Goal: Task Accomplishment & Management: Manage account settings

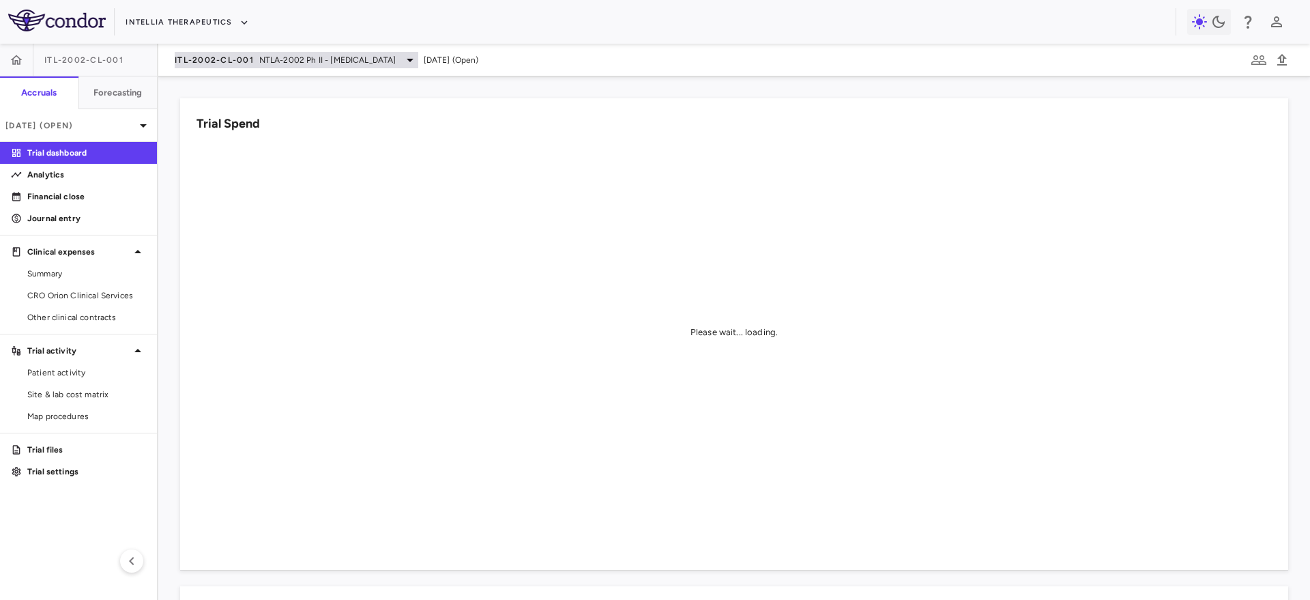
click at [205, 62] on span "ITL-2002-CL-001" at bounding box center [214, 60] width 79 height 11
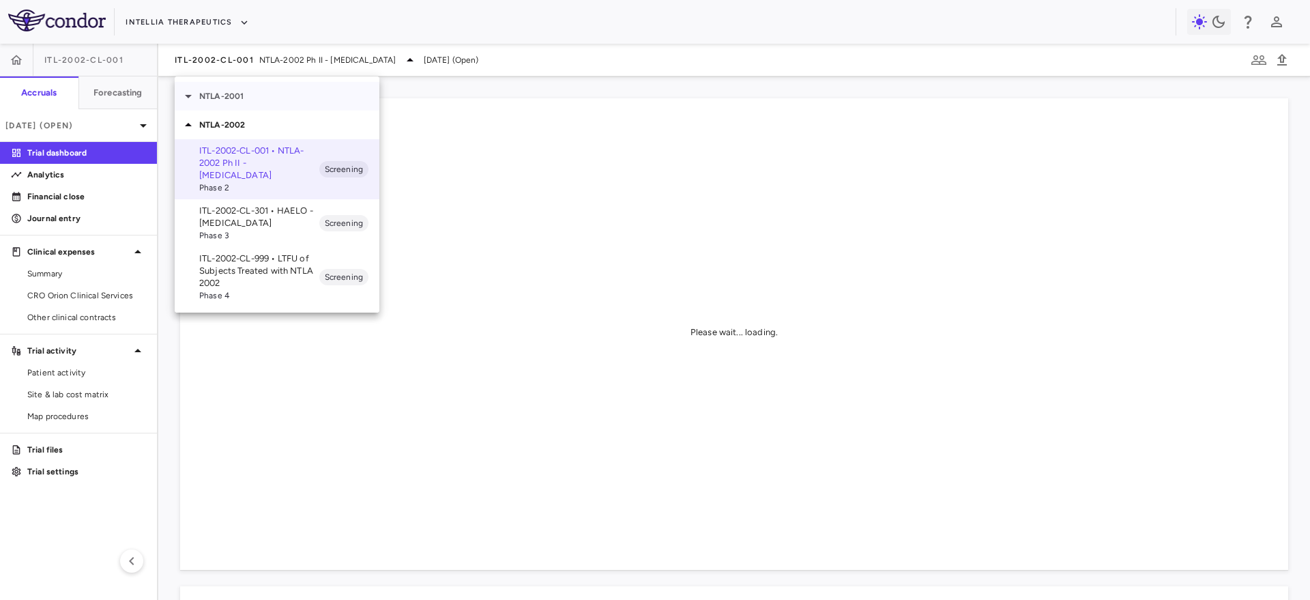
click at [225, 96] on p "NTLA-2001" at bounding box center [289, 96] width 180 height 12
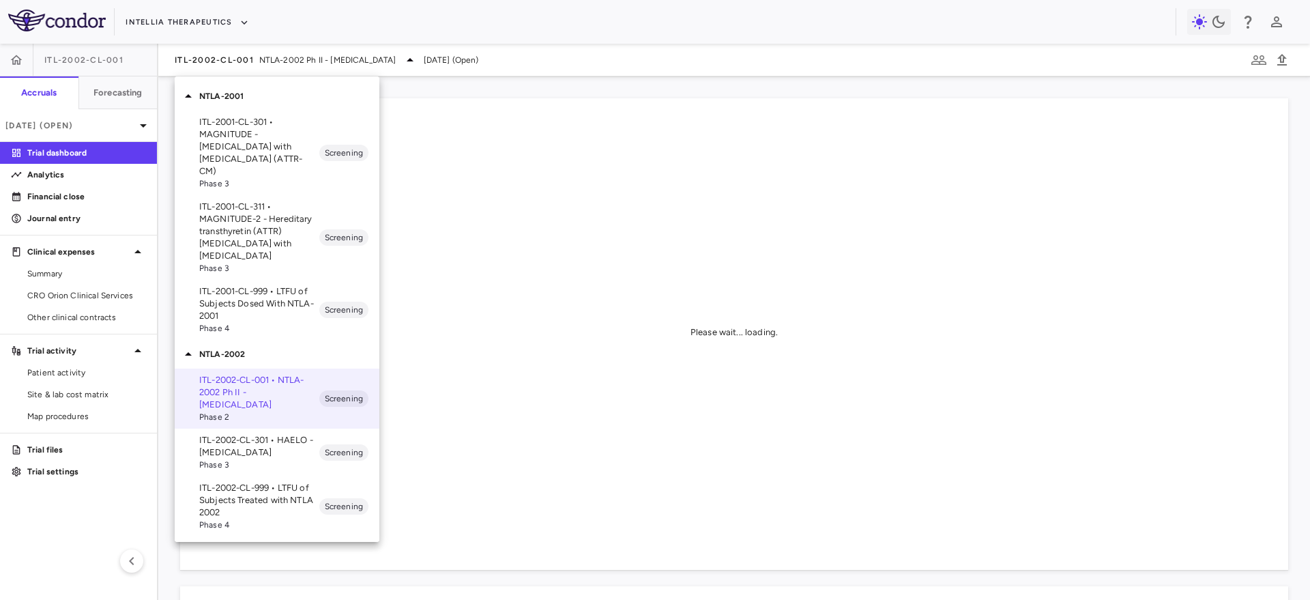
click at [13, 65] on div at bounding box center [655, 300] width 1310 height 600
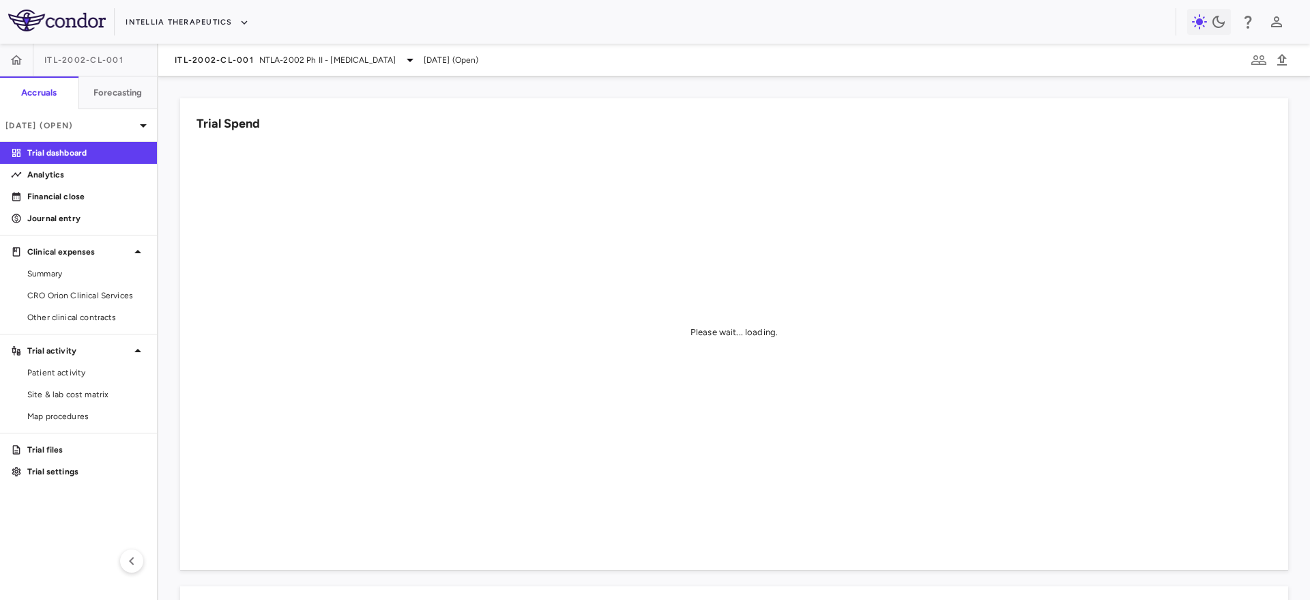
click at [13, 63] on div "NTLA-2001 ITL-2001-CL-301 • MAGNITUDE - Transthyretin Amyloidosis with Cardiomy…" at bounding box center [655, 300] width 1310 height 600
click at [13, 63] on icon "button" at bounding box center [17, 60] width 12 height 10
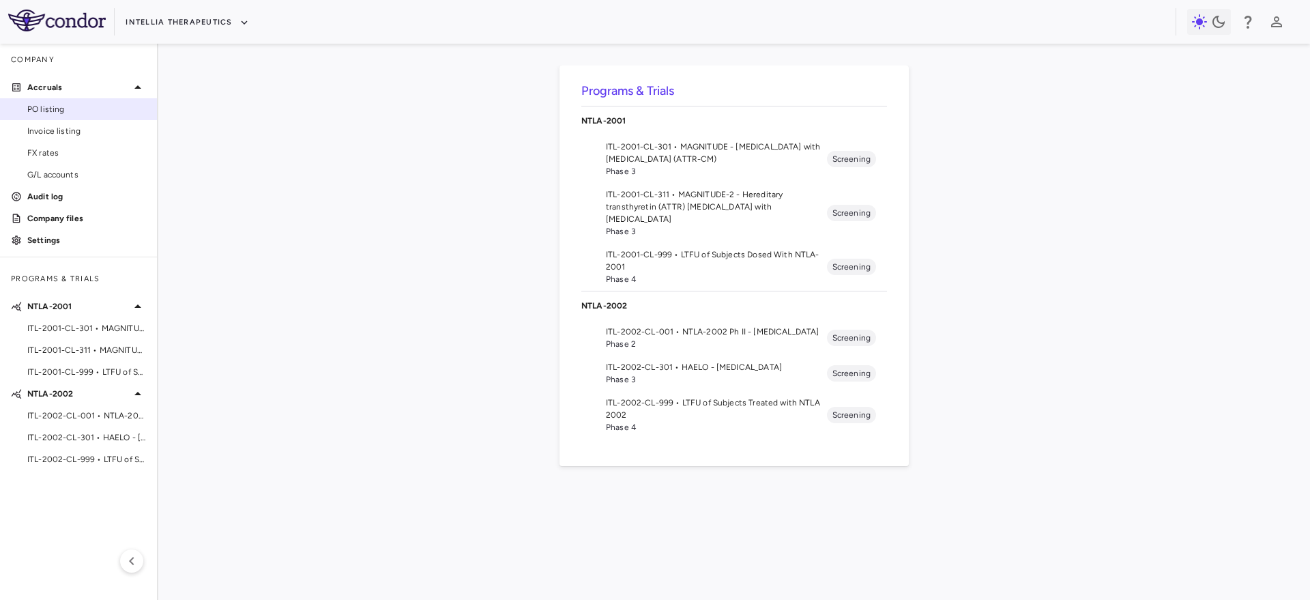
click at [54, 108] on span "PO listing" at bounding box center [86, 109] width 119 height 12
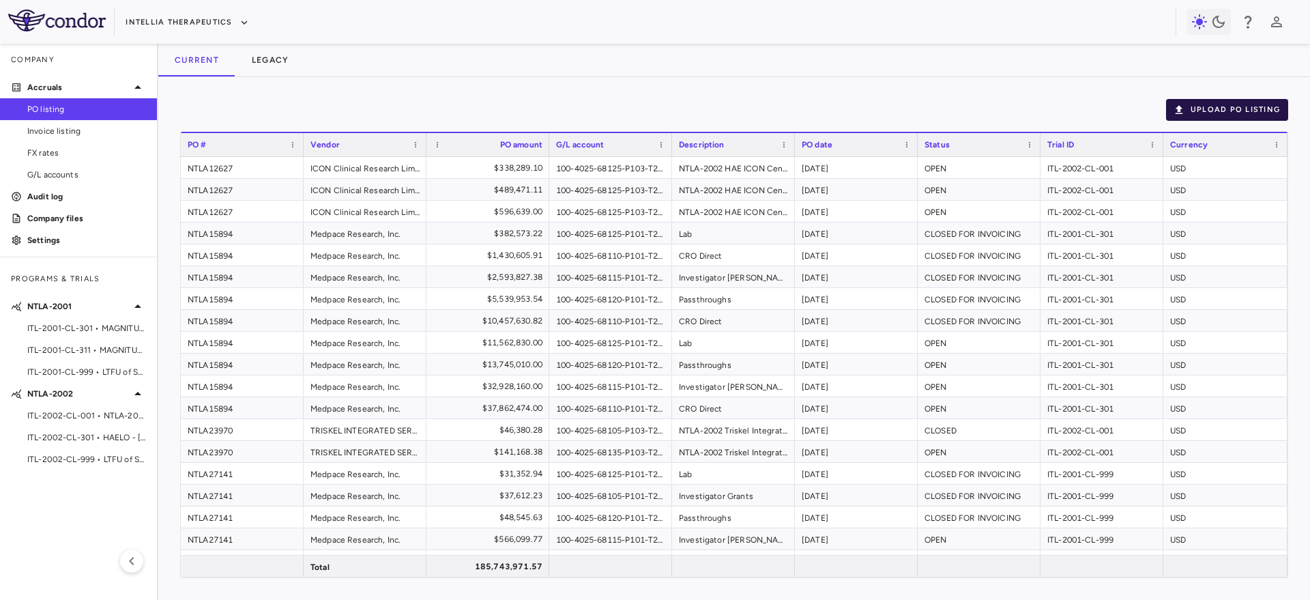
click at [1206, 110] on button "Upload PO Listing" at bounding box center [1227, 110] width 122 height 22
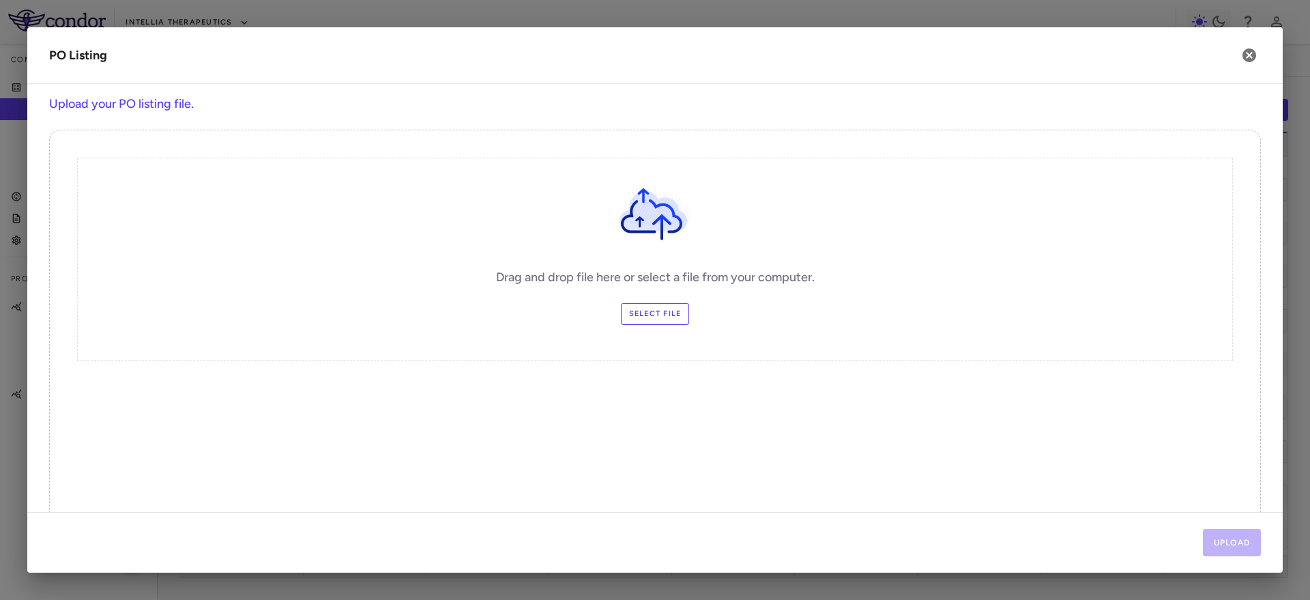
scroll to position [35, 0]
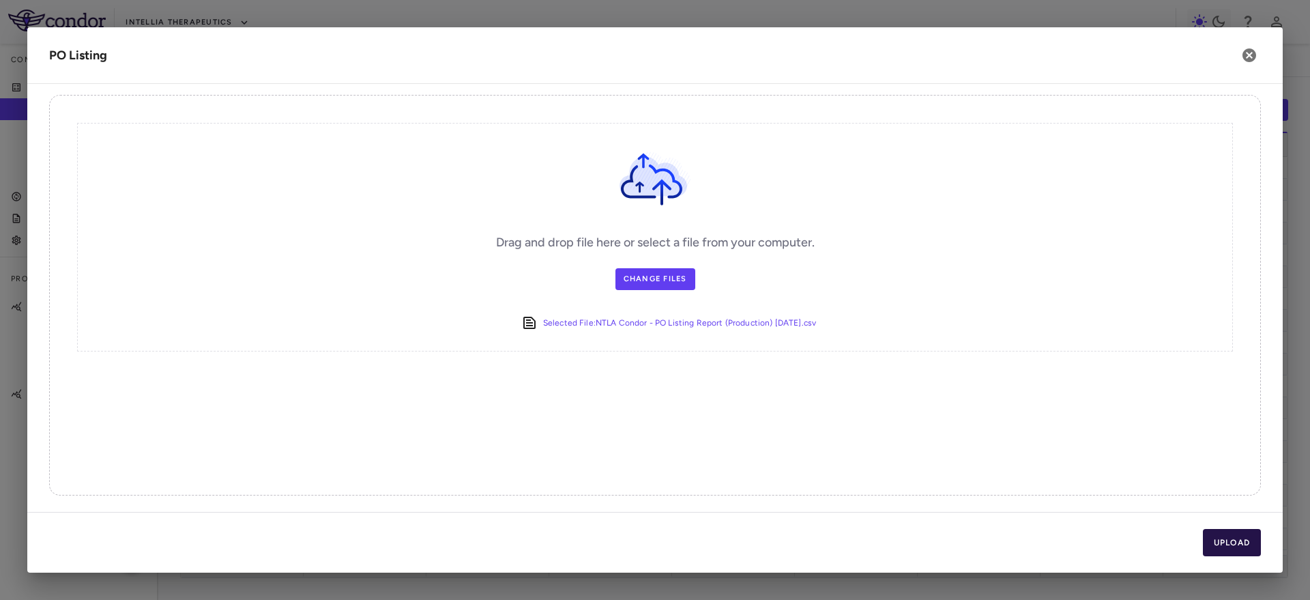
click at [1240, 543] on button "Upload" at bounding box center [1232, 542] width 59 height 27
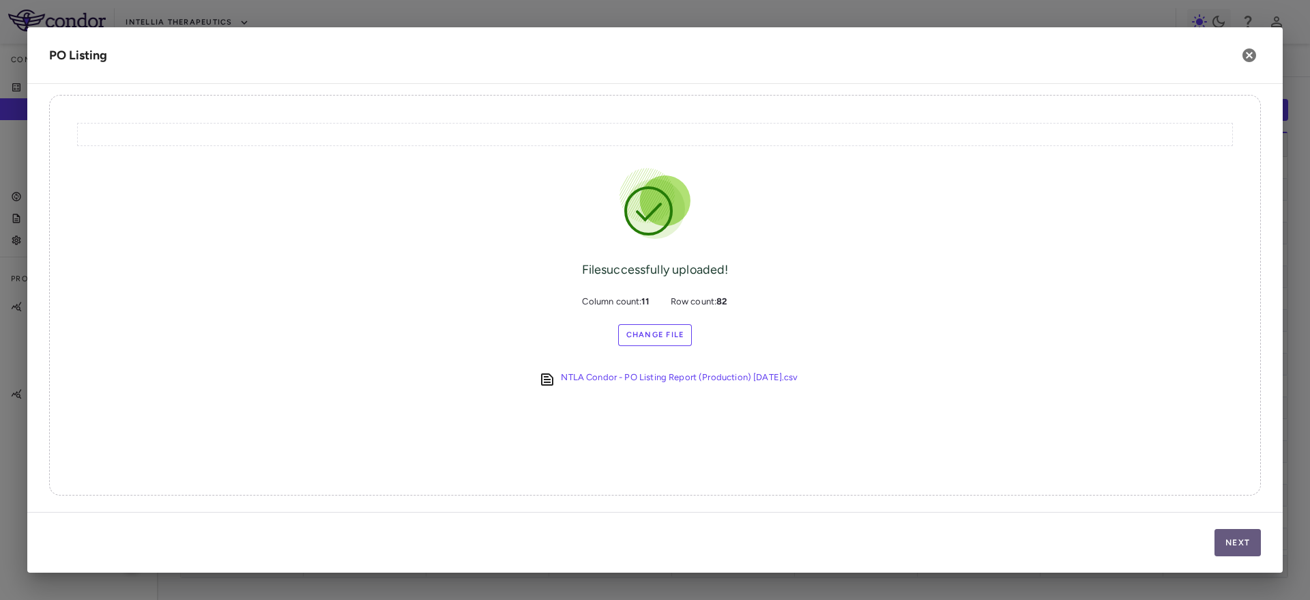
click at [1244, 539] on button "Next" at bounding box center [1237, 542] width 46 height 27
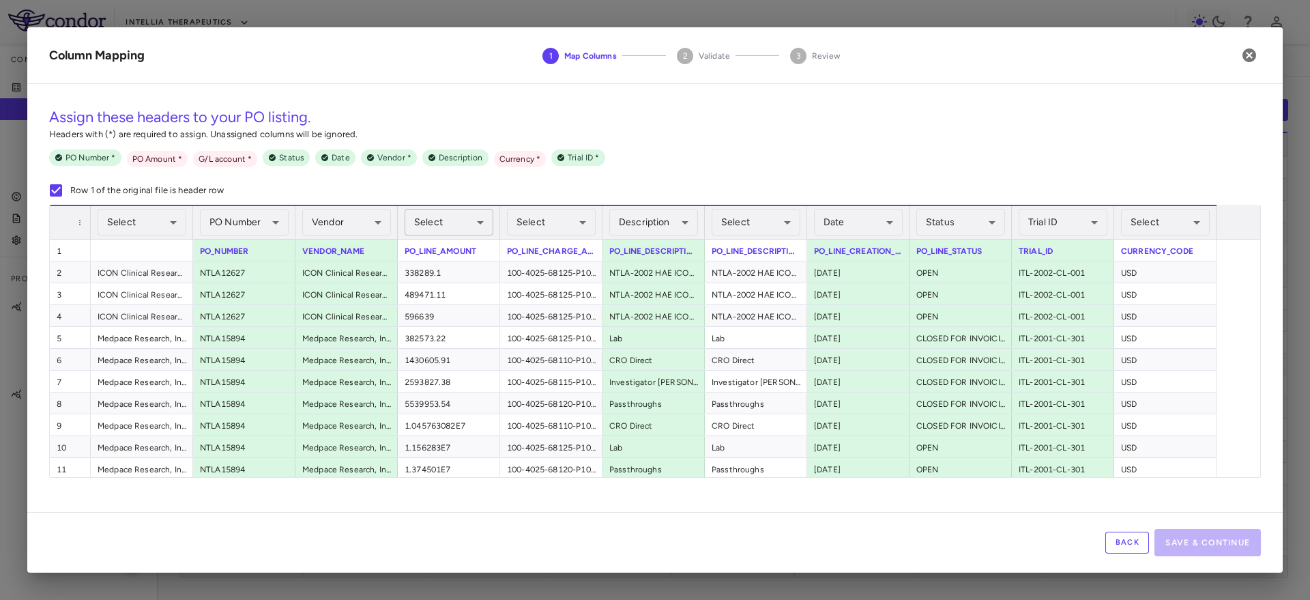
click at [476, 222] on body "Skip to sidebar Skip to main content Intellia Therapeutics Company Accruals PO …" at bounding box center [655, 300] width 1310 height 600
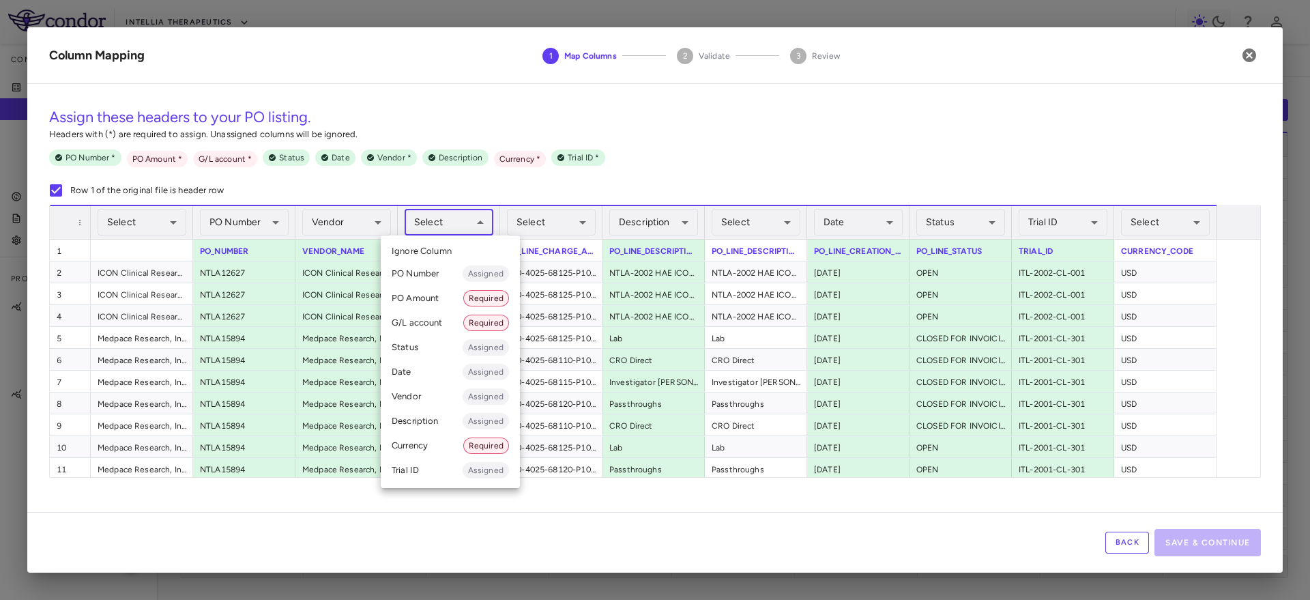
click at [460, 218] on div at bounding box center [655, 300] width 1310 height 600
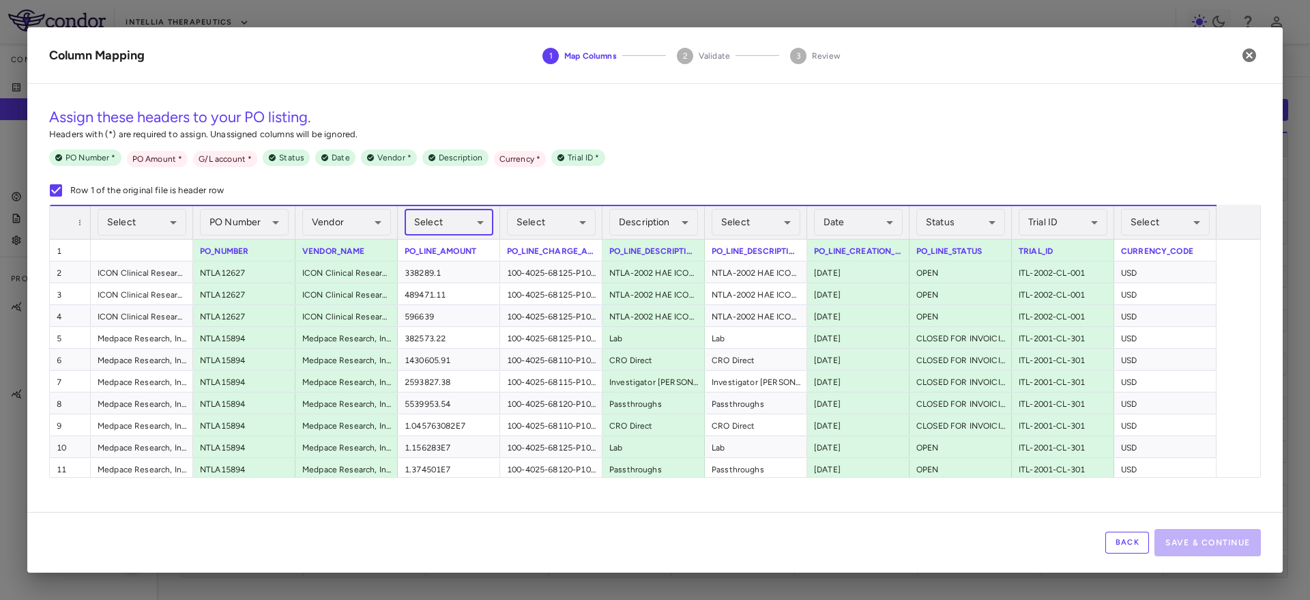
click at [457, 217] on body "Skip to sidebar Skip to main content Intellia Therapeutics Company Accruals PO …" at bounding box center [655, 300] width 1310 height 600
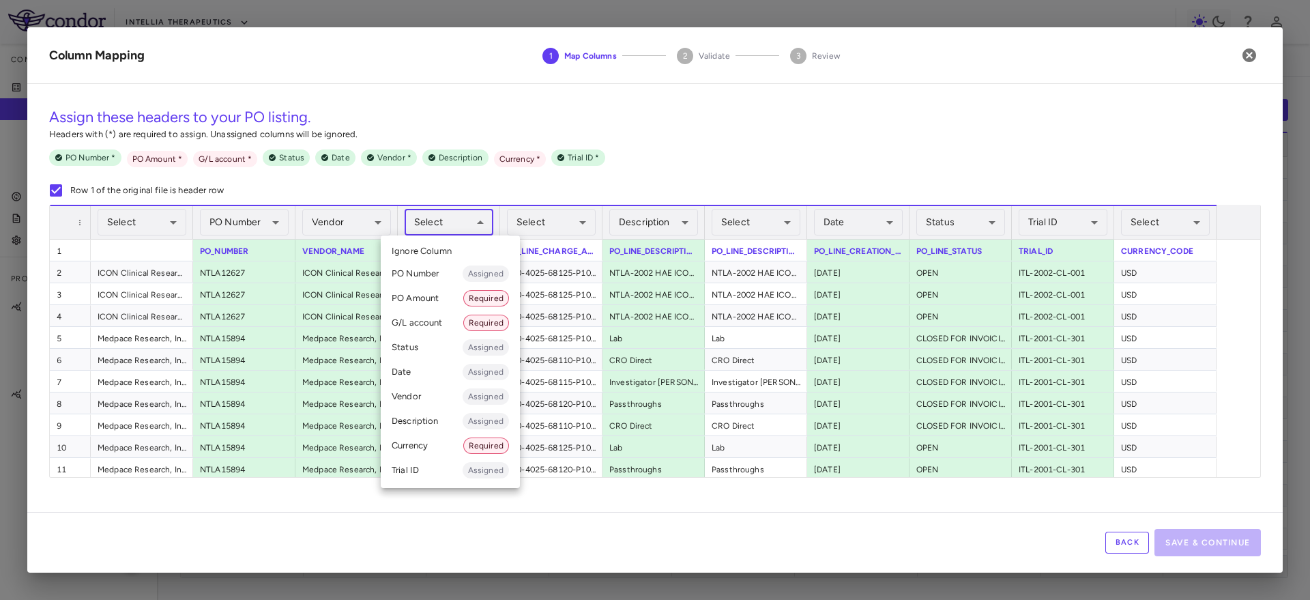
click at [457, 217] on div at bounding box center [655, 300] width 1310 height 600
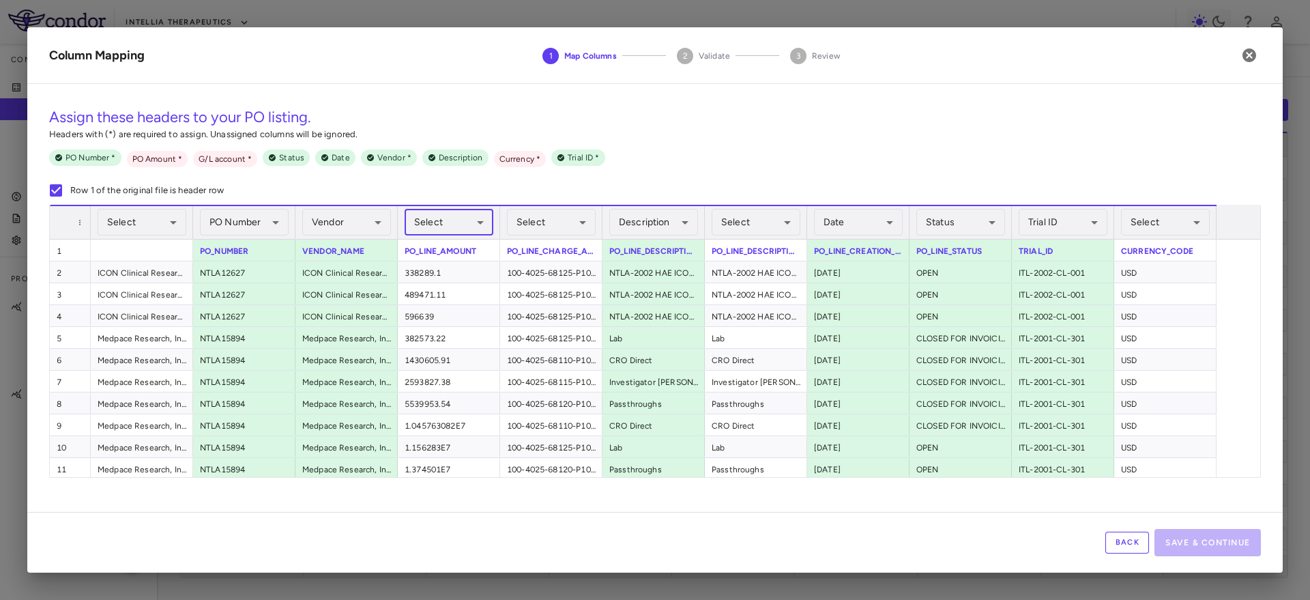
click at [457, 217] on body "Skip to sidebar Skip to main content Intellia Therapeutics Company Accruals PO …" at bounding box center [655, 300] width 1310 height 600
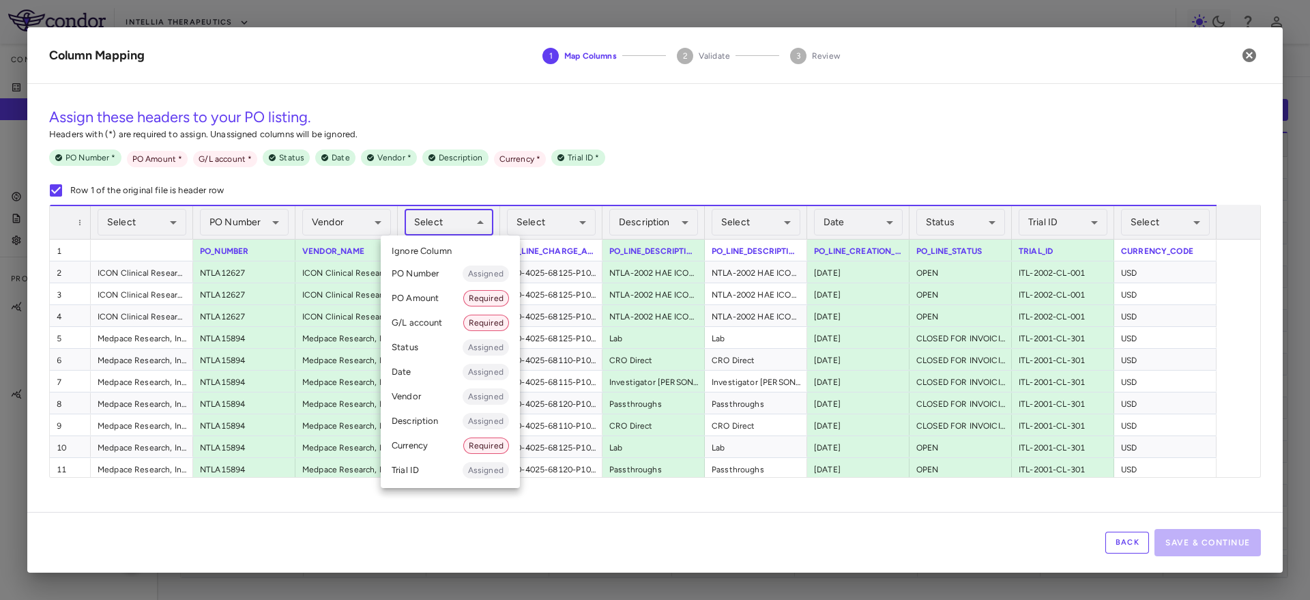
click at [430, 297] on li "PO Amount Required" at bounding box center [450, 298] width 139 height 25
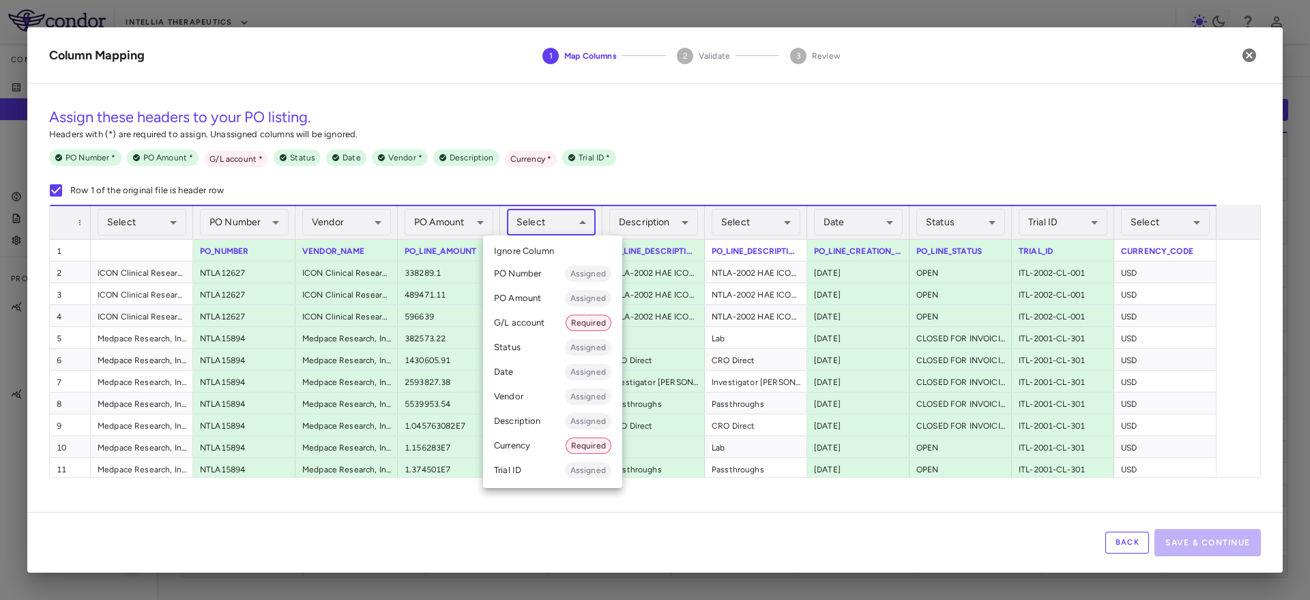
click at [550, 225] on body "Skip to sidebar Skip to main content Intellia Therapeutics Company Accruals PO …" at bounding box center [655, 300] width 1310 height 600
click at [535, 327] on li "G/L account Required" at bounding box center [552, 322] width 139 height 25
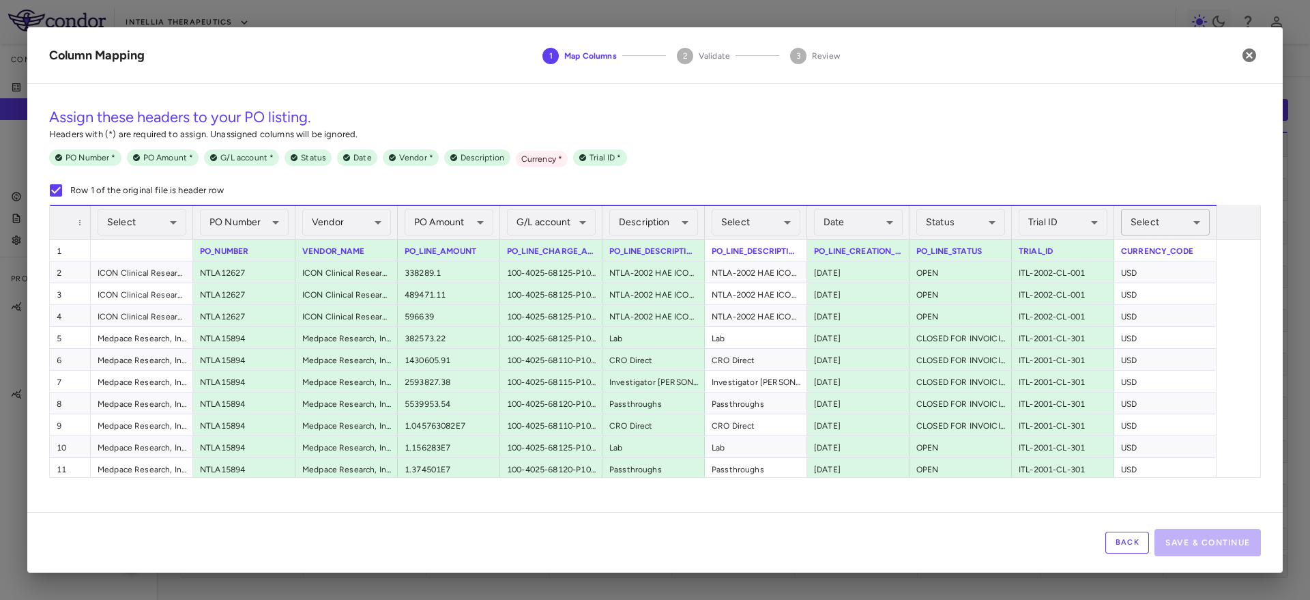
click at [1142, 222] on body "Skip to sidebar Skip to main content Intellia Therapeutics Company Accruals PO …" at bounding box center [655, 300] width 1310 height 600
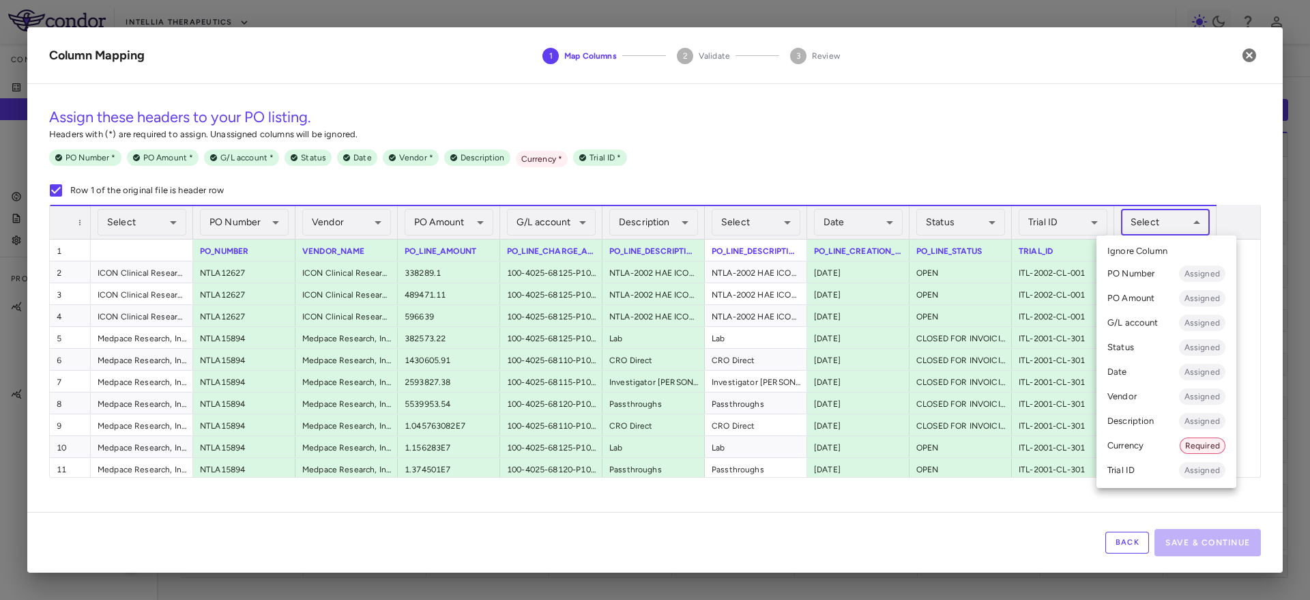
click at [1125, 471] on li "Trial ID Assigned" at bounding box center [1166, 470] width 140 height 25
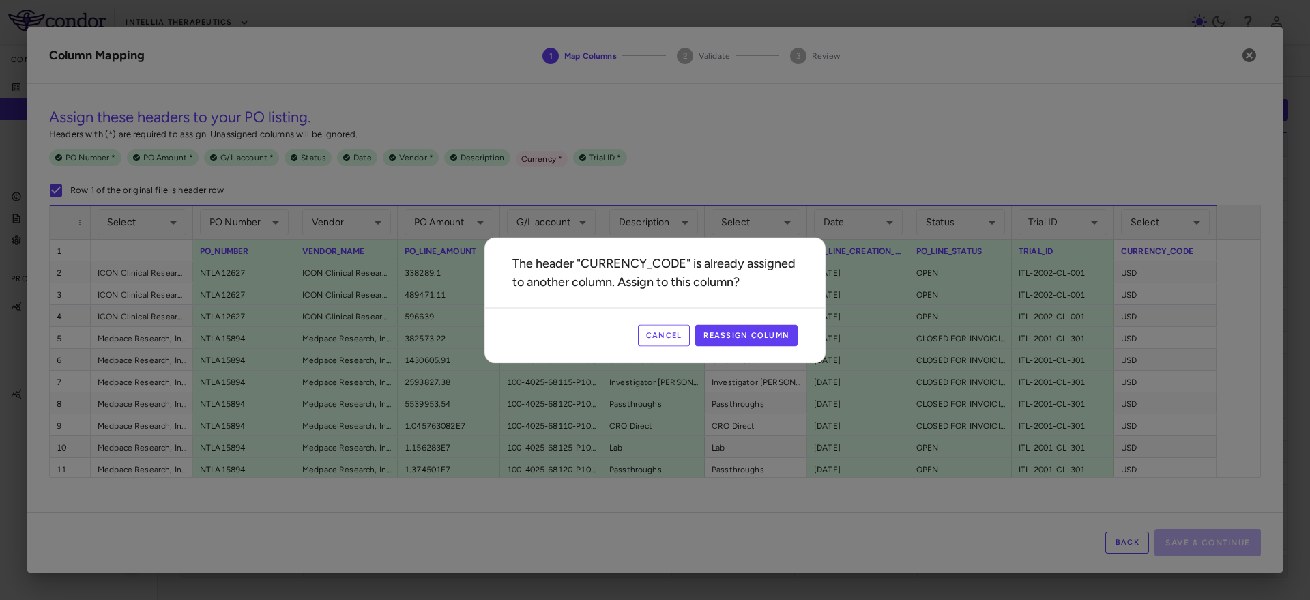
click at [684, 330] on button "Cancel" at bounding box center [664, 335] width 53 height 22
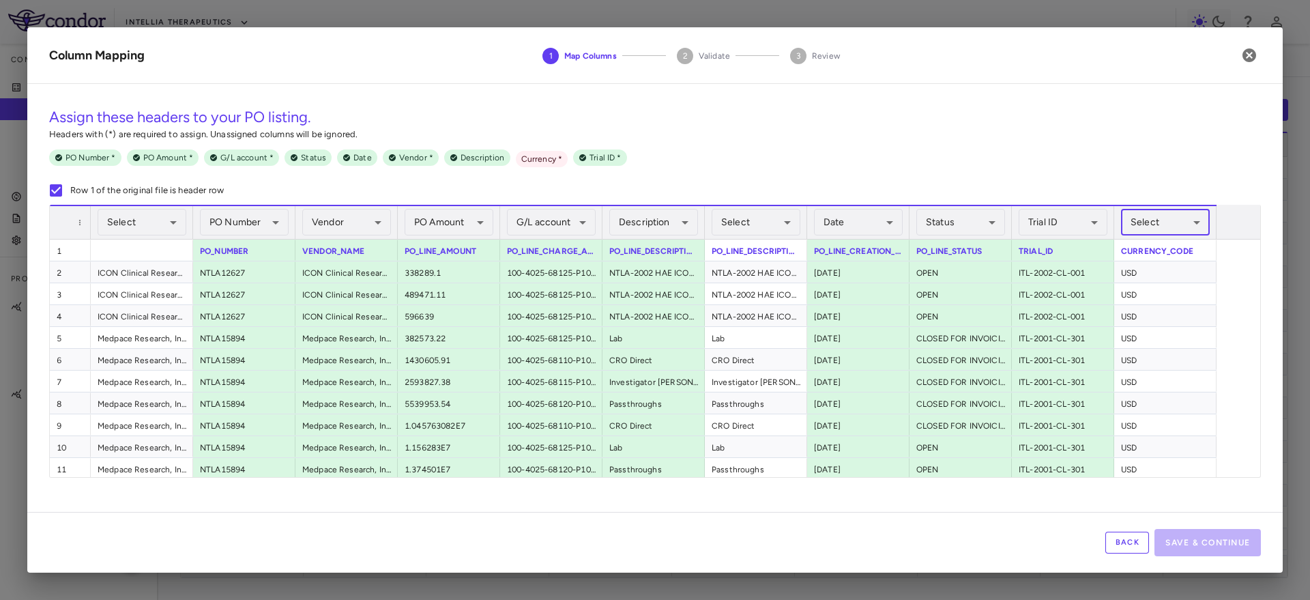
click at [1150, 224] on body "Skip to sidebar Skip to main content Intellia Therapeutics Company Accruals PO …" at bounding box center [655, 300] width 1310 height 600
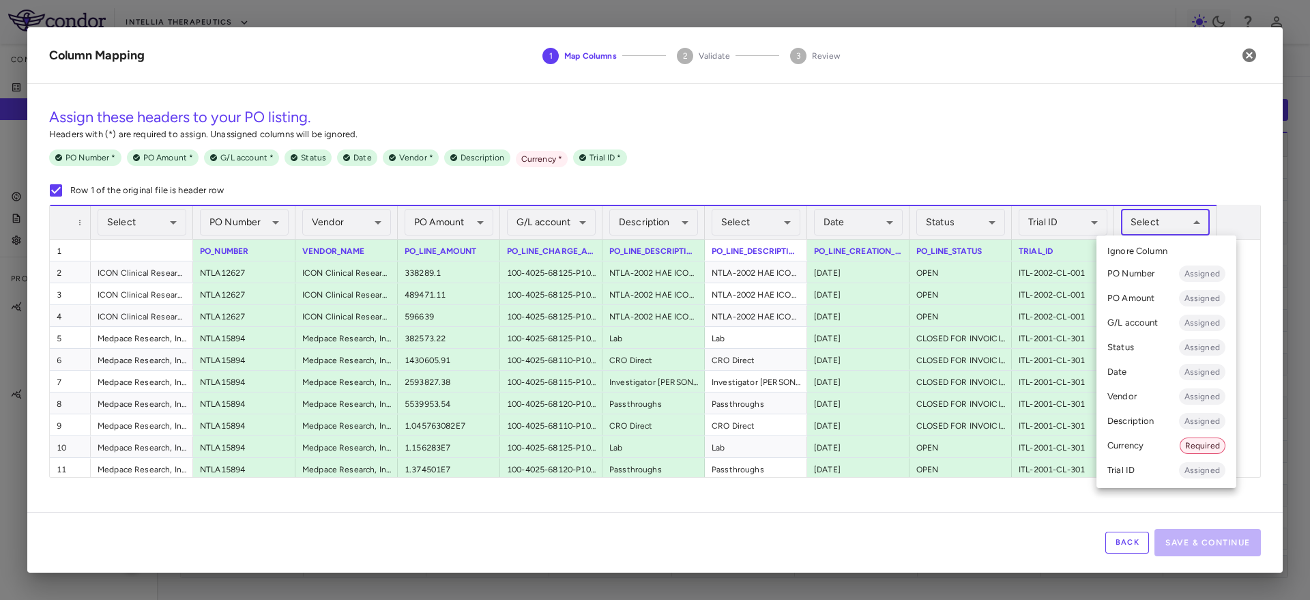
click at [1156, 447] on li "Currency Required" at bounding box center [1166, 445] width 140 height 25
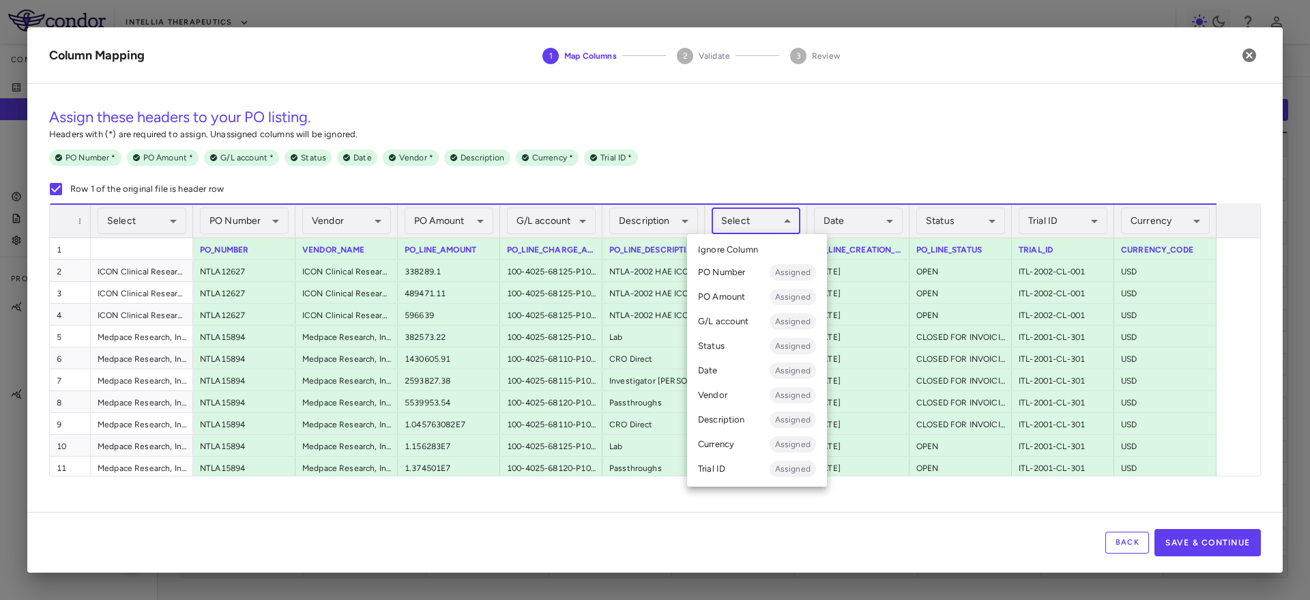
click at [772, 214] on body "Skip to sidebar Skip to main content Intellia Therapeutics Company Accruals PO …" at bounding box center [655, 300] width 1310 height 600
click at [814, 123] on div at bounding box center [655, 300] width 1310 height 600
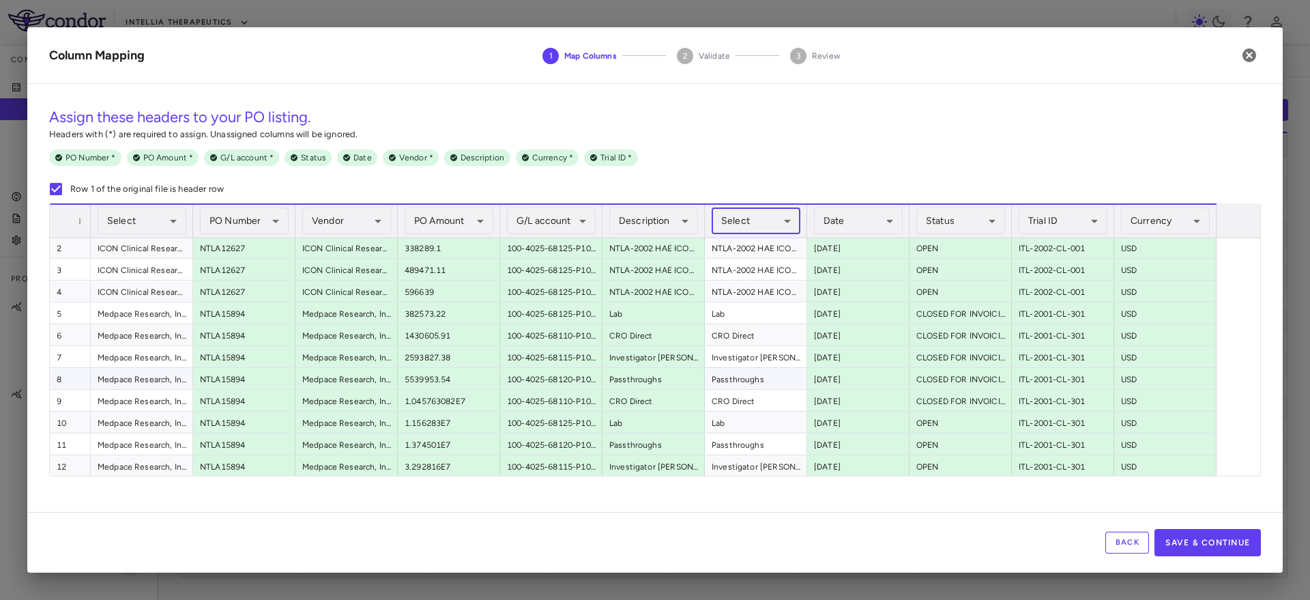
scroll to position [0, 0]
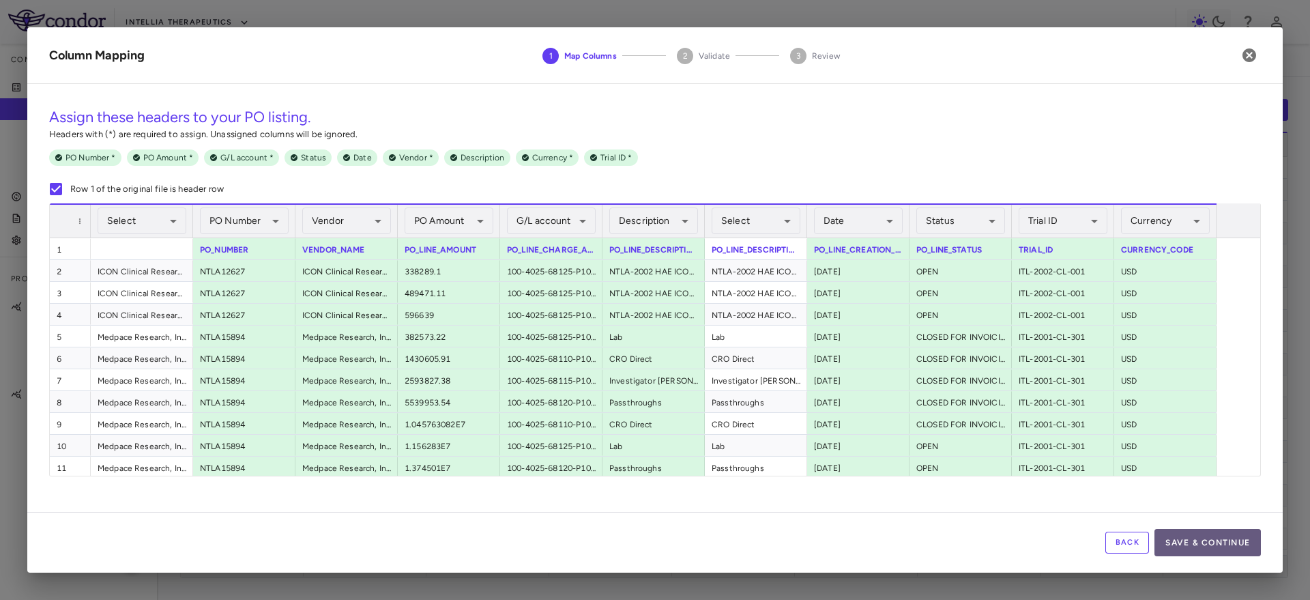
click at [1208, 534] on button "Save & Continue" at bounding box center [1207, 542] width 106 height 27
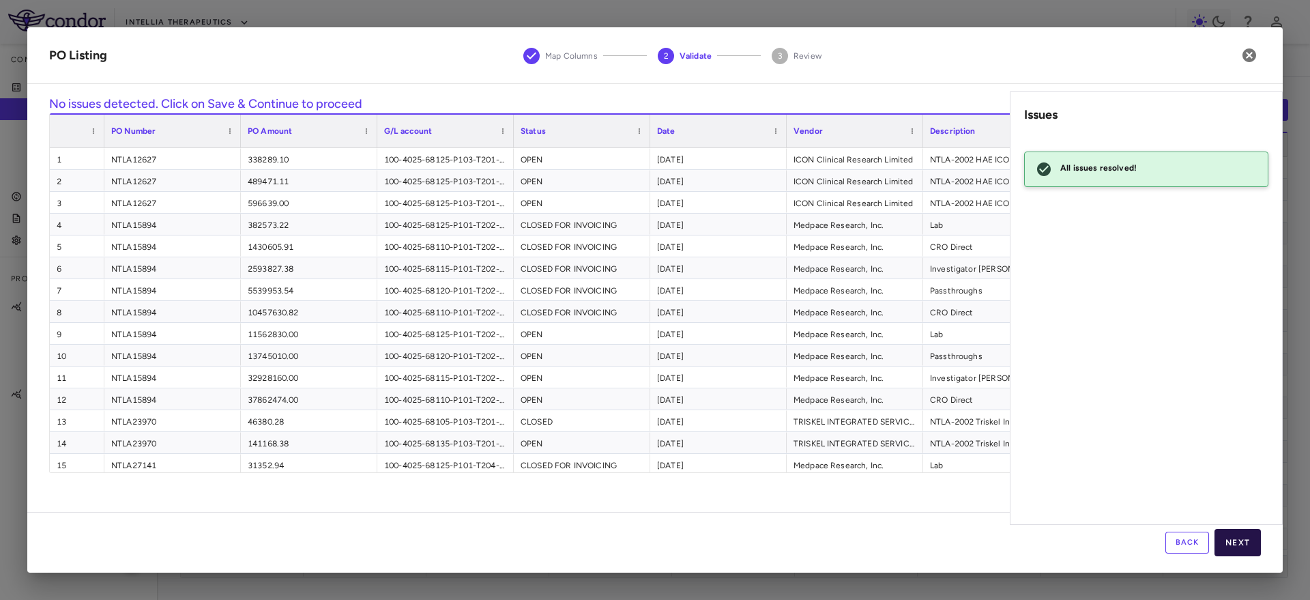
click at [1246, 542] on button "Next" at bounding box center [1237, 542] width 46 height 27
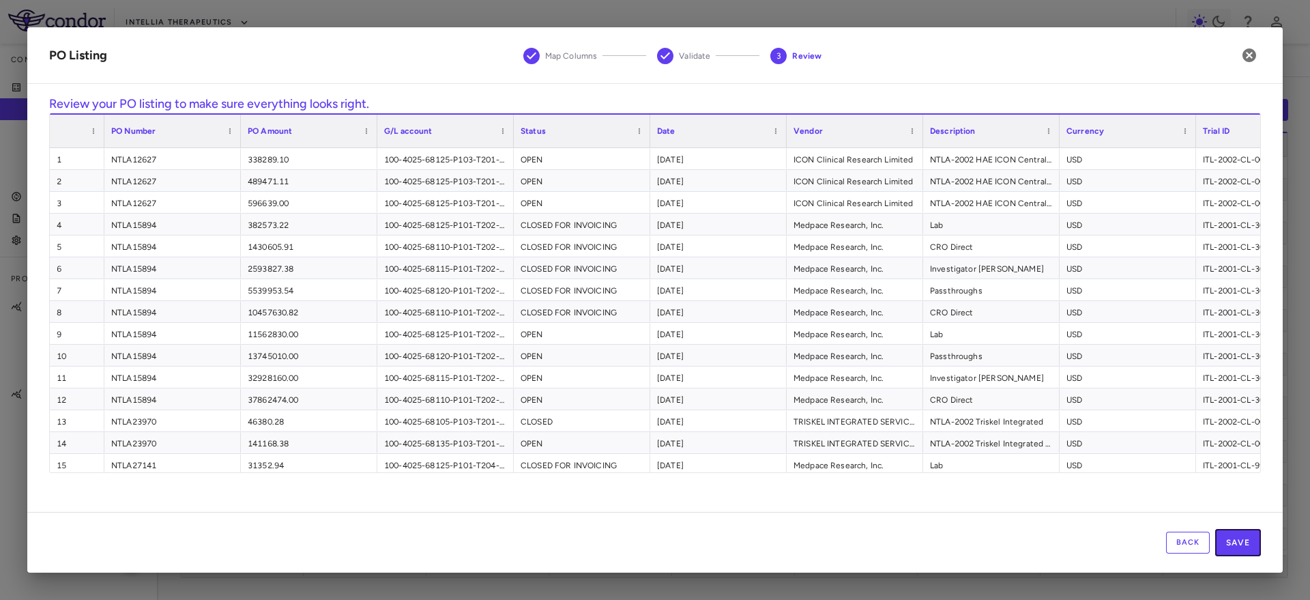
click at [1246, 542] on button "Save" at bounding box center [1238, 542] width 46 height 27
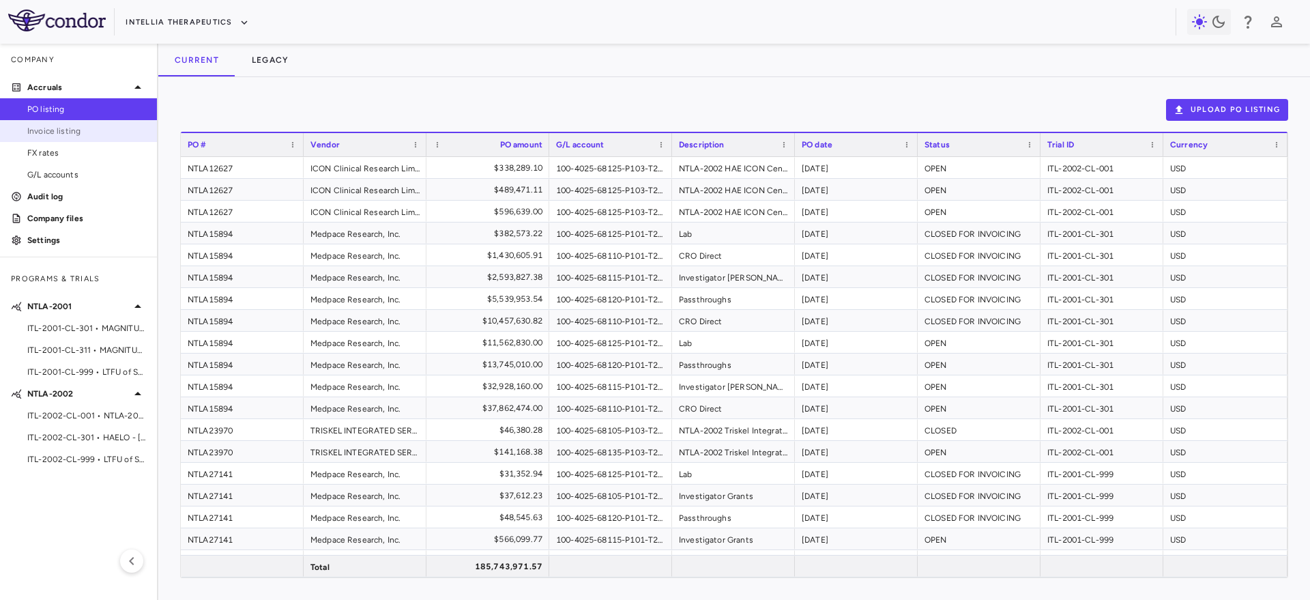
click at [126, 137] on link "Invoice listing" at bounding box center [78, 131] width 157 height 20
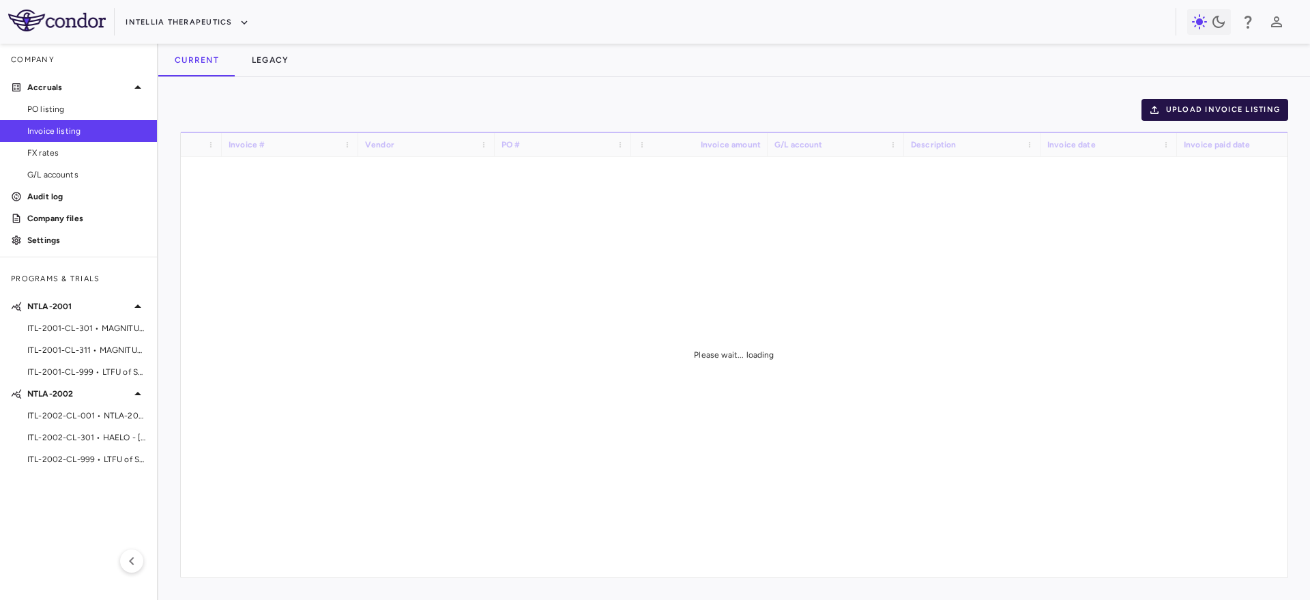
click at [1190, 107] on button "Upload invoice listing" at bounding box center [1214, 110] width 147 height 22
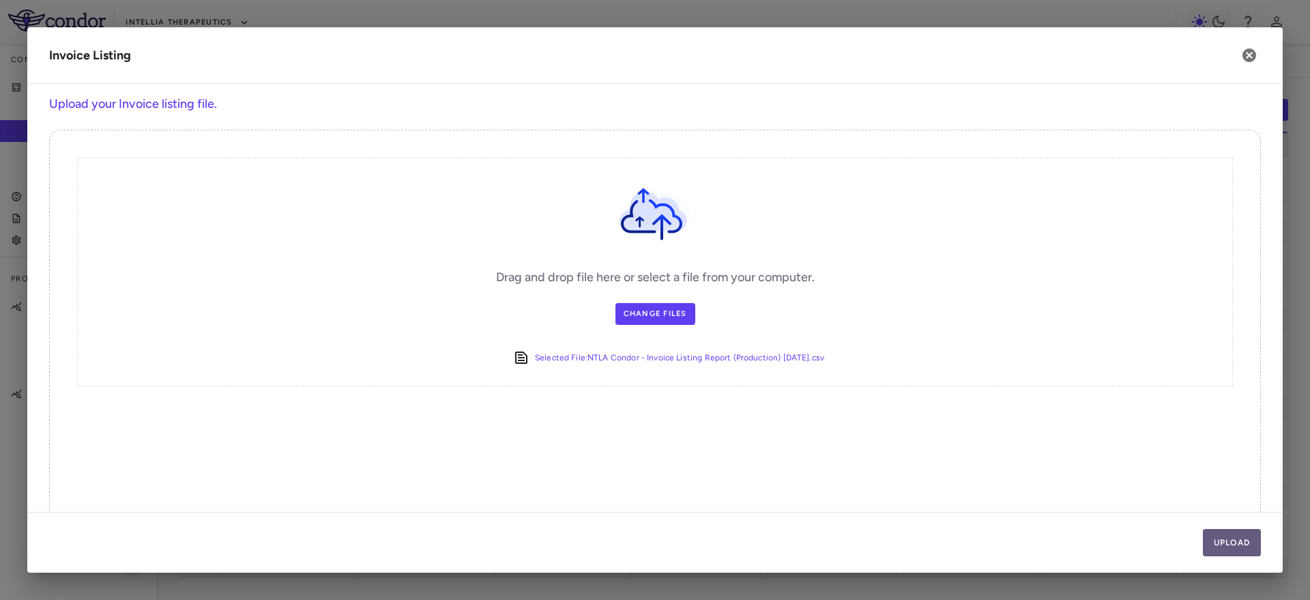
click at [1218, 539] on button "Upload" at bounding box center [1232, 542] width 59 height 27
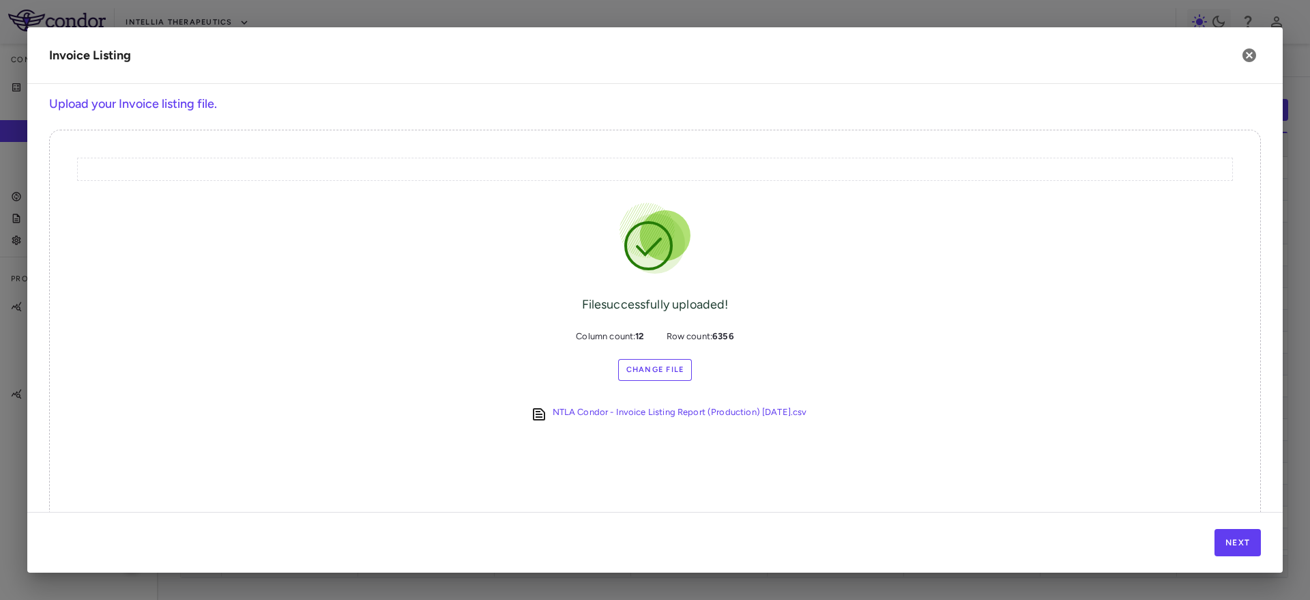
click at [1223, 525] on div "Next" at bounding box center [654, 542] width 1255 height 61
click at [1225, 538] on button "Next" at bounding box center [1237, 542] width 46 height 27
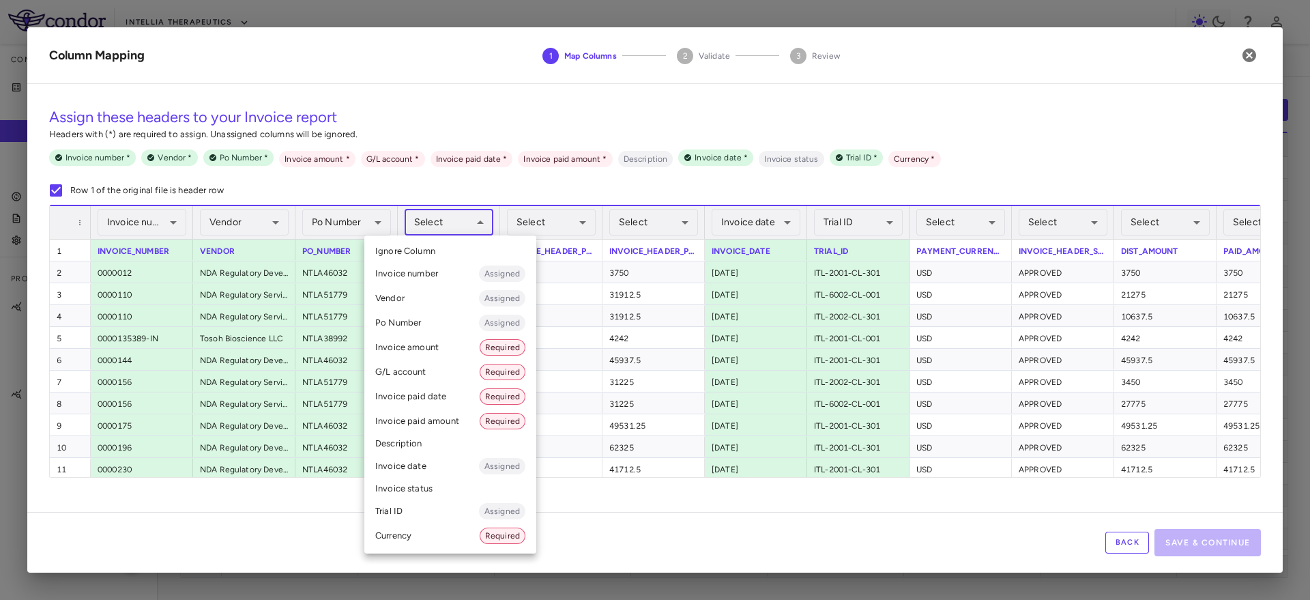
click at [448, 220] on body "Skip to sidebar Skip to main content Intellia Therapeutics Company Accruals PO …" at bounding box center [655, 300] width 1310 height 600
click at [428, 367] on li "G/L account Required" at bounding box center [450, 372] width 172 height 25
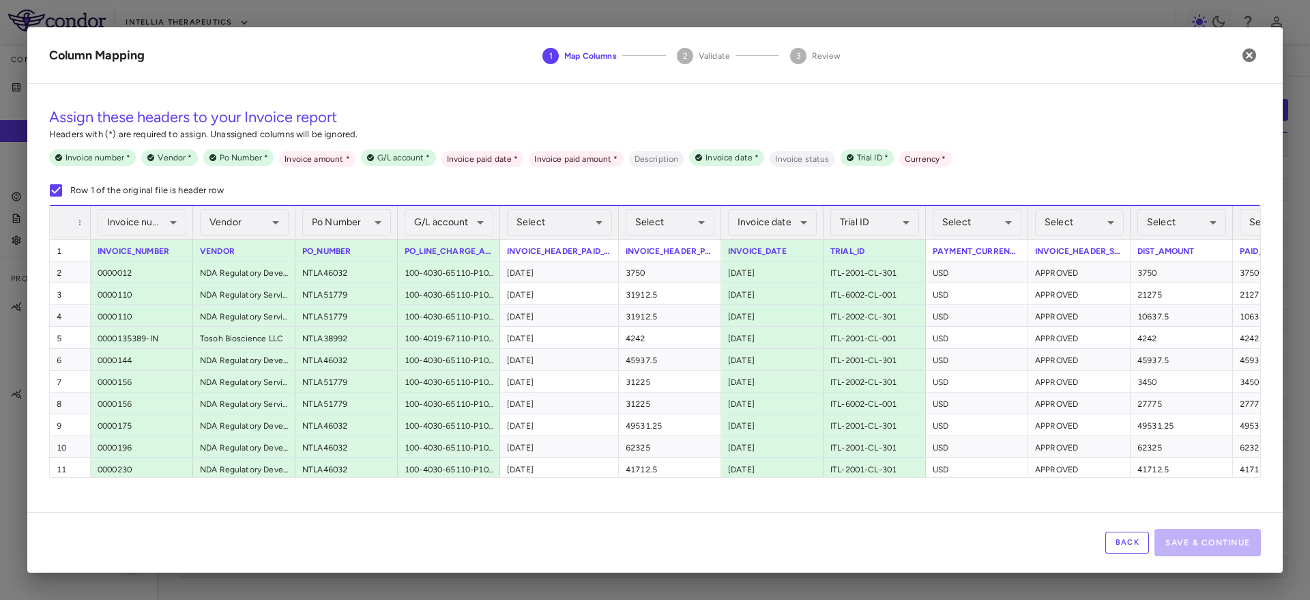
drag, startPoint x: 600, startPoint y: 218, endPoint x: 632, endPoint y: 220, distance: 32.1
click at [621, 220] on div at bounding box center [617, 222] width 5 height 33
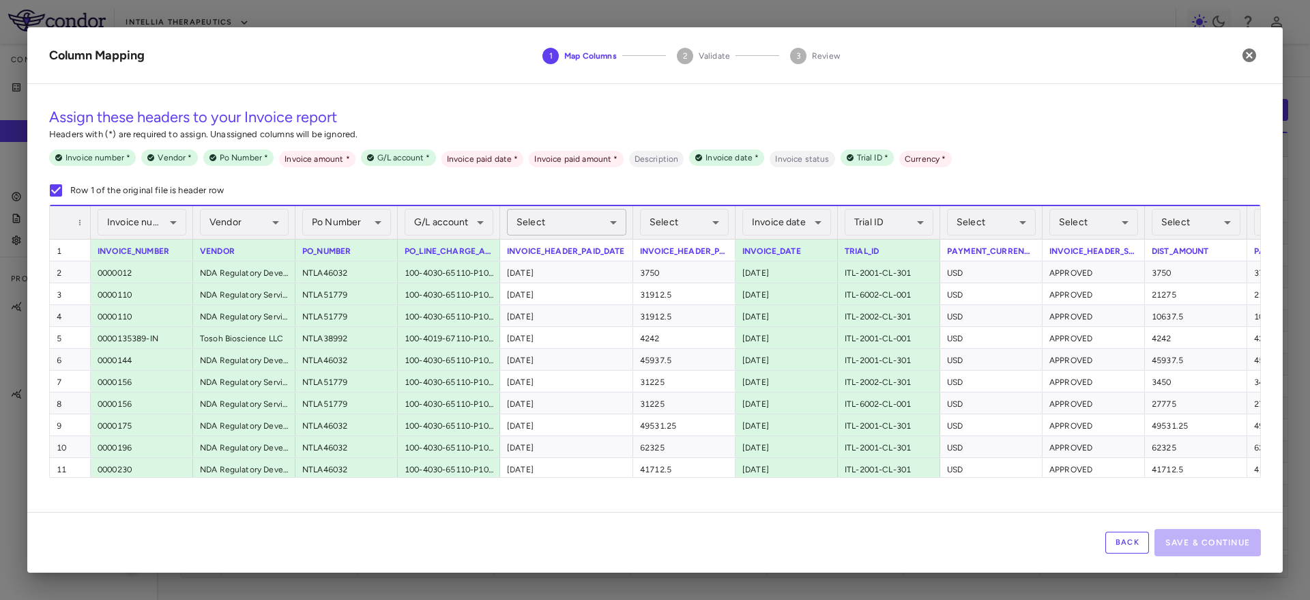
click at [591, 220] on body "Skip to sidebar Skip to main content Intellia Therapeutics Company Accruals PO …" at bounding box center [655, 300] width 1310 height 600
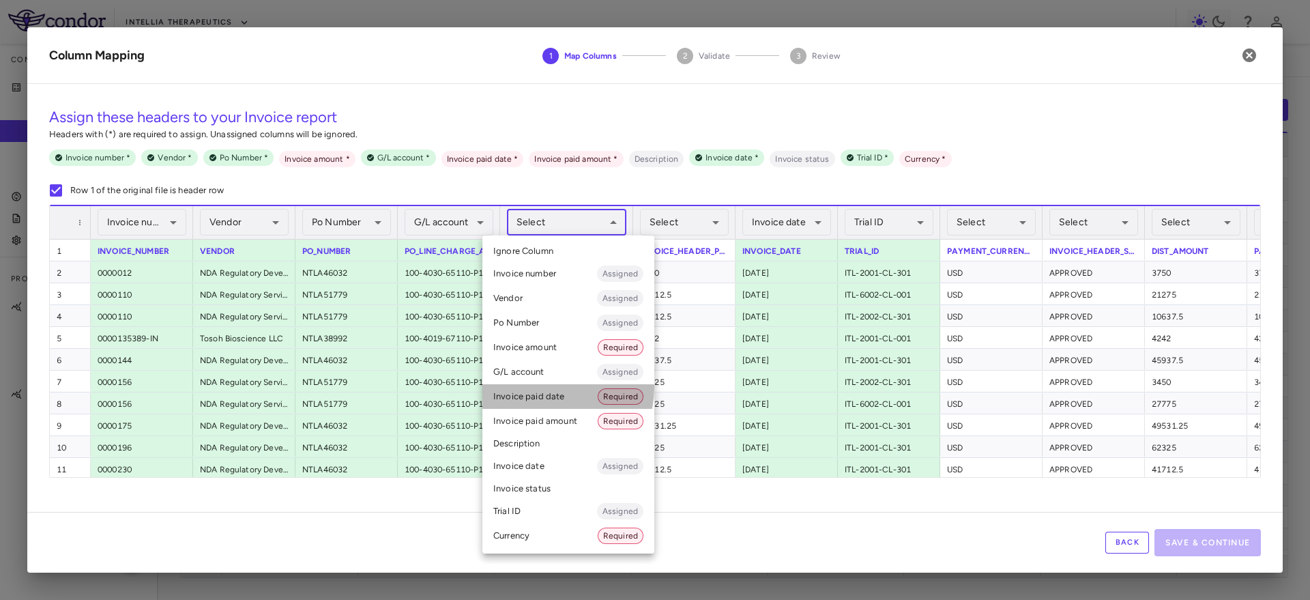
click at [553, 388] on li "Invoice paid date Required" at bounding box center [568, 396] width 172 height 25
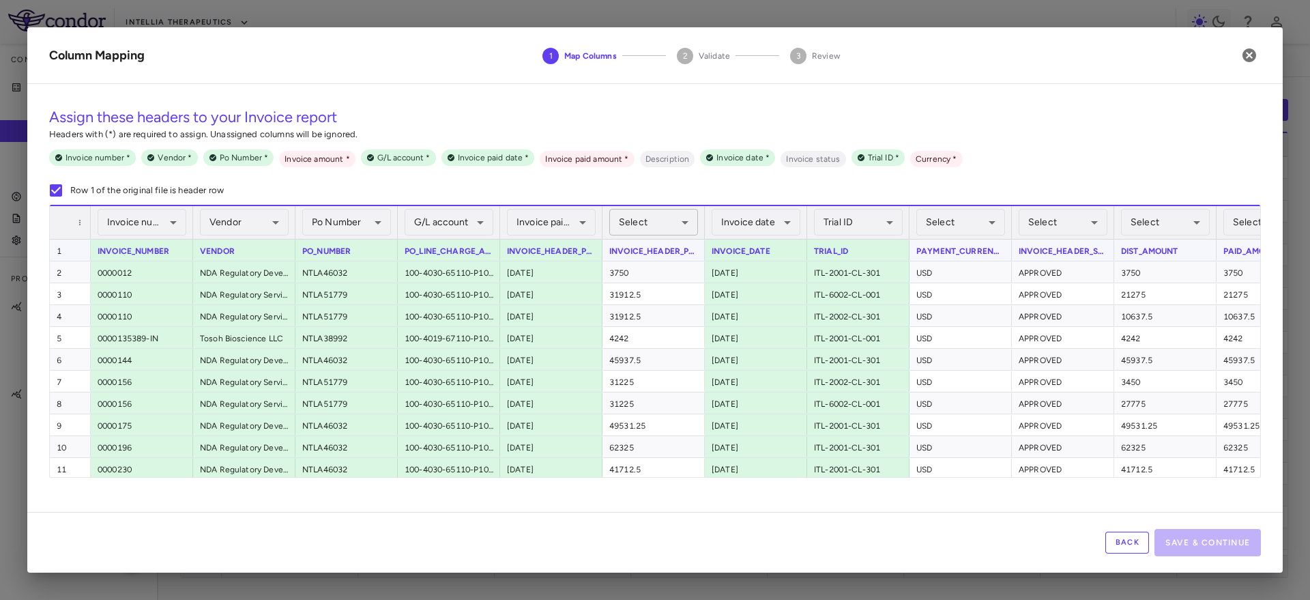
click at [654, 231] on body "Skip to sidebar Skip to main content Intellia Therapeutics Company Accruals PO …" at bounding box center [655, 300] width 1310 height 600
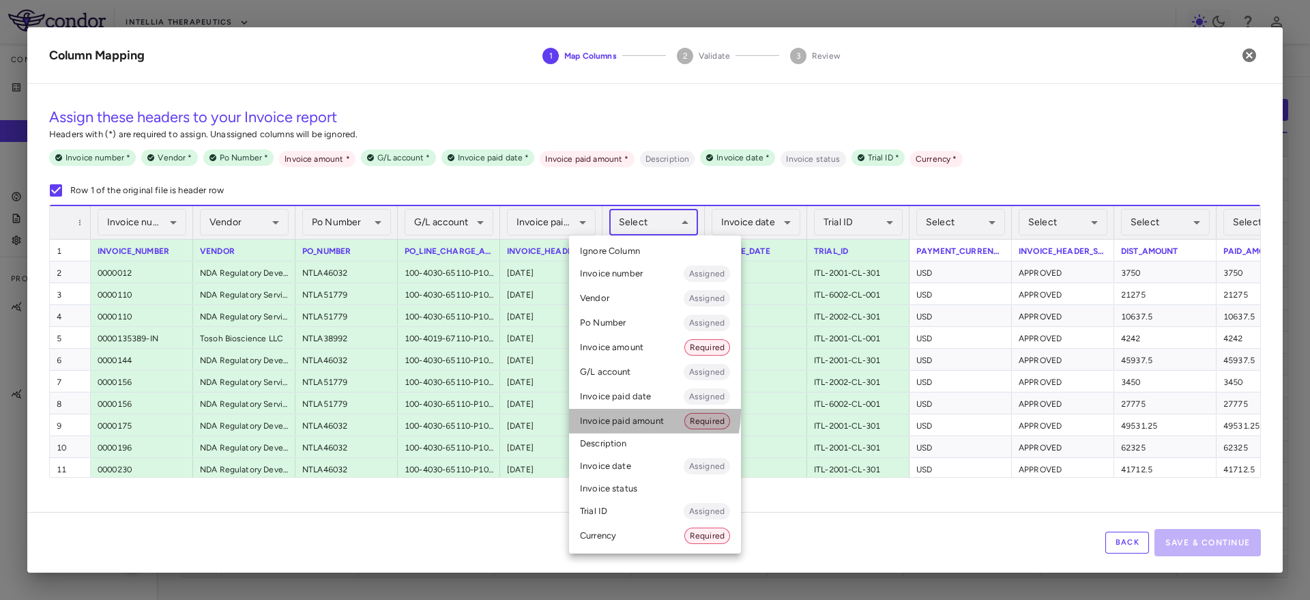
click at [622, 411] on li "Invoice paid amount Required" at bounding box center [655, 421] width 172 height 25
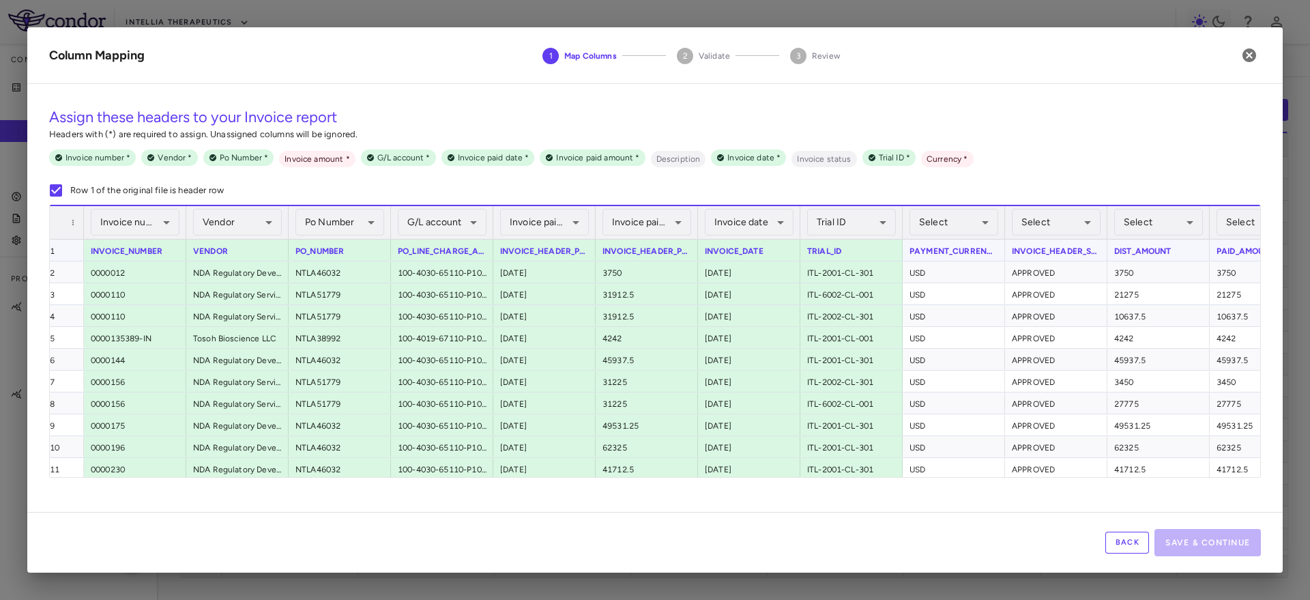
scroll to position [0, 7]
click at [956, 224] on body "Skip to sidebar Skip to main content Intellia Therapeutics Company Accruals PO …" at bounding box center [655, 300] width 1310 height 600
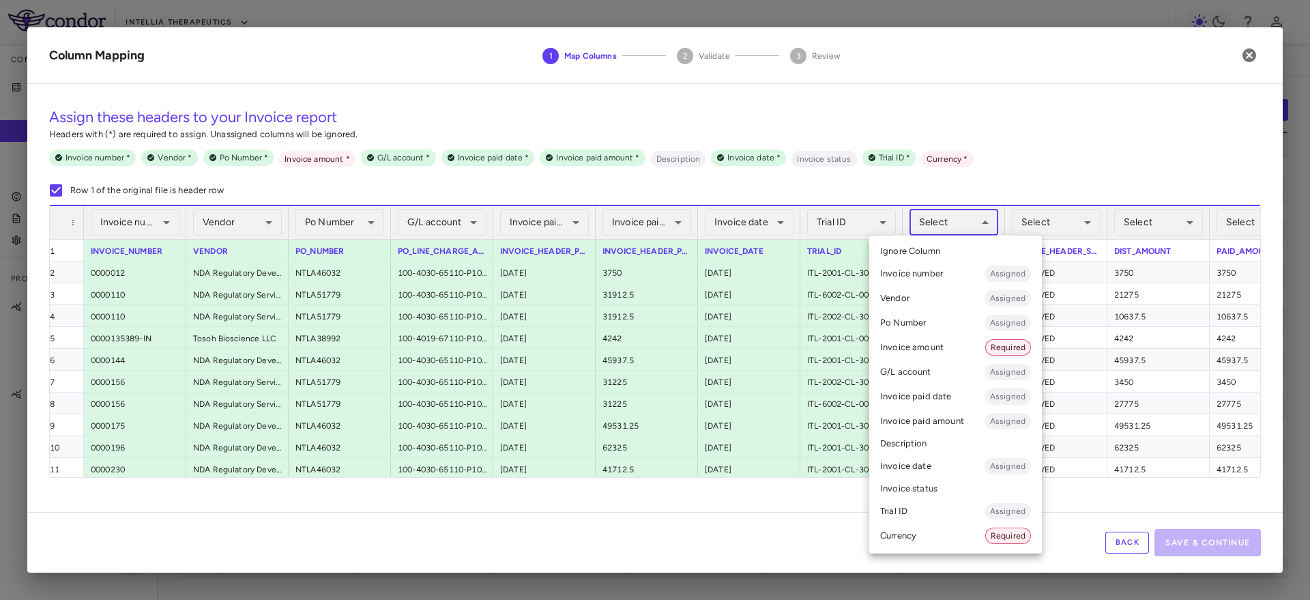
click at [907, 537] on li "Currency Required" at bounding box center [955, 535] width 173 height 25
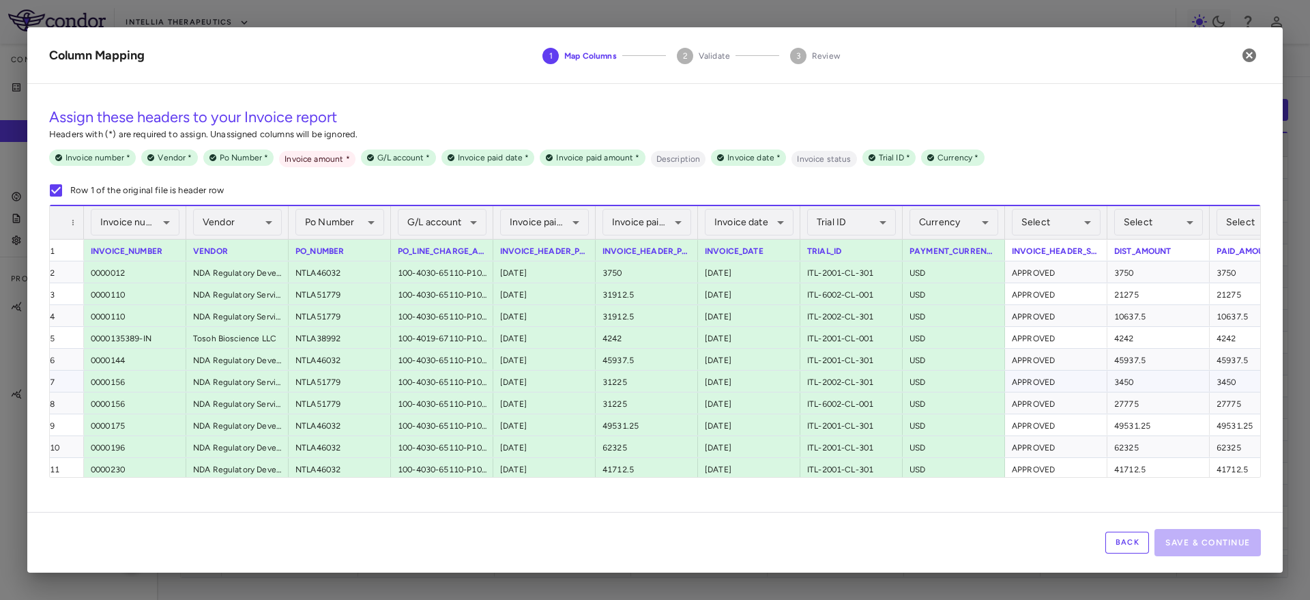
scroll to position [0, 59]
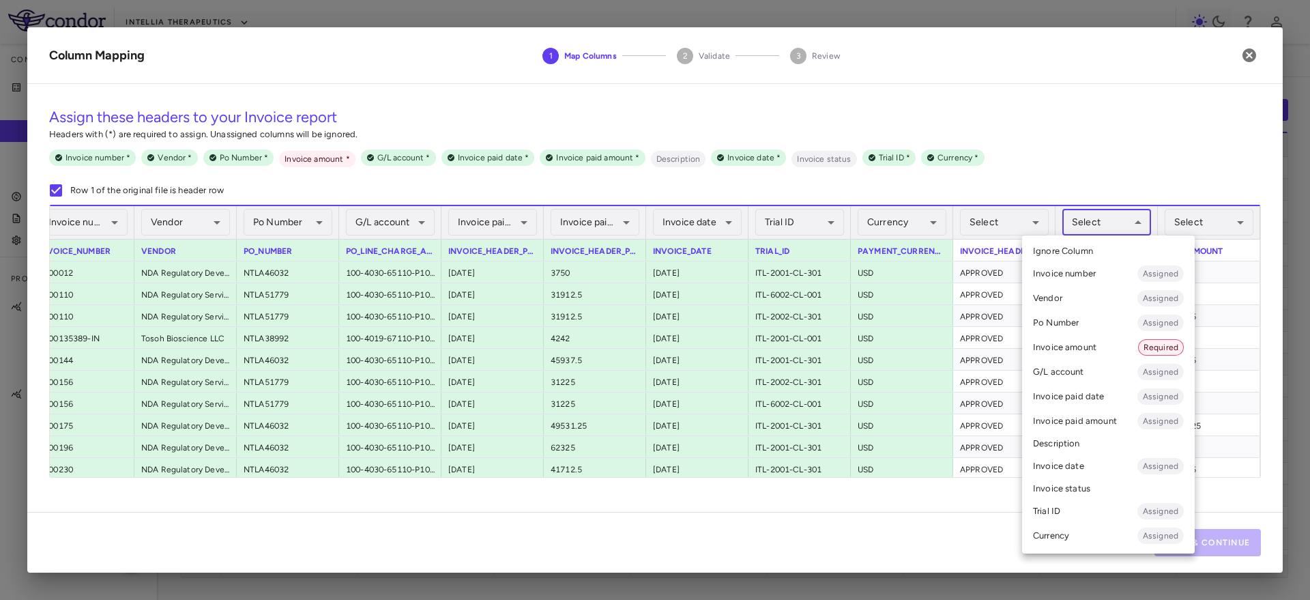
click at [1113, 220] on body "Skip to sidebar Skip to main content Intellia Therapeutics Company Accruals PO …" at bounding box center [655, 300] width 1310 height 600
click at [1066, 357] on li "Invoice amount Required" at bounding box center [1108, 347] width 173 height 25
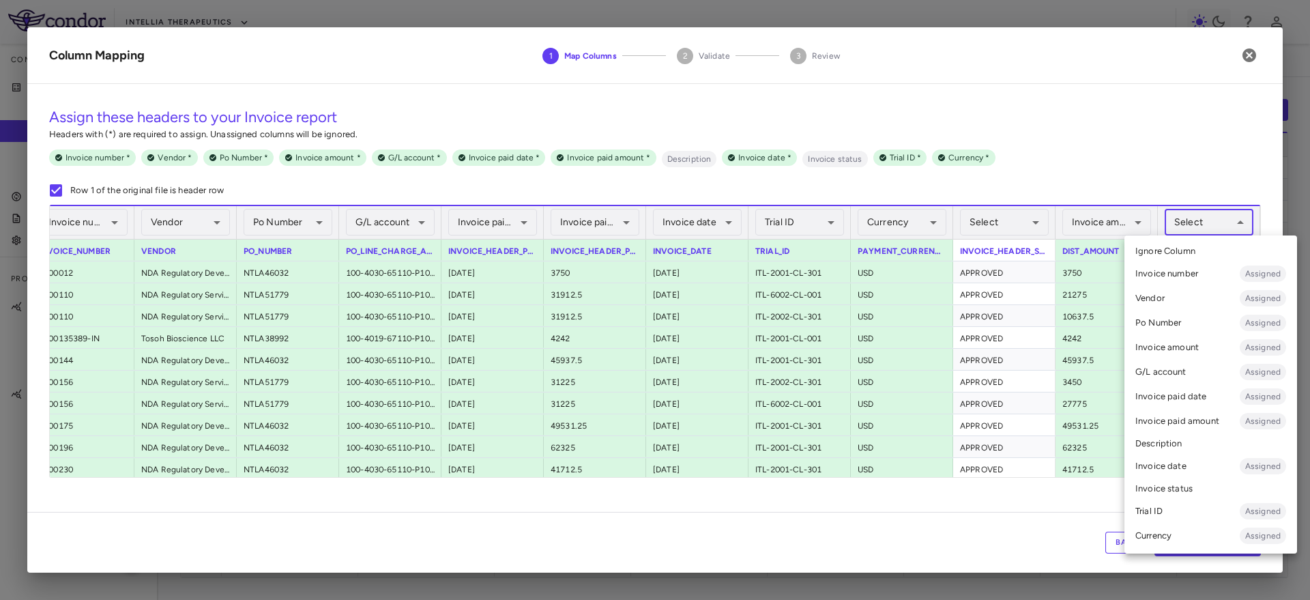
click at [1197, 224] on body "Skip to sidebar Skip to main content Intellia Therapeutics Company Accruals PO …" at bounding box center [655, 300] width 1310 height 600
click at [1178, 420] on li "Invoice paid amount Assigned" at bounding box center [1210, 421] width 173 height 25
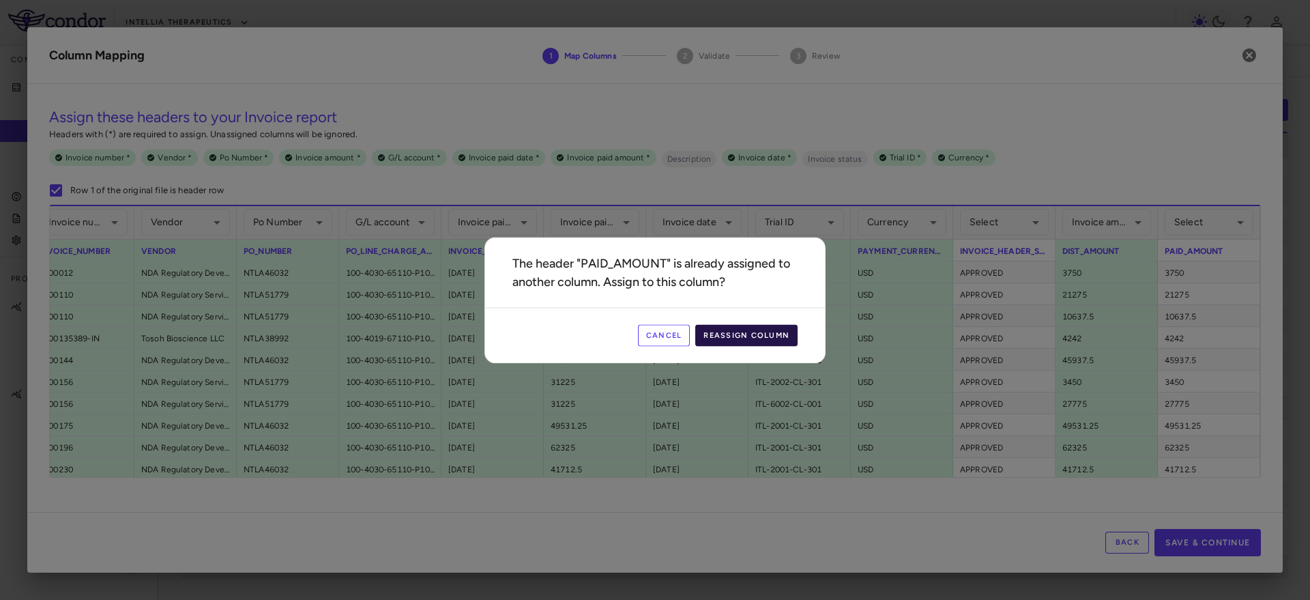
click at [779, 340] on button "Reassign Column" at bounding box center [746, 335] width 102 height 22
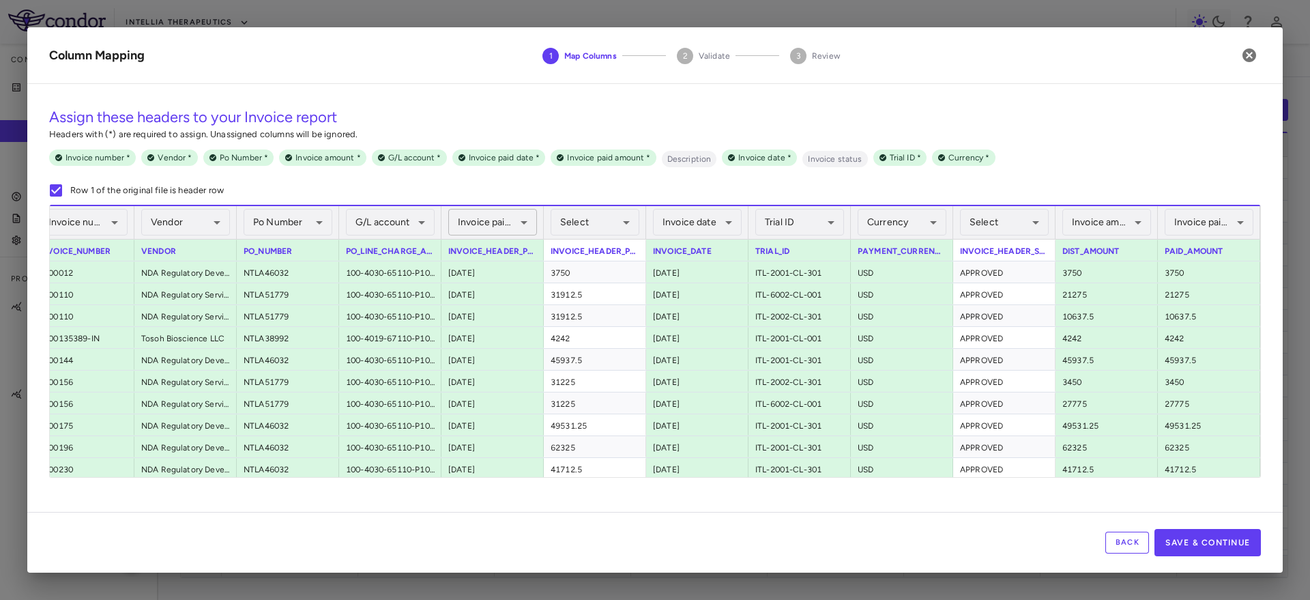
click at [516, 226] on body "Skip to sidebar Skip to main content Intellia Therapeutics Company Accruals PO …" at bounding box center [655, 300] width 1310 height 600
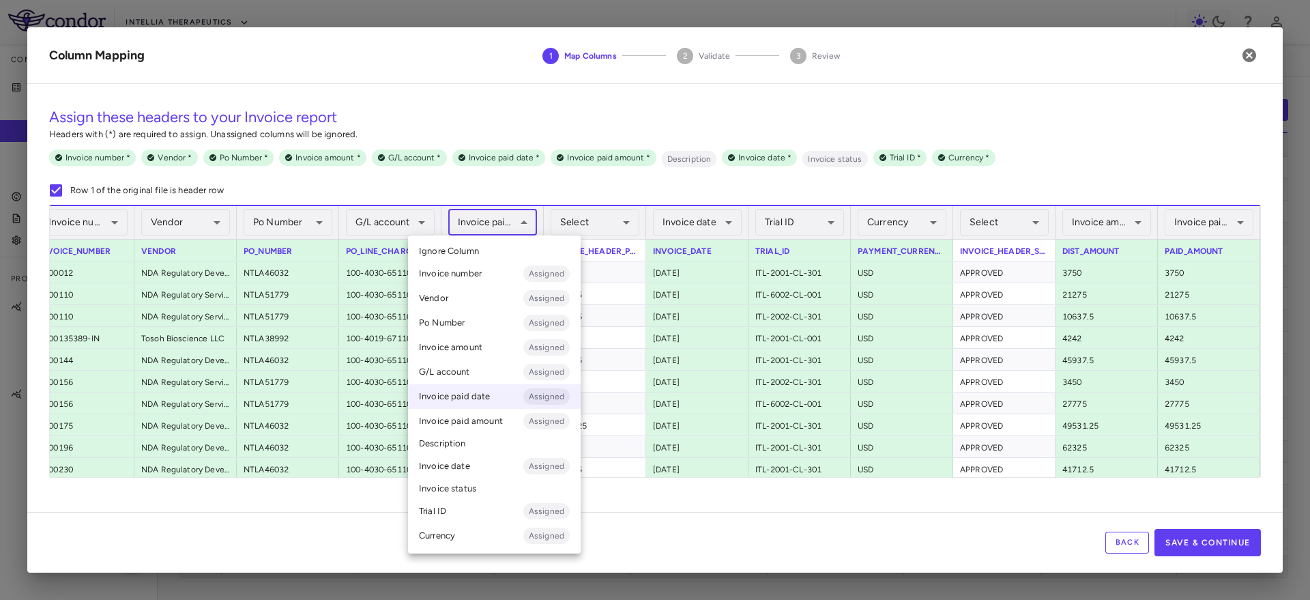
click at [524, 228] on div at bounding box center [655, 300] width 1310 height 600
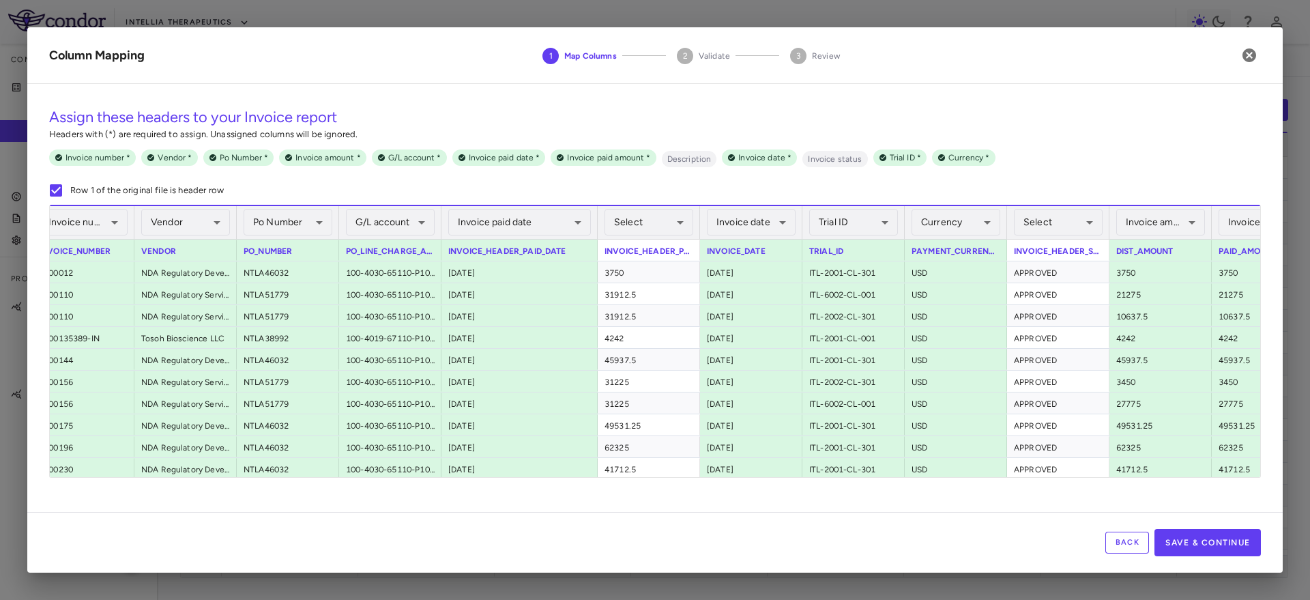
drag, startPoint x: 542, startPoint y: 223, endPoint x: 596, endPoint y: 223, distance: 54.6
click at [596, 223] on div at bounding box center [596, 222] width 5 height 33
click at [577, 223] on body "Skip to sidebar Skip to main content Intellia Therapeutics Company Accruals PO …" at bounding box center [655, 300] width 1310 height 600
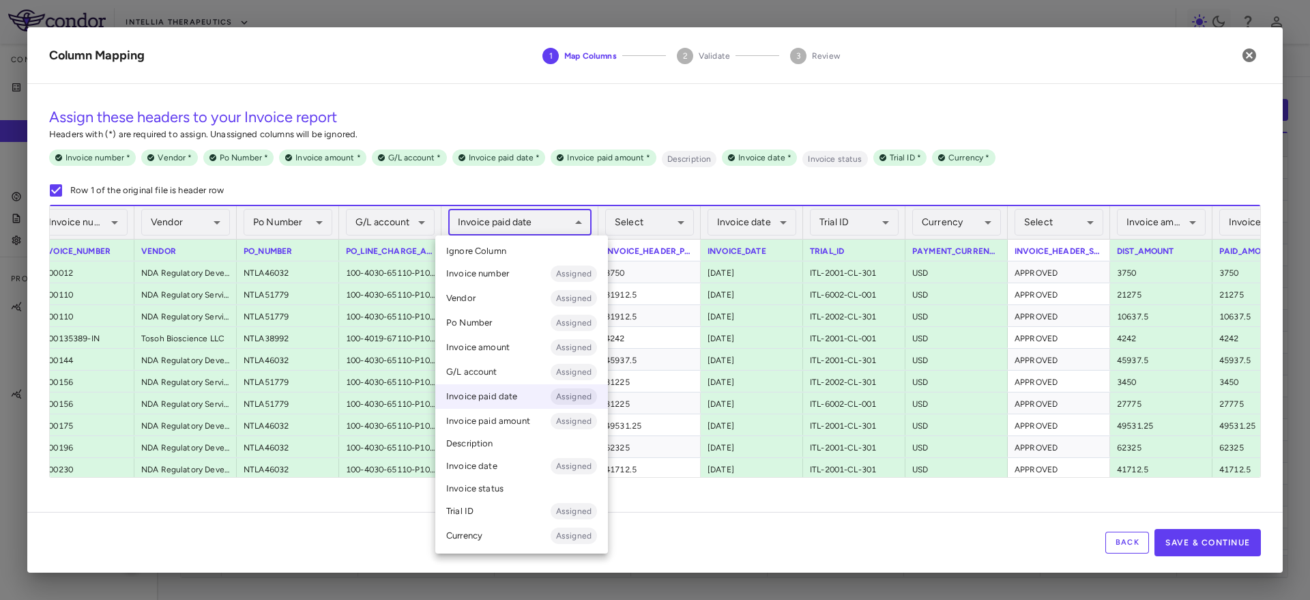
click at [577, 222] on div at bounding box center [655, 300] width 1310 height 600
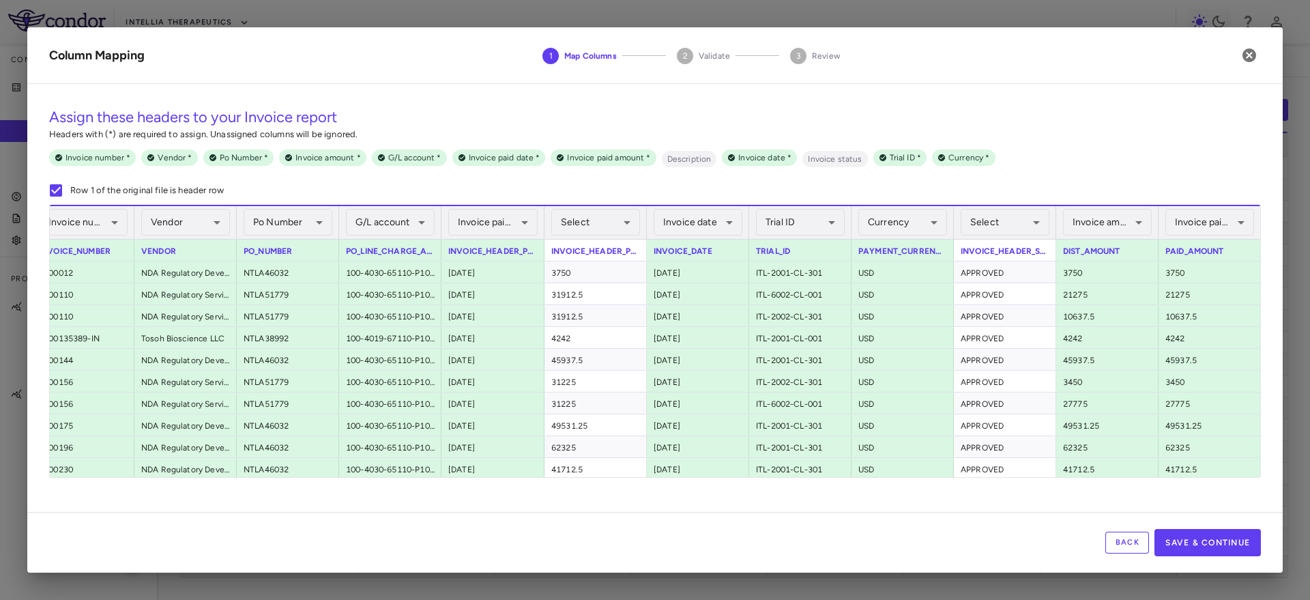
drag, startPoint x: 596, startPoint y: 224, endPoint x: 539, endPoint y: 229, distance: 57.5
click at [539, 229] on div "**********" at bounding box center [492, 222] width 103 height 34
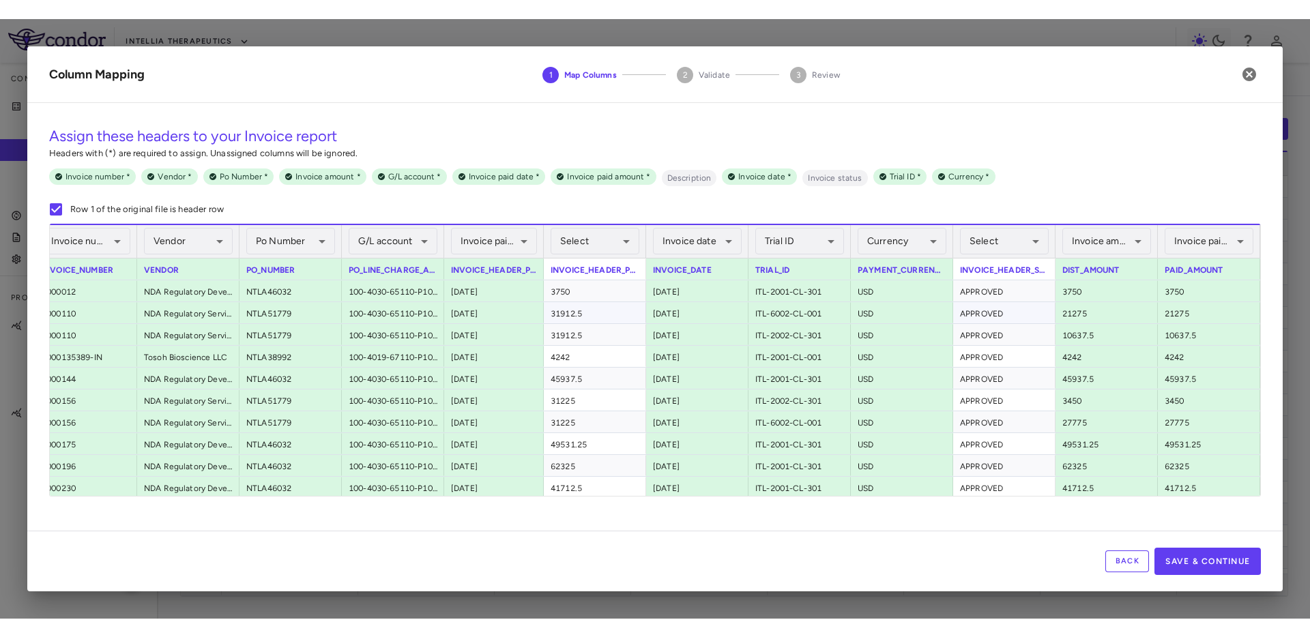
scroll to position [0, 0]
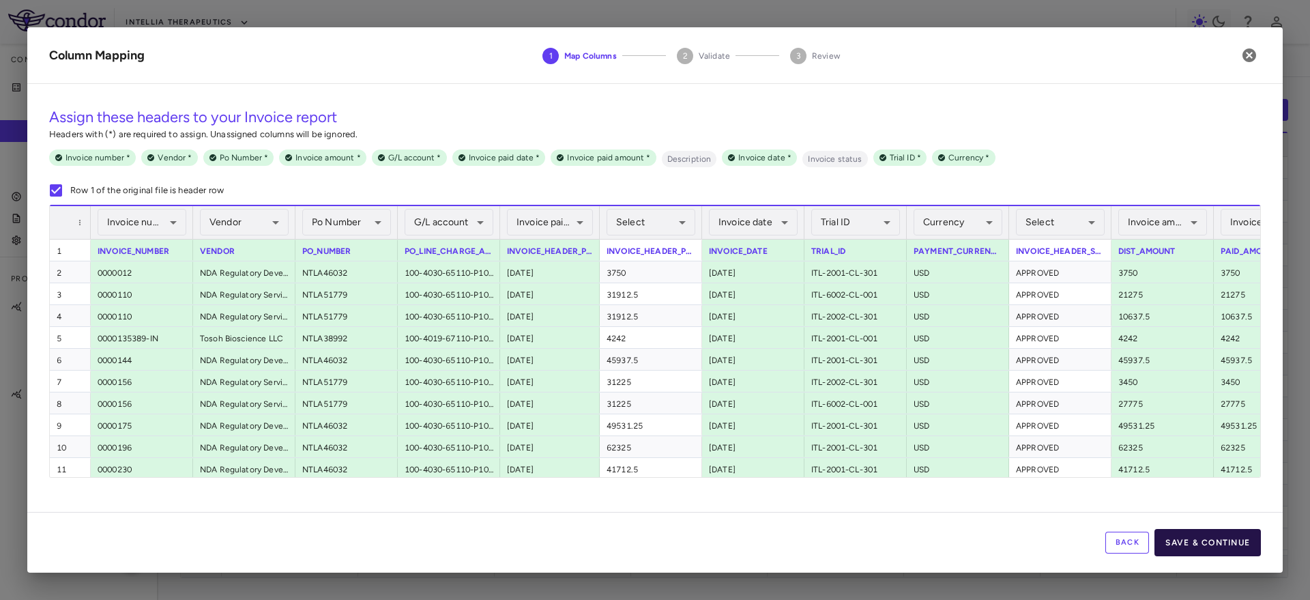
click at [1233, 545] on button "Save & Continue" at bounding box center [1207, 542] width 106 height 27
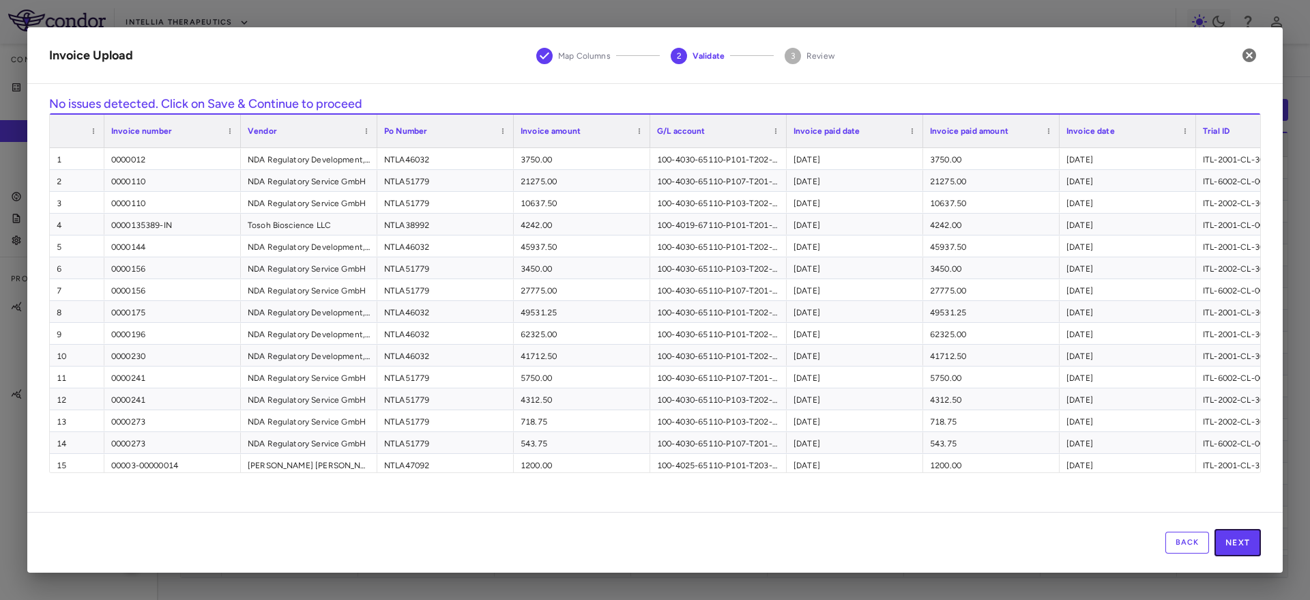
click at [1233, 545] on button "Next" at bounding box center [1237, 542] width 46 height 27
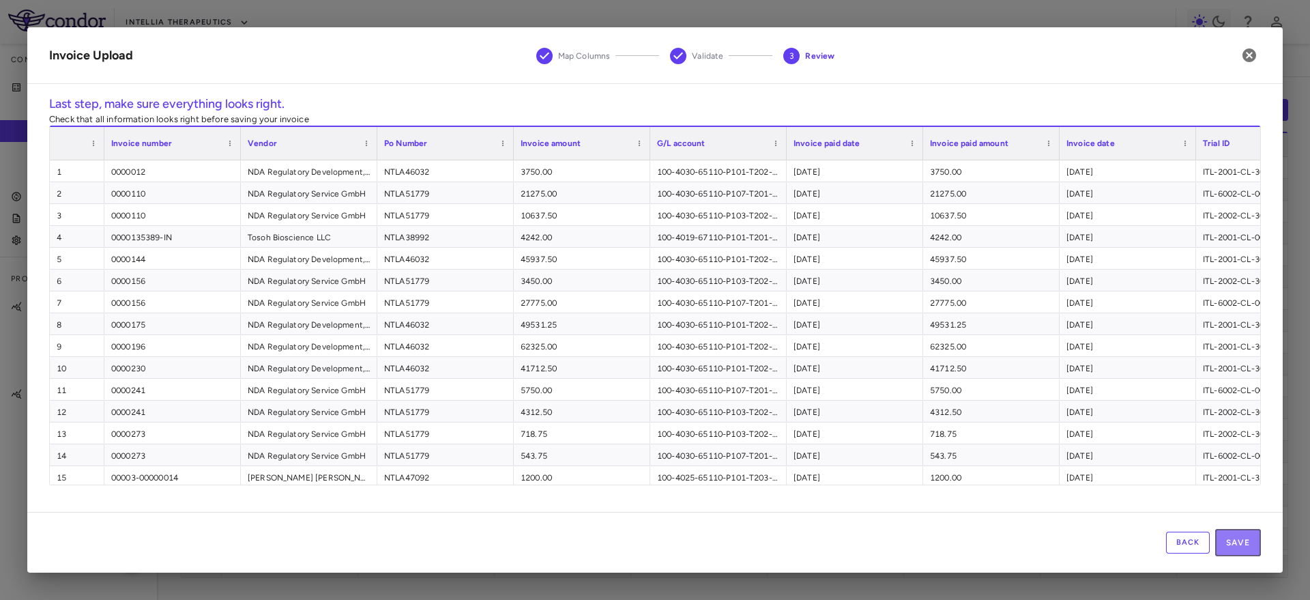
click at [1233, 545] on button "Save" at bounding box center [1238, 542] width 46 height 27
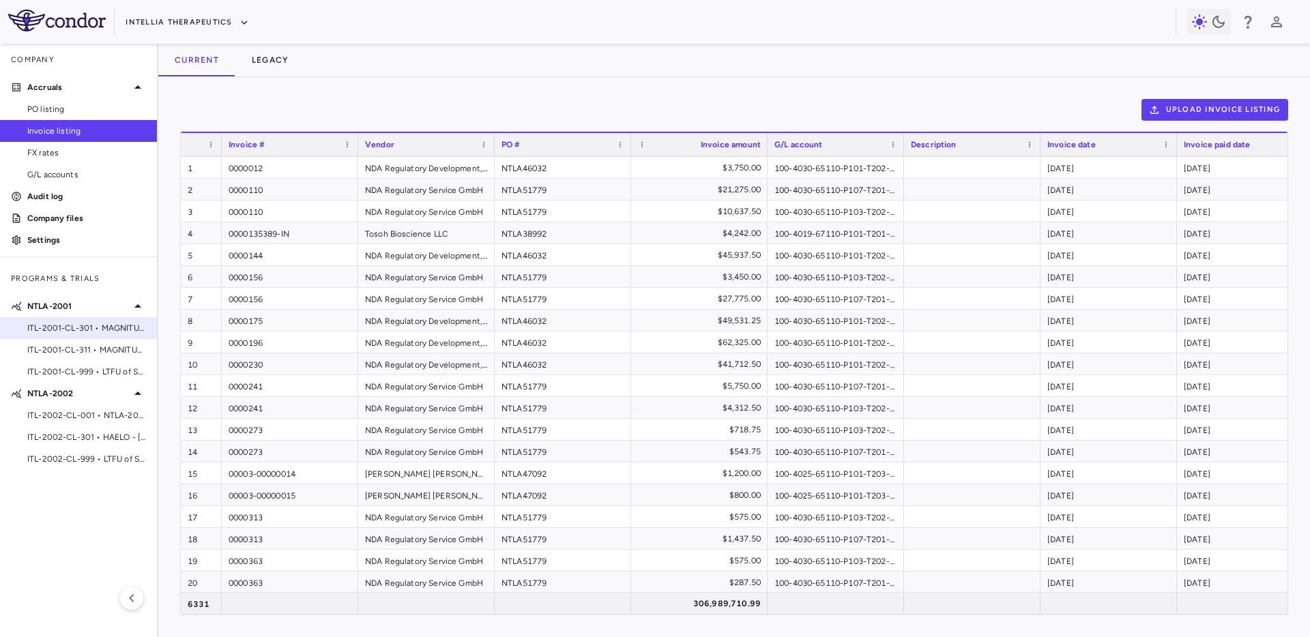
click at [83, 332] on span "ITL-2001-CL-301 • MAGNITUDE - Transthyretin Amyloidosis with Cardiomyopathy (AT…" at bounding box center [86, 328] width 119 height 12
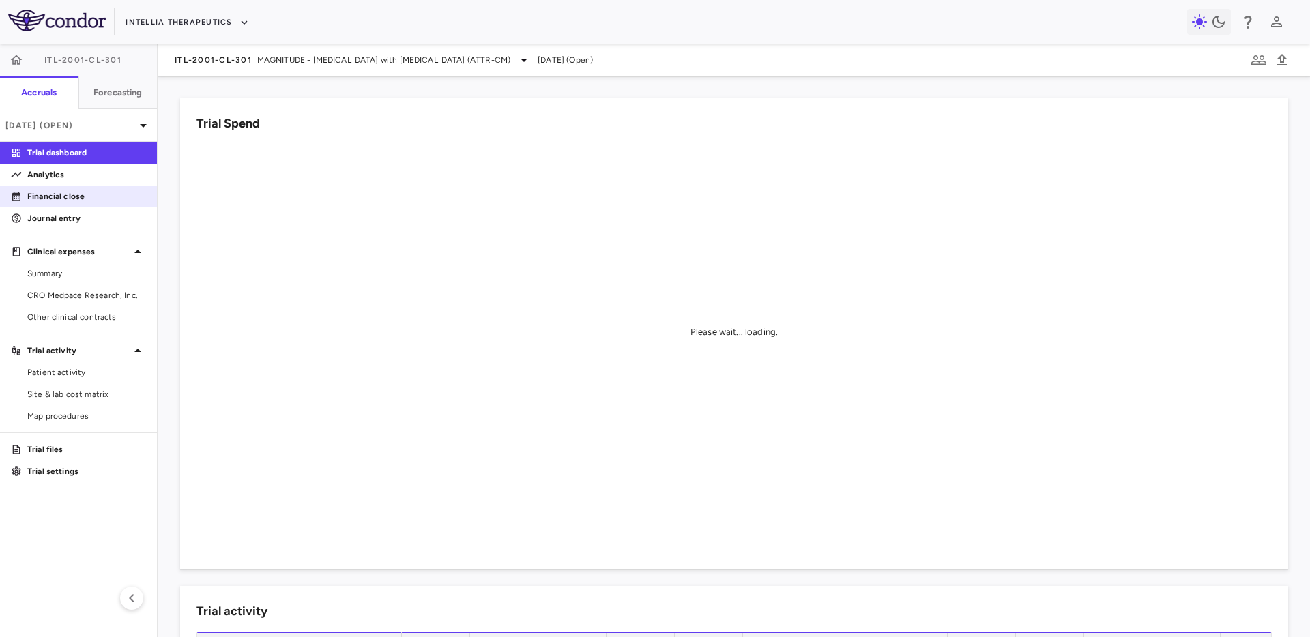
click at [107, 192] on p "Financial close" at bounding box center [86, 196] width 119 height 12
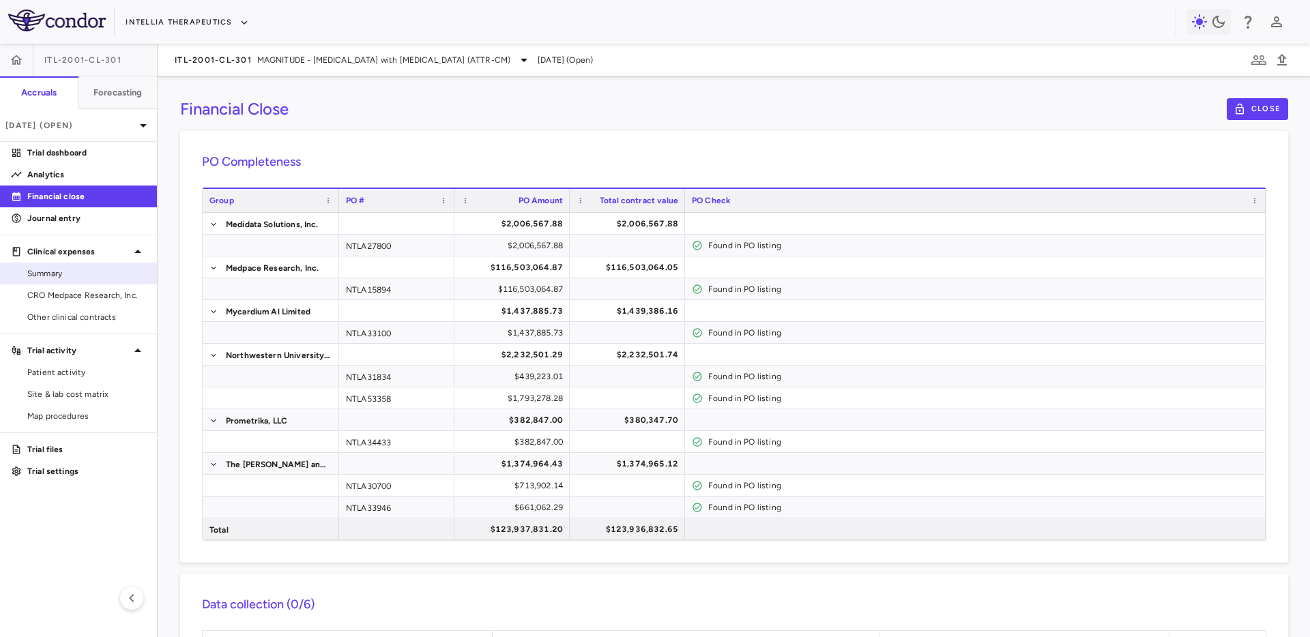
click at [105, 276] on span "Summary" at bounding box center [86, 273] width 119 height 12
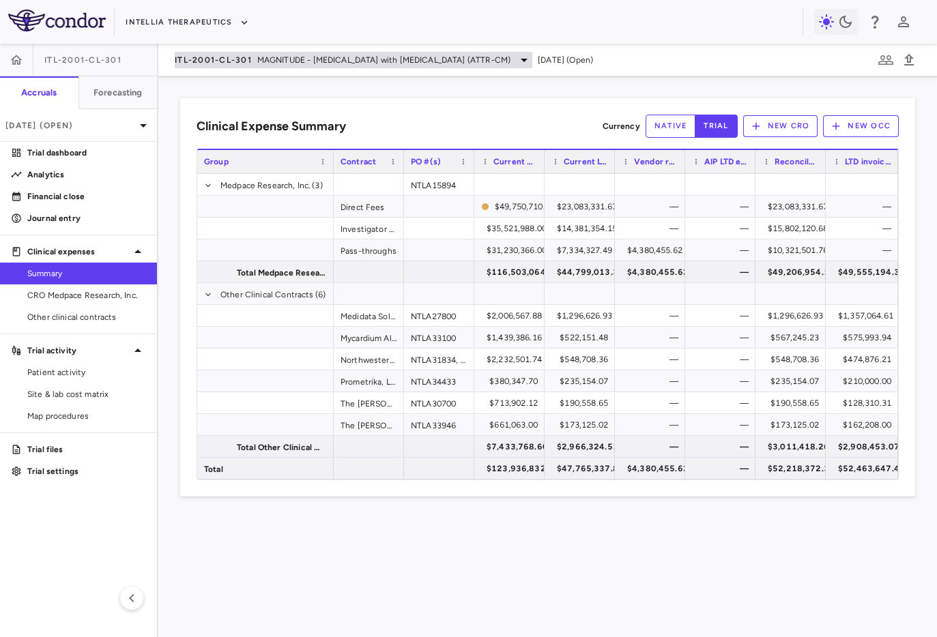
click at [405, 67] on div "ITL-2001-CL-301 MAGNITUDE - Transthyretin Amyloidosis with Cardiomyopathy (ATTR…" at bounding box center [353, 60] width 357 height 16
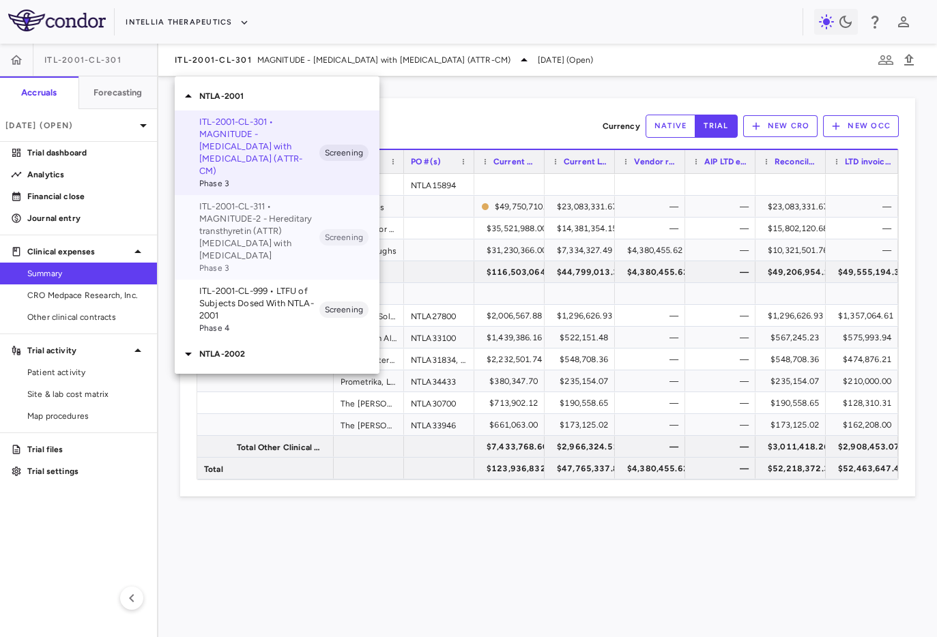
click at [308, 207] on p "ITL-2001-CL-311 • MAGNITUDE-2 - Hereditary transthyretin (ATTR) amyloidosis wit…" at bounding box center [259, 231] width 120 height 61
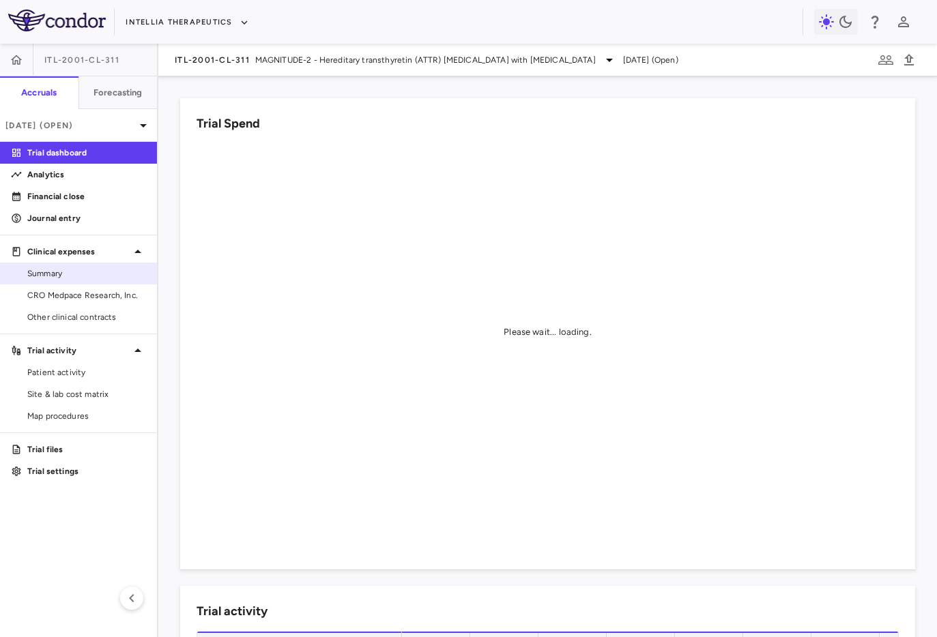
click at [89, 281] on link "Summary" at bounding box center [78, 273] width 157 height 20
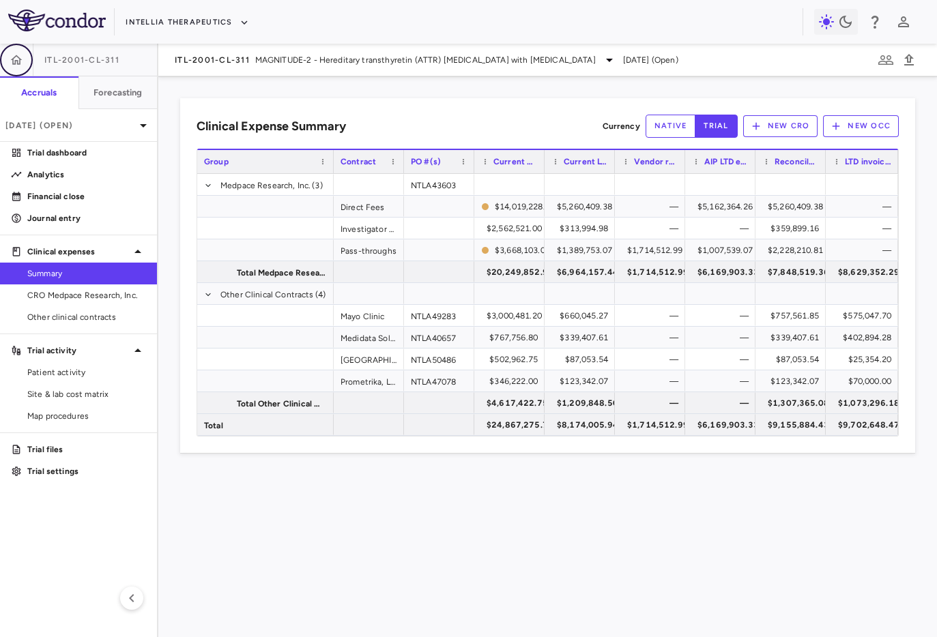
click at [20, 61] on icon "button" at bounding box center [17, 60] width 14 height 14
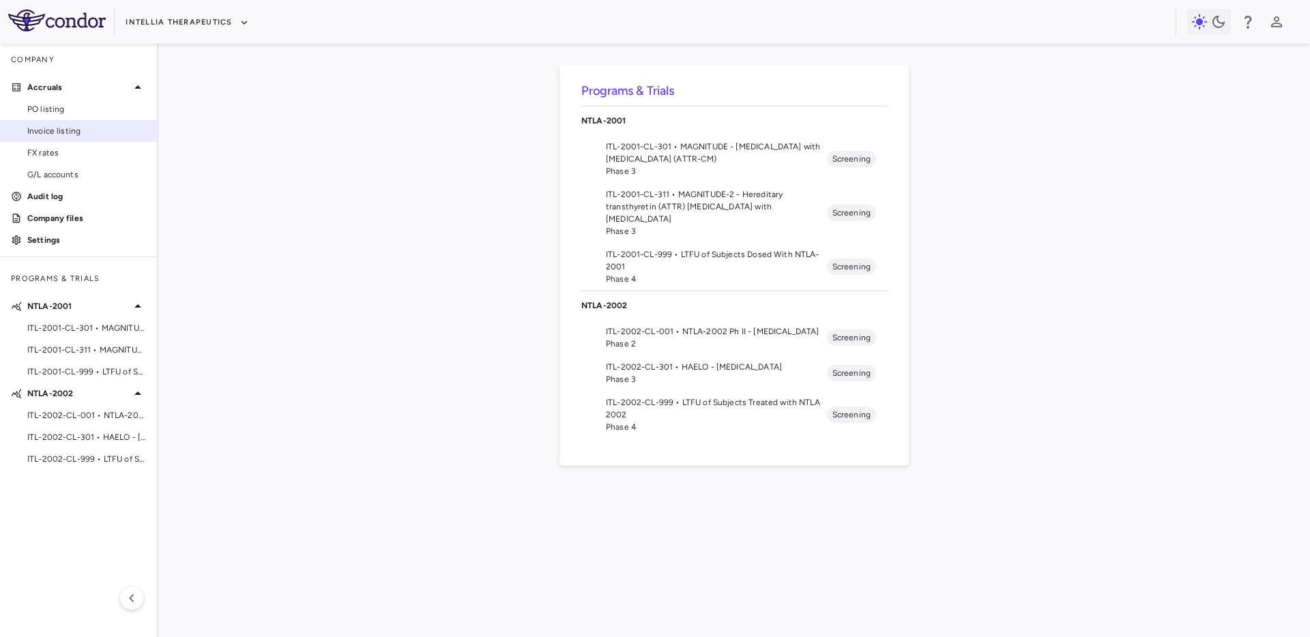
click at [52, 130] on span "Invoice listing" at bounding box center [86, 131] width 119 height 12
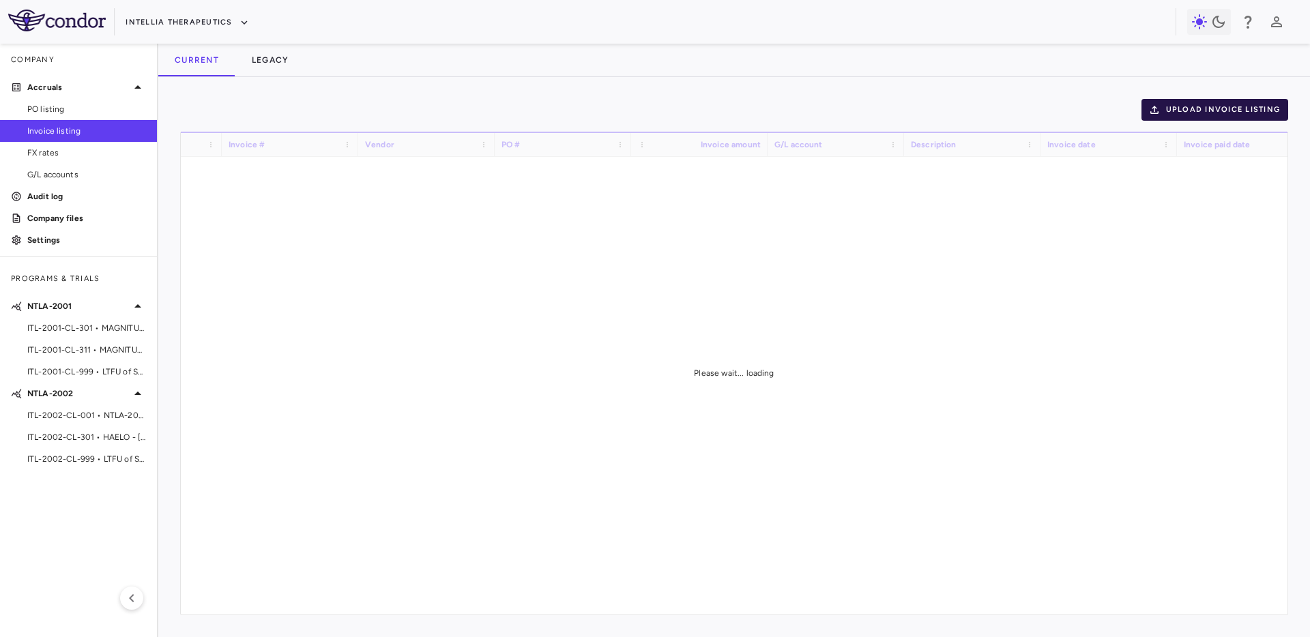
click at [1209, 106] on button "Upload invoice listing" at bounding box center [1214, 110] width 147 height 22
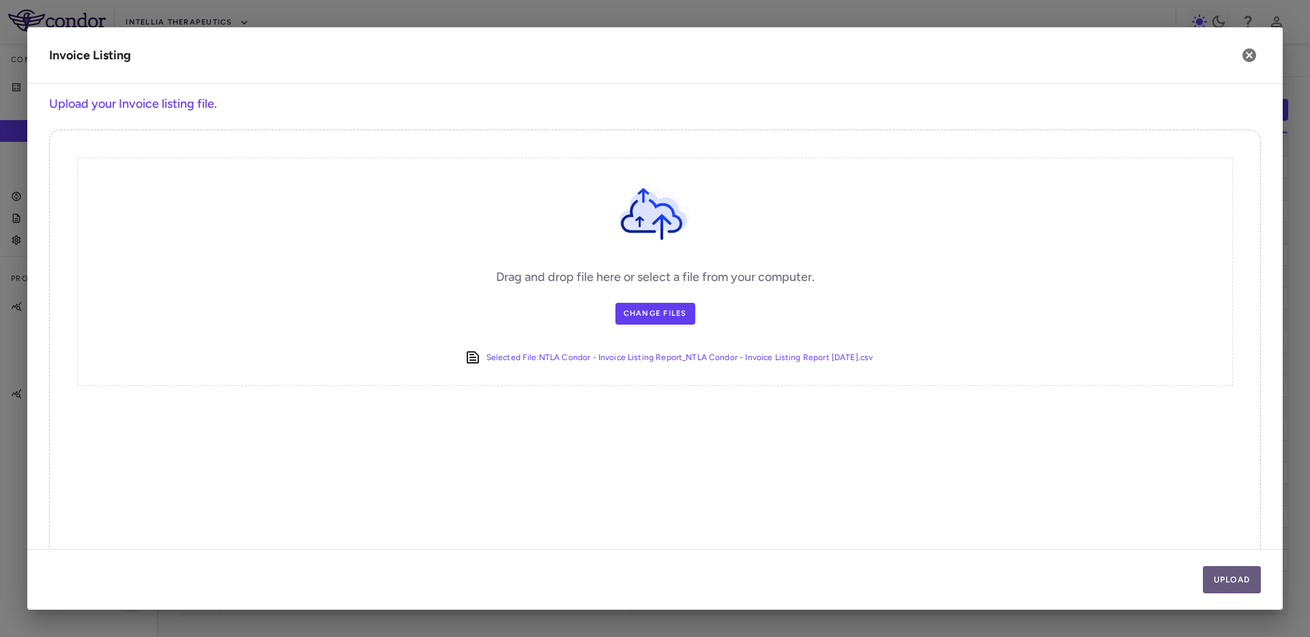
click at [1237, 588] on button "Upload" at bounding box center [1232, 579] width 59 height 27
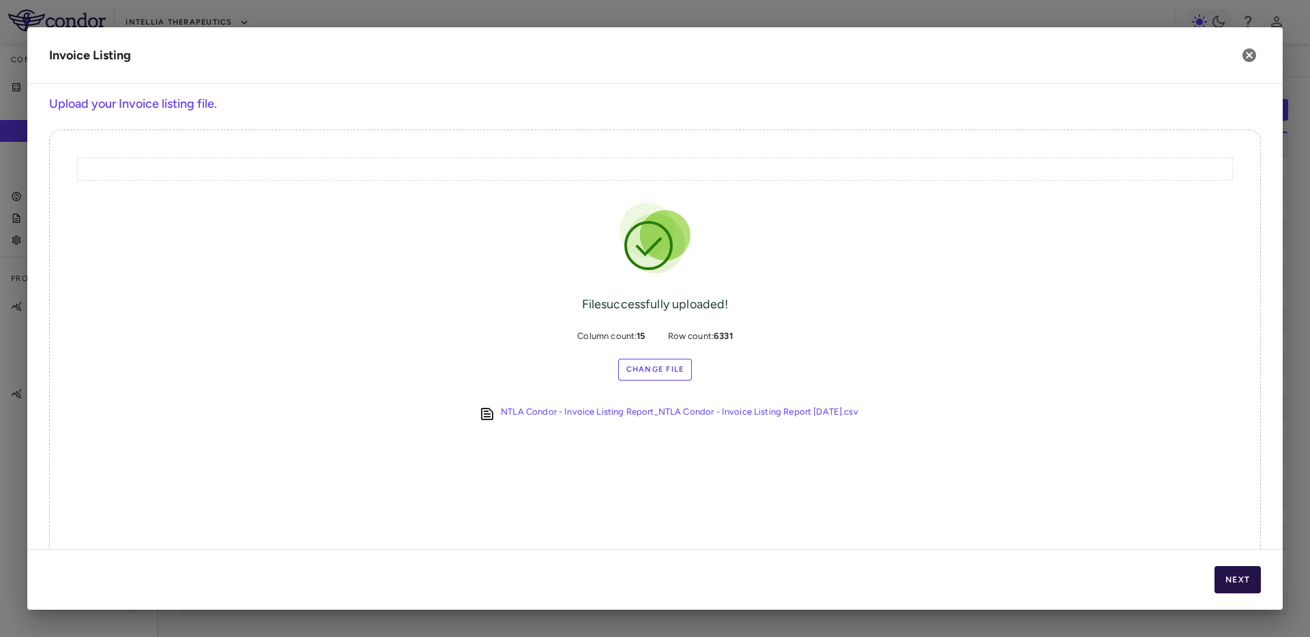
click at [1237, 588] on button "Next" at bounding box center [1237, 579] width 46 height 27
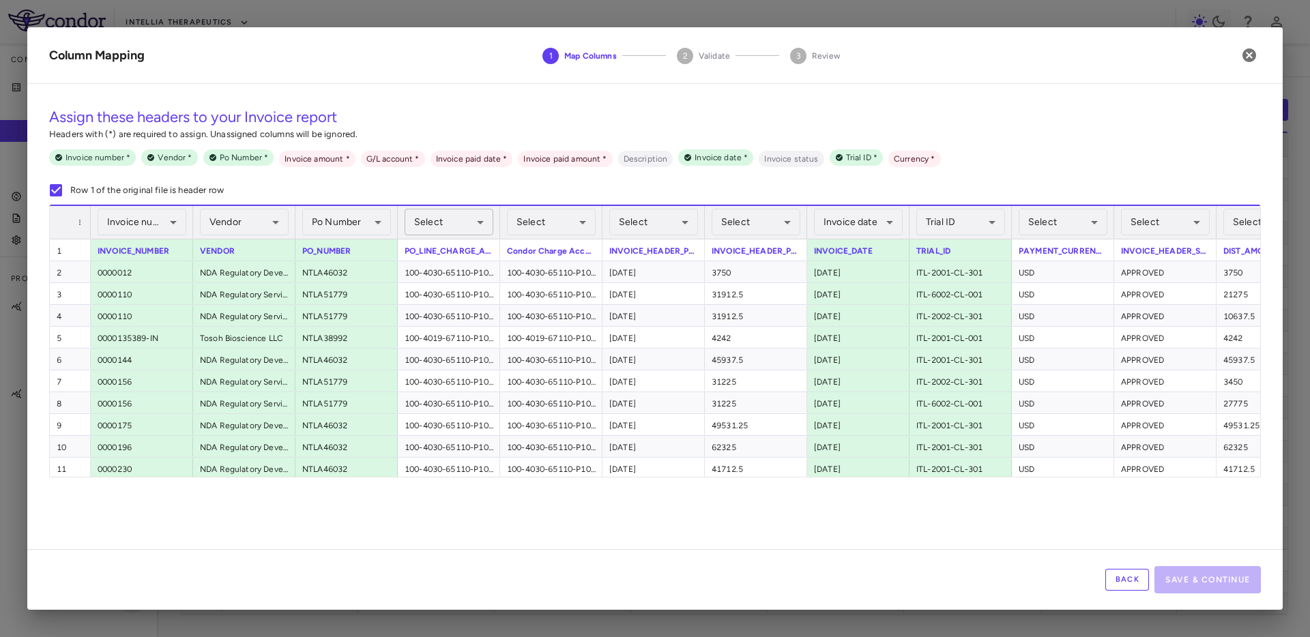
click at [445, 222] on body "Skip to sidebar Skip to main content Intellia Therapeutics Company Accruals PO …" at bounding box center [655, 318] width 1310 height 637
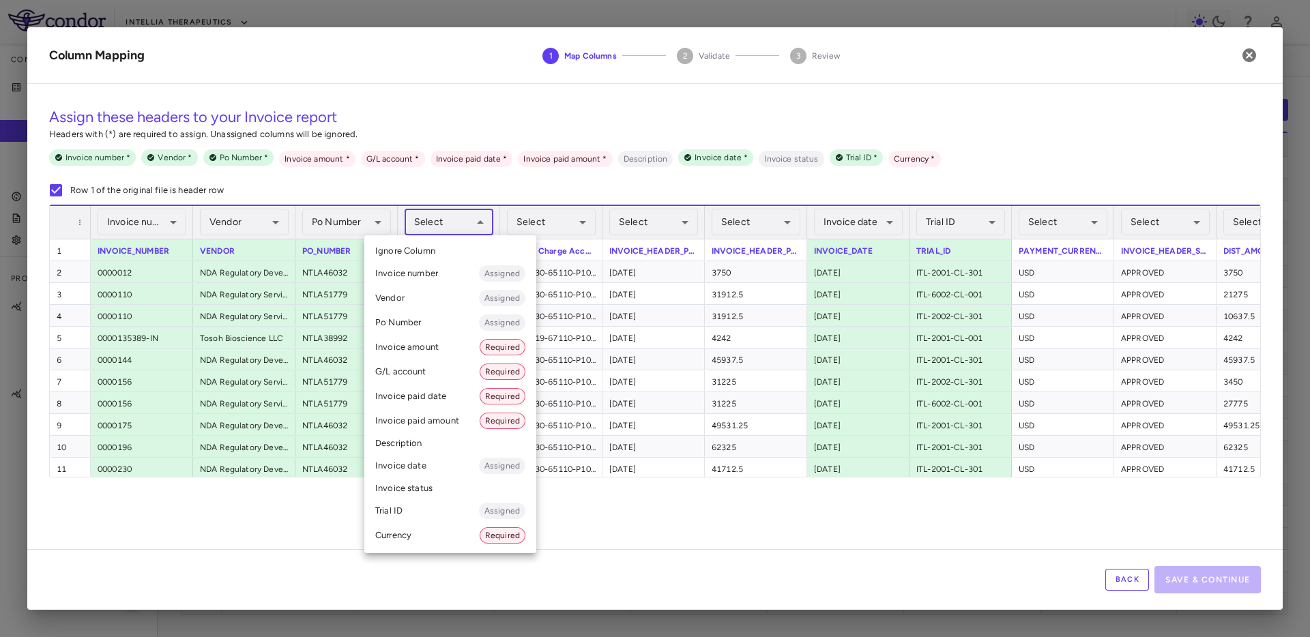
click at [439, 377] on li "G/L account Required" at bounding box center [450, 372] width 172 height 25
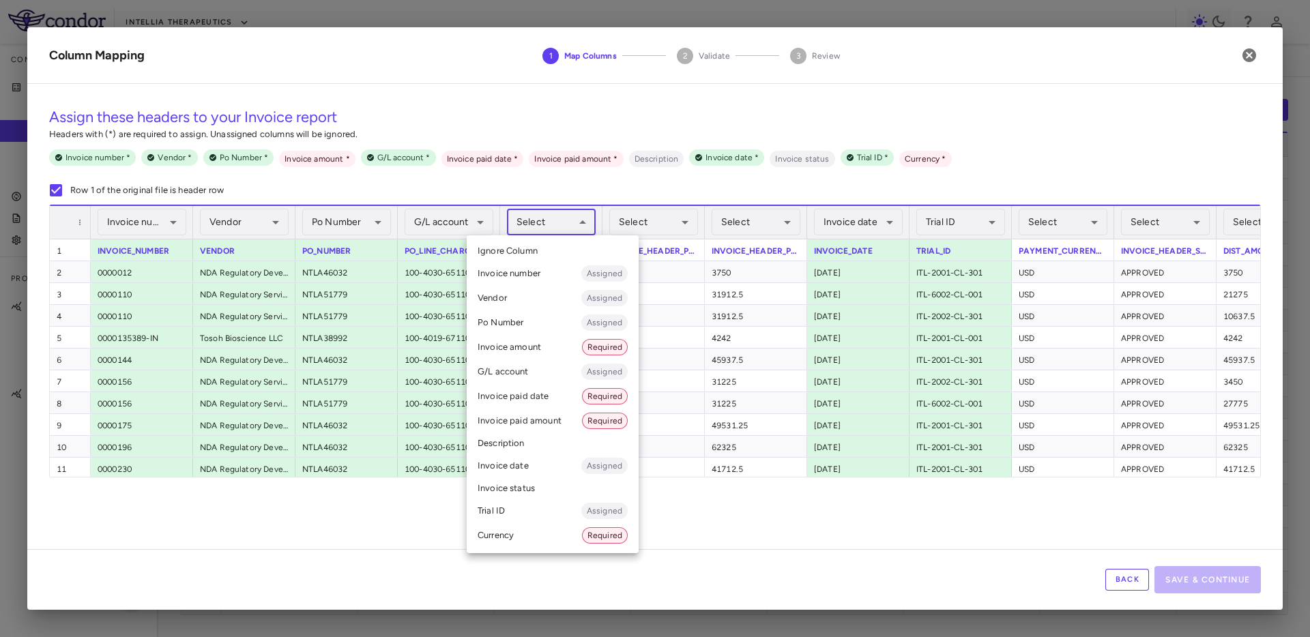
click at [551, 214] on body "Skip to sidebar Skip to main content Intellia Therapeutics Company Accruals PO …" at bounding box center [655, 318] width 1310 height 637
click at [551, 214] on div at bounding box center [655, 318] width 1310 height 637
click at [549, 223] on body "Skip to sidebar Skip to main content Intellia Therapeutics Company Accruals PO …" at bounding box center [655, 318] width 1310 height 637
click at [540, 364] on li "G/L account Assigned" at bounding box center [553, 372] width 172 height 25
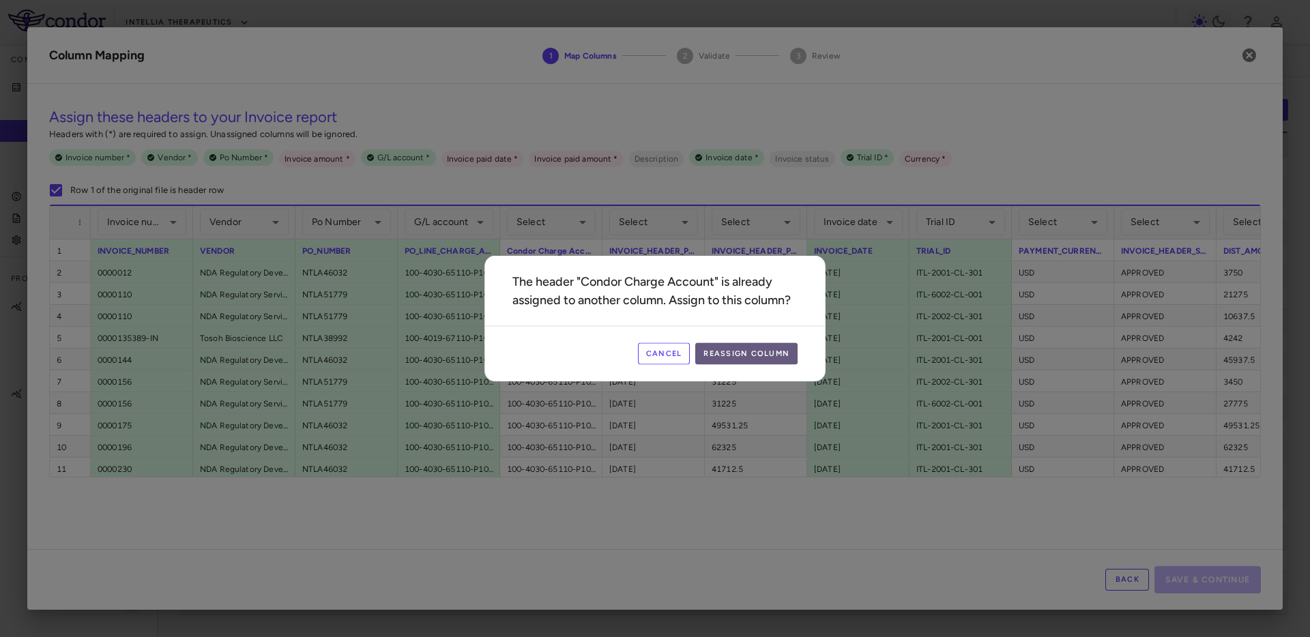
click at [716, 349] on button "Reassign Column" at bounding box center [746, 354] width 102 height 22
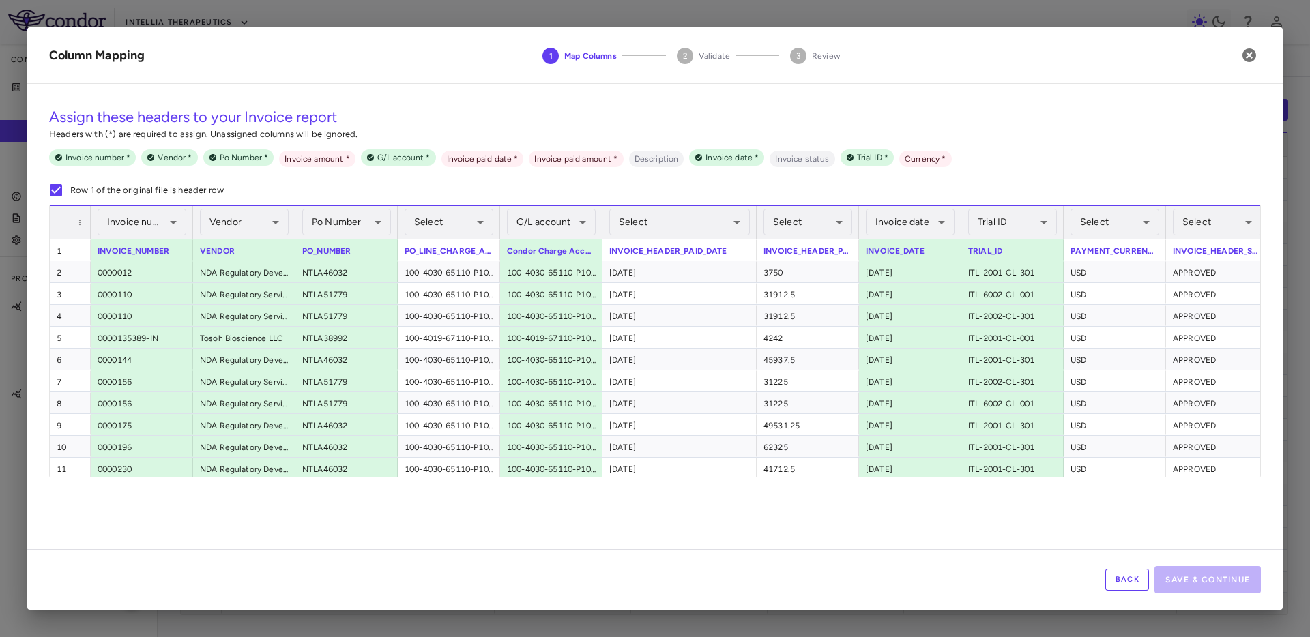
drag, startPoint x: 702, startPoint y: 226, endPoint x: 757, endPoint y: 224, distance: 55.3
click at [757, 225] on div at bounding box center [755, 222] width 5 height 33
click at [739, 222] on body "Skip to sidebar Skip to main content Intellia Therapeutics Company Accruals PO …" at bounding box center [655, 318] width 1310 height 637
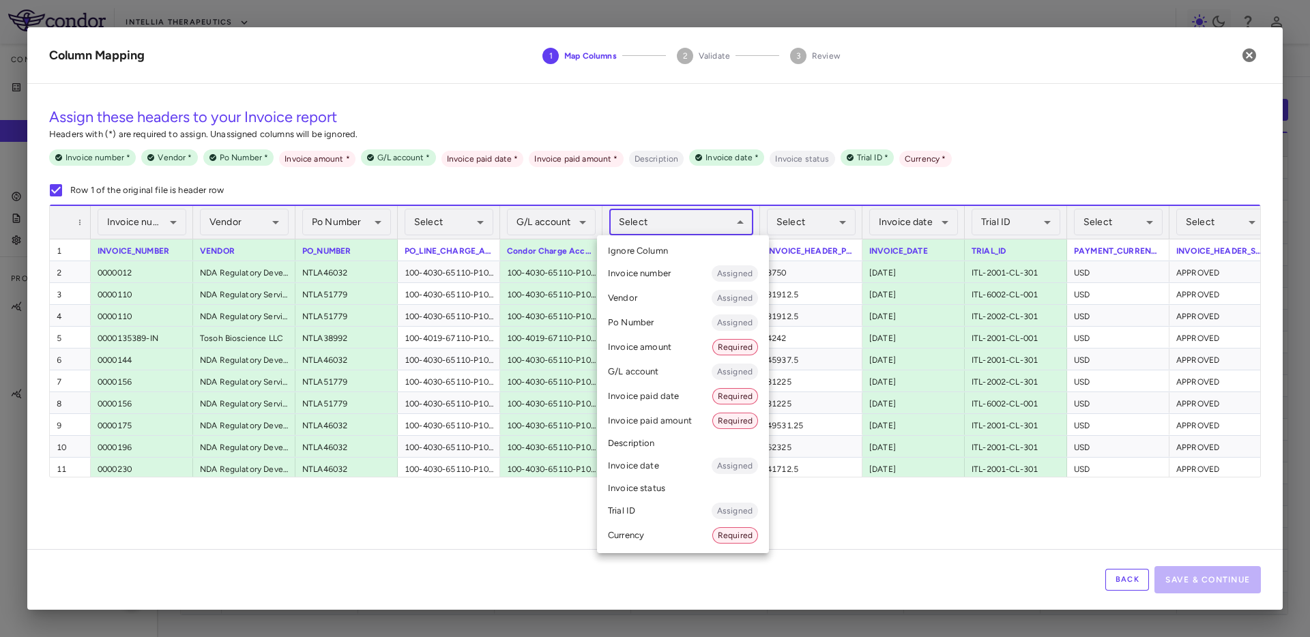
click at [675, 395] on li "Invoice paid date Required" at bounding box center [683, 396] width 172 height 25
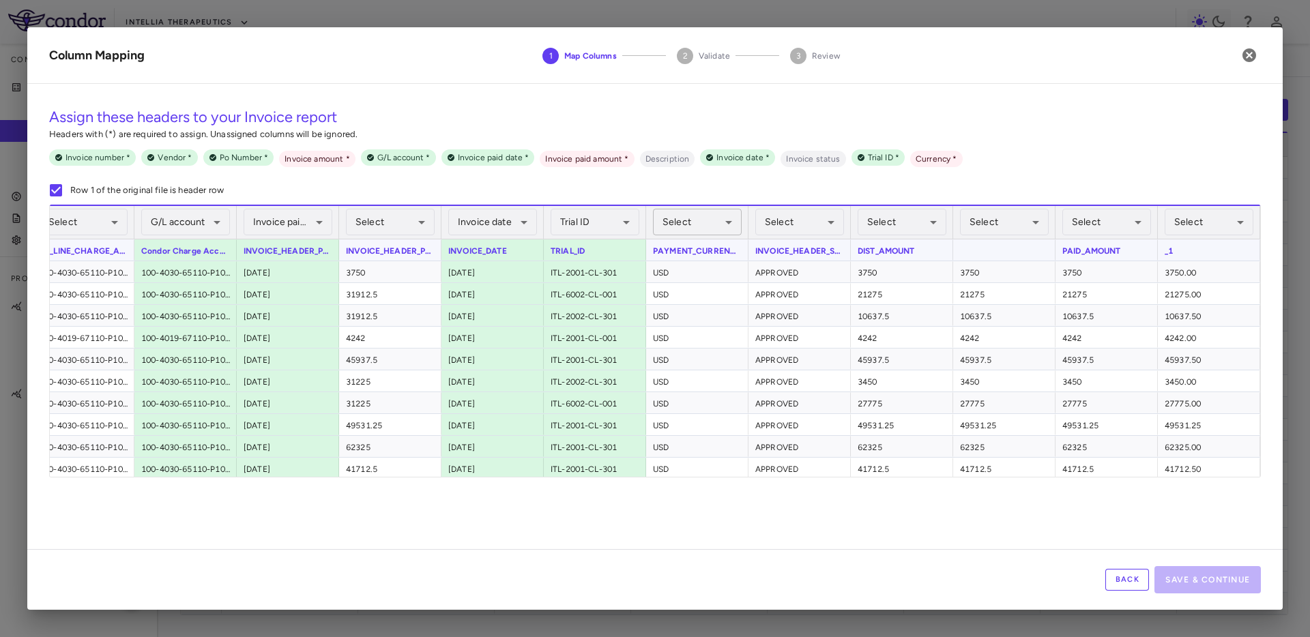
click at [687, 229] on body "Skip to sidebar Skip to main content Intellia Therapeutics Company Accruals PO …" at bounding box center [655, 318] width 1310 height 637
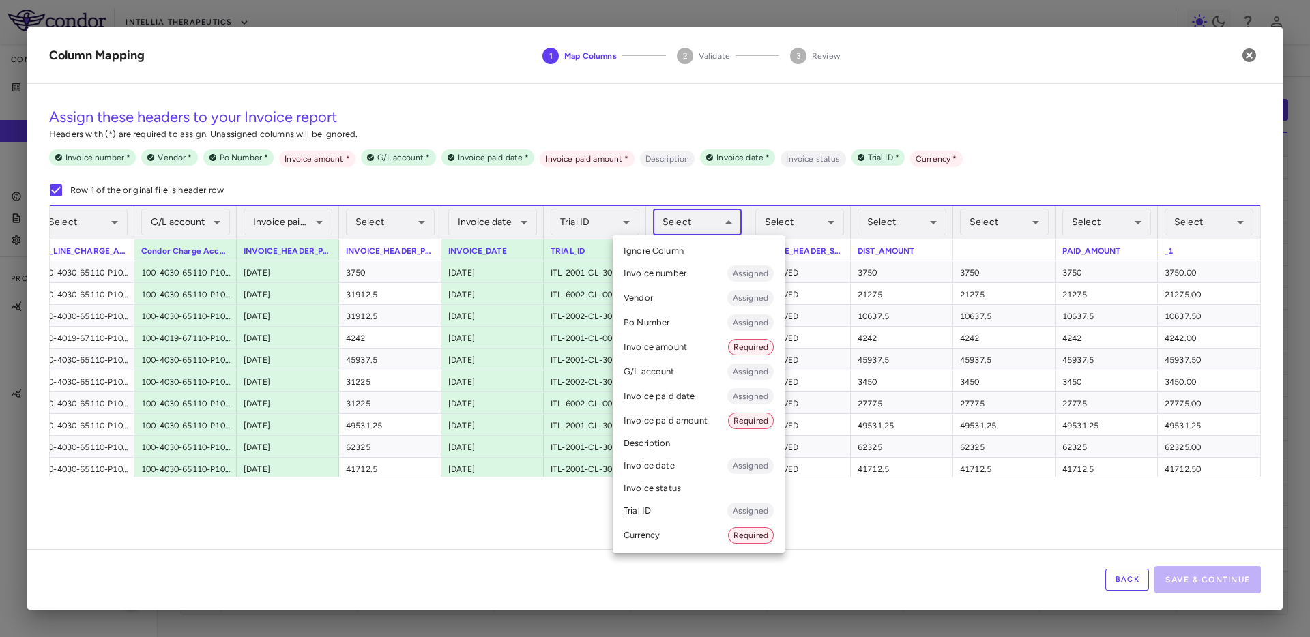
click at [677, 540] on li "Currency Required" at bounding box center [699, 535] width 172 height 25
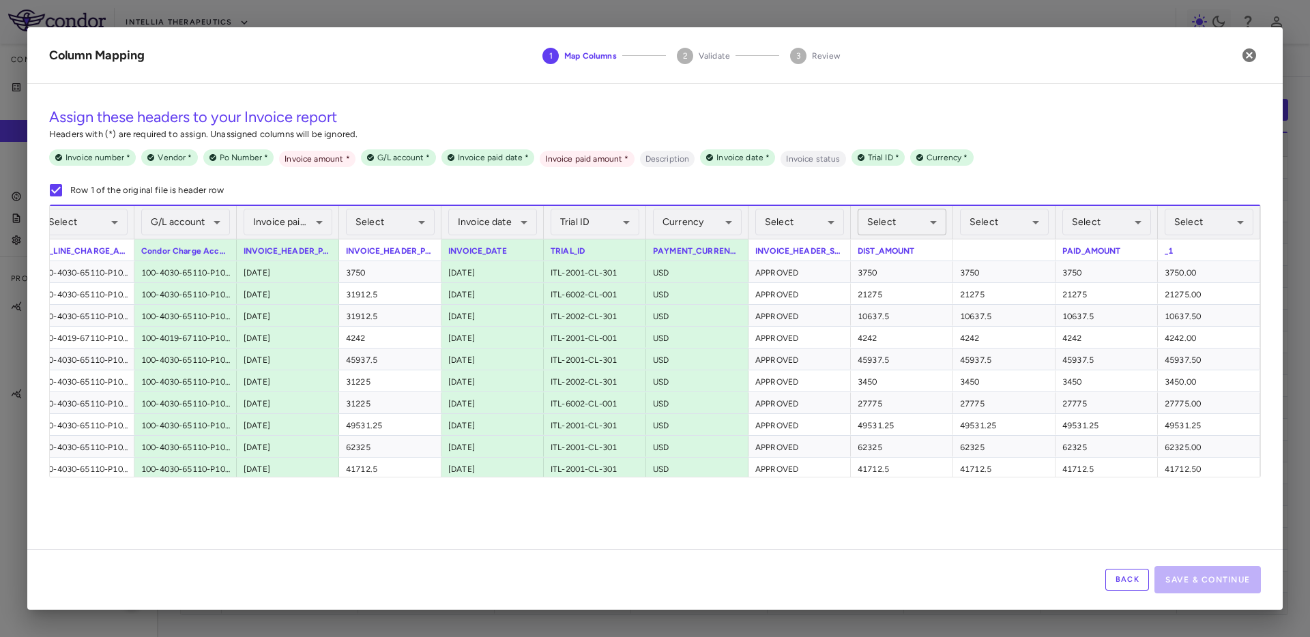
click at [892, 221] on body "Skip to sidebar Skip to main content Intellia Therapeutics Company Accruals PO …" at bounding box center [655, 318] width 1310 height 637
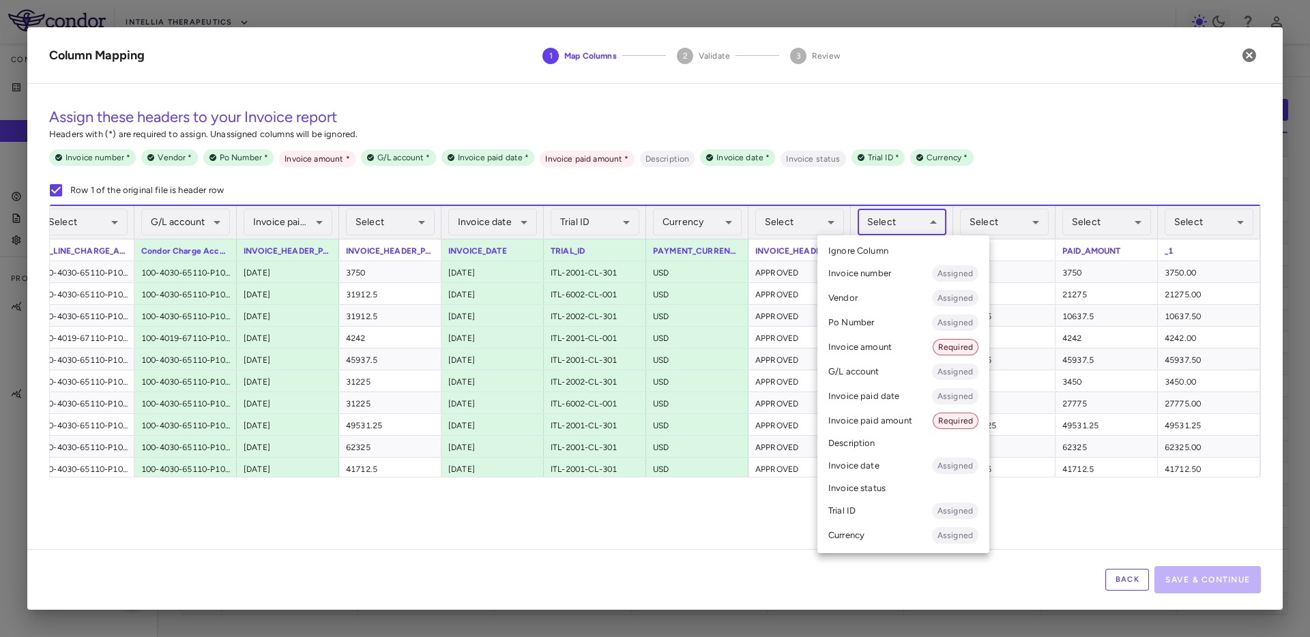
click at [883, 346] on li "Invoice amount Required" at bounding box center [903, 347] width 172 height 25
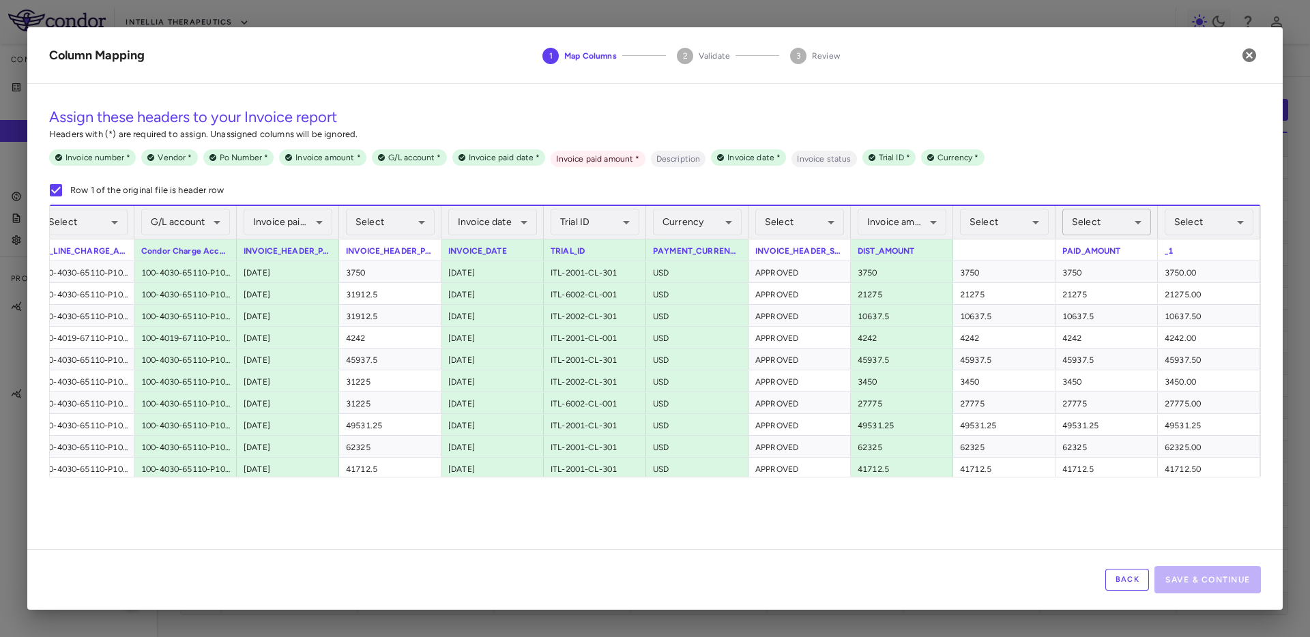
click at [1120, 217] on body "Skip to sidebar Skip to main content Intellia Therapeutics Company Accruals PO …" at bounding box center [655, 318] width 1310 height 637
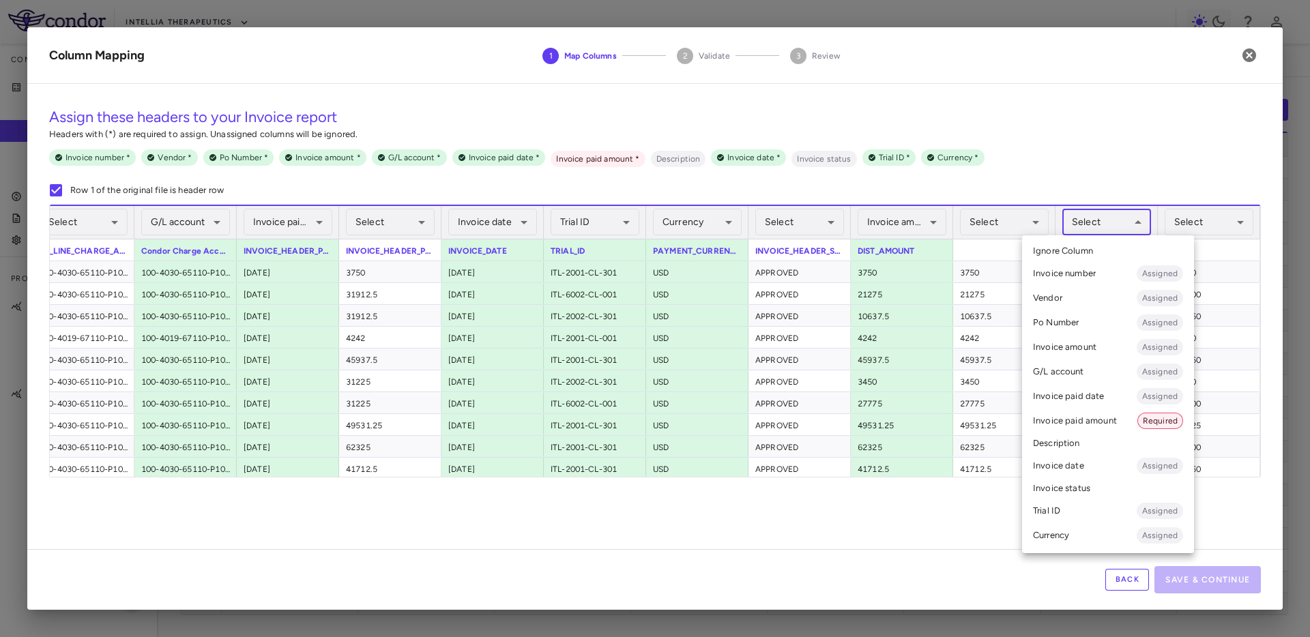
click at [1084, 420] on li "Invoice paid amount Required" at bounding box center [1108, 421] width 172 height 25
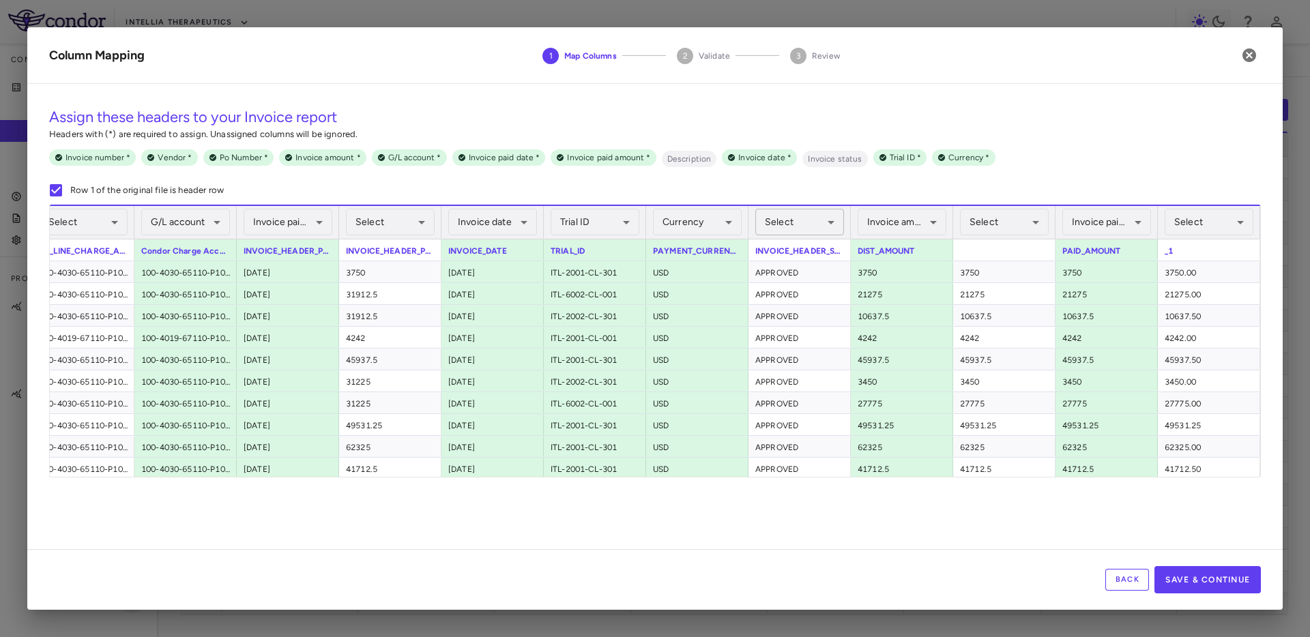
click at [780, 222] on body "Skip to sidebar Skip to main content Intellia Therapeutics Company Accruals PO …" at bounding box center [655, 318] width 1310 height 637
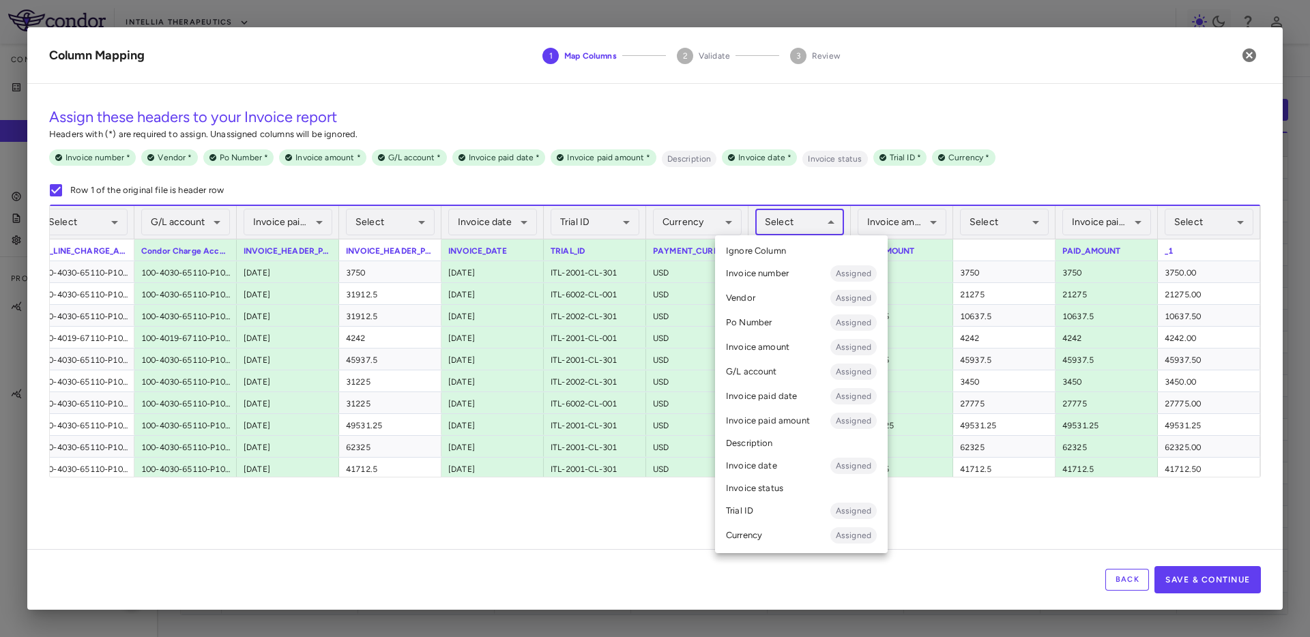
click at [802, 491] on li "Invoice status" at bounding box center [801, 488] width 173 height 20
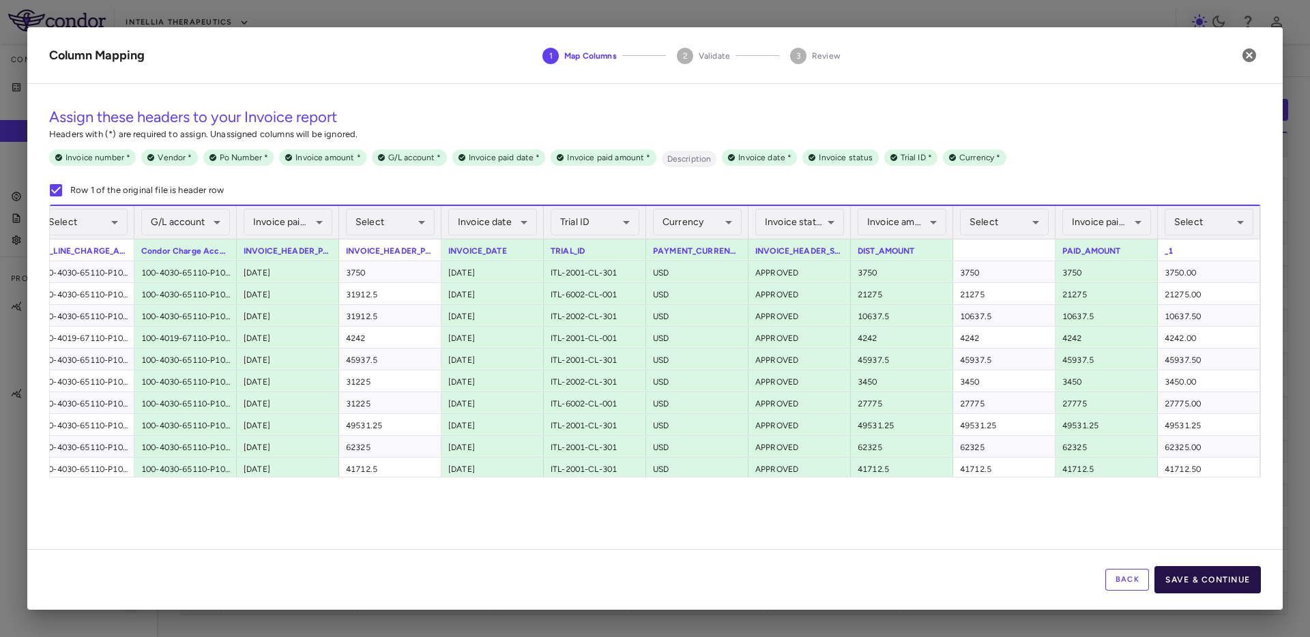
click at [1207, 569] on button "Save & Continue" at bounding box center [1207, 579] width 106 height 27
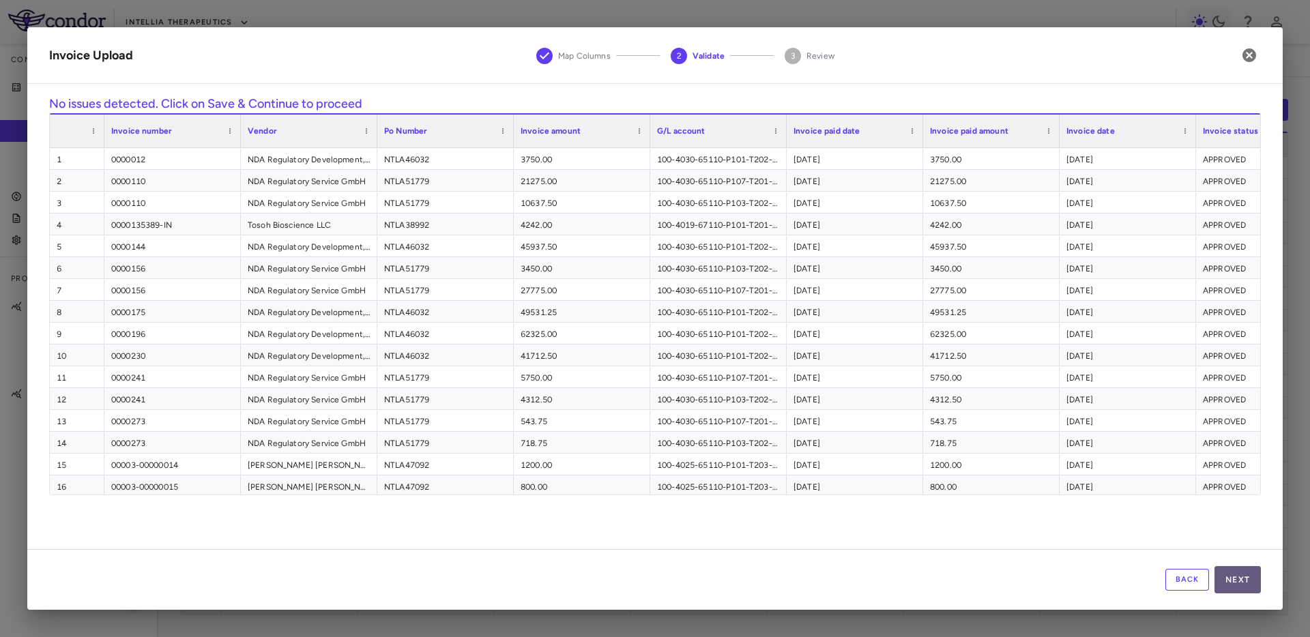
click at [1232, 581] on button "Next" at bounding box center [1237, 579] width 46 height 27
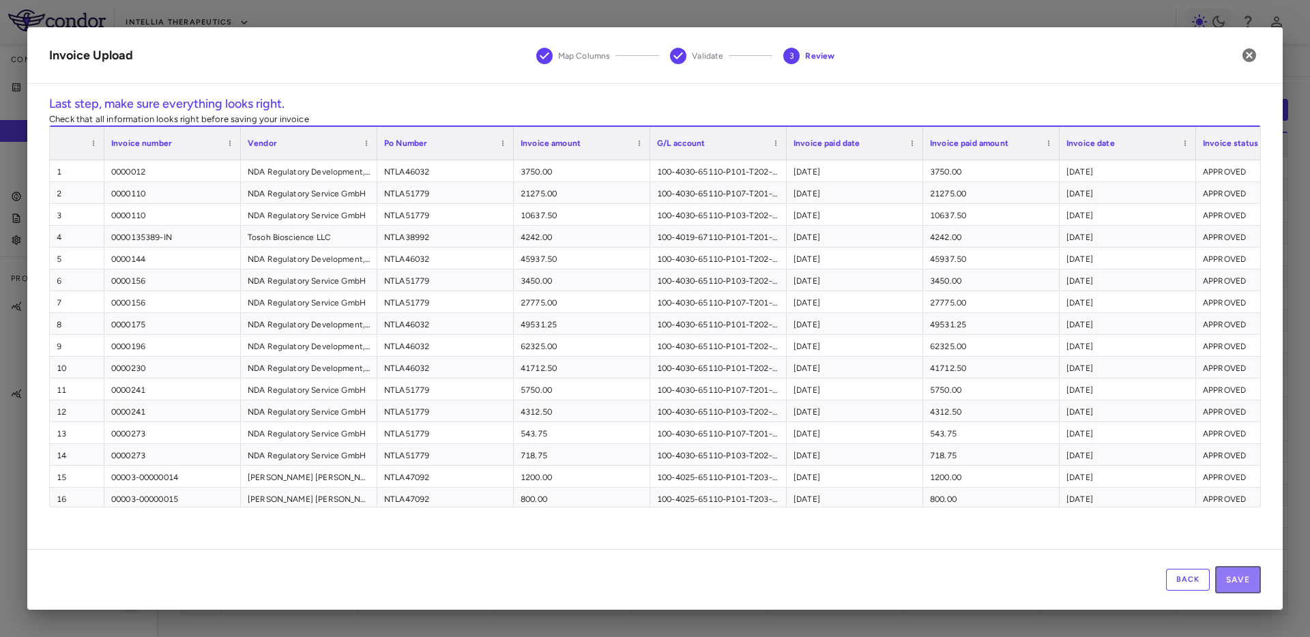
click at [1232, 581] on button "Save" at bounding box center [1238, 579] width 46 height 27
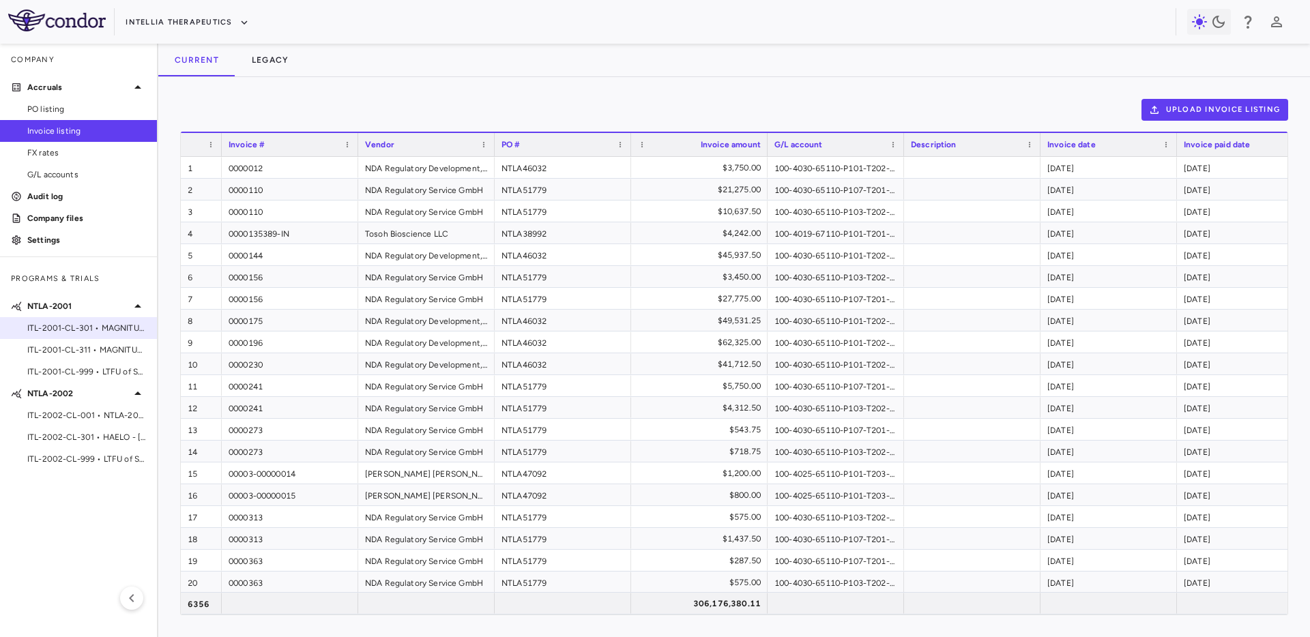
click at [76, 334] on div "ITL-2001-CL-301 • MAGNITUDE - Transthyretin Amyloidosis with Cardiomyopathy (AT…" at bounding box center [78, 328] width 157 height 20
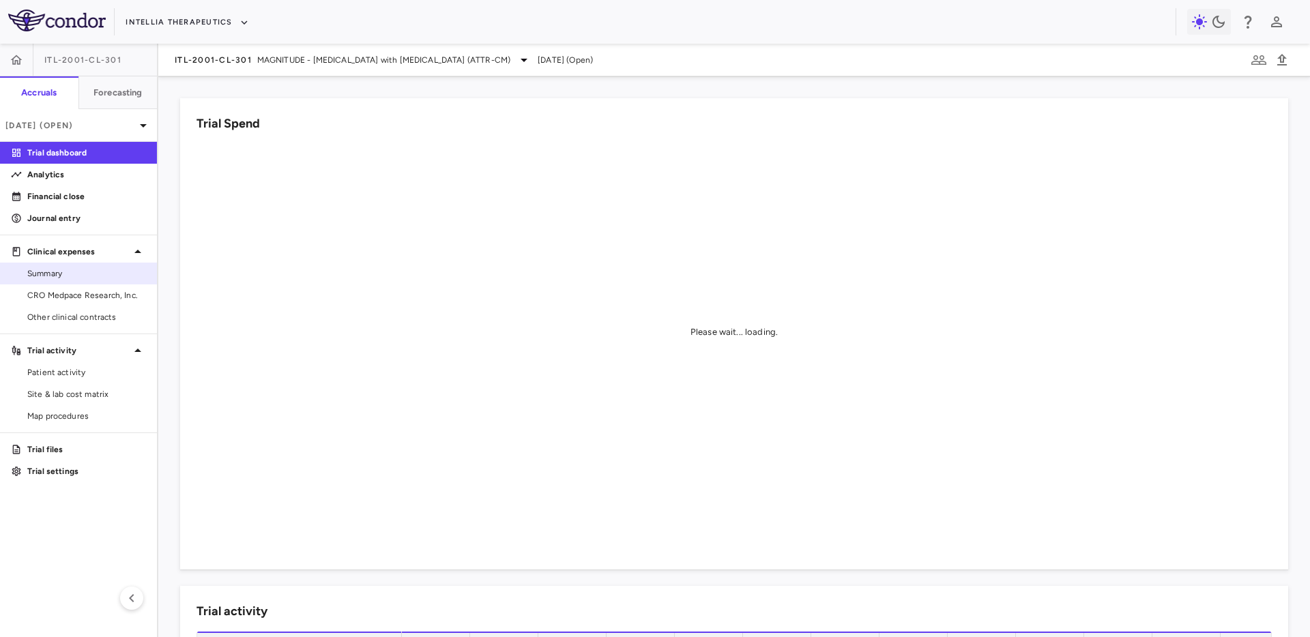
click at [53, 264] on link "Summary" at bounding box center [78, 273] width 157 height 20
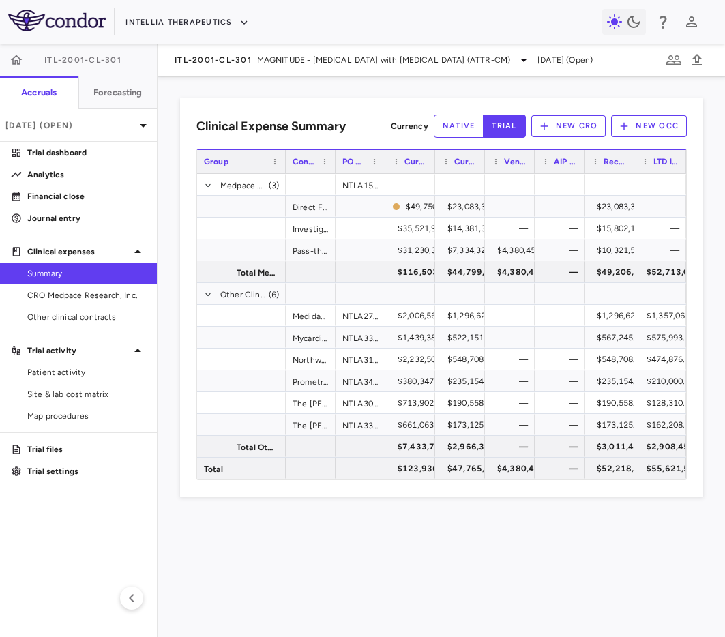
drag, startPoint x: 332, startPoint y: 166, endPoint x: 284, endPoint y: 179, distance: 49.5
click at [284, 179] on div "Group Contract PO #(s) Current contract value" at bounding box center [441, 314] width 489 height 331
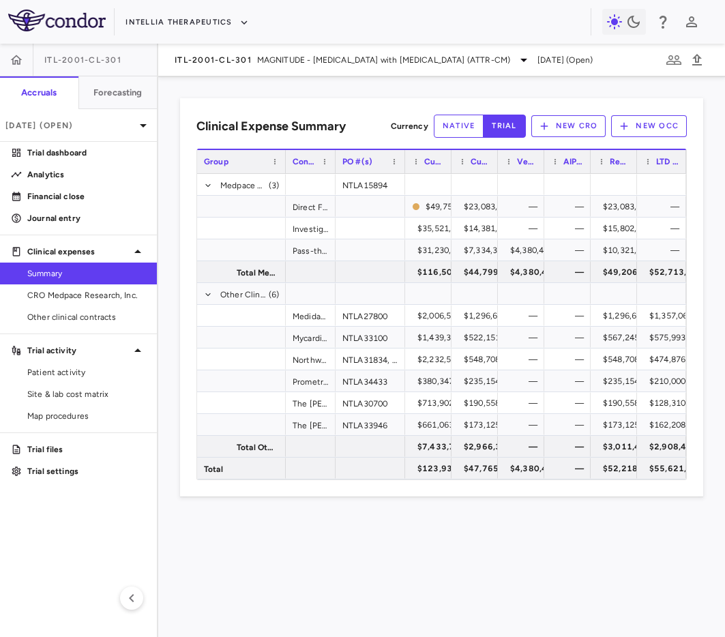
drag, startPoint x: 384, startPoint y: 169, endPoint x: 404, endPoint y: 166, distance: 20.1
click at [404, 166] on div at bounding box center [404, 161] width 5 height 23
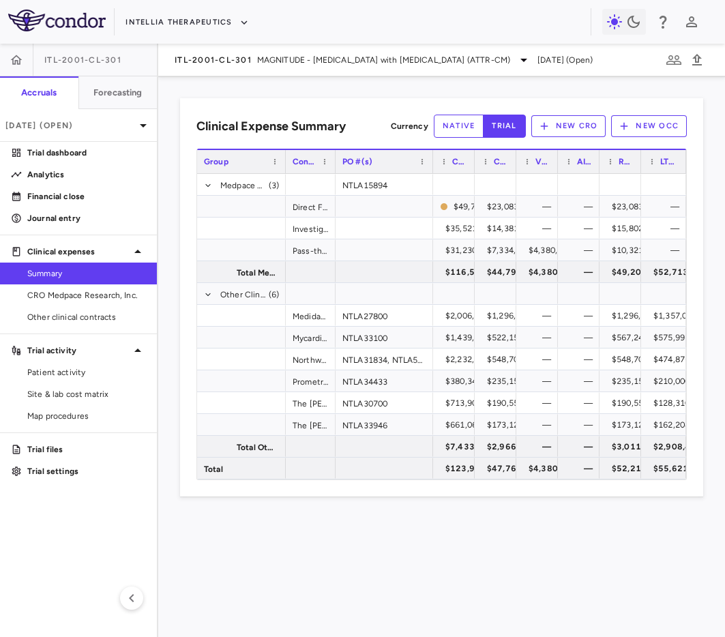
drag, startPoint x: 403, startPoint y: 160, endPoint x: 430, endPoint y: 158, distance: 26.7
click at [430, 159] on div at bounding box center [432, 161] width 5 height 23
drag, startPoint x: 643, startPoint y: 162, endPoint x: 627, endPoint y: 162, distance: 15.7
click at [627, 162] on div at bounding box center [627, 161] width 5 height 23
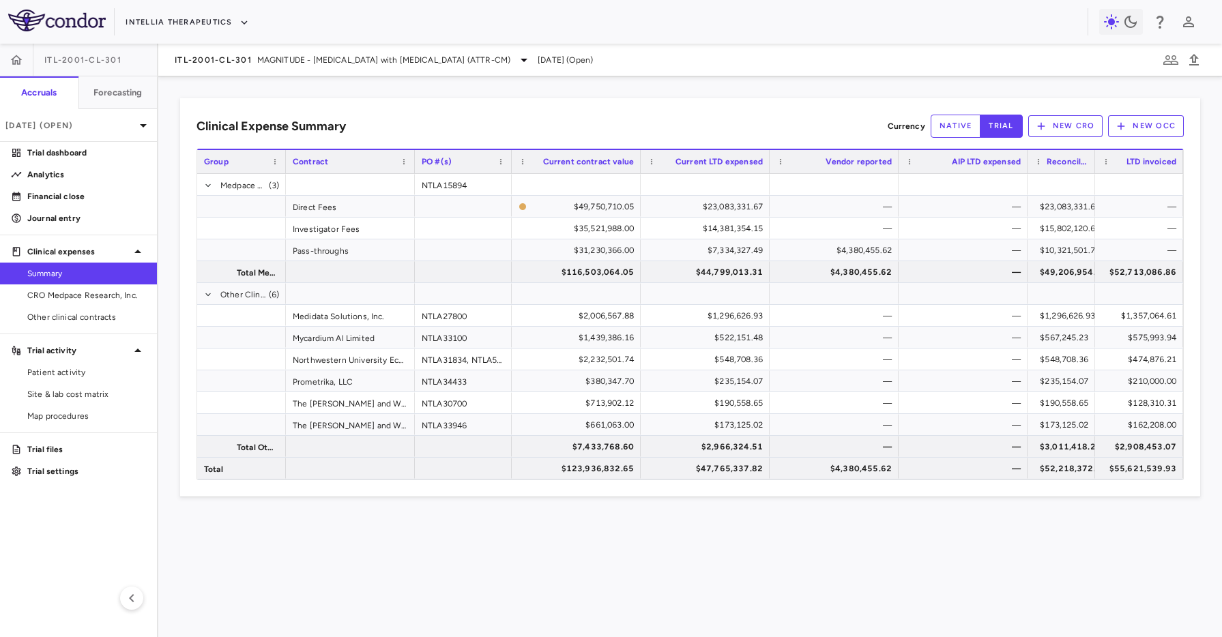
drag, startPoint x: 1053, startPoint y: 164, endPoint x: 1085, endPoint y: 169, distance: 32.4
click at [1092, 169] on div at bounding box center [1094, 161] width 5 height 23
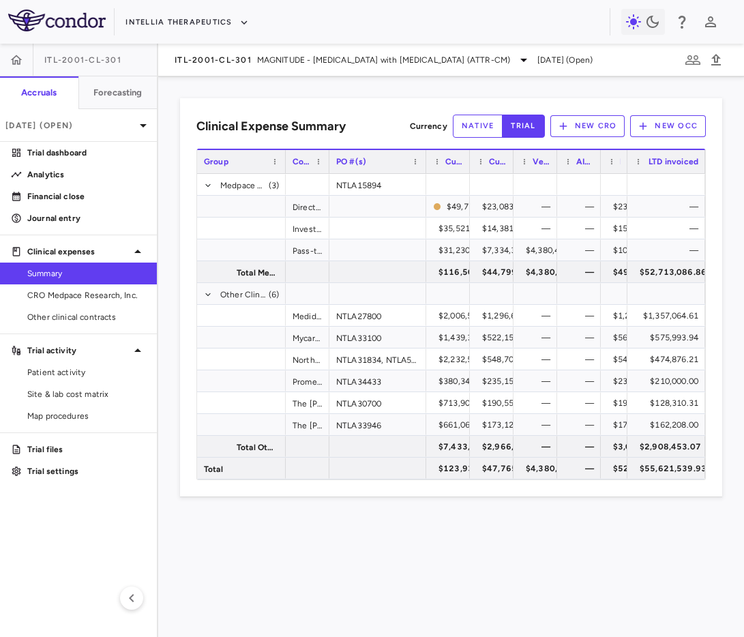
drag, startPoint x: 657, startPoint y: 163, endPoint x: 585, endPoint y: 171, distance: 72.1
click at [585, 171] on div "Group Contract PO #(s) Current contract value" at bounding box center [451, 161] width 508 height 25
drag, startPoint x: 596, startPoint y: 163, endPoint x: 575, endPoint y: 163, distance: 20.5
click at [576, 163] on div "AIP LTD expensed" at bounding box center [570, 161] width 27 height 25
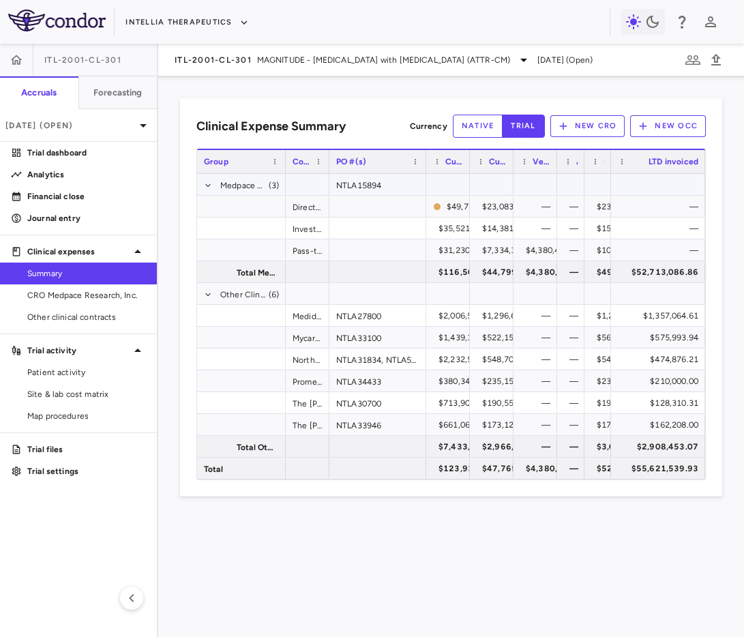
click at [384, 184] on div "NTLA15894" at bounding box center [378, 184] width 97 height 21
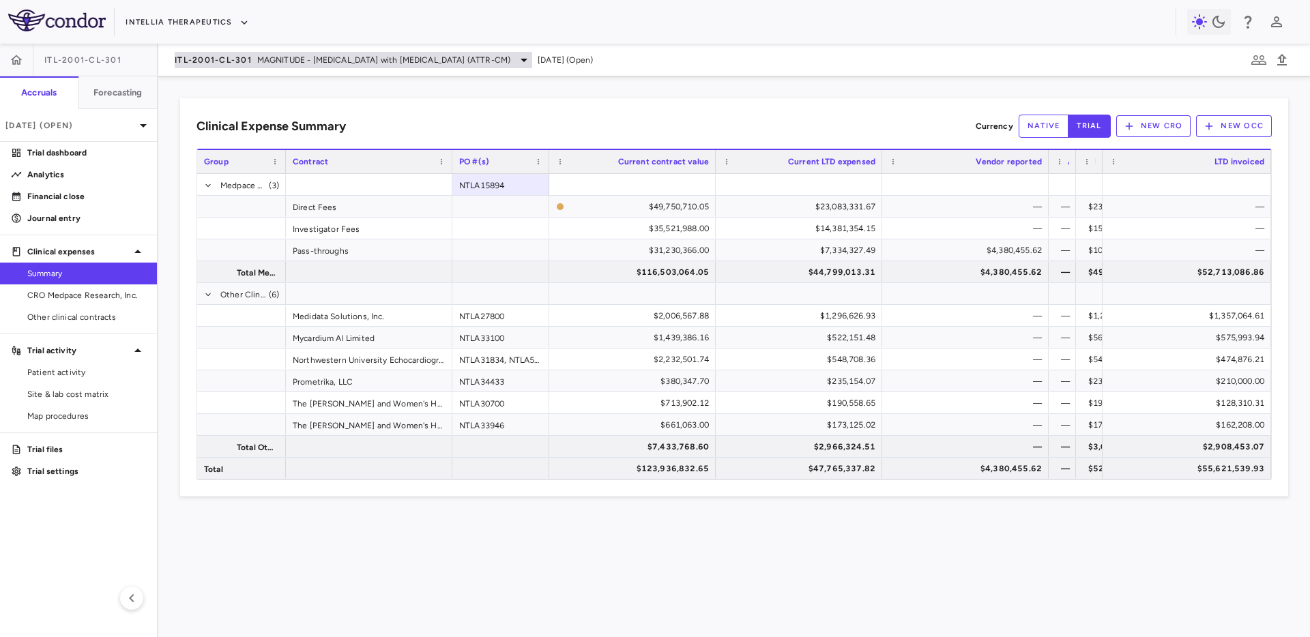
click at [267, 61] on span "MAGNITUDE - Transthyretin Amyloidosis with Cardiomyopathy (ATTR-CM)" at bounding box center [383, 60] width 253 height 12
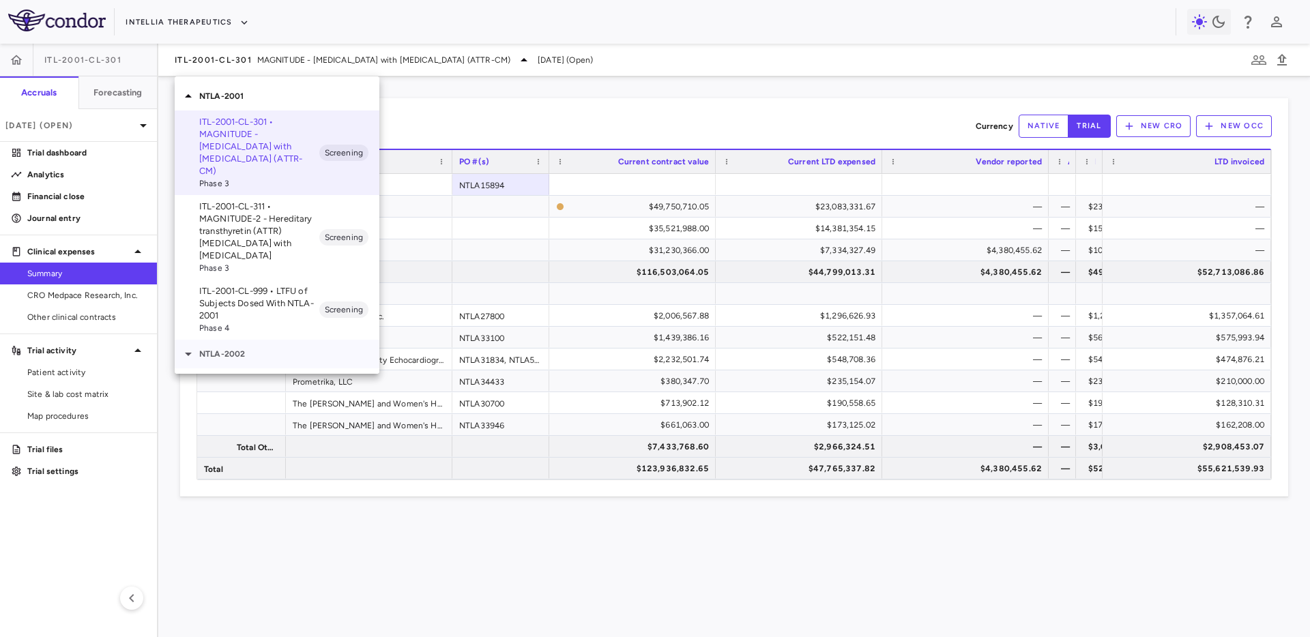
click at [258, 349] on div "NTLA-2002" at bounding box center [277, 354] width 205 height 29
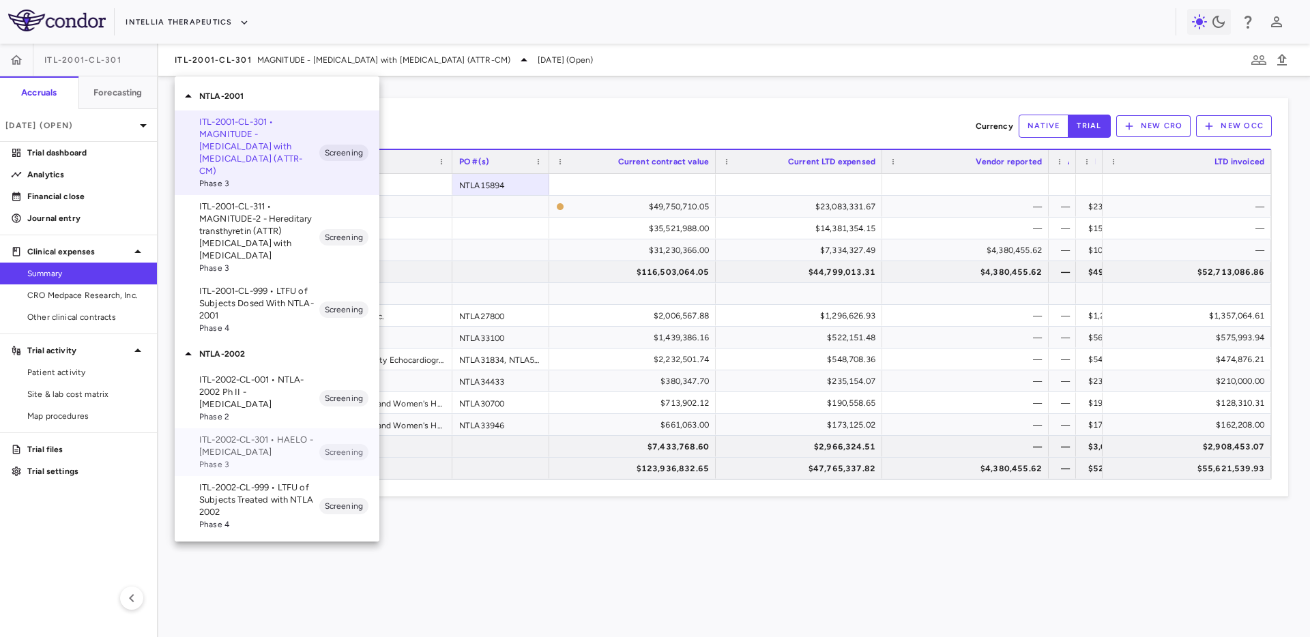
click at [263, 458] on span "Phase 3" at bounding box center [259, 464] width 120 height 12
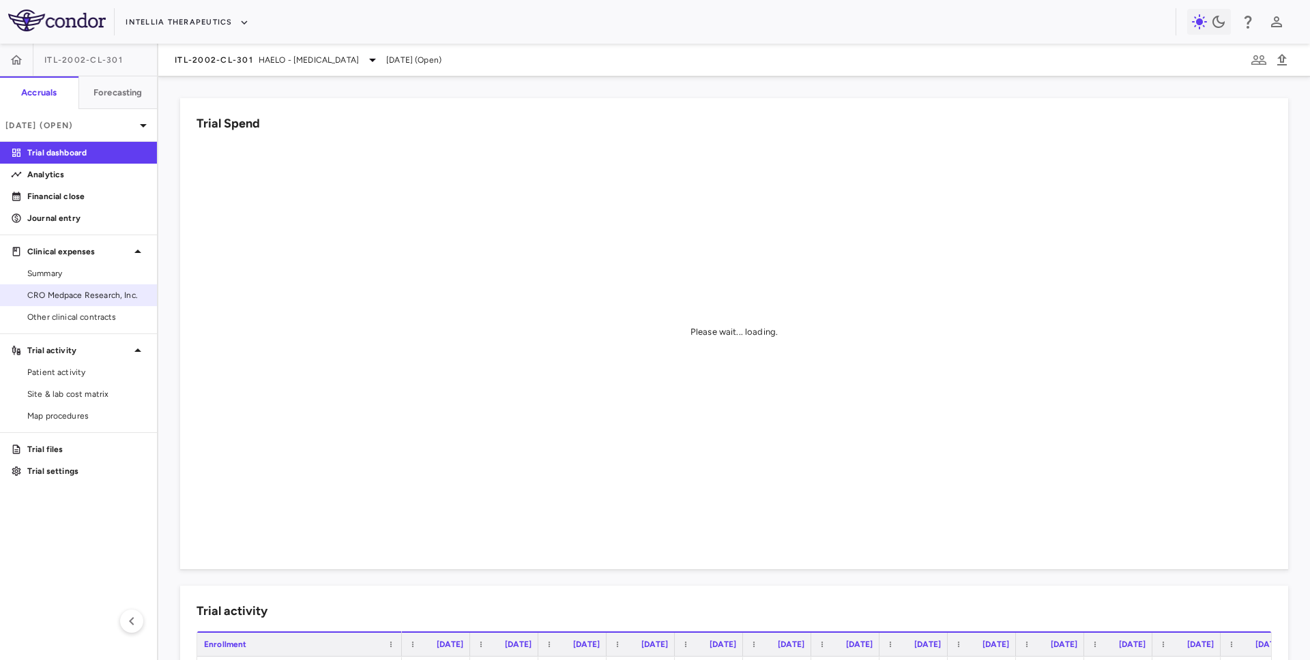
click at [81, 297] on span "CRO Medpace Research, Inc." at bounding box center [86, 295] width 119 height 12
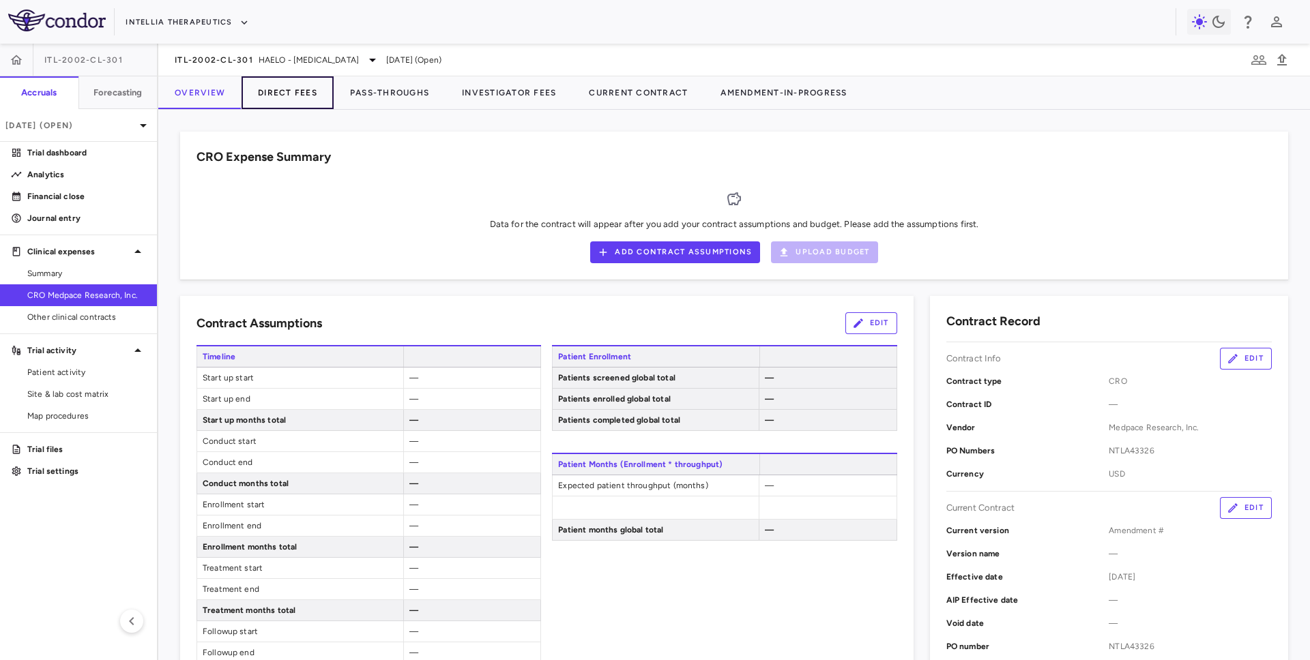
click at [306, 92] on button "Direct Fees" at bounding box center [288, 92] width 92 height 33
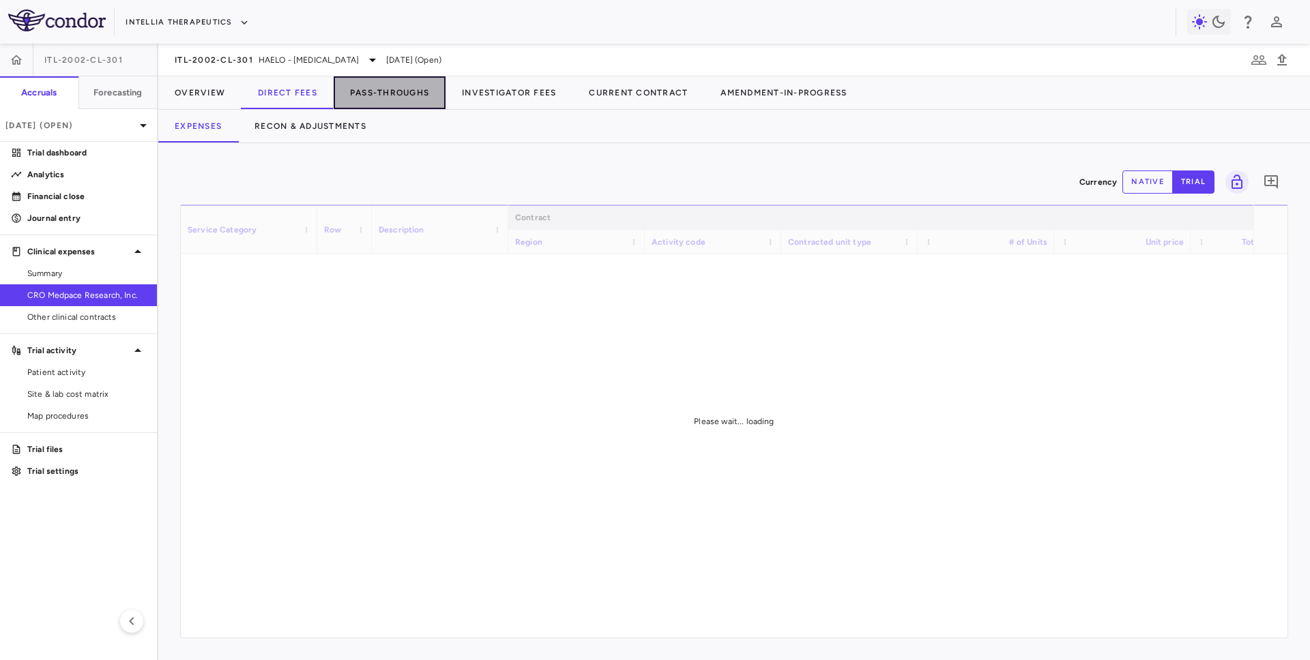
click at [360, 85] on button "Pass-Throughs" at bounding box center [390, 92] width 112 height 33
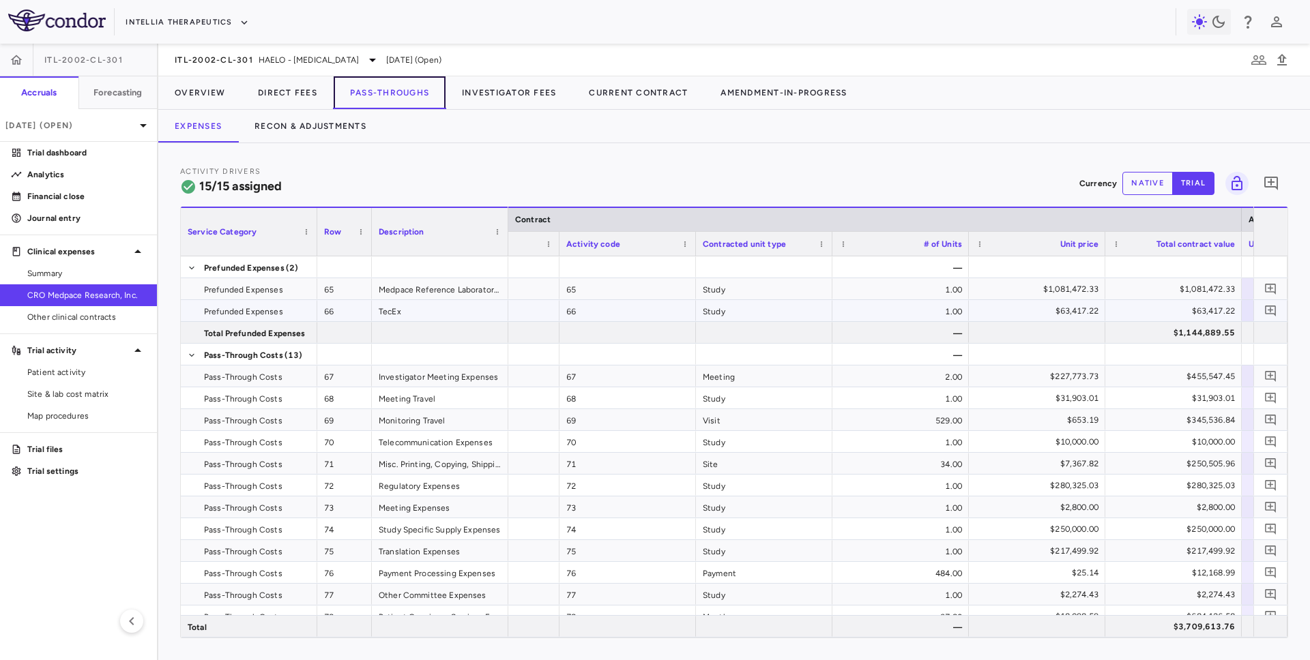
scroll to position [0, 113]
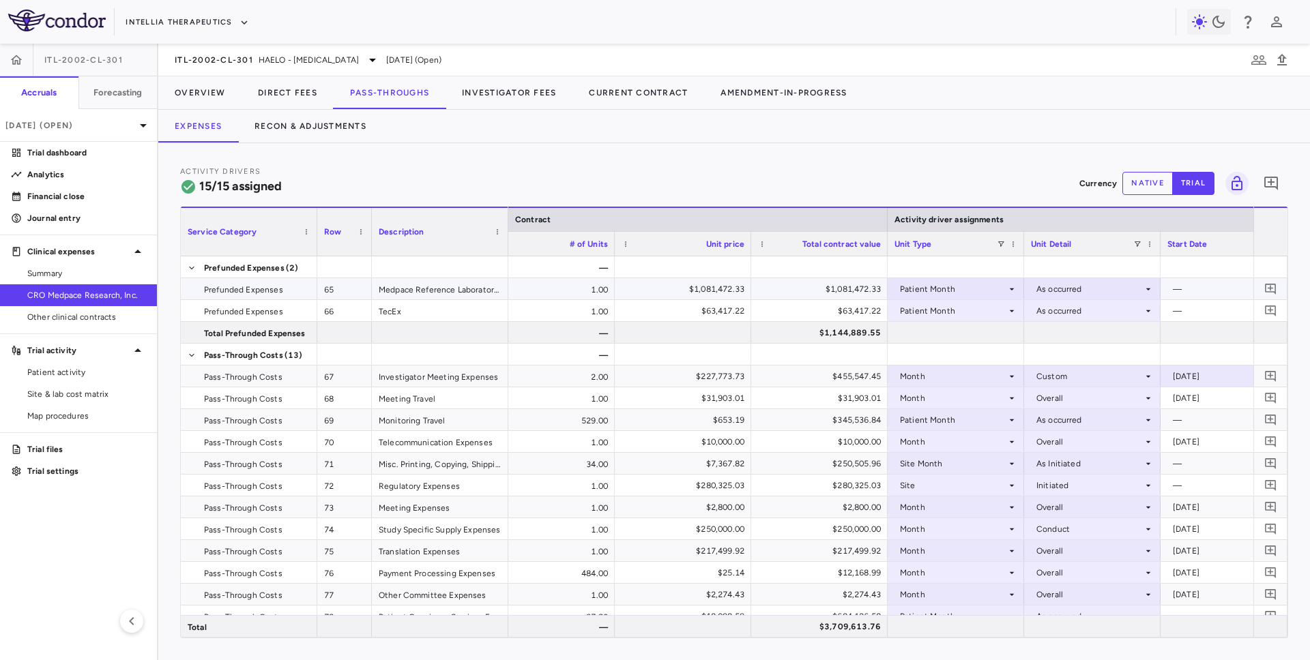
click at [780, 295] on div "$1,081,472.33" at bounding box center [821, 289] width 117 height 22
click at [50, 299] on span "CRO Medpace Research, Inc." at bounding box center [86, 295] width 119 height 12
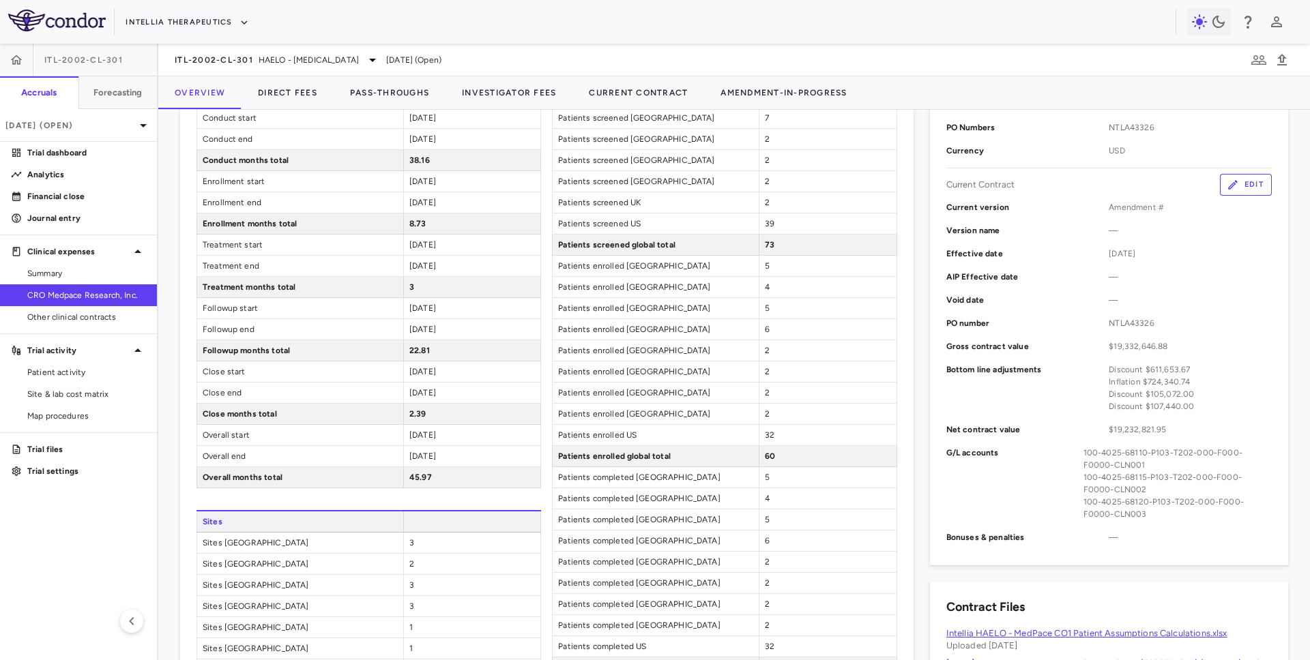
scroll to position [388, 0]
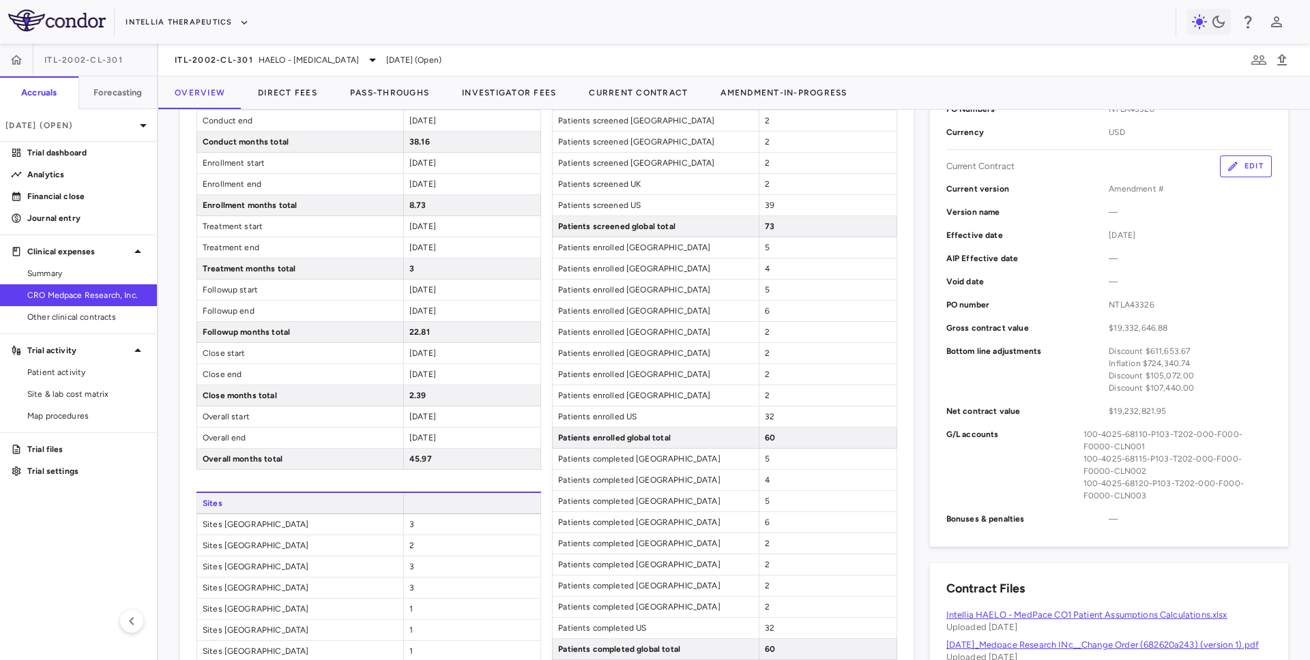
click at [769, 437] on span "60" at bounding box center [770, 438] width 10 height 10
drag, startPoint x: 766, startPoint y: 438, endPoint x: 780, endPoint y: 438, distance: 14.3
click at [780, 438] on div "60" at bounding box center [827, 438] width 137 height 20
click at [780, 437] on div "60" at bounding box center [827, 438] width 137 height 20
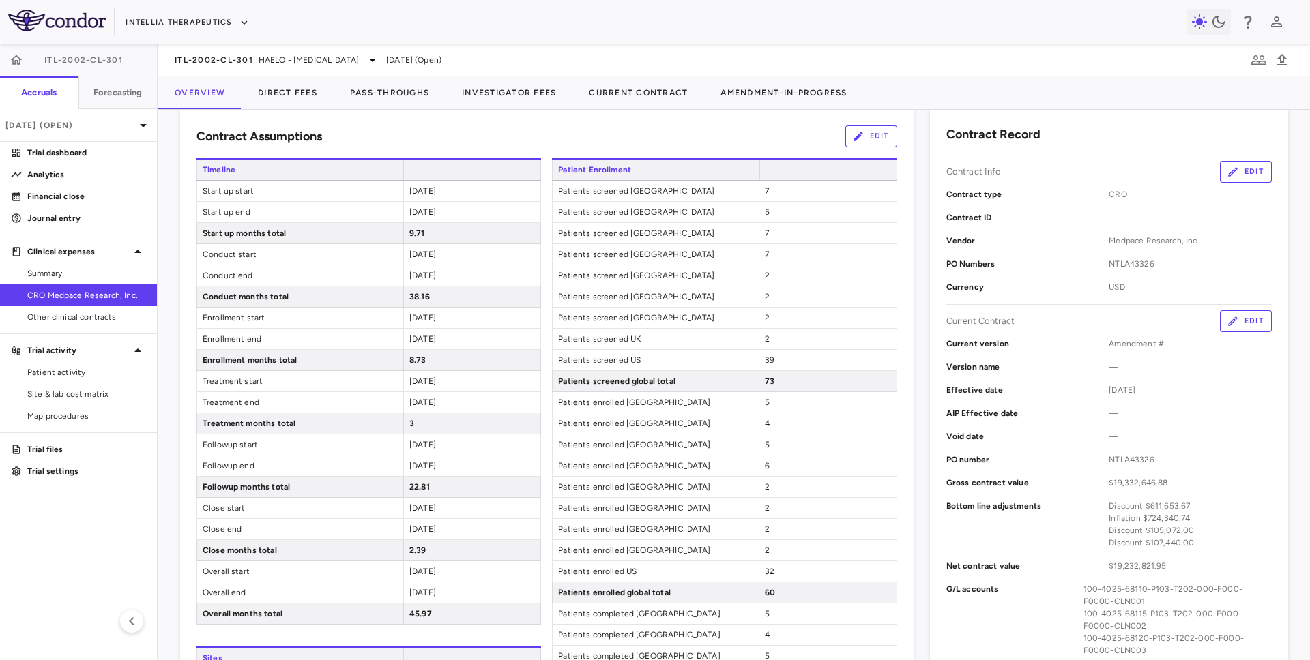
scroll to position [224, 0]
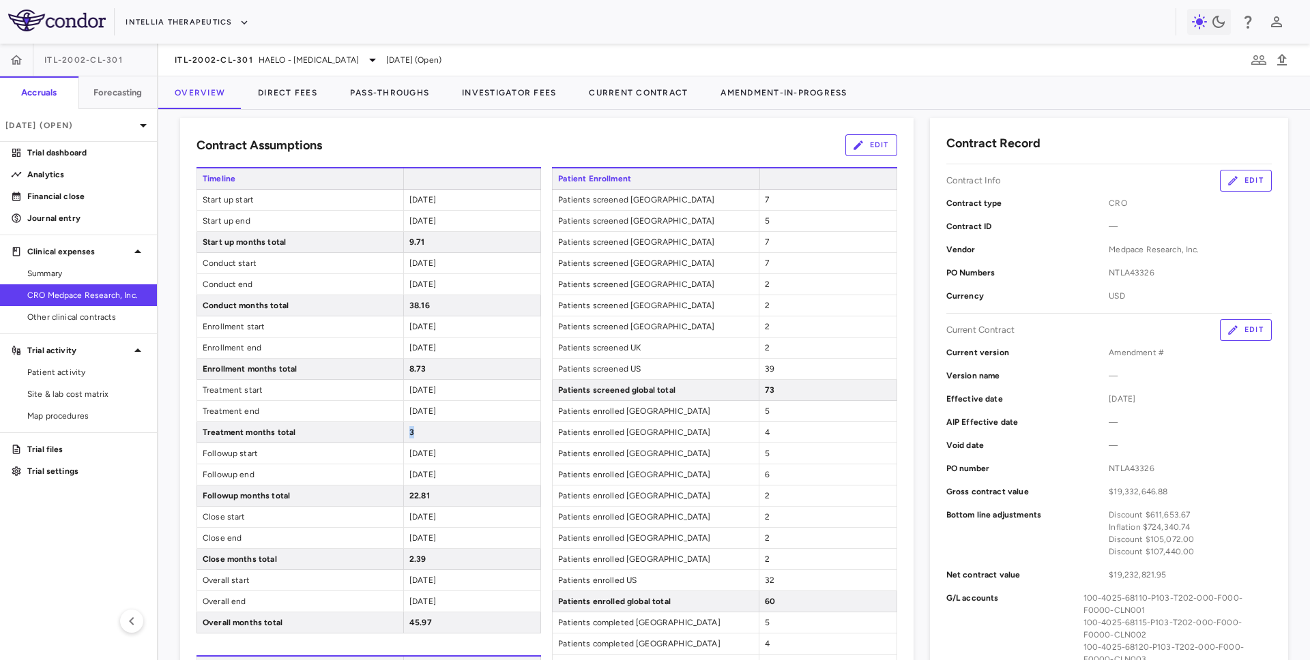
drag, startPoint x: 409, startPoint y: 432, endPoint x: 418, endPoint y: 432, distance: 8.9
click at [418, 432] on div "3" at bounding box center [471, 432] width 137 height 20
drag, startPoint x: 410, startPoint y: 497, endPoint x: 450, endPoint y: 497, distance: 39.6
click at [450, 497] on div "22.81" at bounding box center [471, 496] width 137 height 20
click at [450, 499] on div "22.81" at bounding box center [471, 496] width 137 height 20
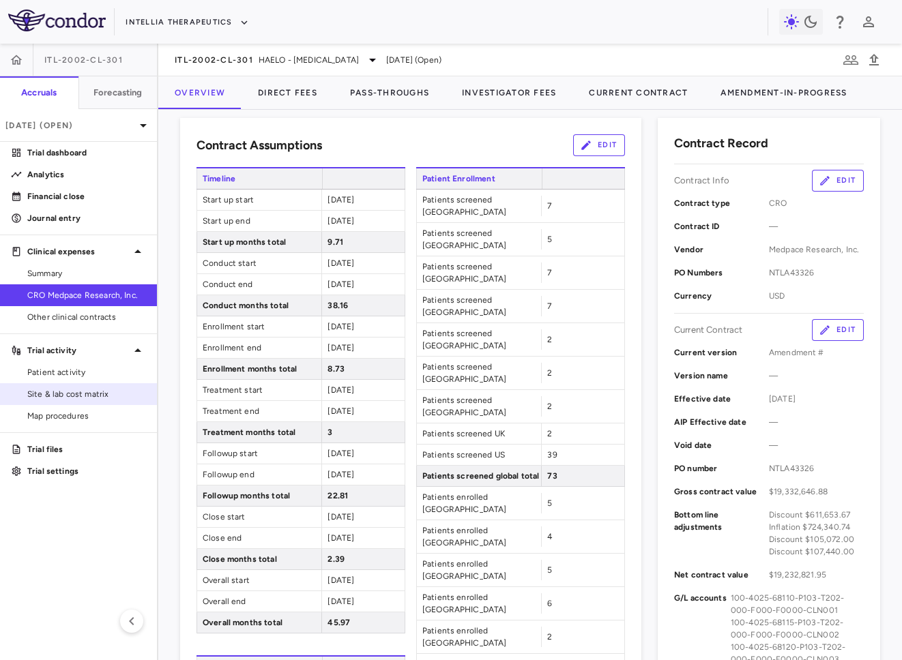
click at [108, 390] on span "Site & lab cost matrix" at bounding box center [86, 394] width 119 height 12
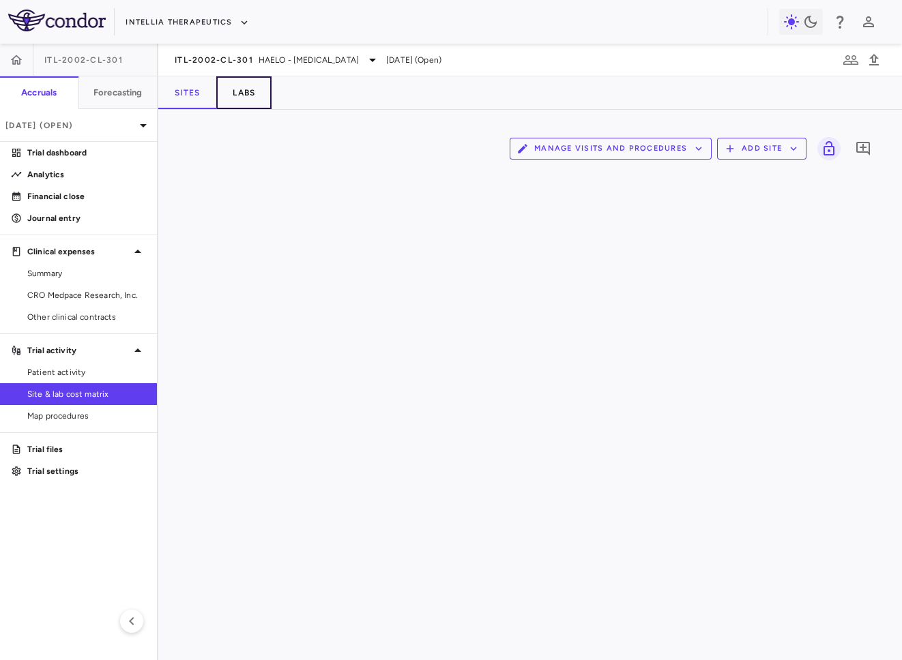
click at [252, 88] on button "Labs" at bounding box center [243, 92] width 55 height 33
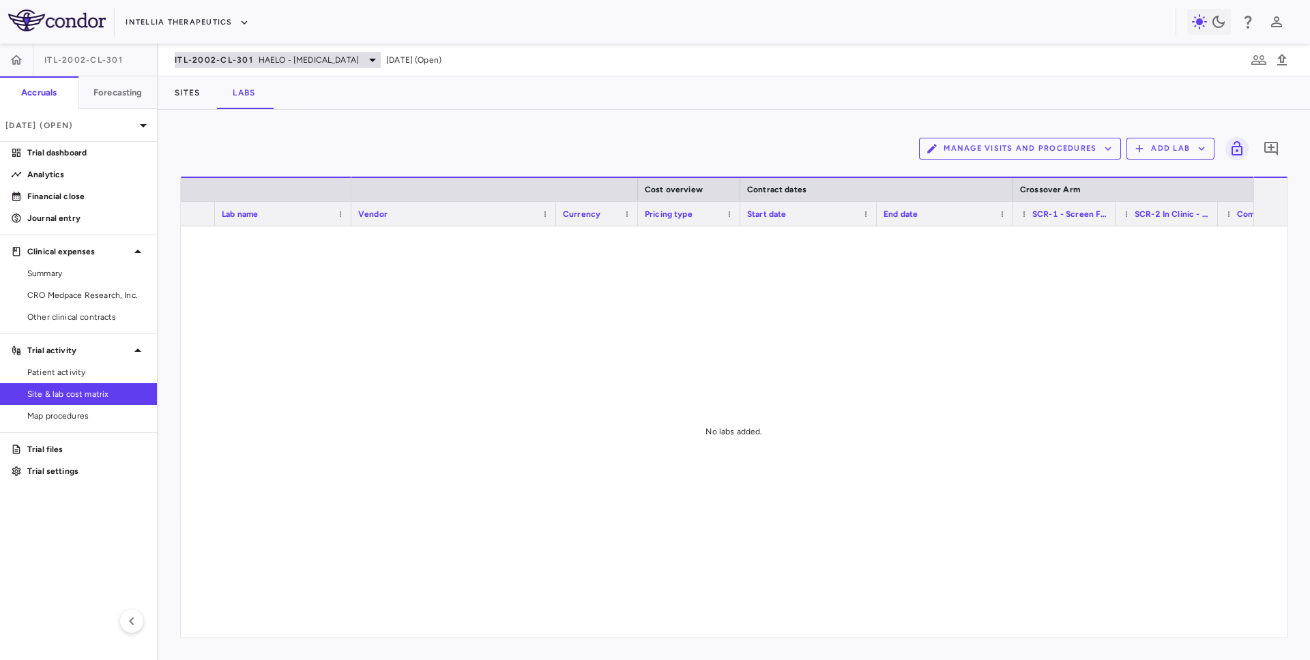
click at [255, 58] on div "ITL-2002-CL-301 HAELO - Hereditary Angioedema" at bounding box center [278, 60] width 206 height 16
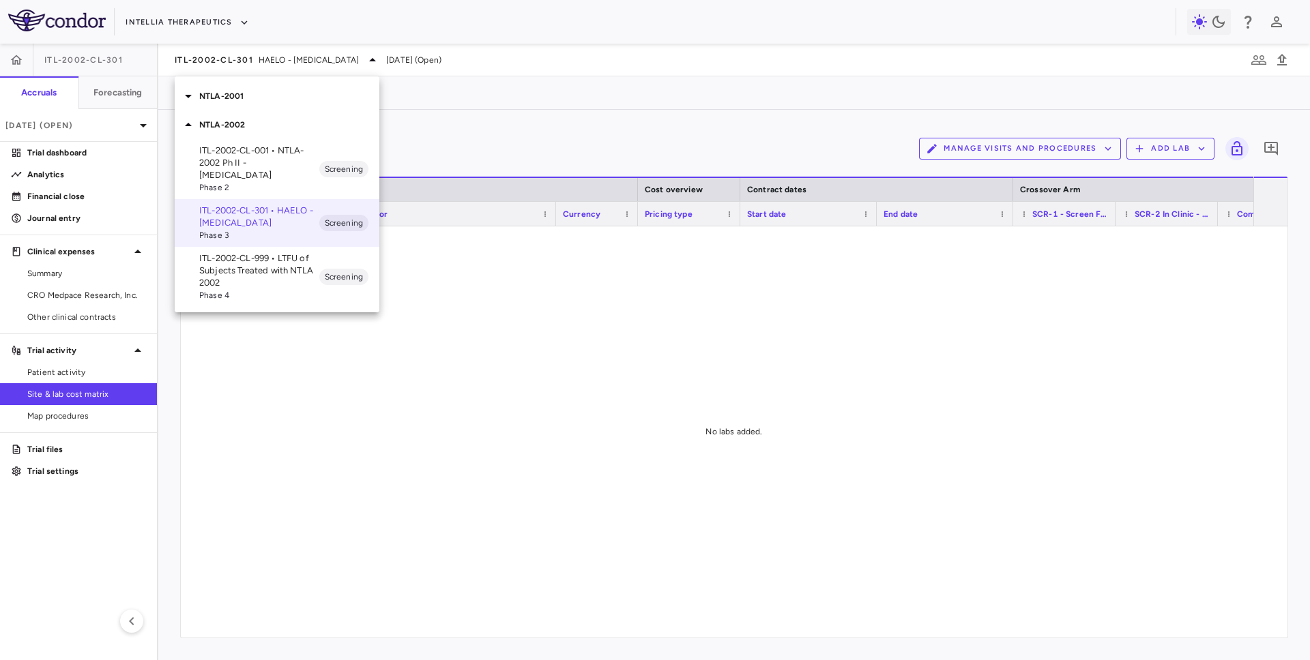
click at [237, 78] on nav "NTLA-2001 NTLA-2002 ITL-2002-CL-001 • NTLA-2002 Ph II - Hereditary Angioedema P…" at bounding box center [277, 194] width 205 height 236
click at [237, 95] on p "NTLA-2001" at bounding box center [289, 96] width 180 height 12
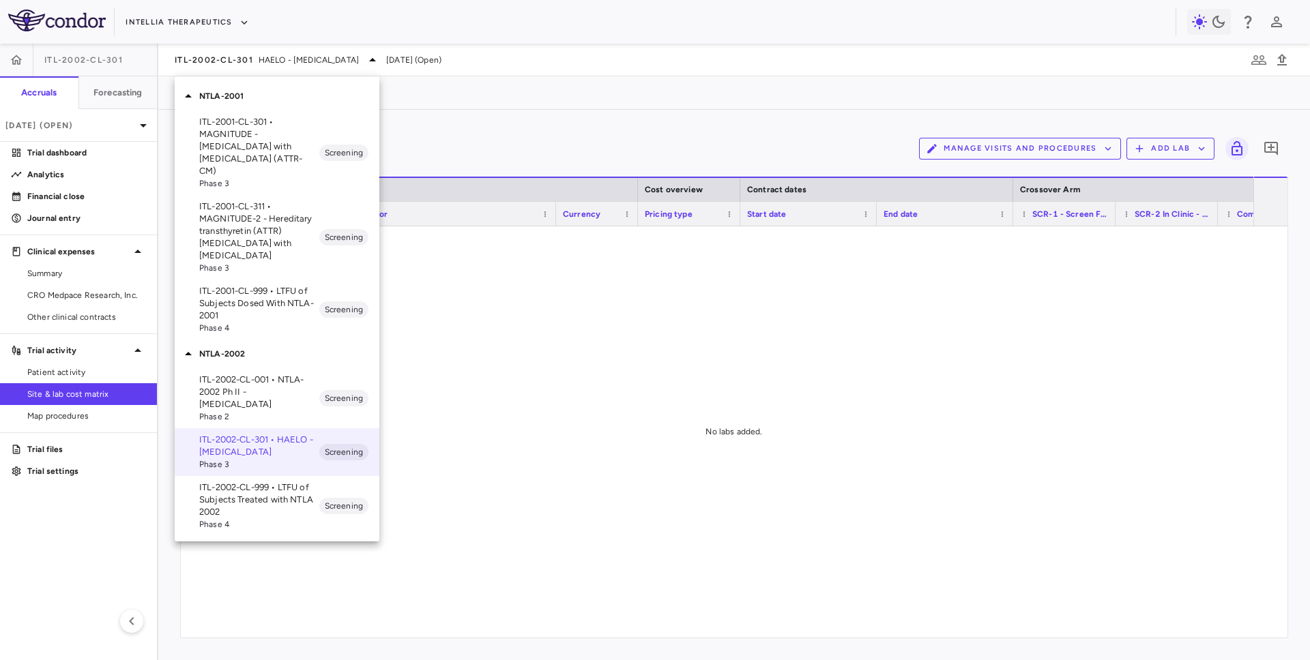
click at [237, 219] on p "ITL-2001-CL-311 • MAGNITUDE-2 - Hereditary transthyretin (ATTR) amyloidosis wit…" at bounding box center [259, 231] width 120 height 61
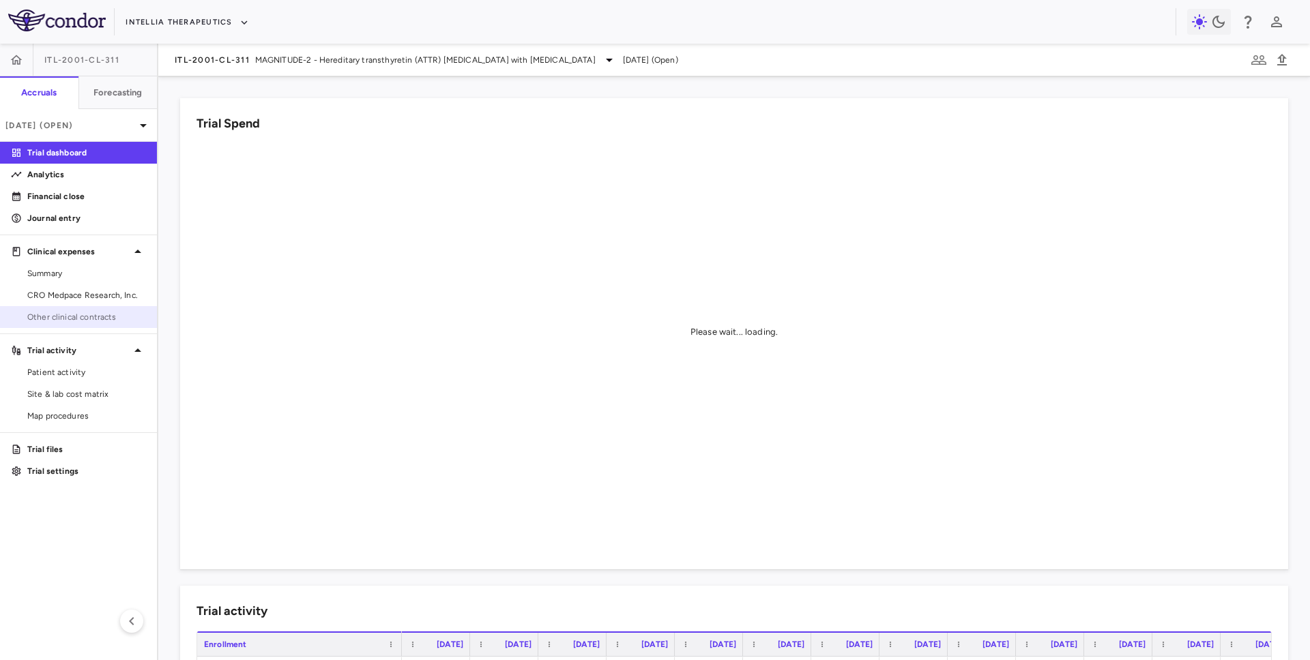
click at [89, 316] on span "Other clinical contracts" at bounding box center [86, 317] width 119 height 12
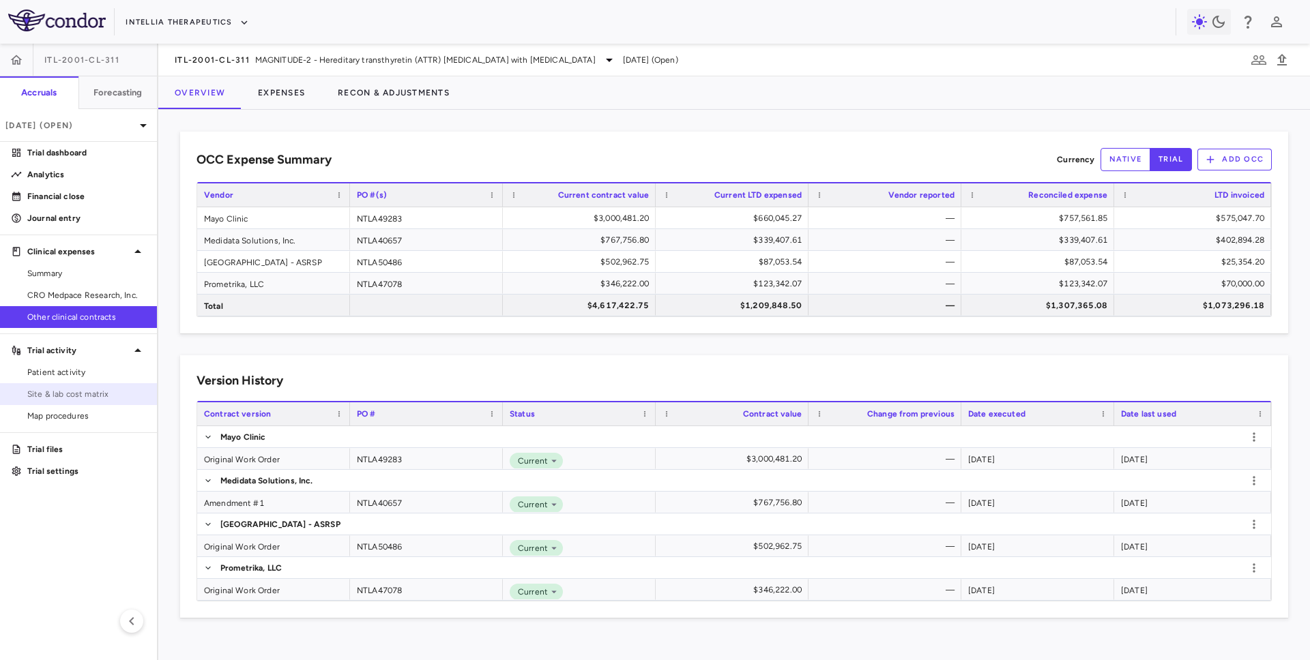
click at [108, 396] on span "Site & lab cost matrix" at bounding box center [86, 394] width 119 height 12
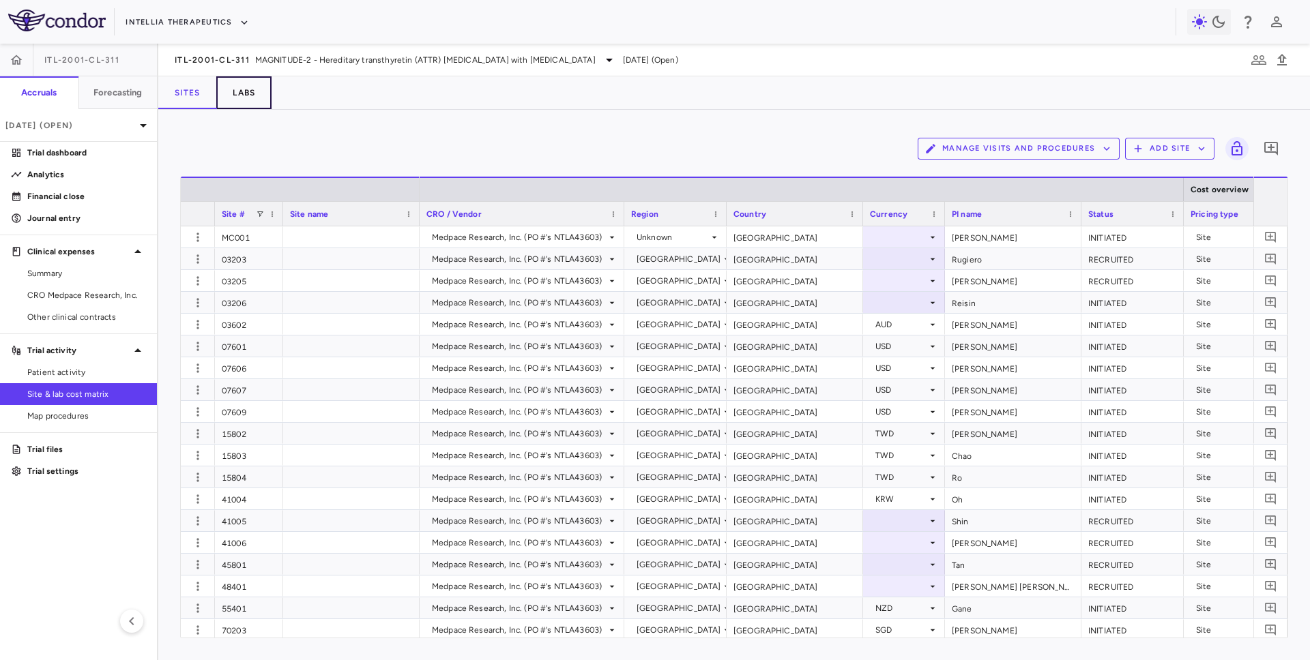
click at [259, 97] on button "Labs" at bounding box center [243, 92] width 55 height 33
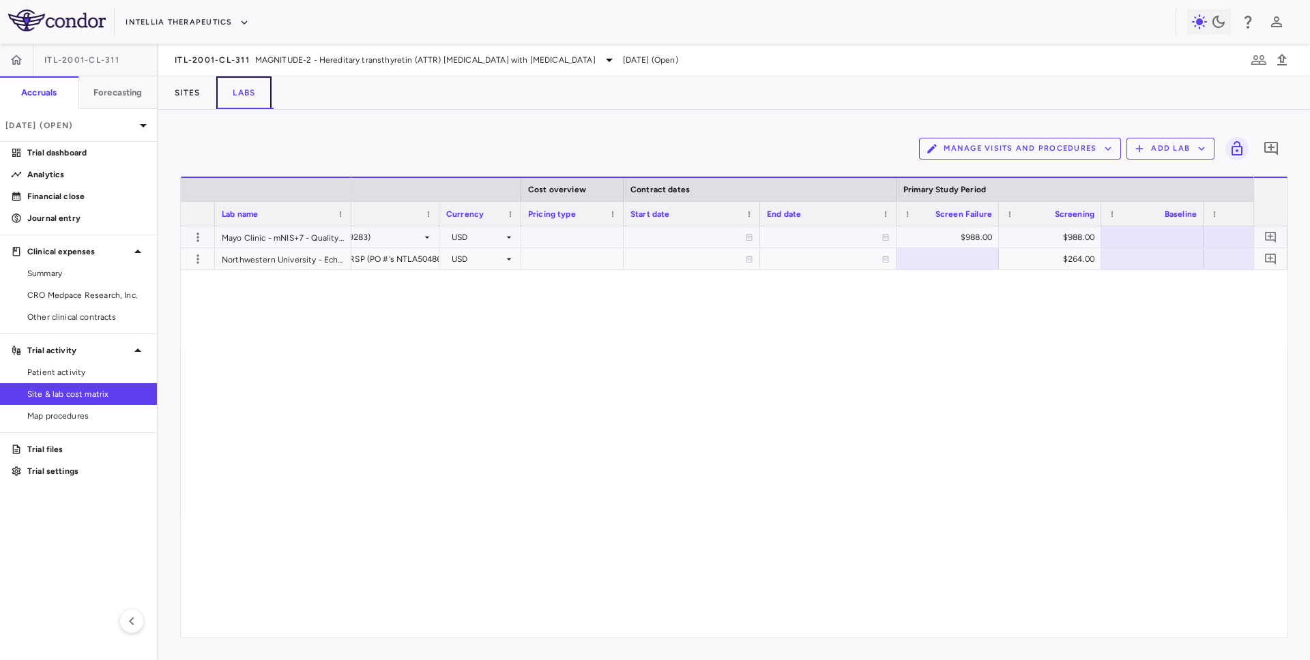
scroll to position [0, 162]
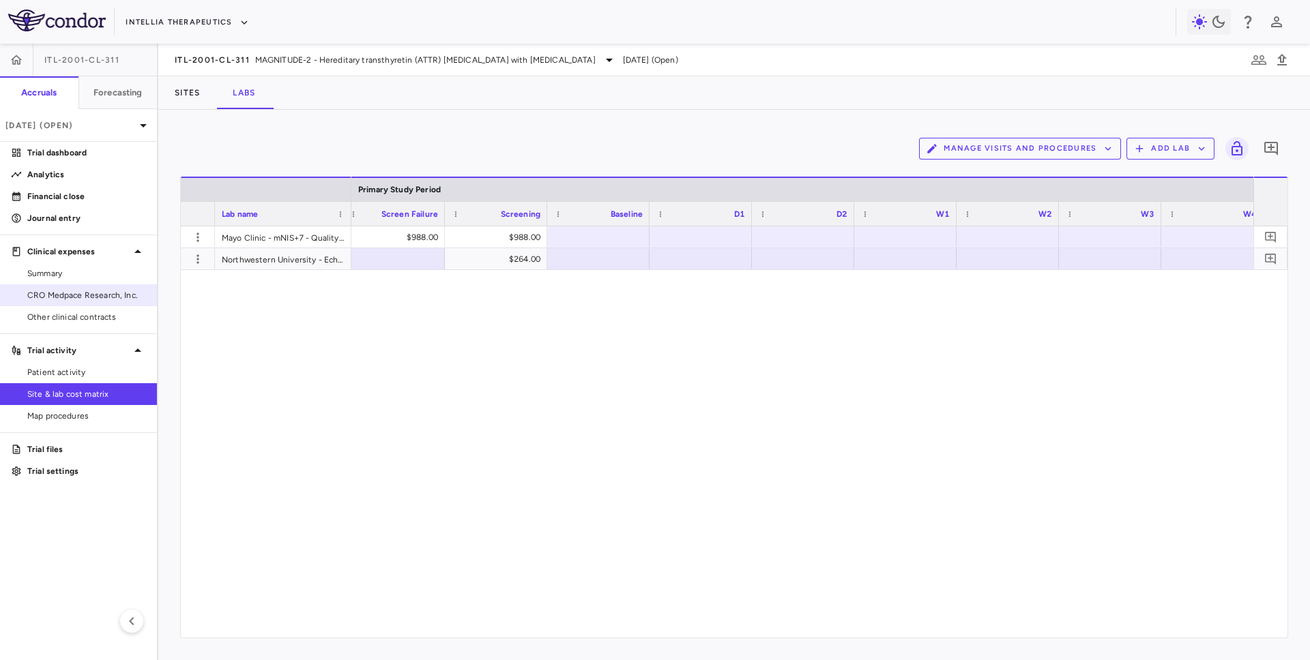
click at [65, 285] on link "CRO Medpace Research, Inc." at bounding box center [78, 295] width 157 height 20
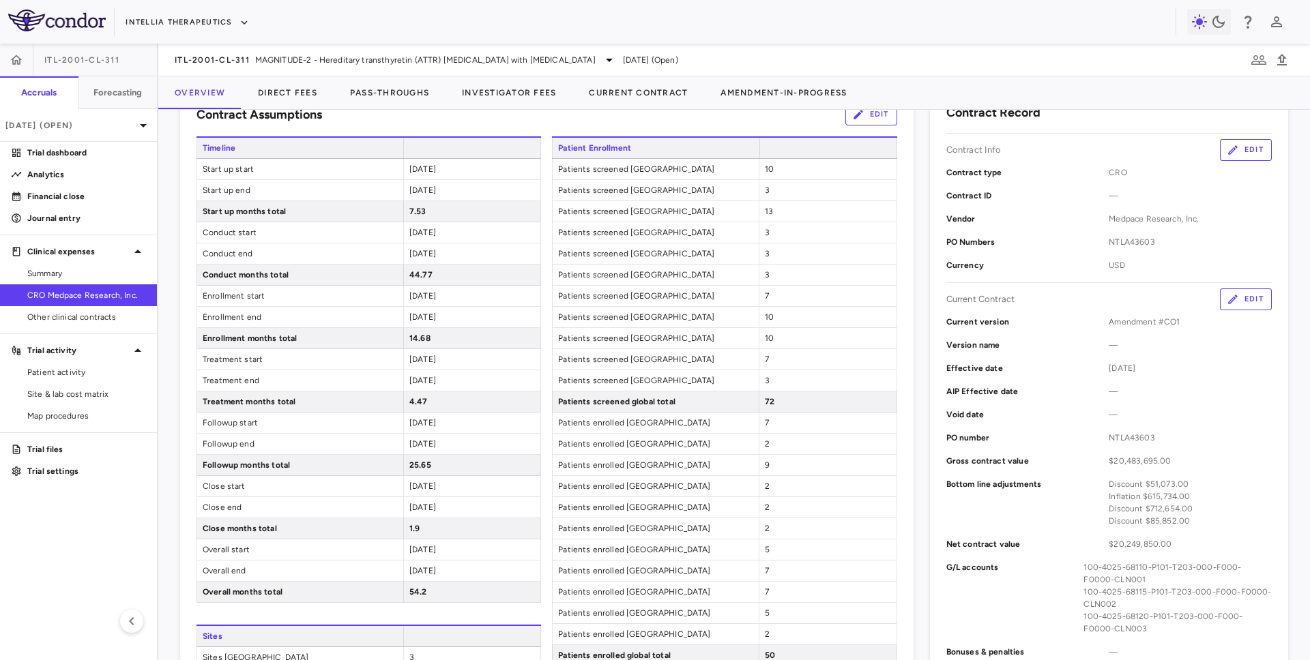
scroll to position [277, 0]
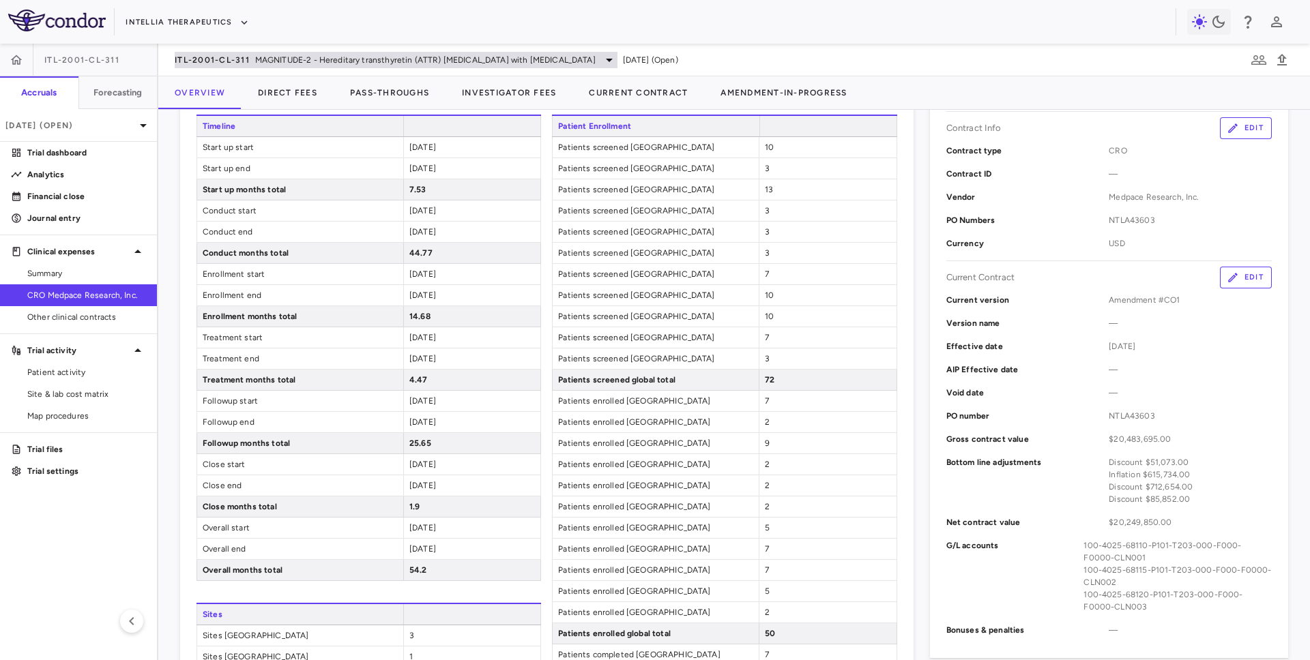
click at [284, 66] on div "ITL-2001-CL-311 MAGNITUDE-2 - Hereditary transthyretin (ATTR) amyloidosis with …" at bounding box center [396, 60] width 443 height 16
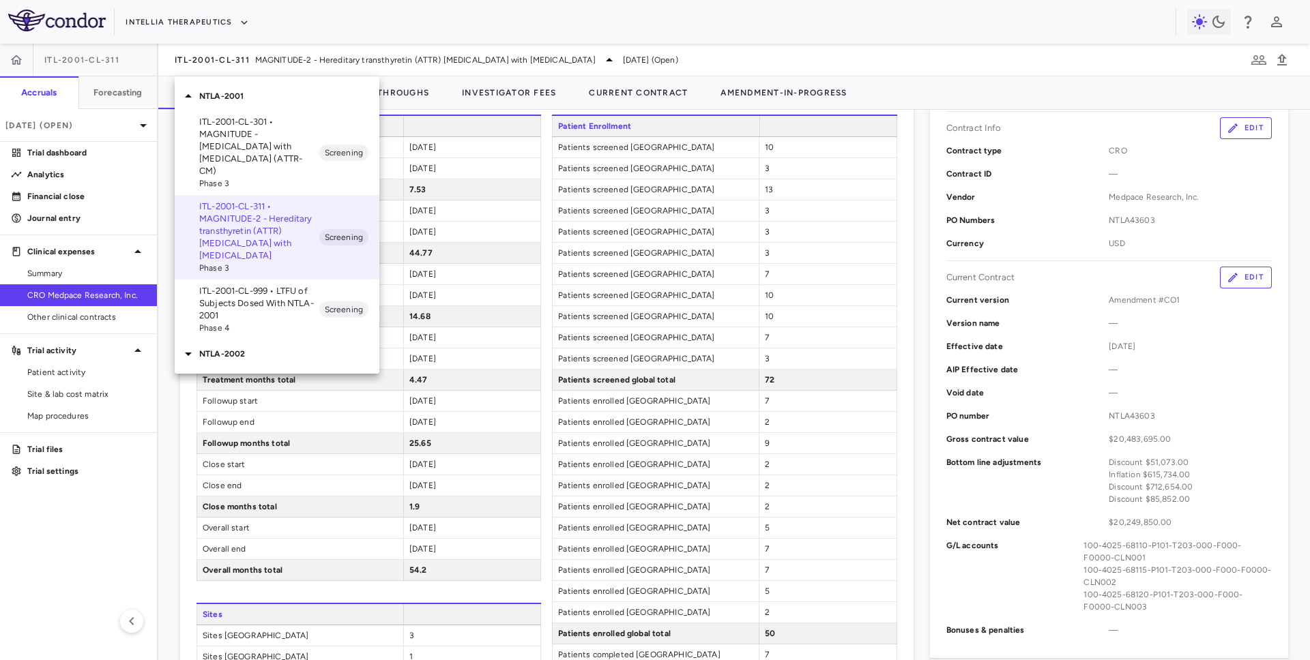
click at [264, 351] on div "NTLA-2002" at bounding box center [277, 354] width 205 height 29
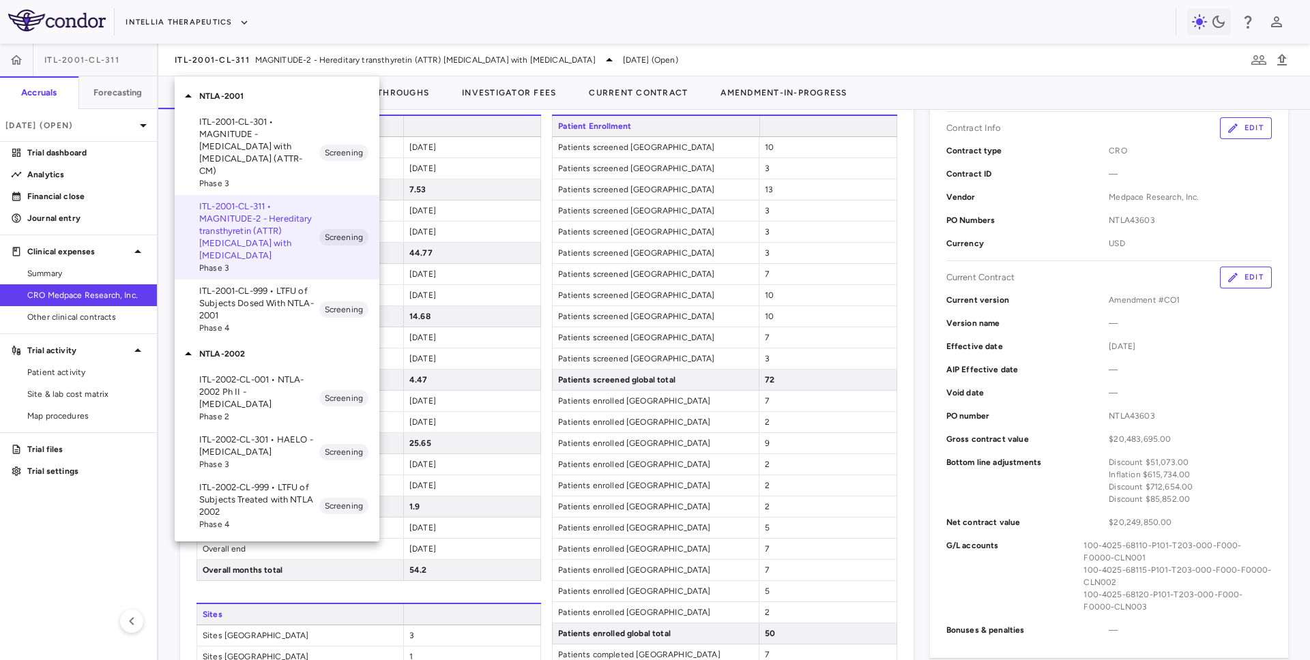
click at [272, 434] on p "ITL-2002-CL-301 • HAELO - Hereditary Angioedema" at bounding box center [259, 446] width 120 height 25
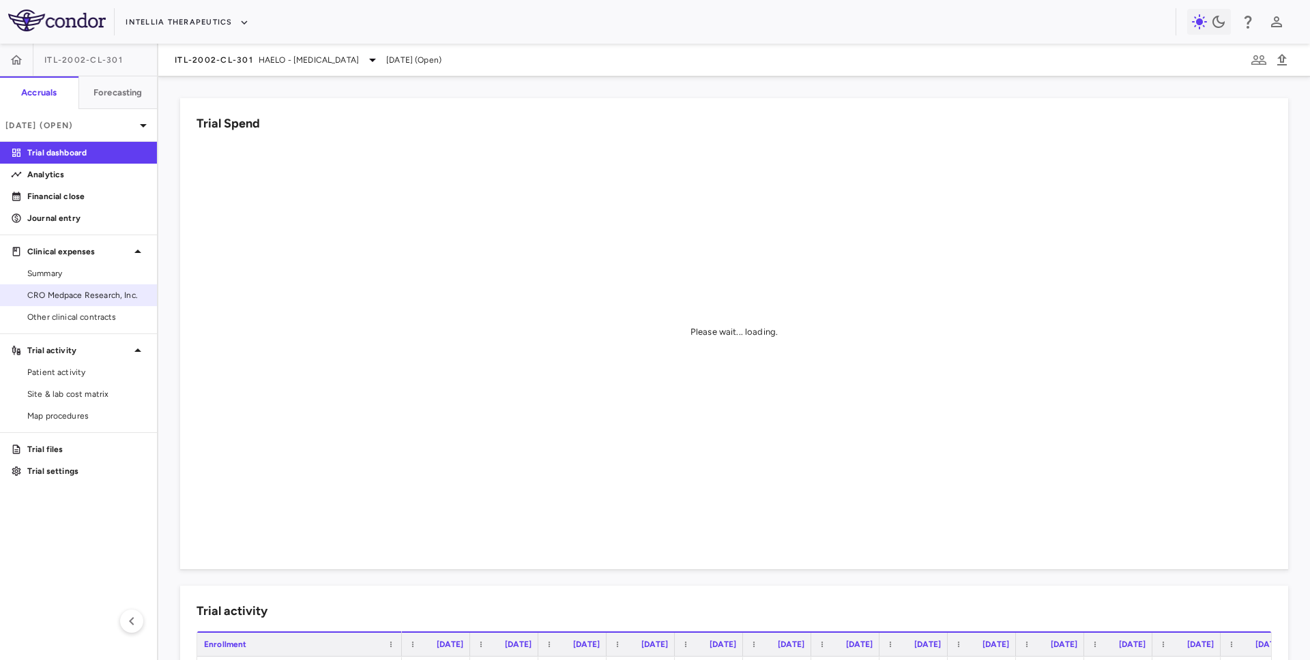
click at [104, 295] on span "CRO Medpace Research, Inc." at bounding box center [86, 295] width 119 height 12
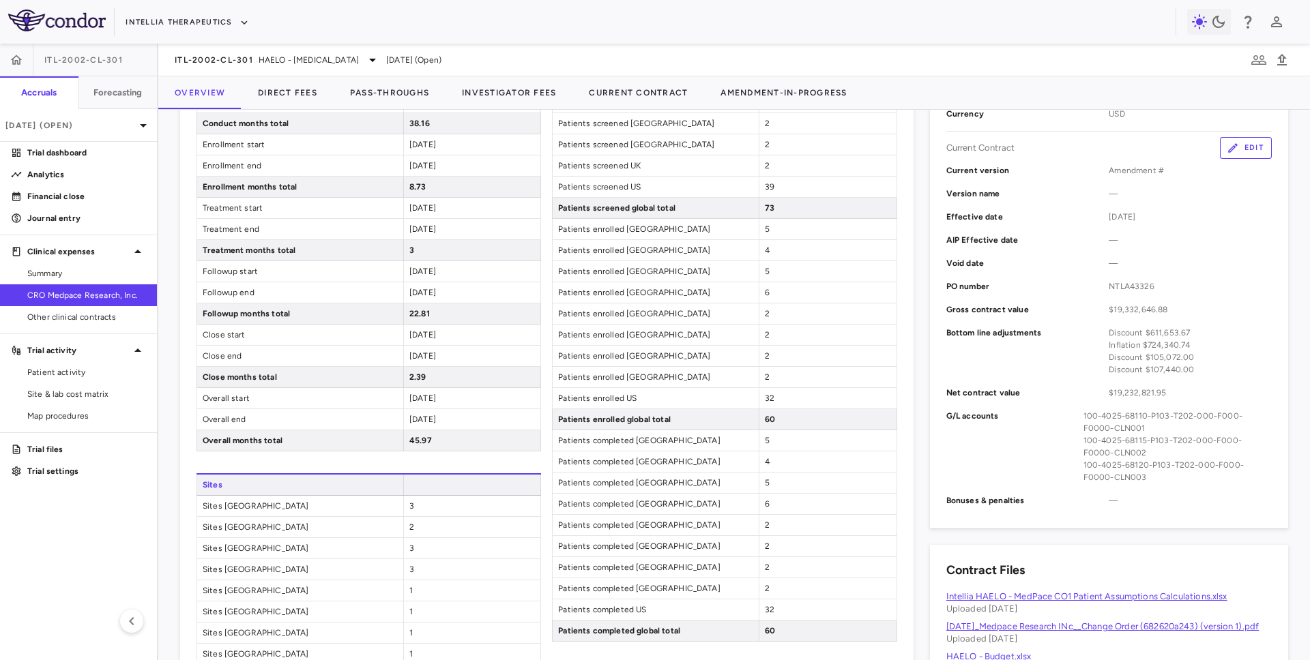
scroll to position [413, 0]
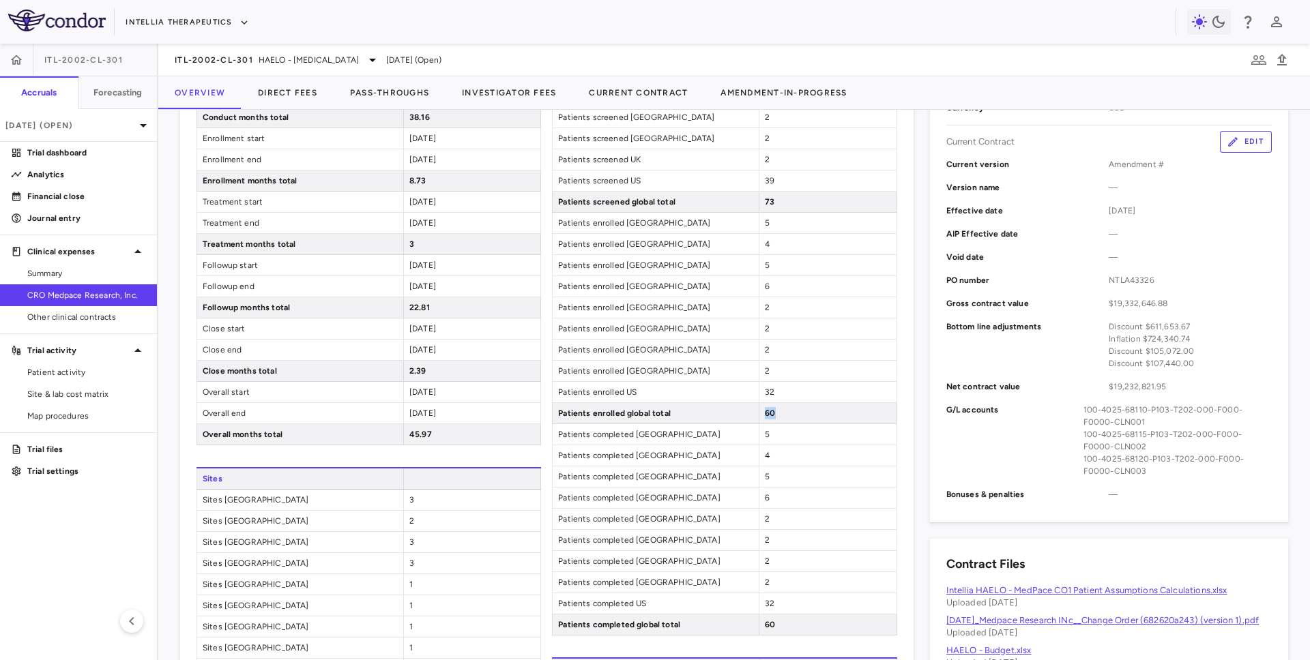
drag, startPoint x: 765, startPoint y: 412, endPoint x: 779, endPoint y: 412, distance: 14.3
click at [779, 412] on div "60" at bounding box center [827, 413] width 137 height 20
click at [55, 391] on span "Site & lab cost matrix" at bounding box center [86, 394] width 119 height 12
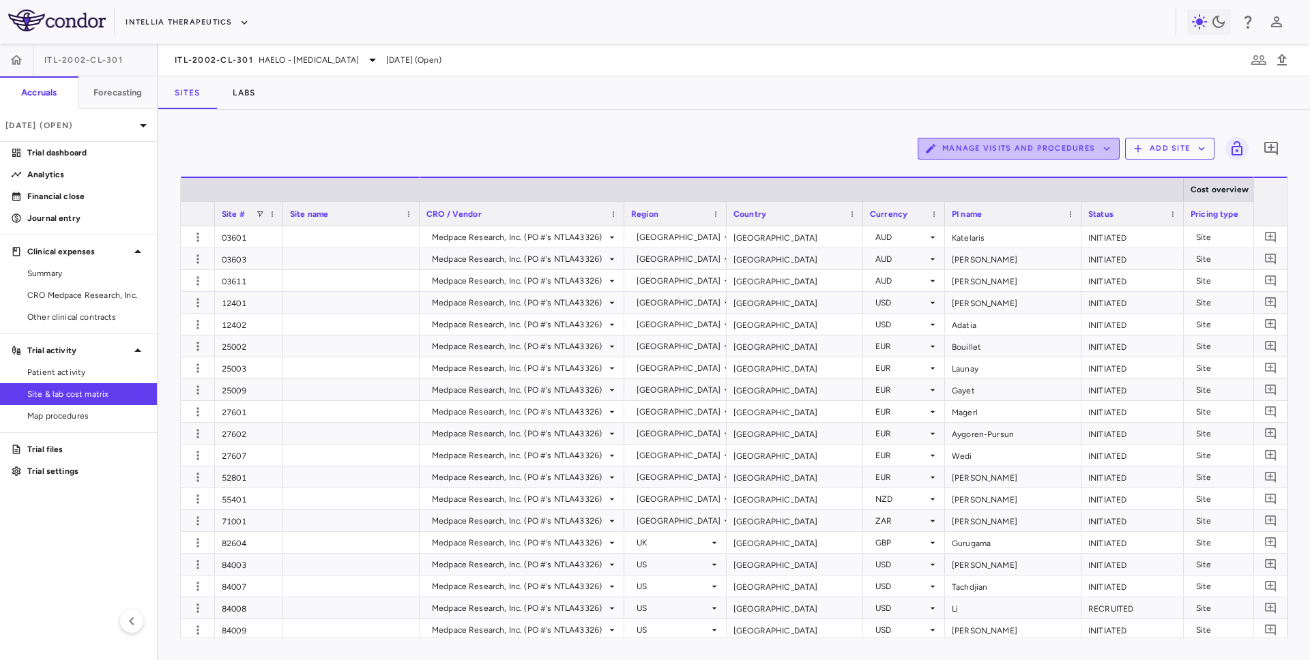
click at [1057, 143] on button "Manage Visits and Procedures" at bounding box center [1019, 149] width 202 height 22
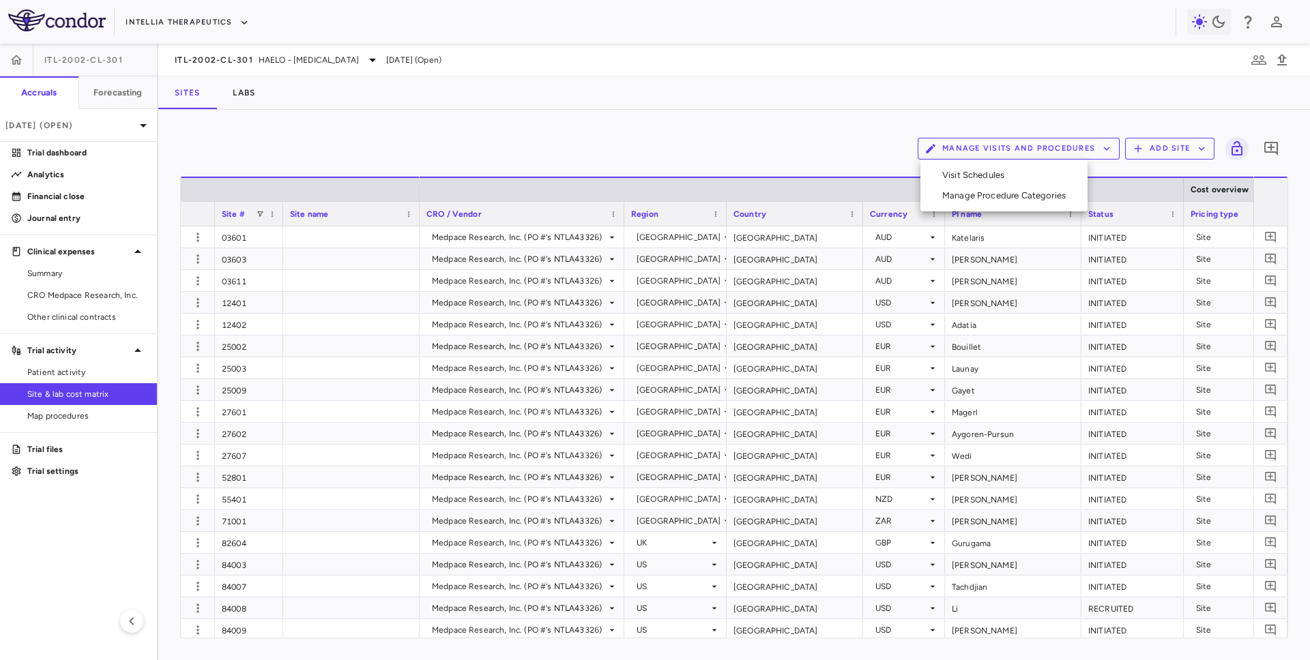
click at [1005, 179] on li "Visit Schedules" at bounding box center [1003, 175] width 145 height 20
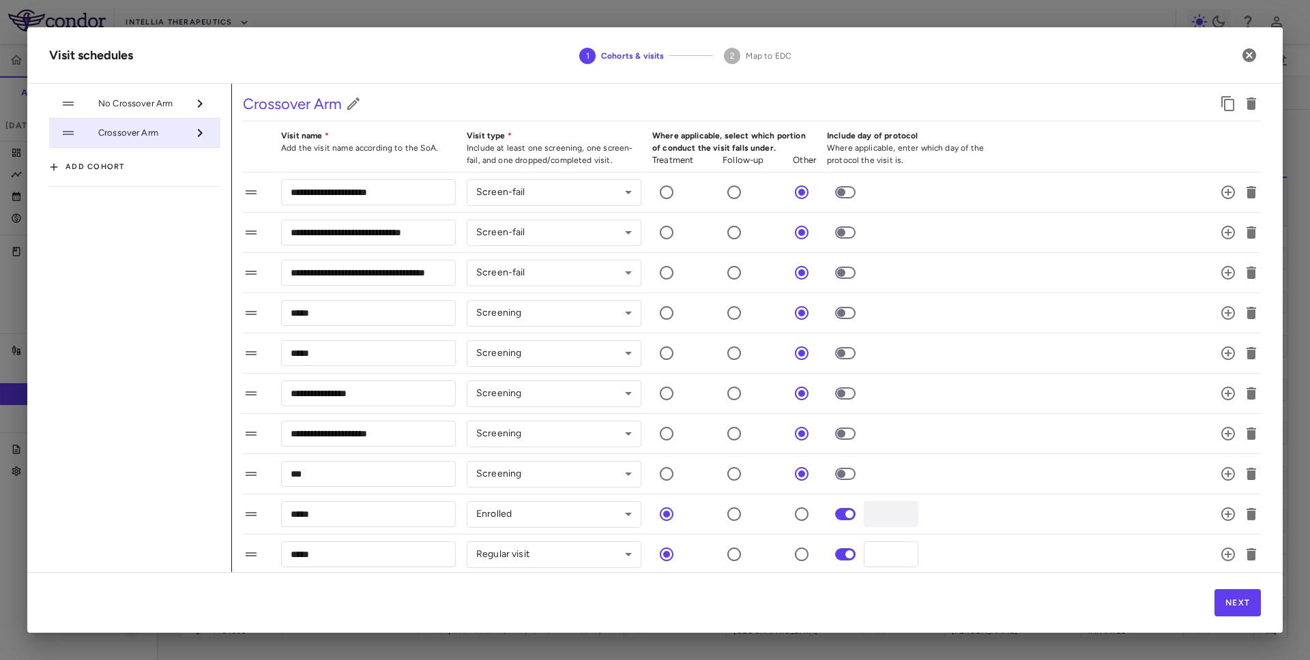
click at [161, 99] on span "No Crossover Arm" at bounding box center [142, 104] width 89 height 12
click at [1249, 55] on icon "button" at bounding box center [1249, 55] width 16 height 16
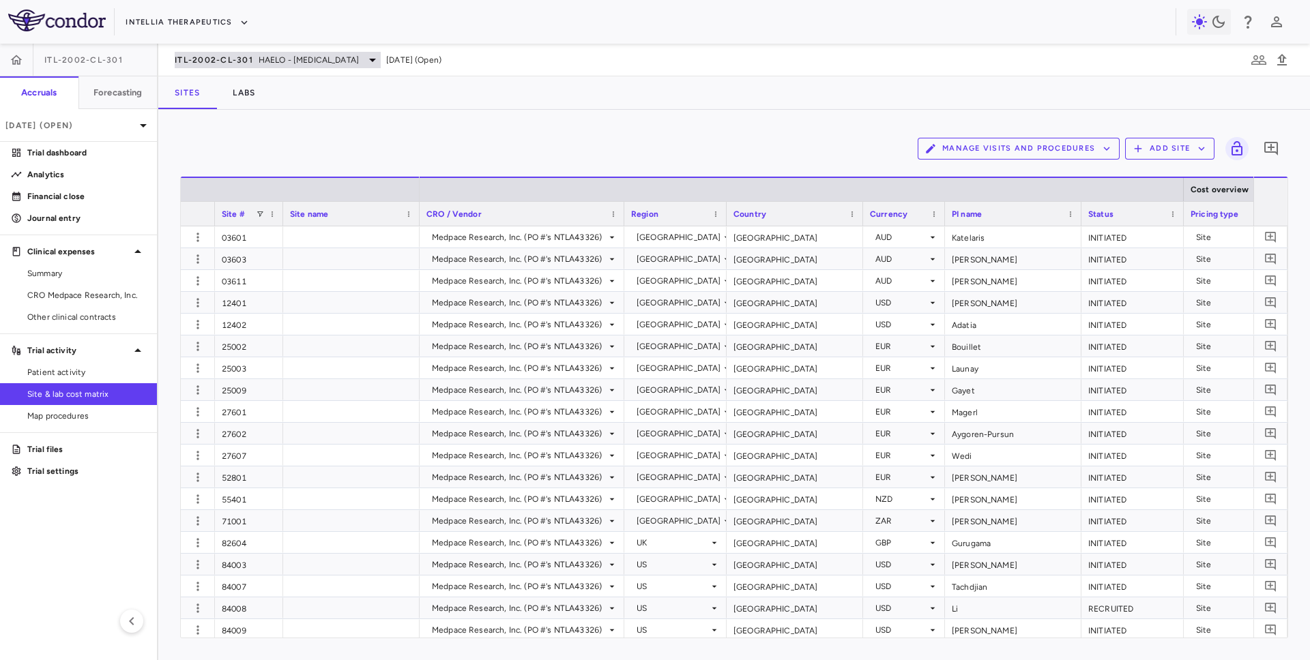
click at [334, 65] on span "HAELO - Hereditary Angioedema" at bounding box center [309, 60] width 100 height 12
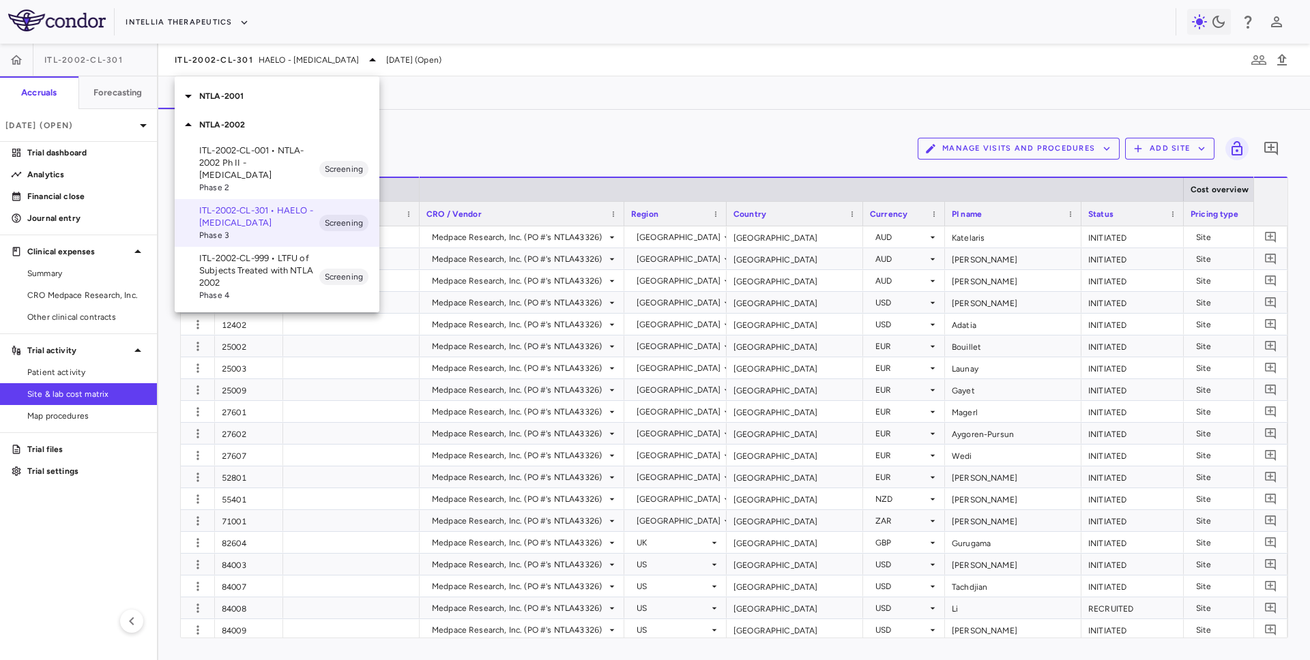
click at [272, 99] on p "NTLA-2001" at bounding box center [289, 96] width 180 height 12
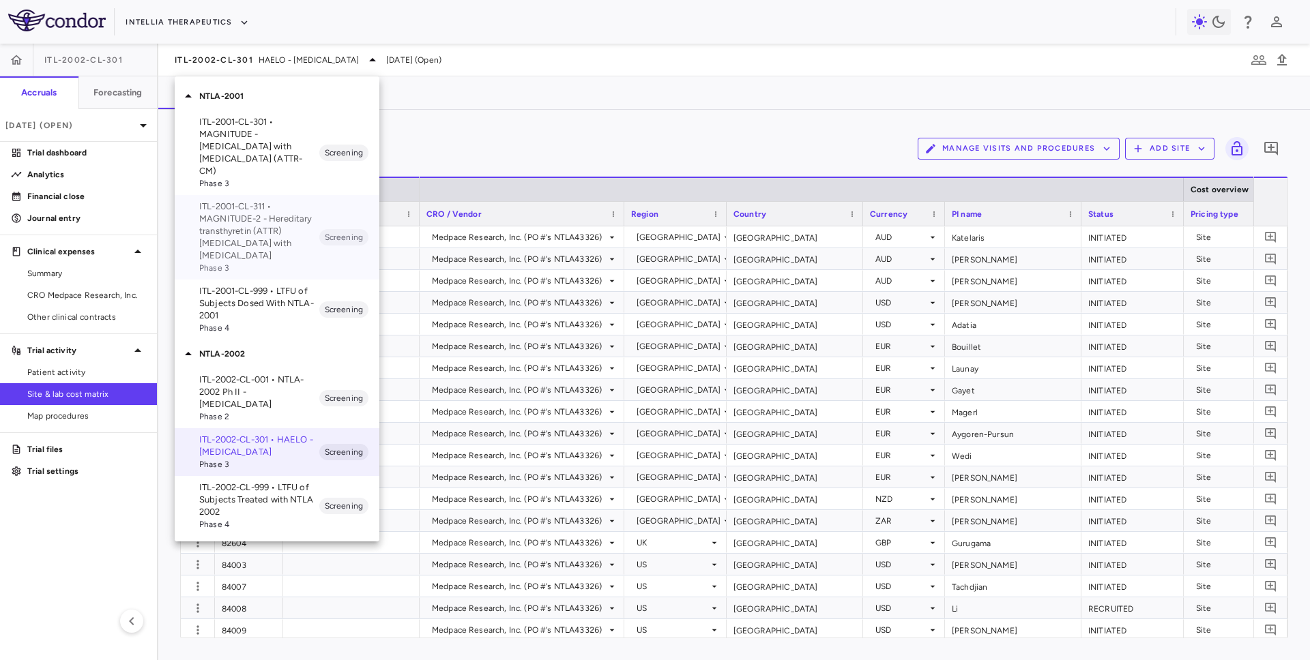
click at [257, 223] on p "ITL-2001-CL-311 • MAGNITUDE-2 - Hereditary transthyretin (ATTR) amyloidosis wit…" at bounding box center [259, 231] width 120 height 61
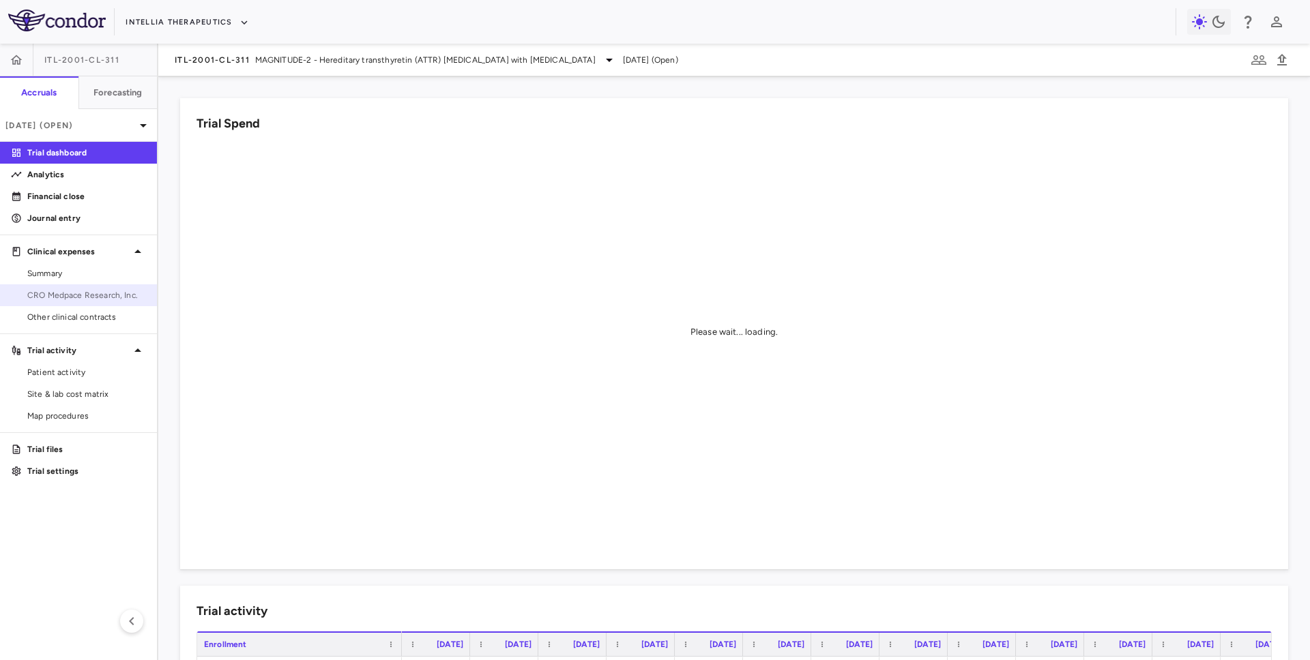
click at [87, 299] on span "CRO Medpace Research, Inc." at bounding box center [86, 295] width 119 height 12
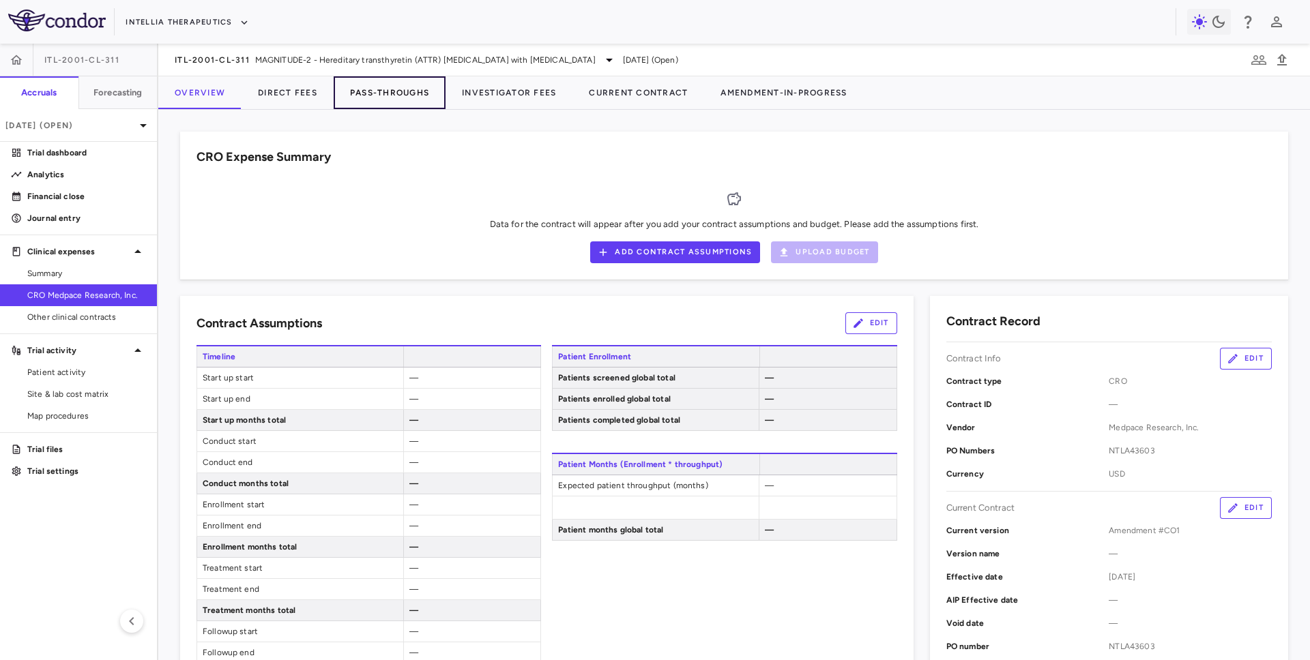
click at [372, 100] on button "Pass-Throughs" at bounding box center [390, 92] width 112 height 33
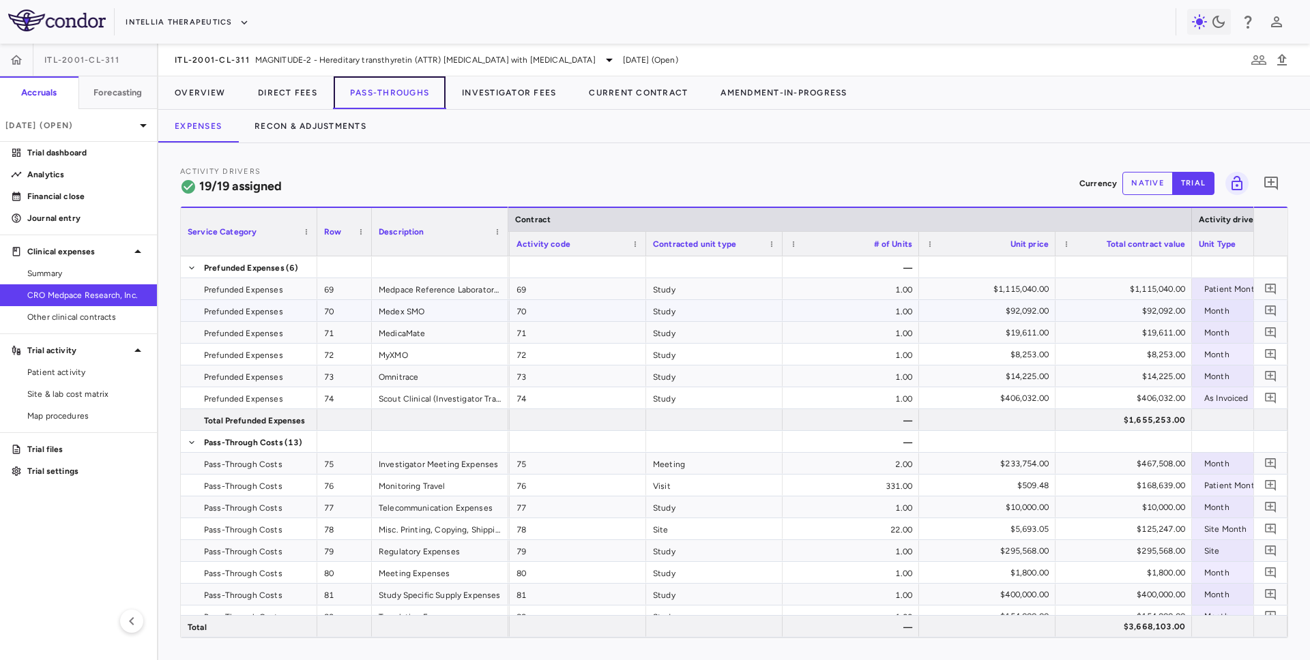
scroll to position [0, 344]
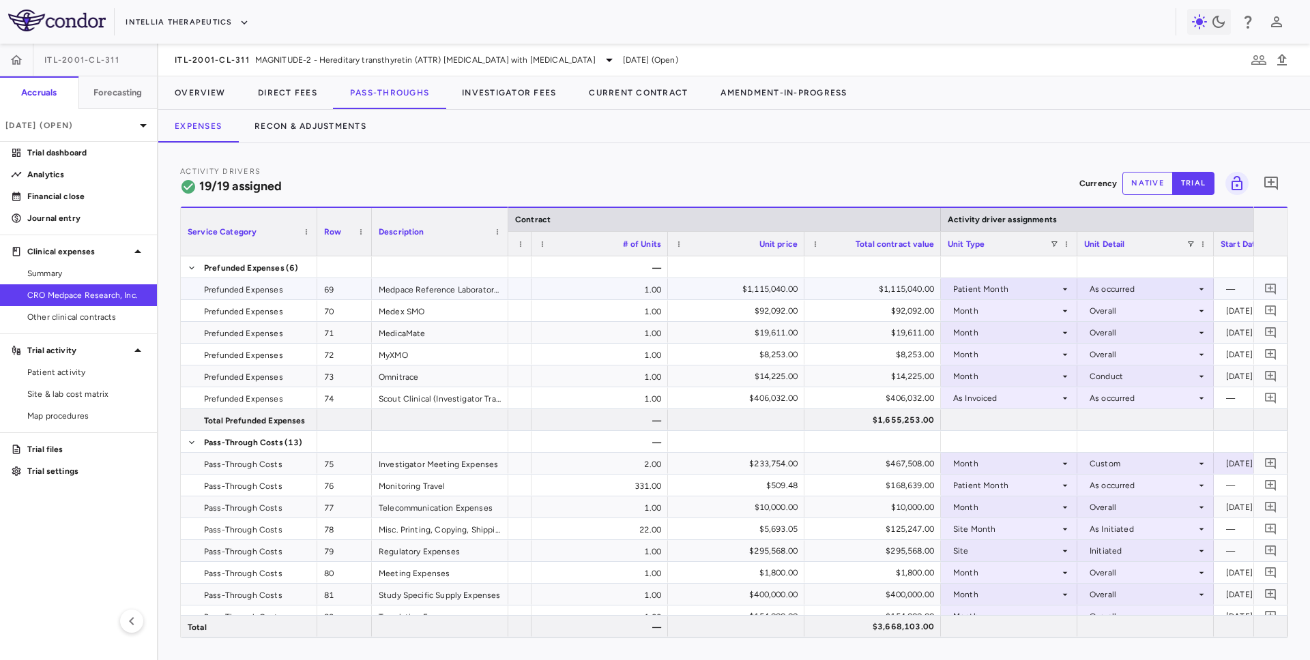
click at [864, 287] on div "$1,115,040.00" at bounding box center [875, 289] width 117 height 22
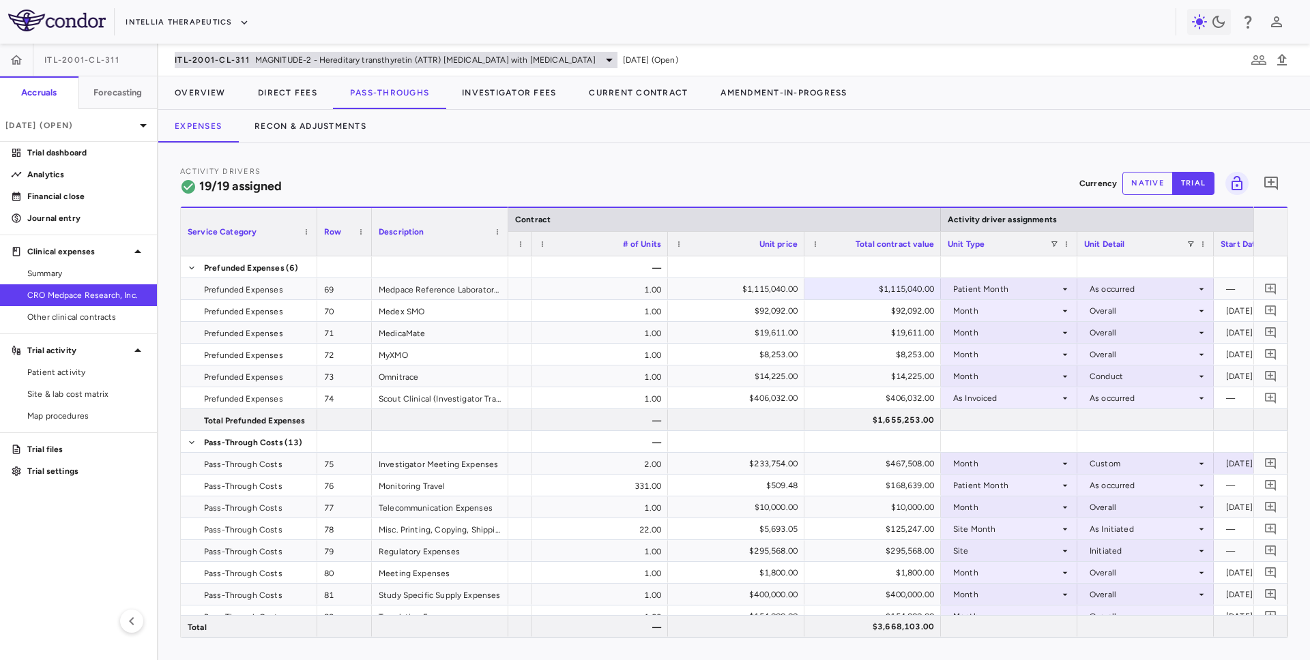
click at [257, 57] on span "MAGNITUDE-2 - Hereditary transthyretin (ATTR) amyloidosis with polyneuropathy" at bounding box center [425, 60] width 340 height 12
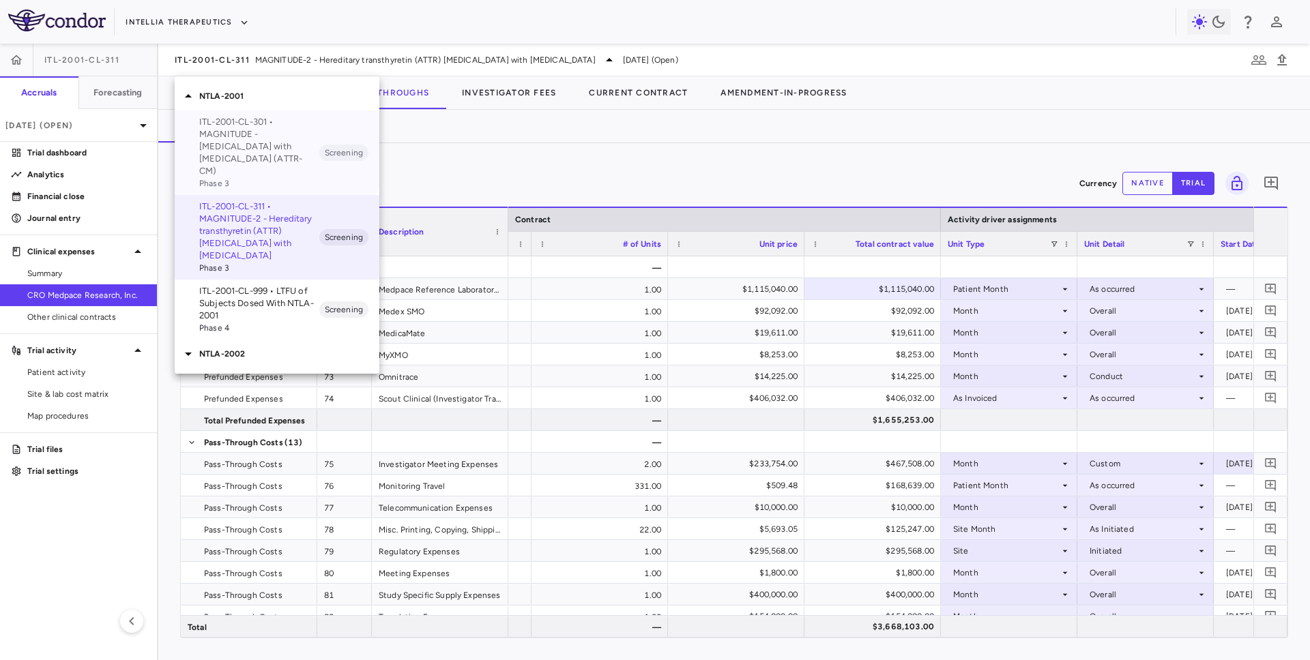
click at [267, 143] on p "ITL-2001-CL-301 • MAGNITUDE - Transthyretin Amyloidosis with Cardiomyopathy (AT…" at bounding box center [259, 146] width 120 height 61
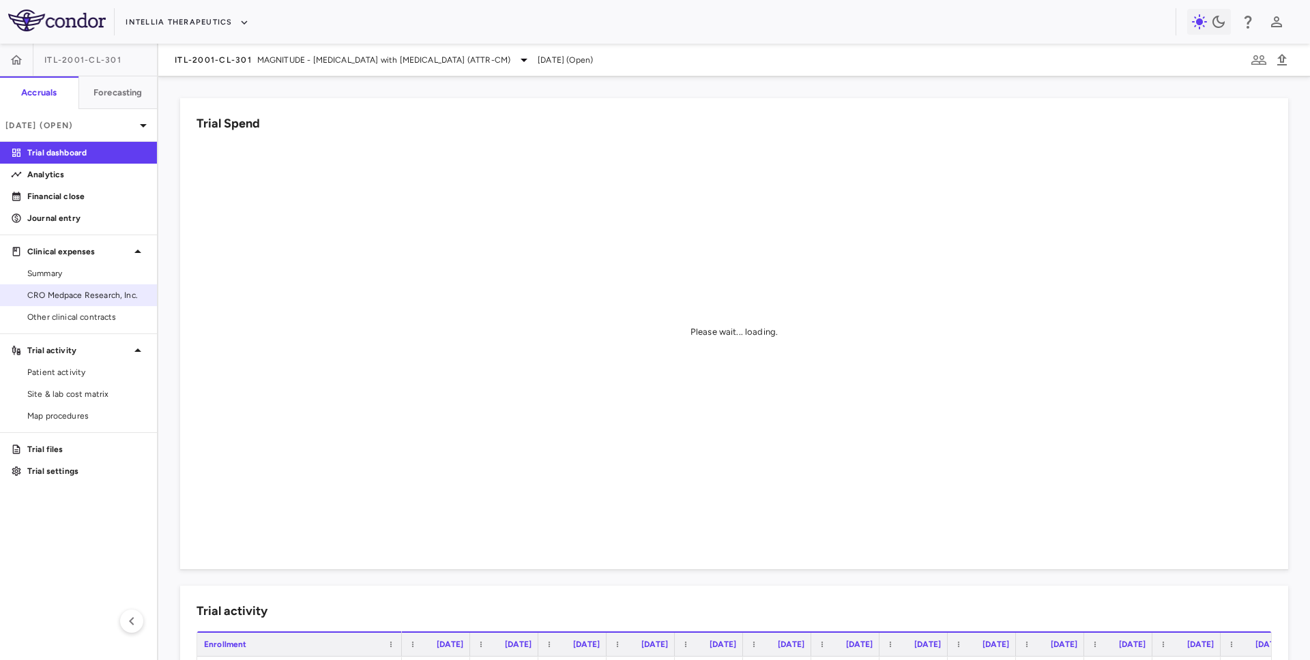
click at [98, 290] on span "CRO Medpace Research, Inc." at bounding box center [86, 295] width 119 height 12
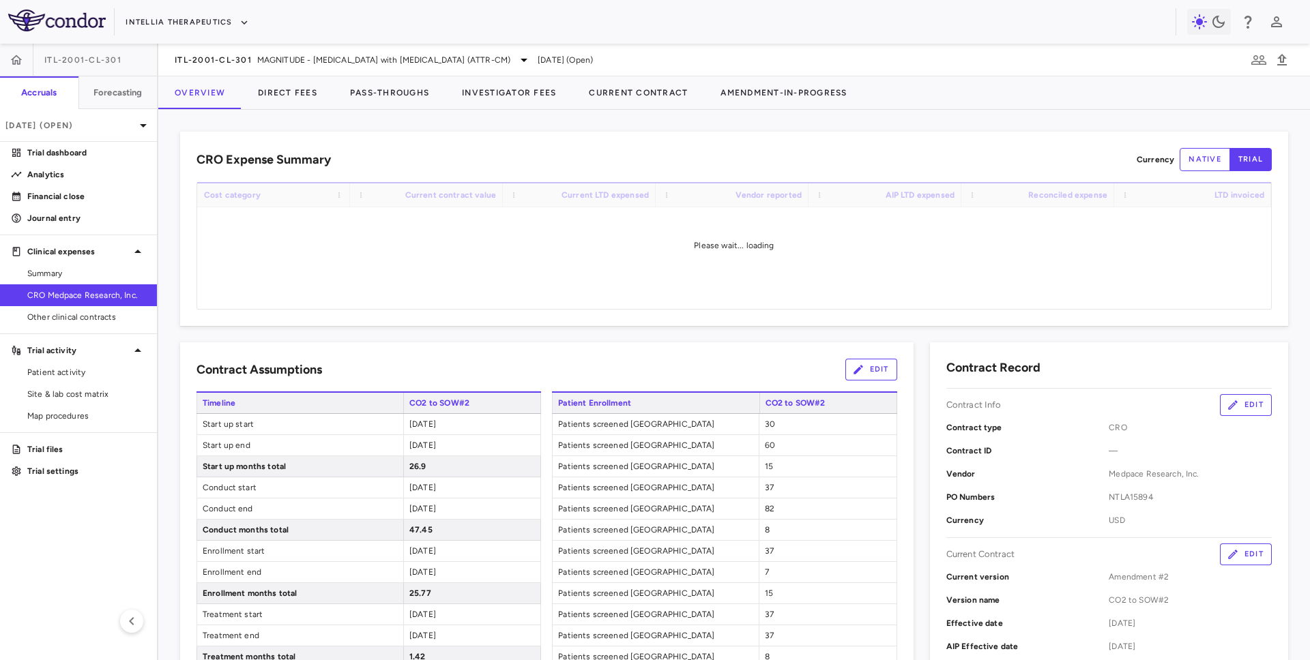
click at [390, 75] on div "ITL-2001-CL-301 MAGNITUDE - Transthyretin Amyloidosis with Cardiomyopathy (ATTR…" at bounding box center [734, 60] width 1152 height 33
click at [383, 99] on button "Pass-Throughs" at bounding box center [390, 92] width 112 height 33
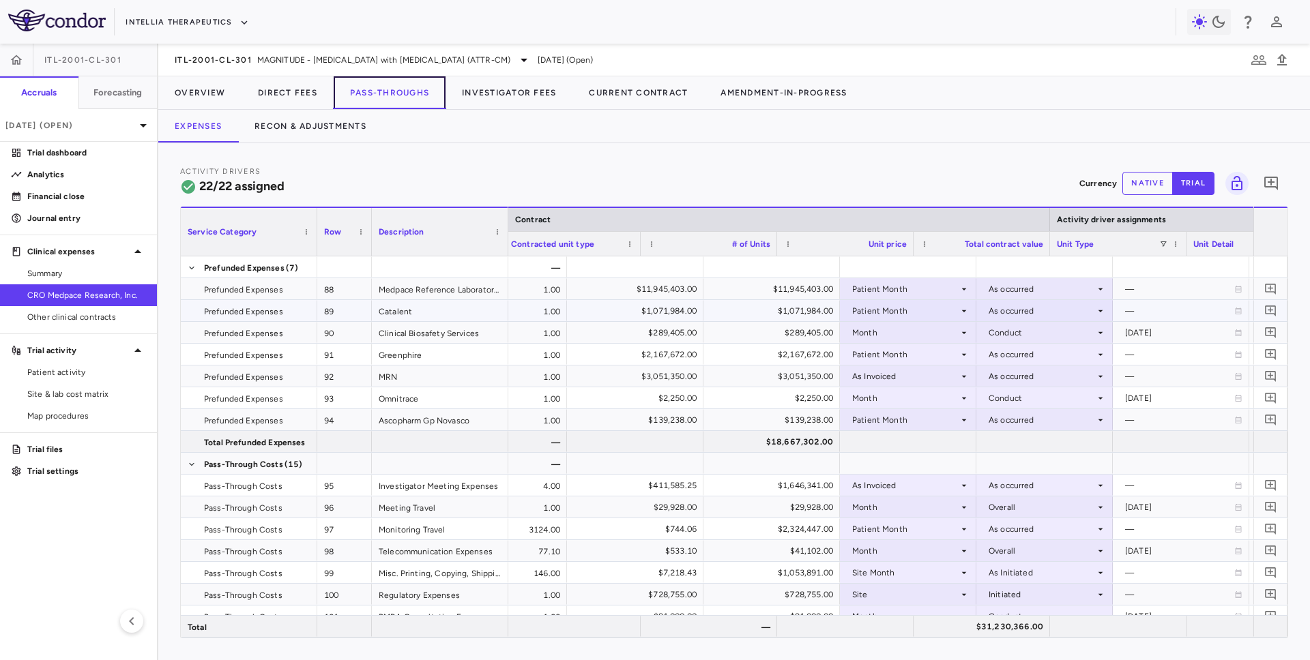
scroll to position [0, 487]
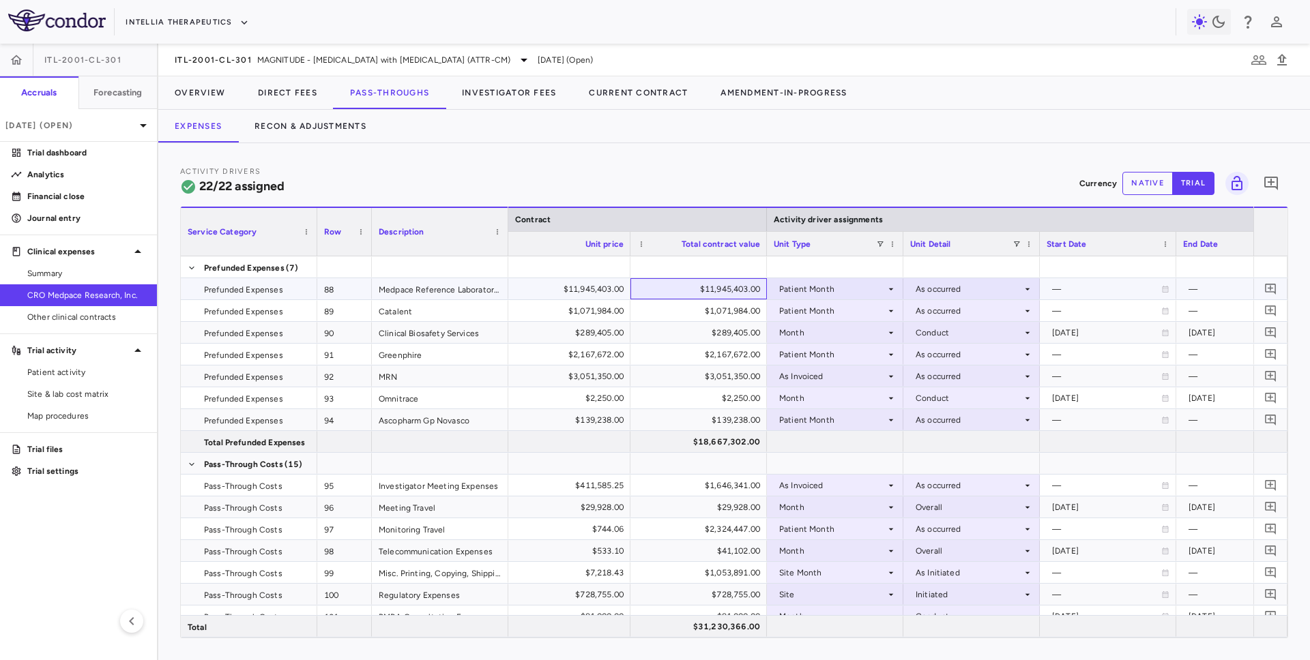
click at [727, 291] on div "$11,945,403.00" at bounding box center [701, 289] width 117 height 22
click at [121, 125] on p "Jul 2025 (Open)" at bounding box center [70, 125] width 130 height 12
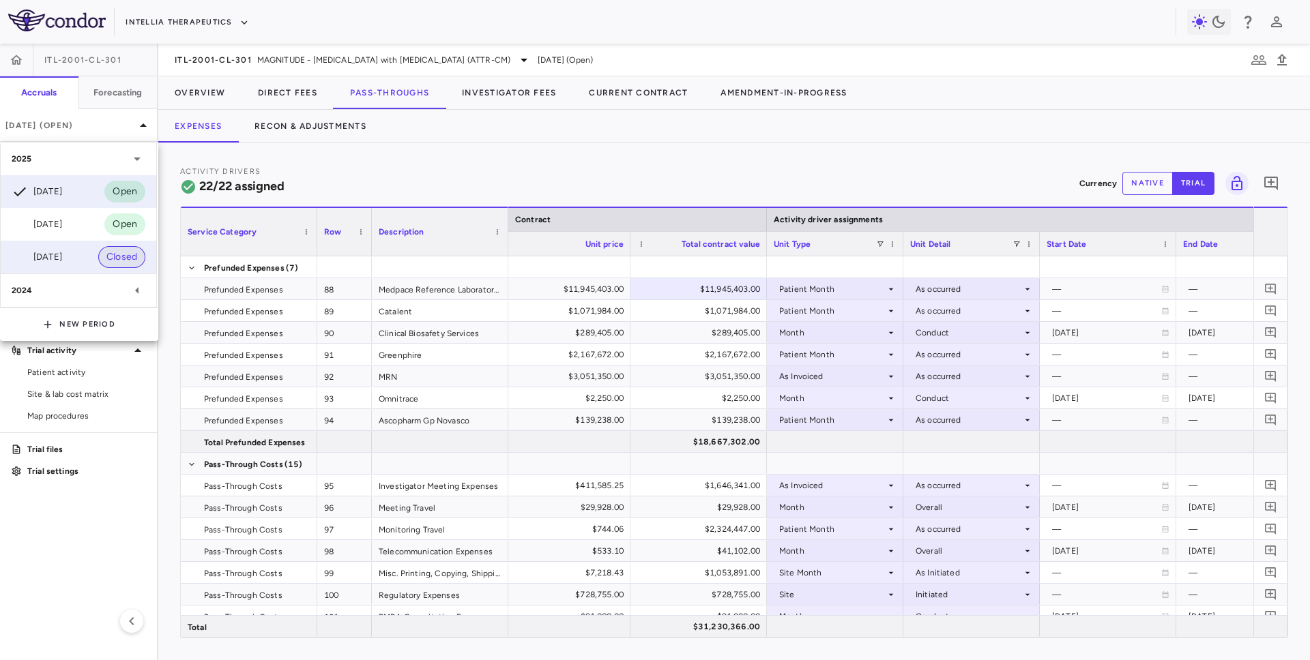
click at [104, 253] on span "Closed" at bounding box center [121, 257] width 47 height 15
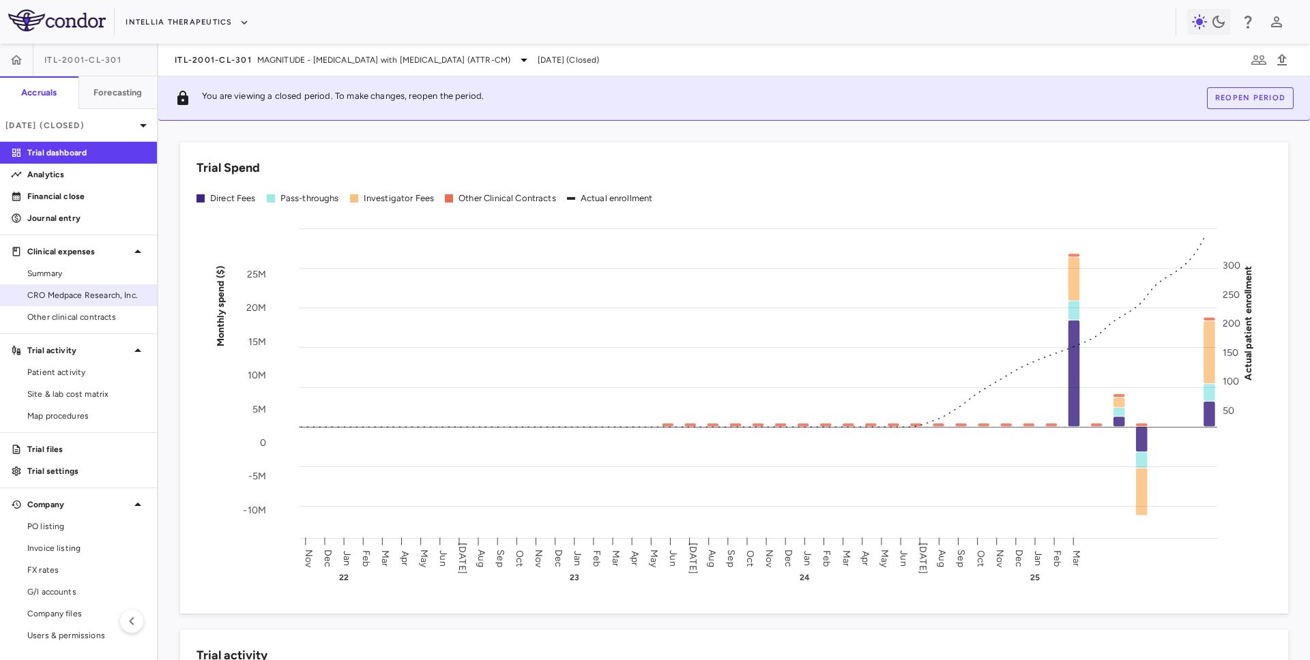
click at [93, 295] on span "CRO Medpace Research, Inc." at bounding box center [86, 295] width 119 height 12
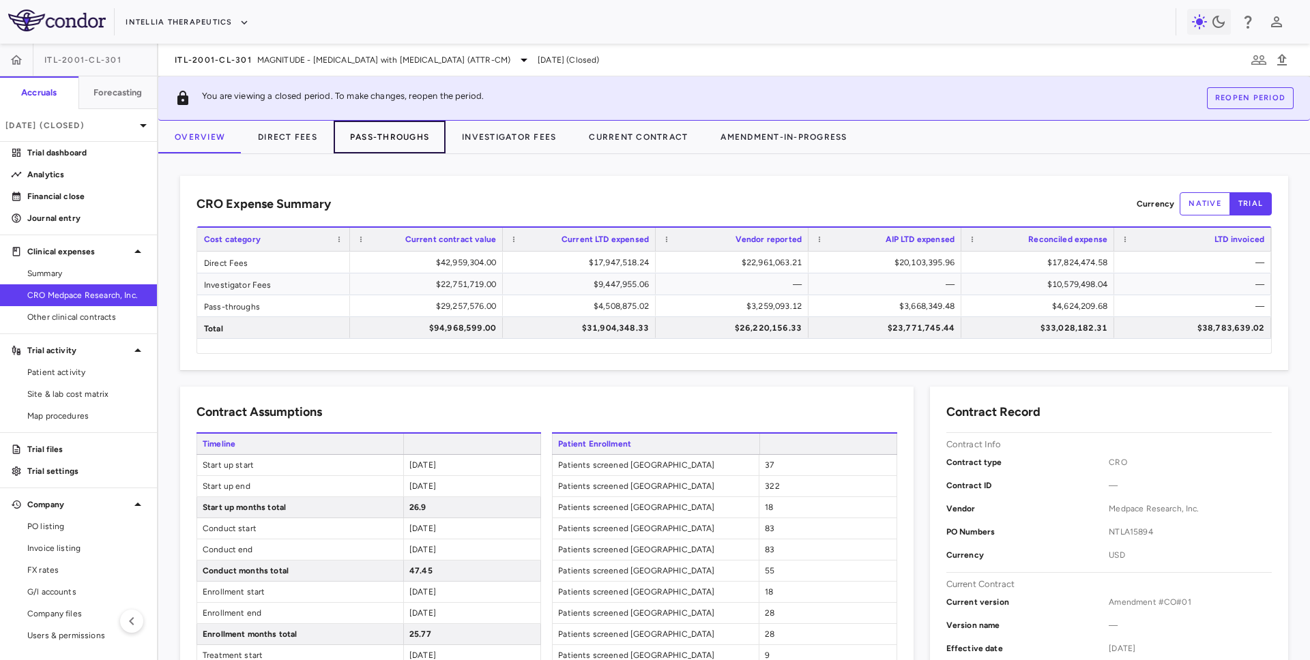
click at [339, 139] on button "Pass-Throughs" at bounding box center [390, 137] width 112 height 33
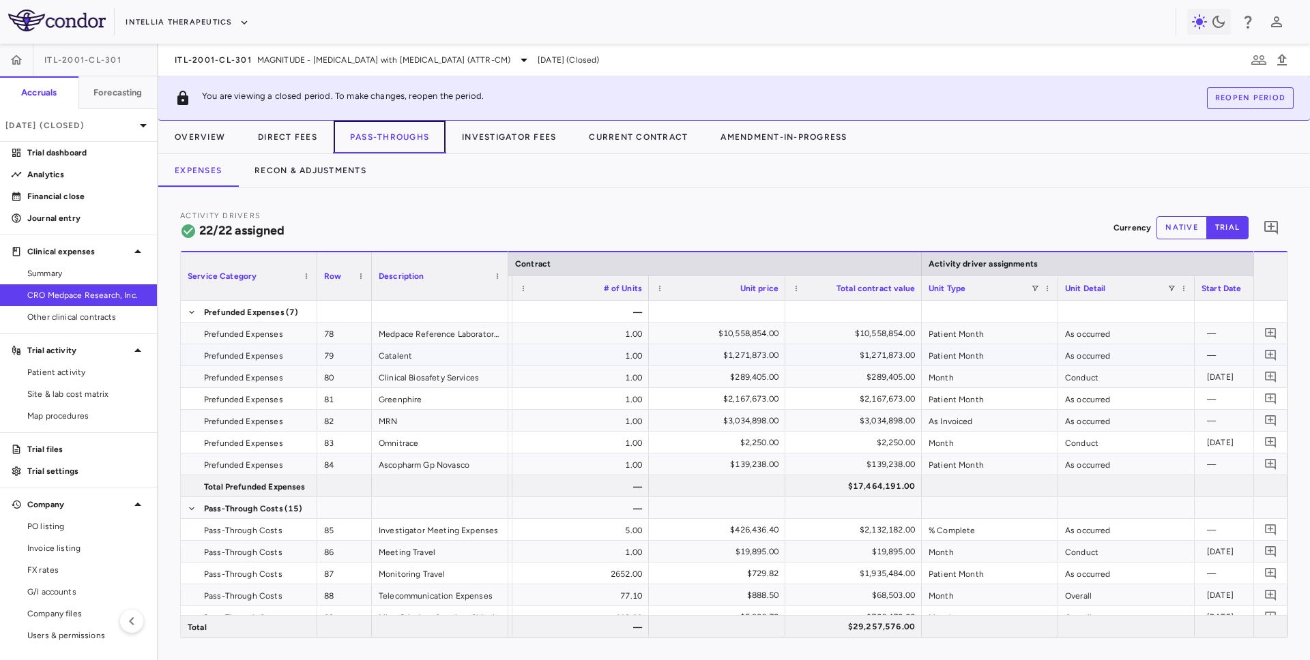
scroll to position [0, 427]
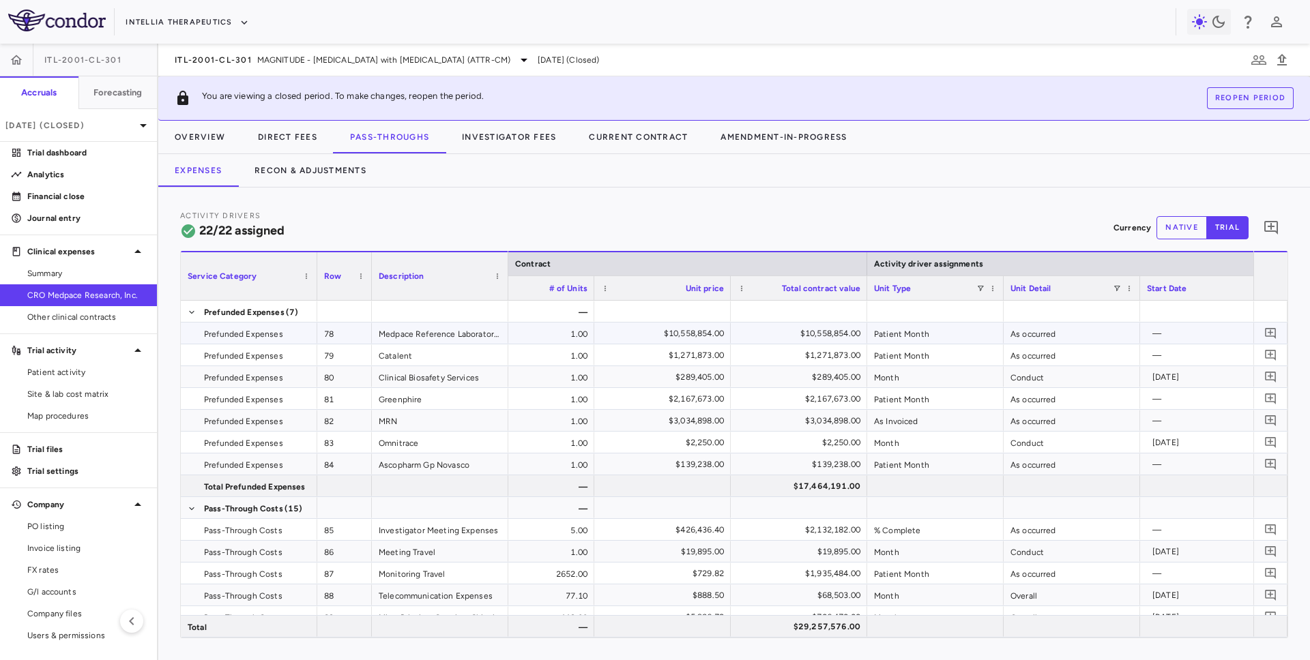
click at [806, 332] on div "$10,558,854.00" at bounding box center [801, 334] width 117 height 22
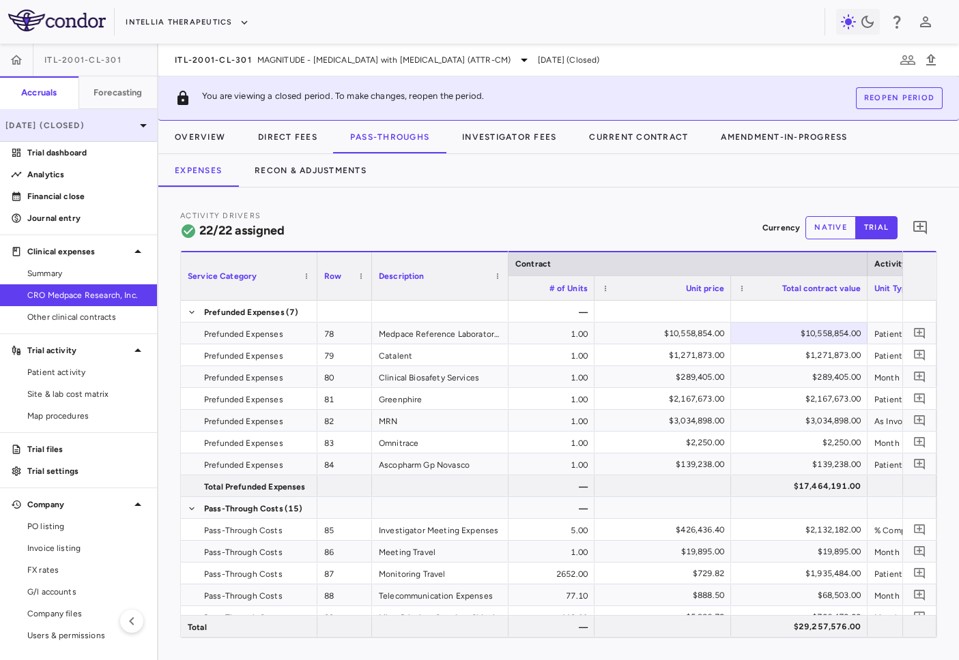
click at [93, 125] on p "Mar 2025 (Closed)" at bounding box center [70, 125] width 130 height 12
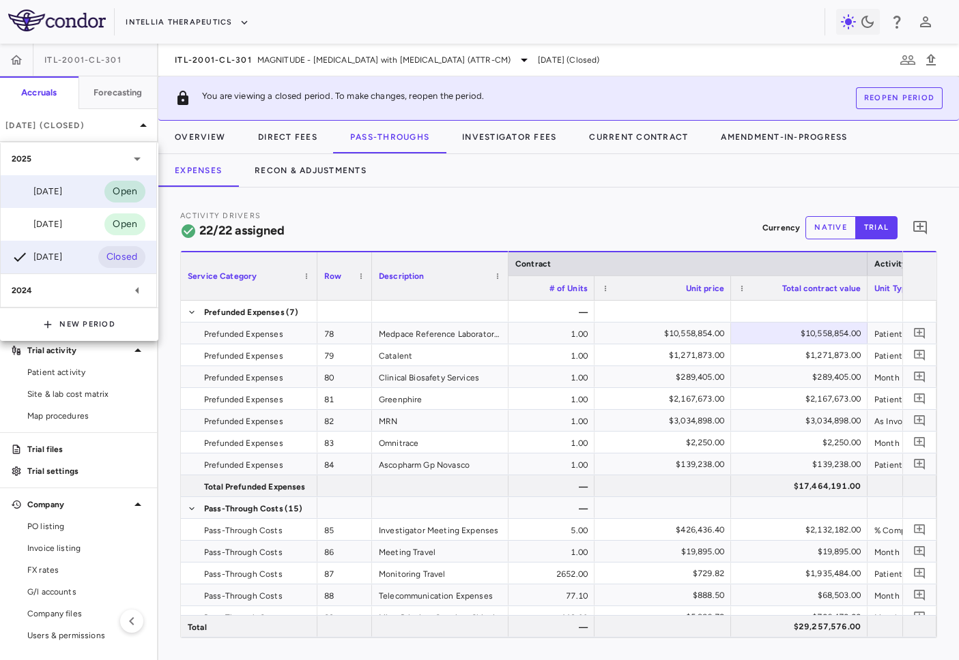
click at [79, 189] on div "Jul 2025 Open" at bounding box center [79, 191] width 156 height 33
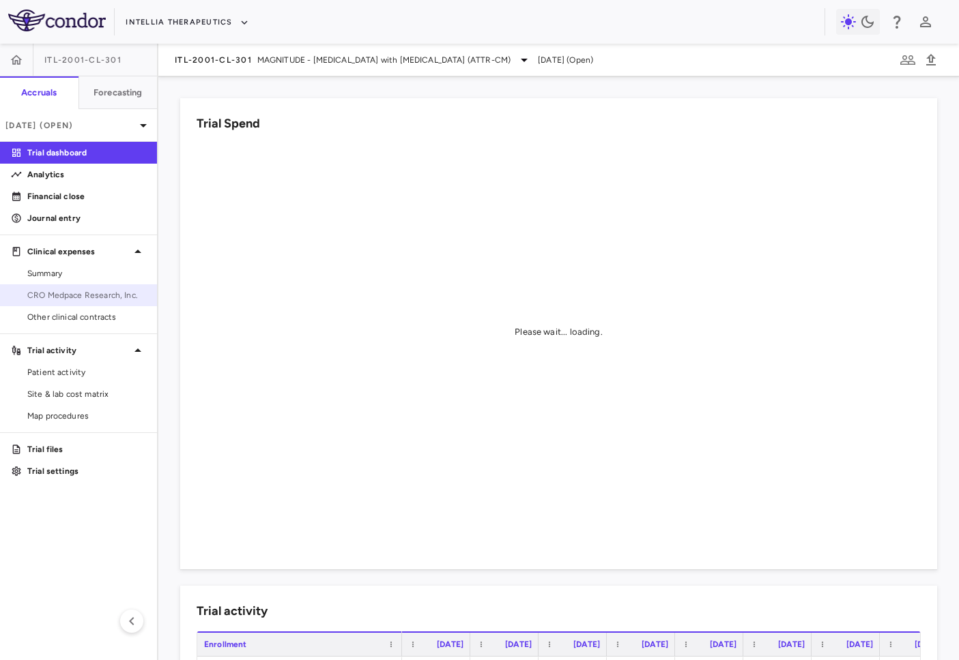
click at [102, 297] on span "CRO Medpace Research, Inc." at bounding box center [86, 295] width 119 height 12
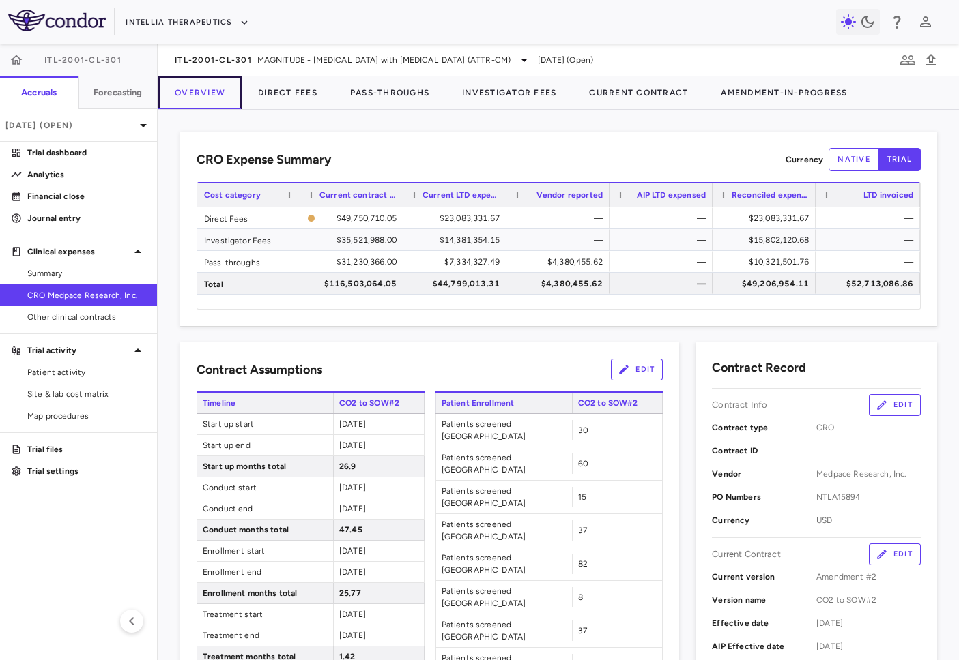
click at [221, 104] on button "Overview" at bounding box center [199, 92] width 83 height 33
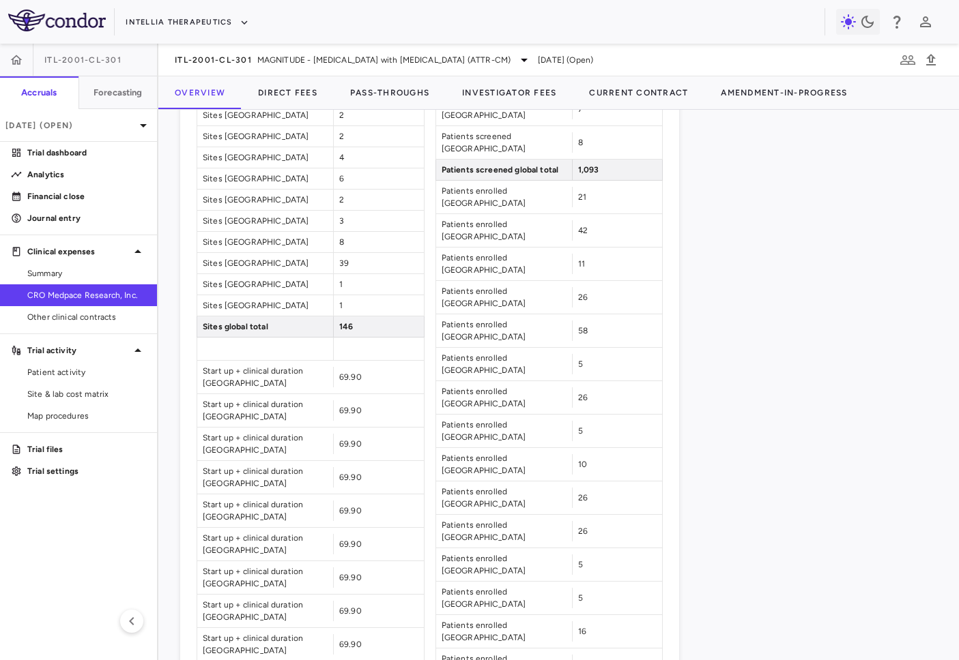
scroll to position [1225, 0]
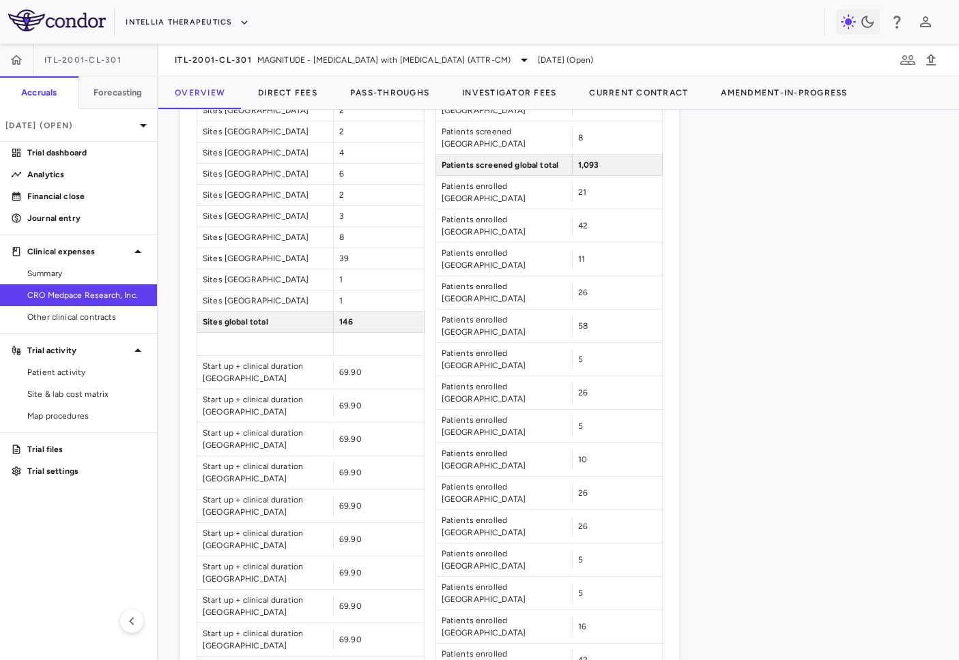
drag, startPoint x: 596, startPoint y: 491, endPoint x: 573, endPoint y: 486, distance: 22.9
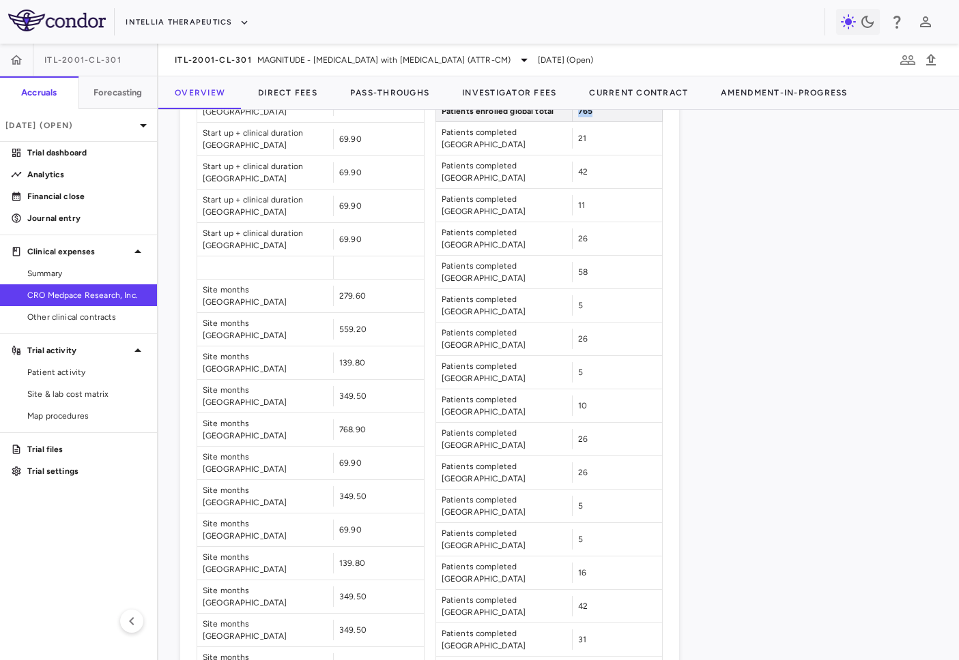
scroll to position [2304, 0]
drag, startPoint x: 577, startPoint y: 171, endPoint x: 612, endPoint y: 171, distance: 34.8
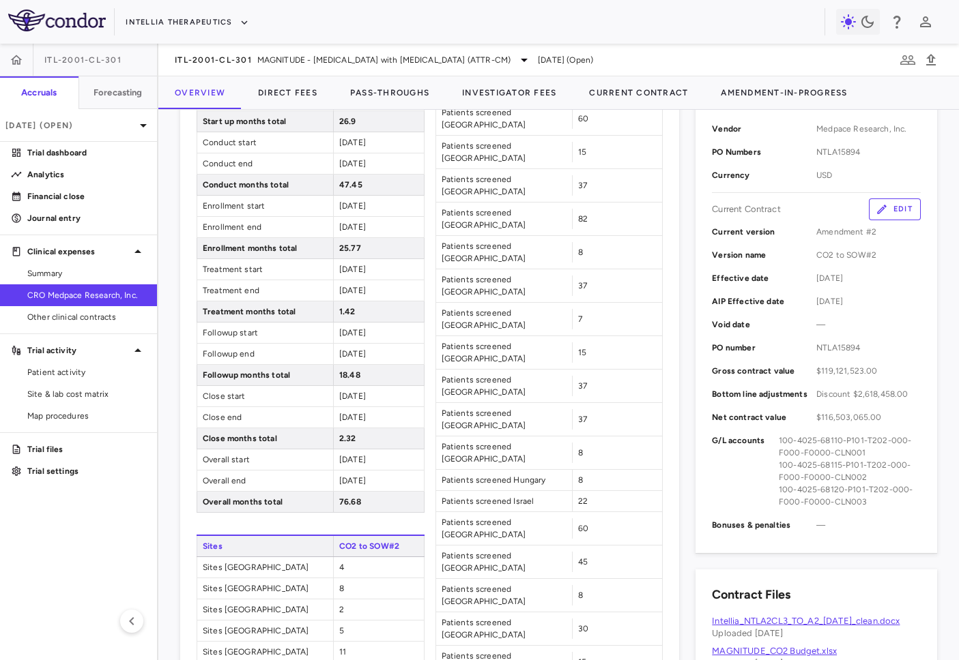
scroll to position [250, 0]
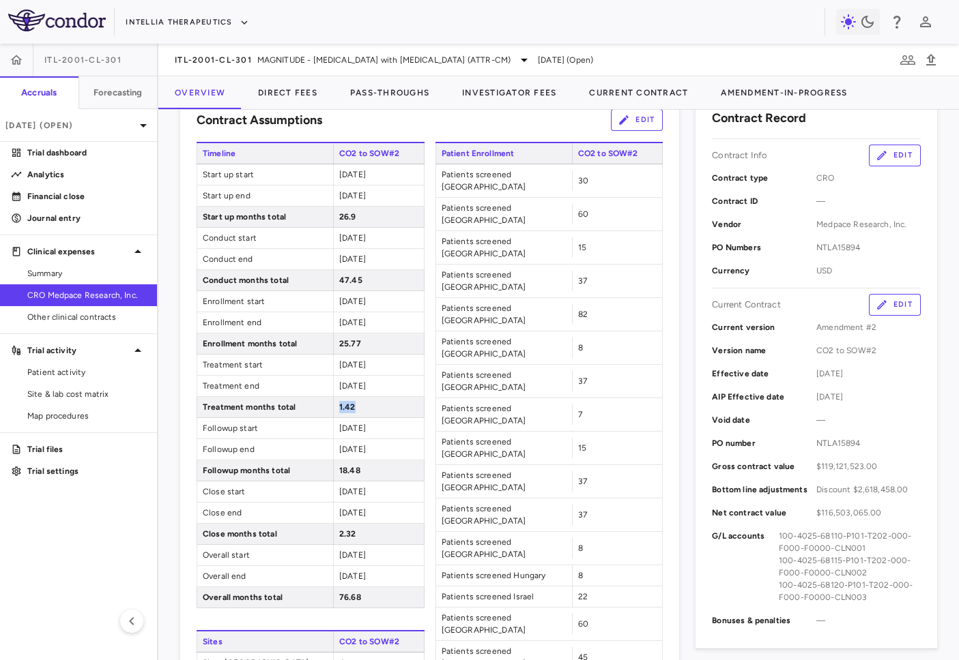
drag, startPoint x: 349, startPoint y: 406, endPoint x: 368, endPoint y: 406, distance: 19.8
click at [368, 406] on div "1.42" at bounding box center [378, 407] width 91 height 20
drag, startPoint x: 342, startPoint y: 471, endPoint x: 373, endPoint y: 471, distance: 30.7
click at [373, 471] on div "18.48" at bounding box center [378, 470] width 91 height 20
click at [340, 471] on span "18.48" at bounding box center [349, 471] width 21 height 10
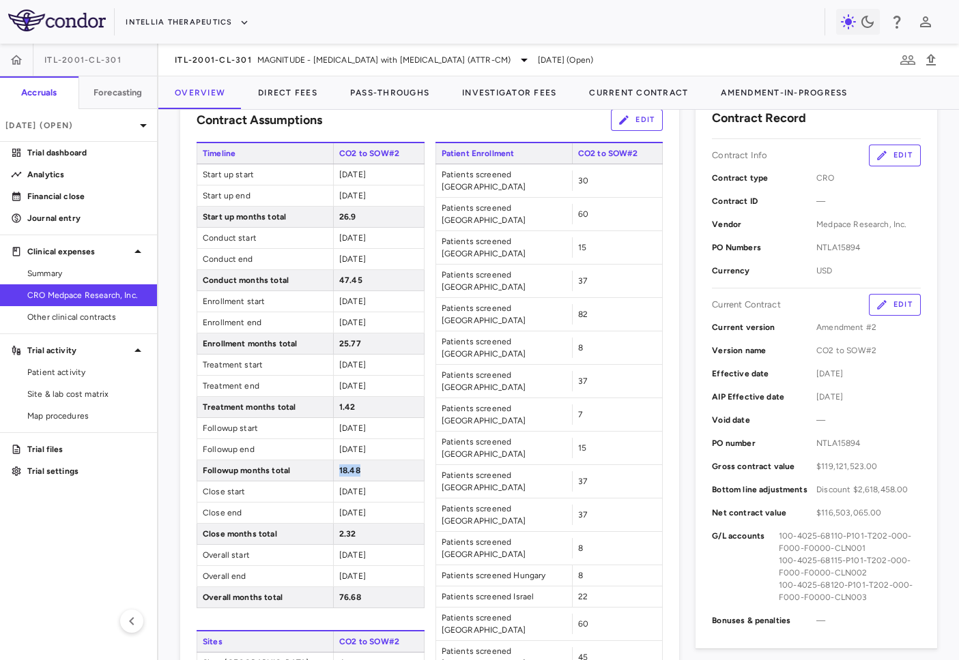
drag, startPoint x: 339, startPoint y: 473, endPoint x: 370, endPoint y: 474, distance: 30.7
click at [370, 474] on div "18.48" at bounding box center [378, 470] width 91 height 20
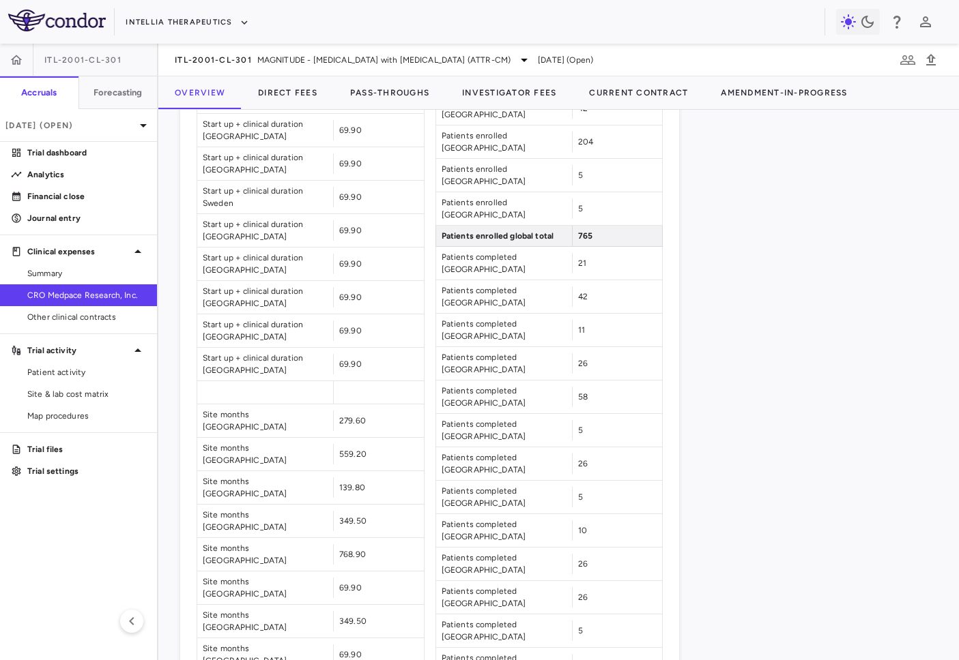
scroll to position [2182, 0]
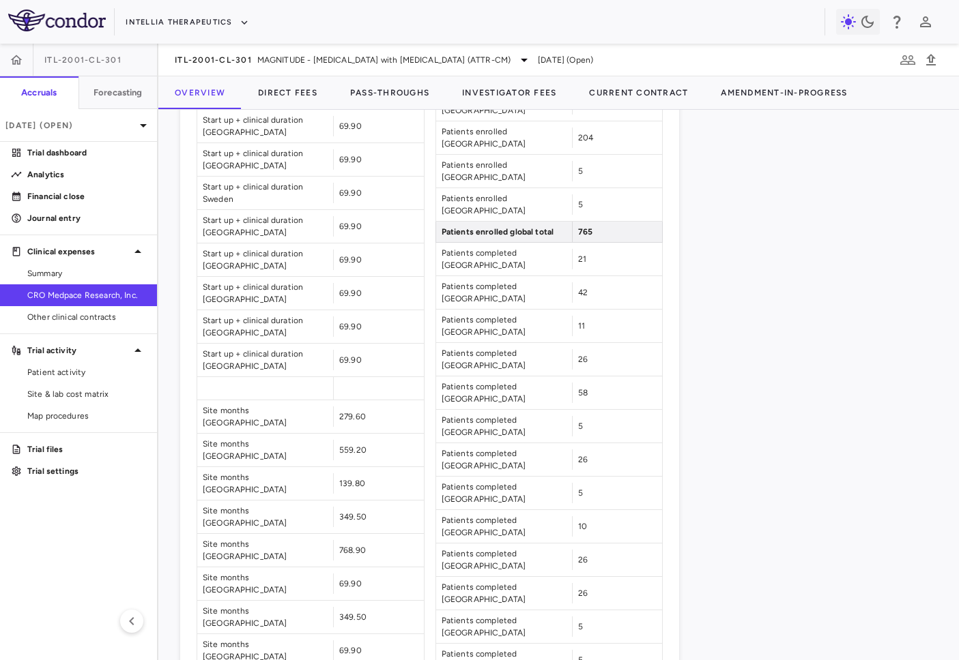
drag, startPoint x: 579, startPoint y: 293, endPoint x: 615, endPoint y: 292, distance: 35.5
drag, startPoint x: 602, startPoint y: 297, endPoint x: 570, endPoint y: 296, distance: 32.8
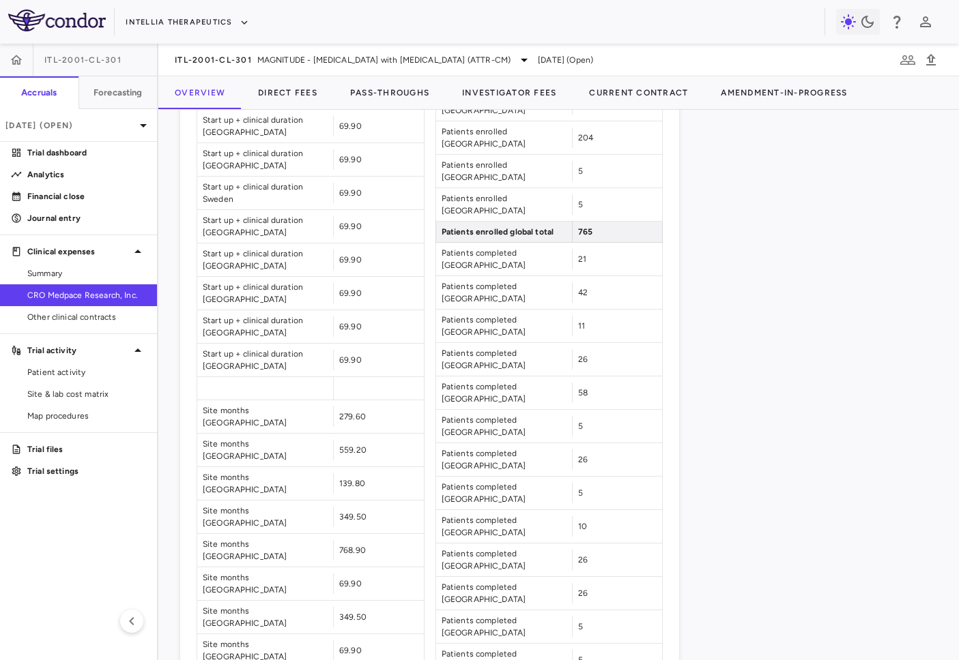
drag, startPoint x: 604, startPoint y: 297, endPoint x: 573, endPoint y: 297, distance: 30.7
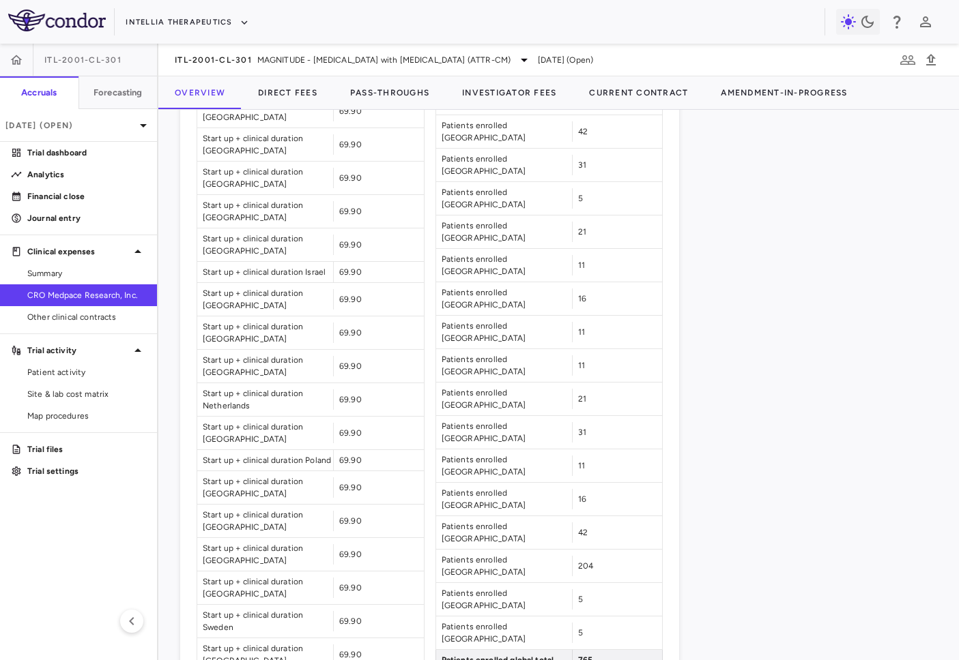
scroll to position [1722, 0]
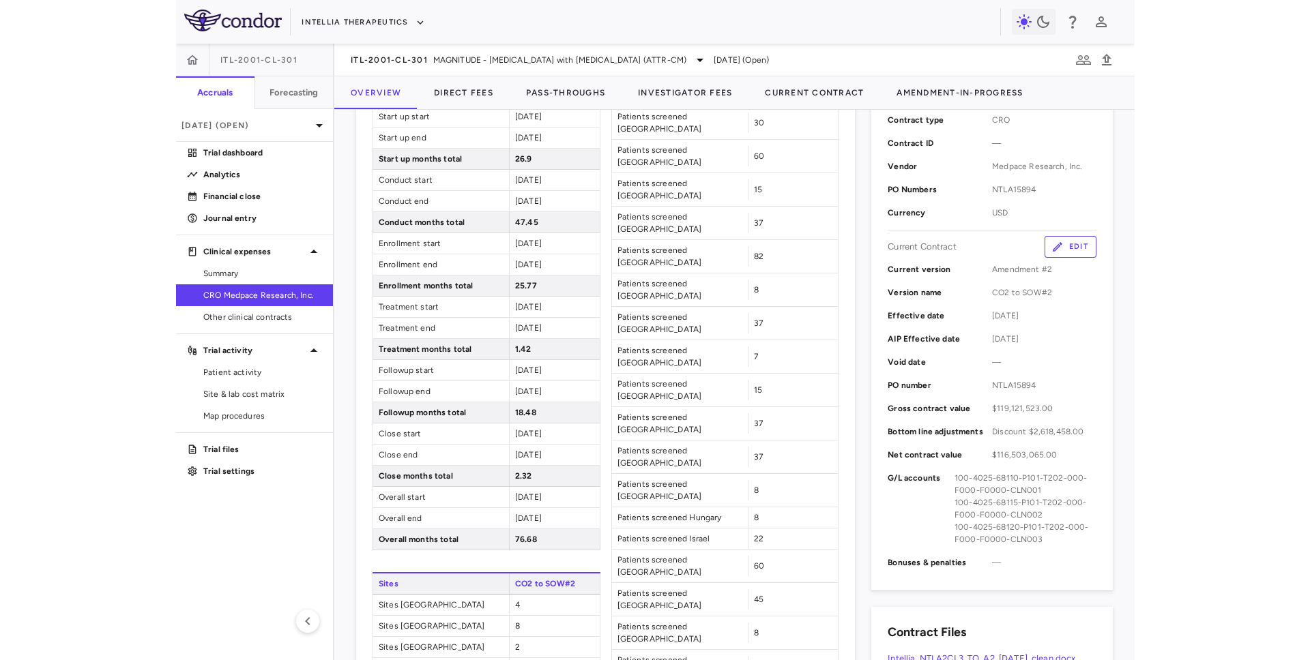
scroll to position [337, 0]
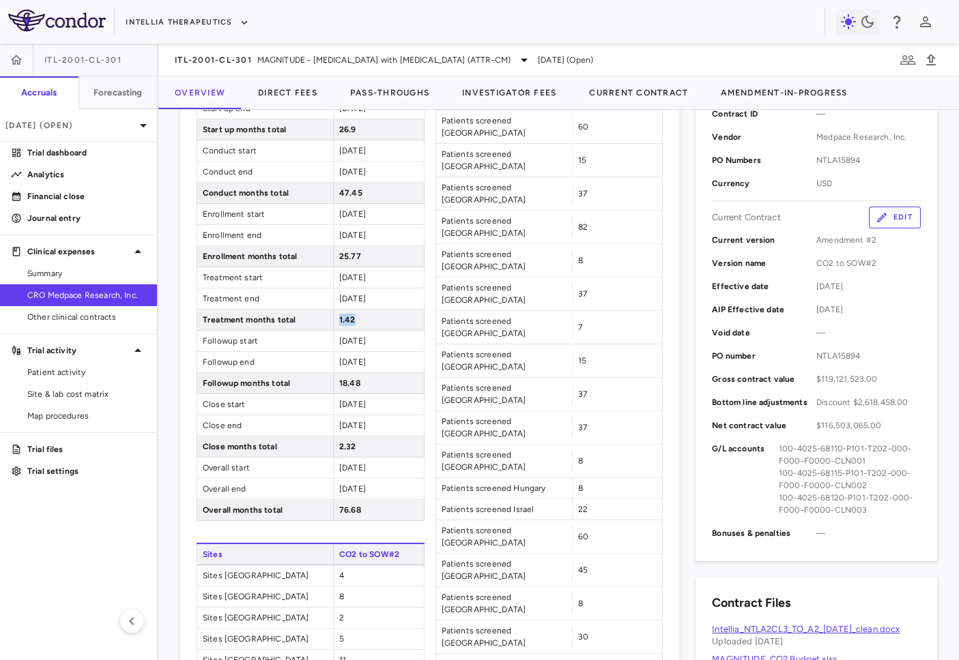
drag, startPoint x: 340, startPoint y: 319, endPoint x: 368, endPoint y: 319, distance: 28.0
click at [368, 319] on div "1.42" at bounding box center [378, 320] width 91 height 20
drag, startPoint x: 340, startPoint y: 381, endPoint x: 364, endPoint y: 381, distance: 23.2
click at [364, 381] on div "18.48" at bounding box center [378, 383] width 91 height 20
drag, startPoint x: 362, startPoint y: 381, endPoint x: 330, endPoint y: 381, distance: 32.8
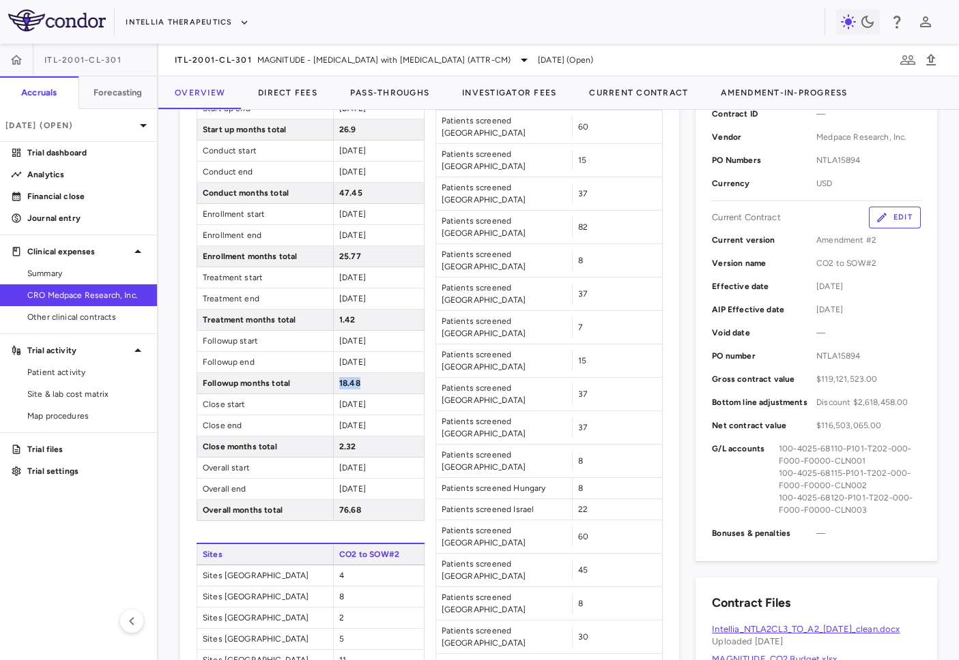
click at [330, 381] on div "Followup months total 18.48" at bounding box center [310, 383] width 228 height 21
click at [108, 297] on span "CRO Medpace Research, Inc." at bounding box center [86, 295] width 119 height 12
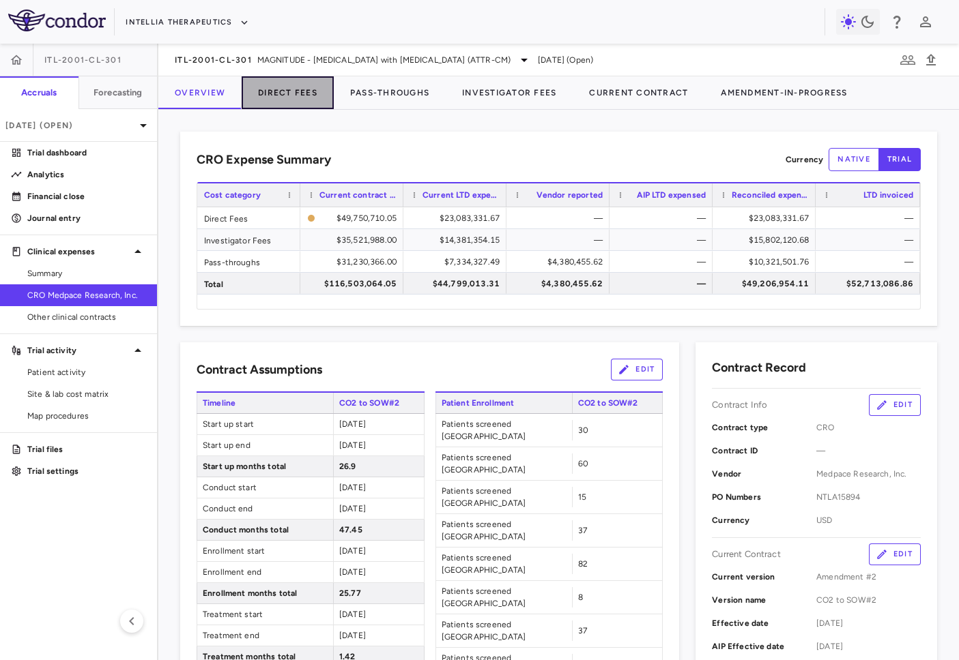
click at [307, 94] on button "Direct Fees" at bounding box center [288, 92] width 92 height 33
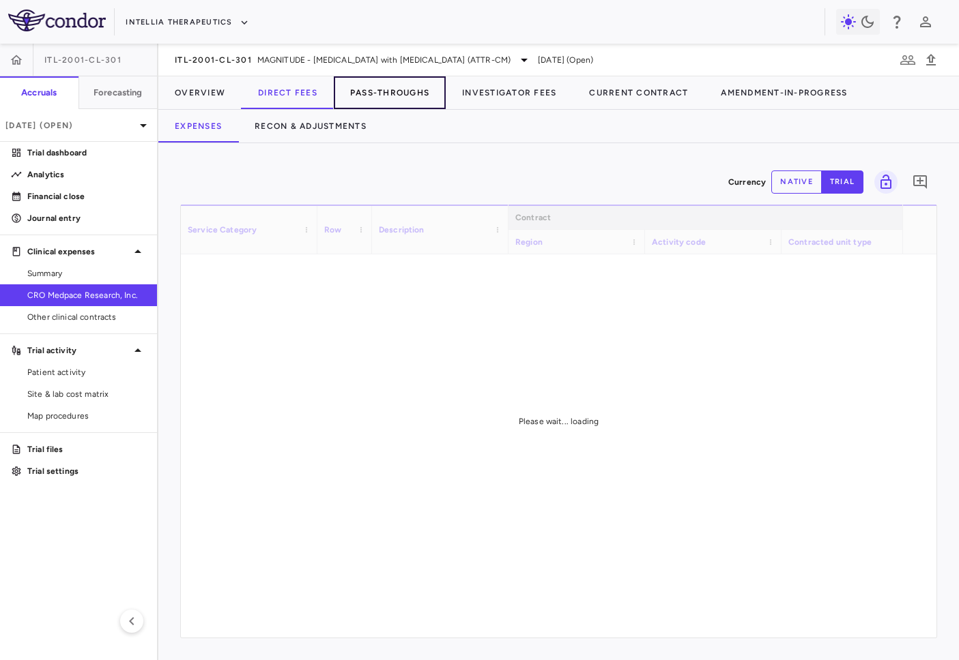
click at [379, 96] on button "Pass-Throughs" at bounding box center [390, 92] width 112 height 33
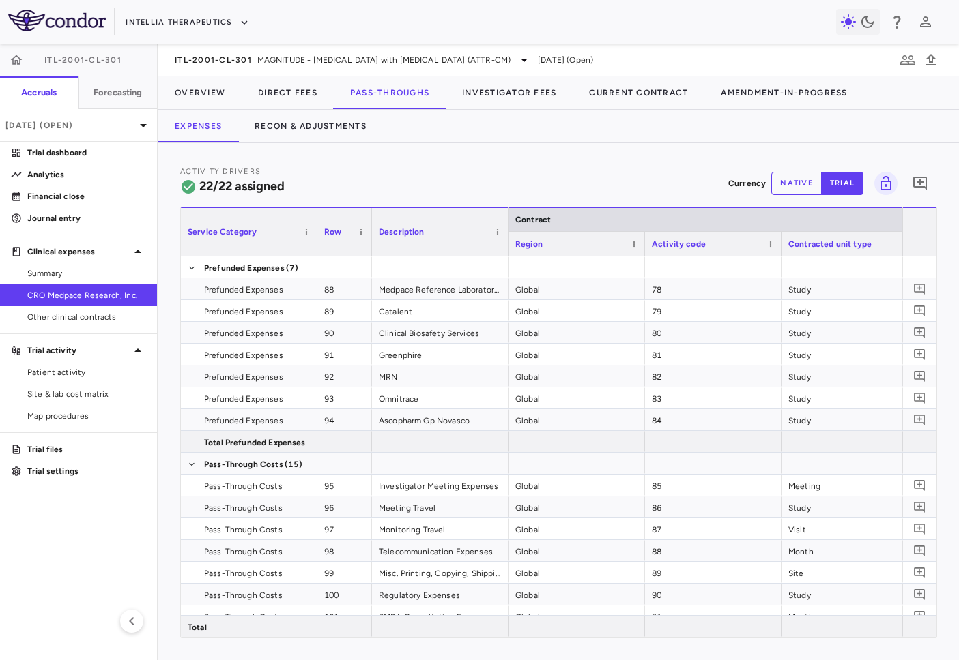
click at [956, 321] on div "Activity Drivers 22/22 assigned Currency native trial 0 Service Category Drag h…" at bounding box center [558, 401] width 800 height 517
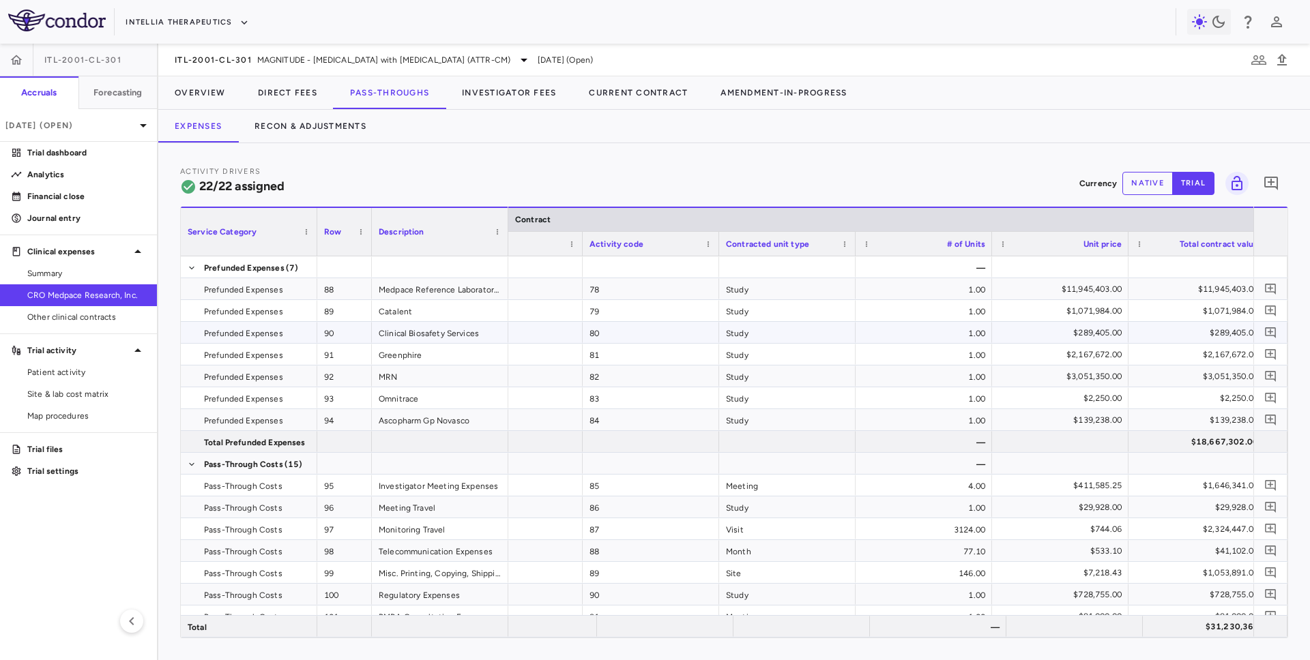
scroll to position [0, 62]
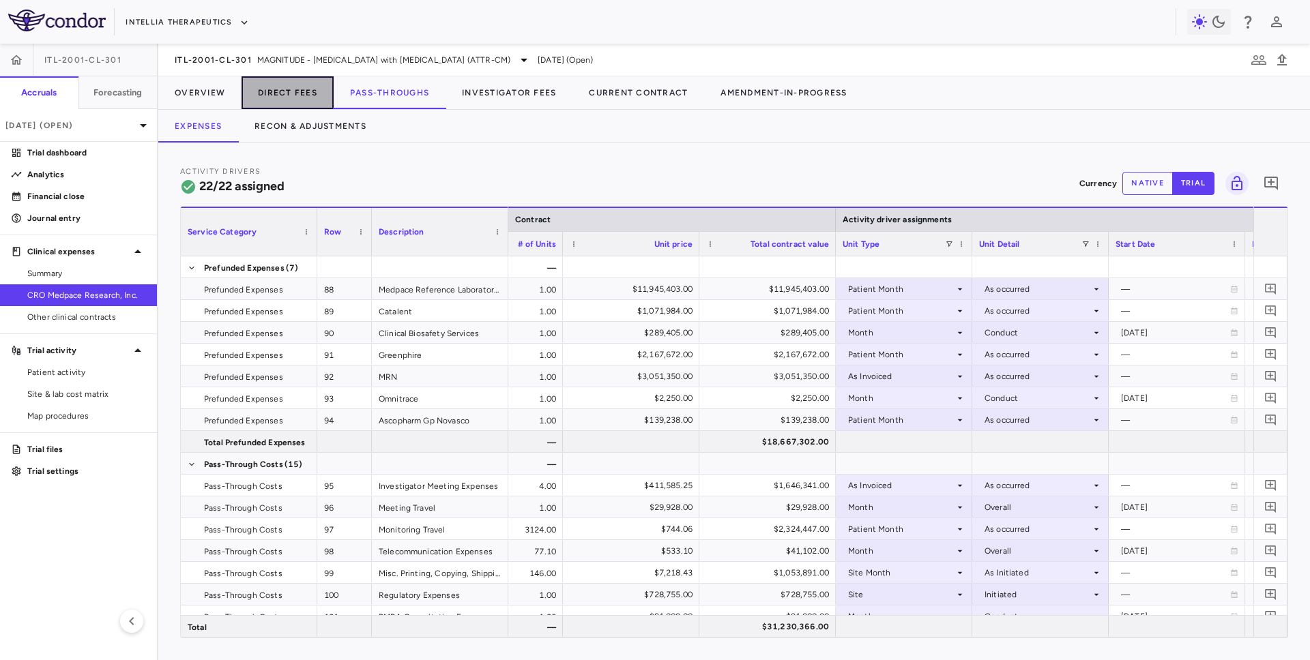
click at [268, 102] on button "Direct Fees" at bounding box center [288, 92] width 92 height 33
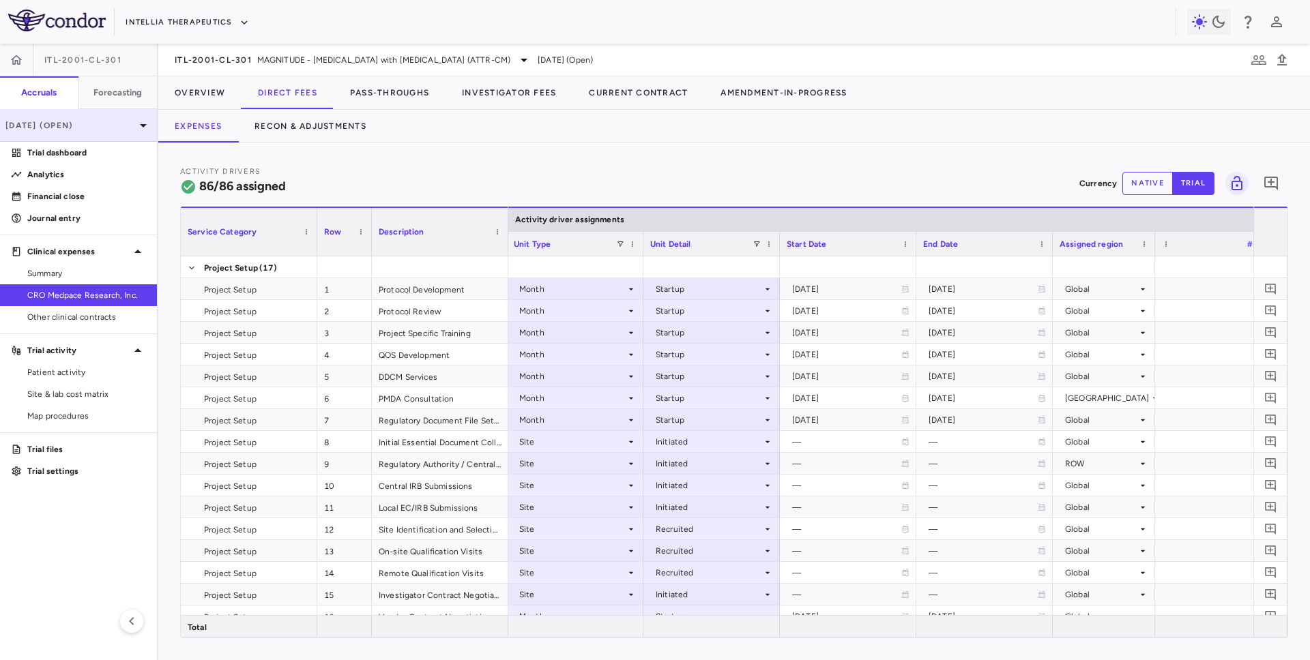
click at [107, 124] on p "Jul 2025 (Open)" at bounding box center [70, 125] width 130 height 12
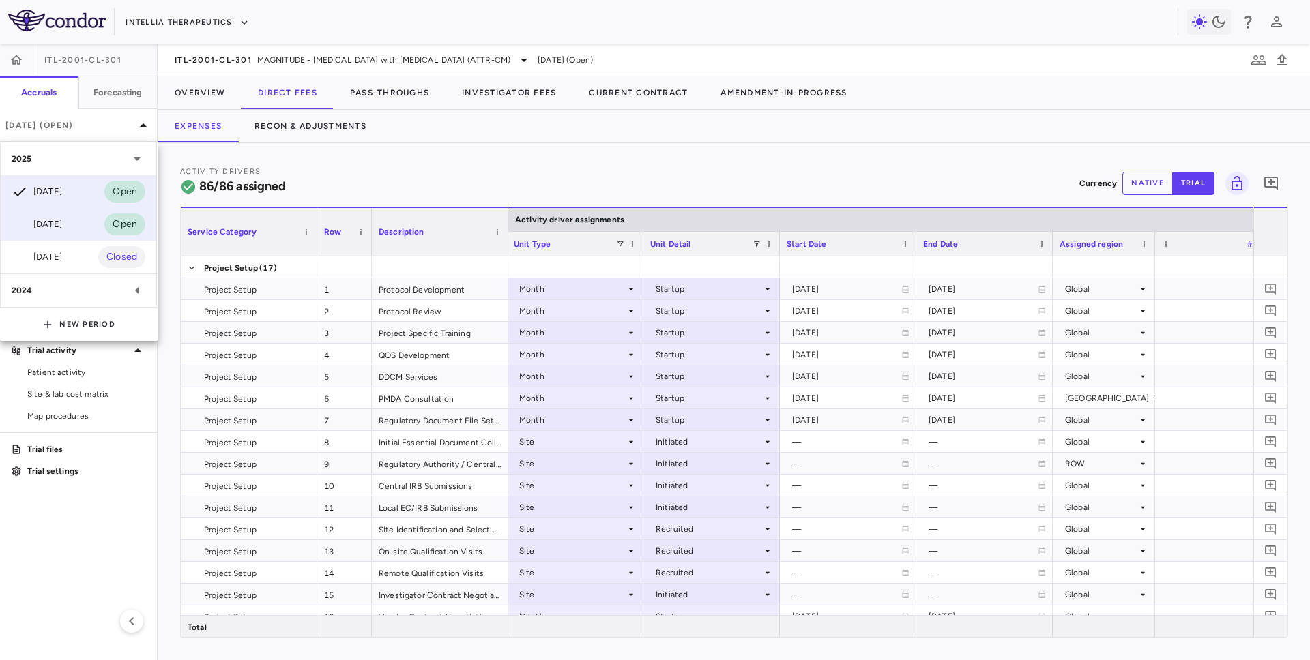
click at [75, 226] on div "Jun 2025 Open" at bounding box center [79, 224] width 156 height 33
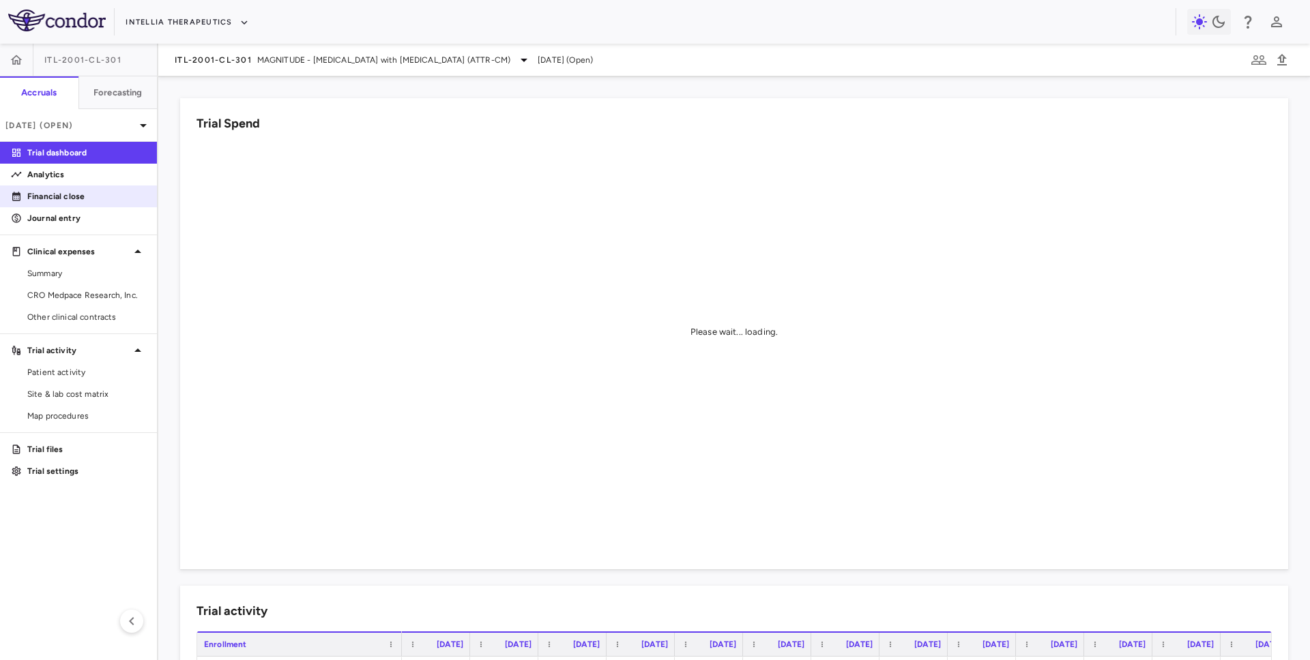
click at [83, 201] on p "Financial close" at bounding box center [86, 196] width 119 height 12
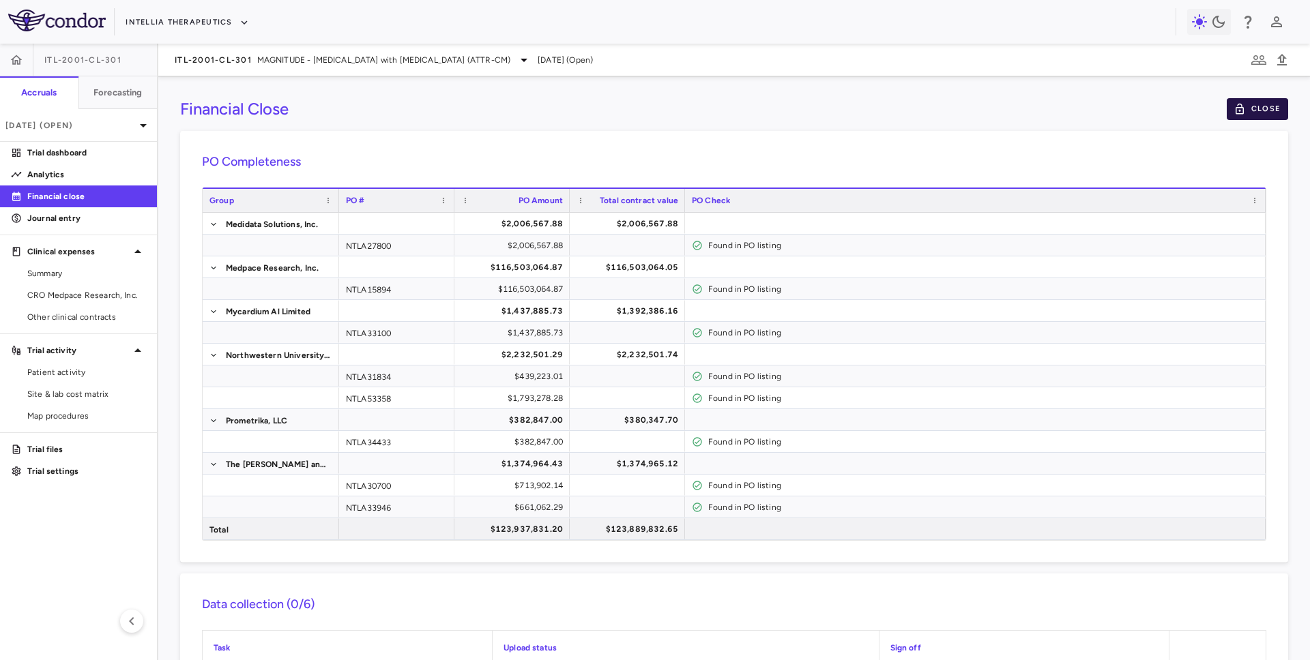
click at [1271, 101] on button "Close" at bounding box center [1257, 109] width 61 height 22
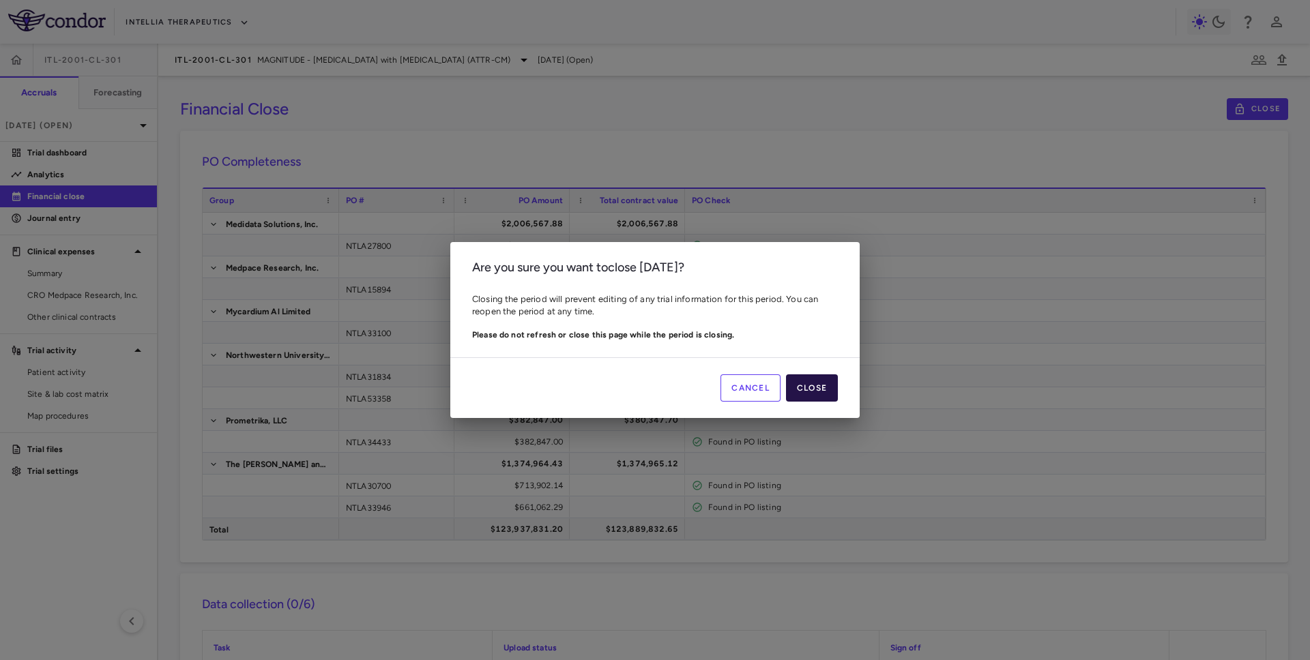
click at [815, 386] on button "Close" at bounding box center [812, 388] width 52 height 27
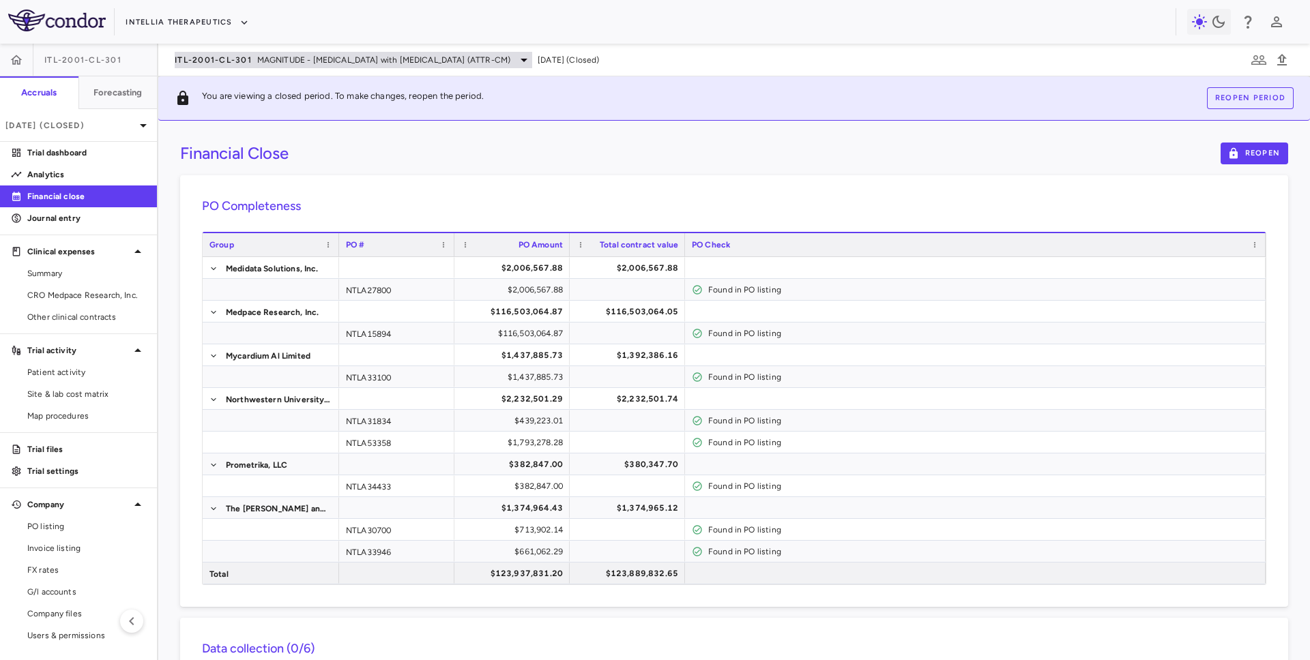
click at [246, 59] on span "ITL-2001-CL-301" at bounding box center [213, 60] width 77 height 11
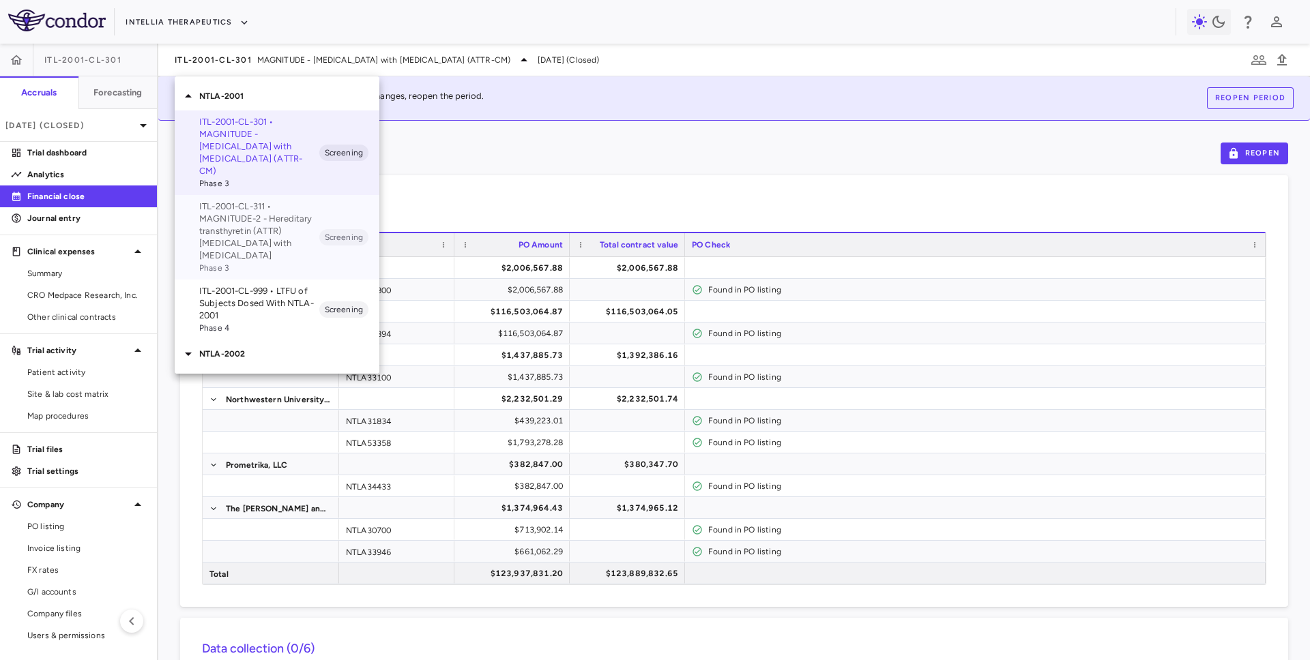
click at [216, 228] on p "ITL-2001-CL-311 • MAGNITUDE-2 - Hereditary transthyretin (ATTR) amyloidosis wit…" at bounding box center [259, 231] width 120 height 61
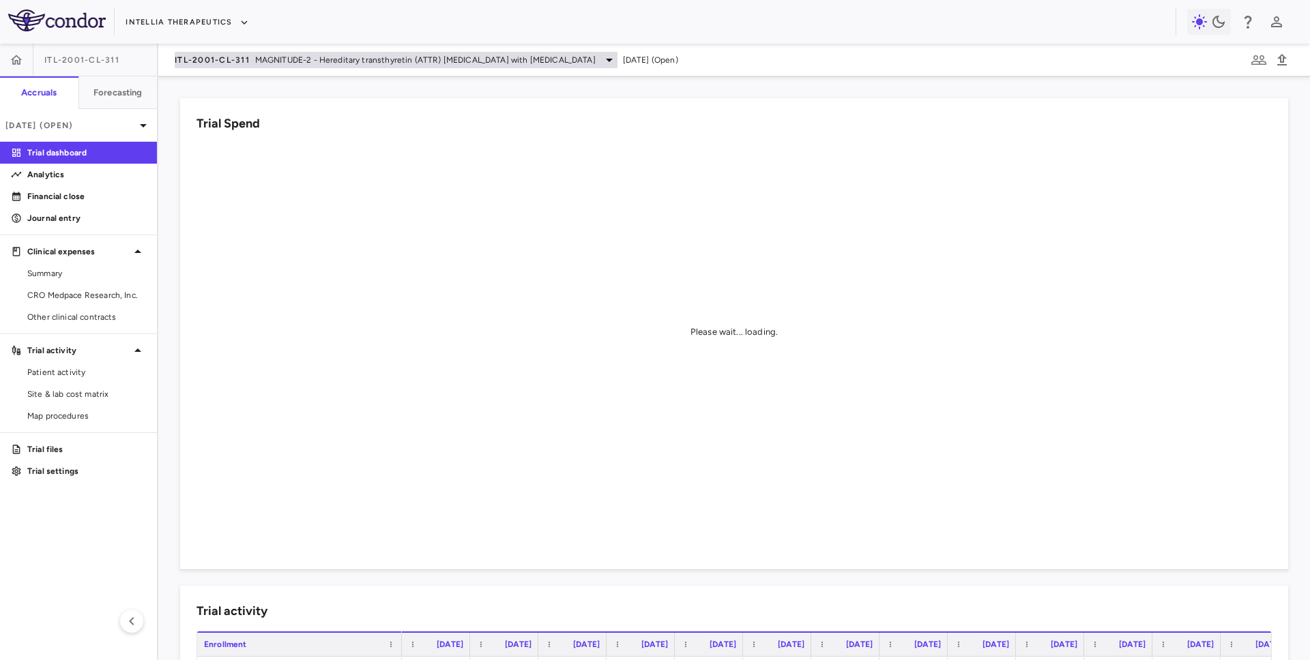
click at [278, 54] on span "MAGNITUDE-2 - Hereditary transthyretin (ATTR) amyloidosis with polyneuropathy" at bounding box center [425, 60] width 340 height 12
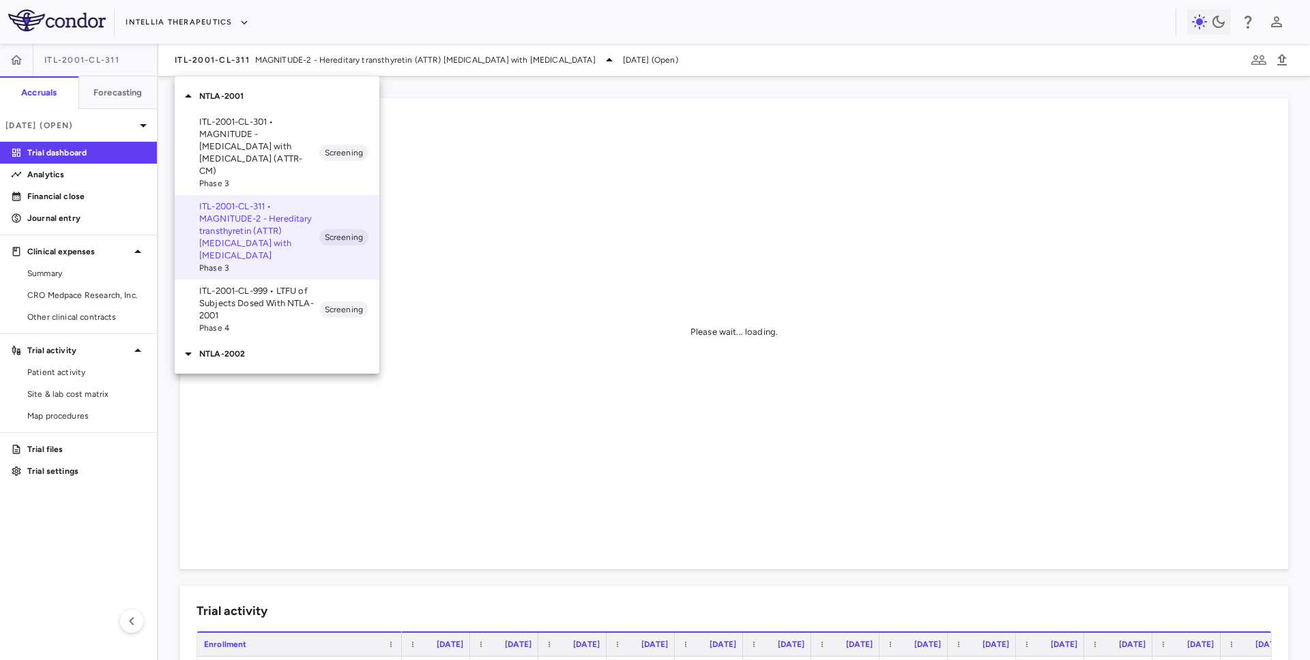
click at [257, 348] on p "NTLA-2002" at bounding box center [289, 354] width 180 height 12
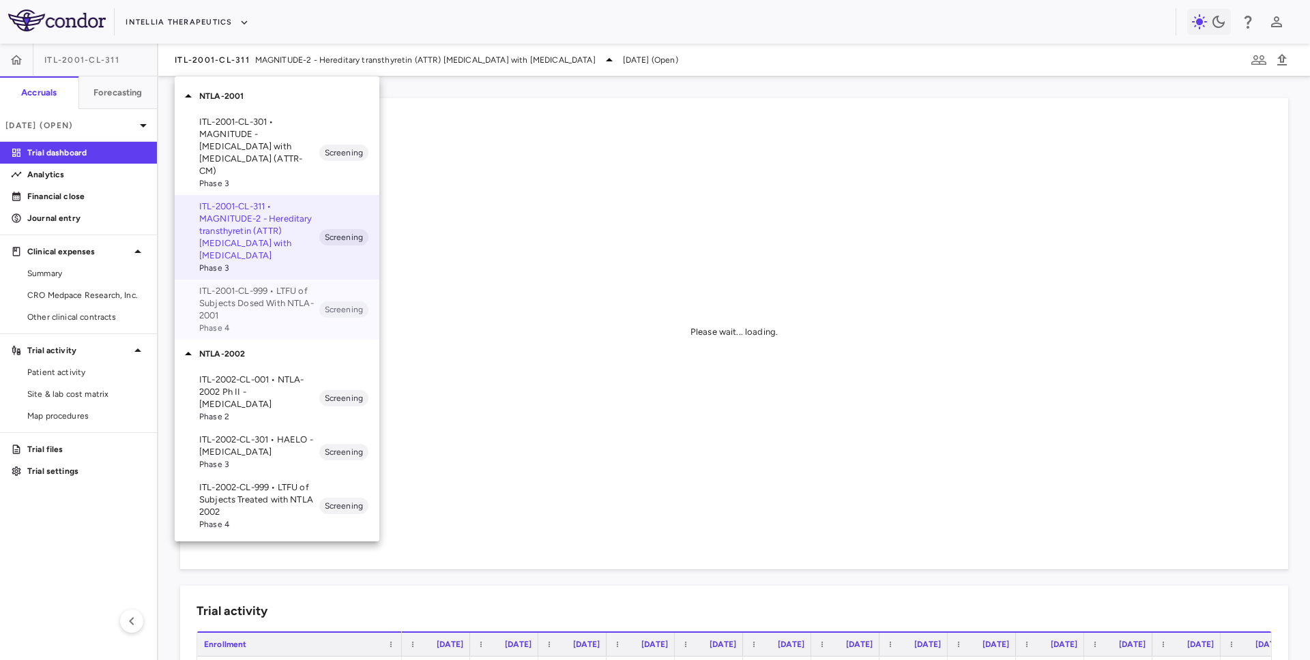
click at [250, 285] on p "ITL-2001-CL-999 • LTFU of Subjects Dosed With NTLA-2001" at bounding box center [259, 303] width 120 height 37
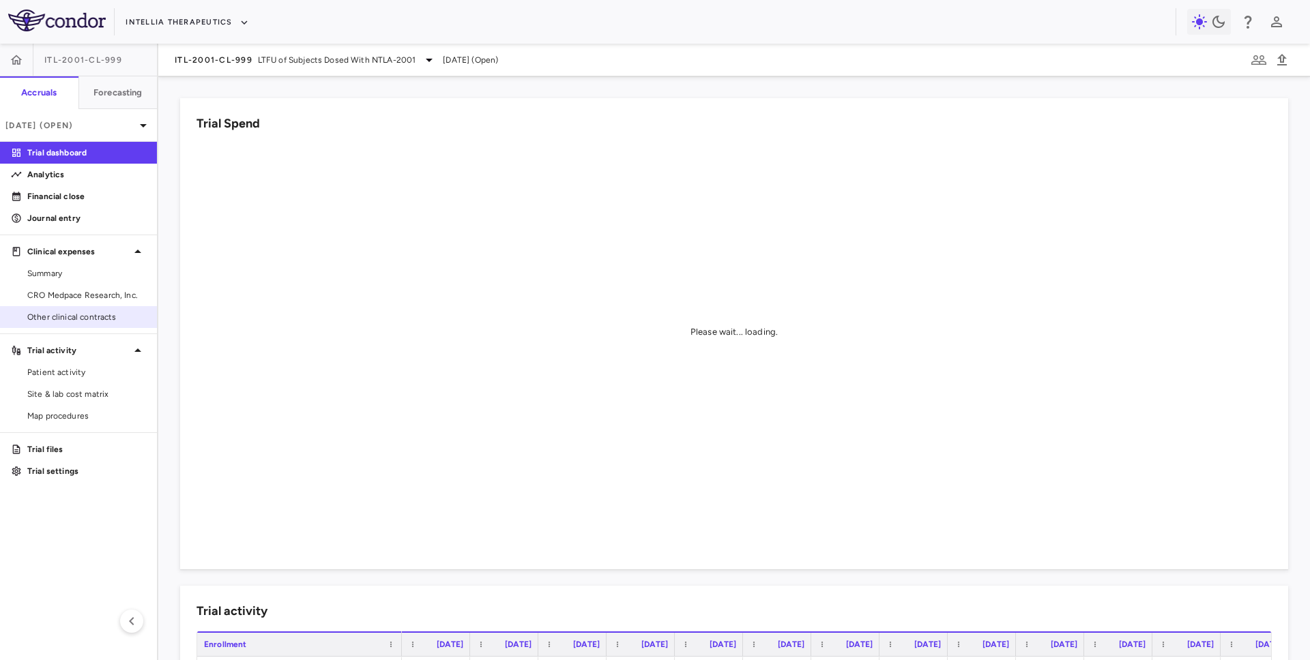
click at [75, 314] on span "Other clinical contracts" at bounding box center [86, 317] width 119 height 12
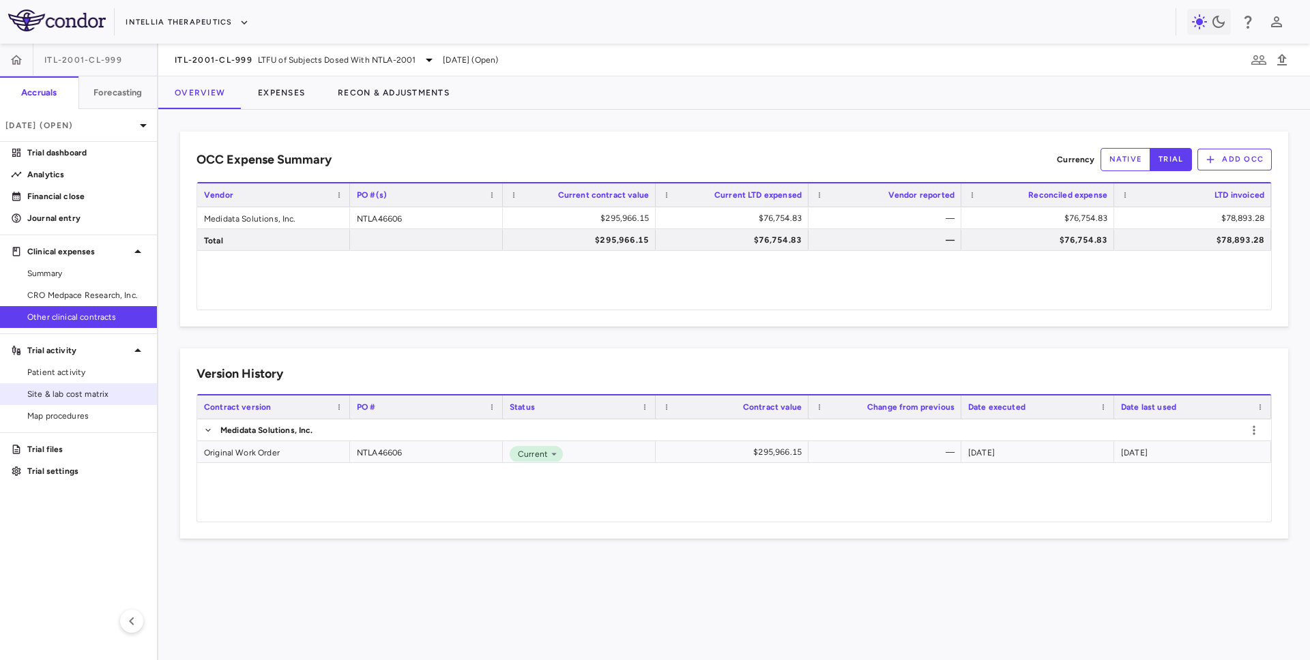
click at [54, 392] on span "Site & lab cost matrix" at bounding box center [86, 394] width 119 height 12
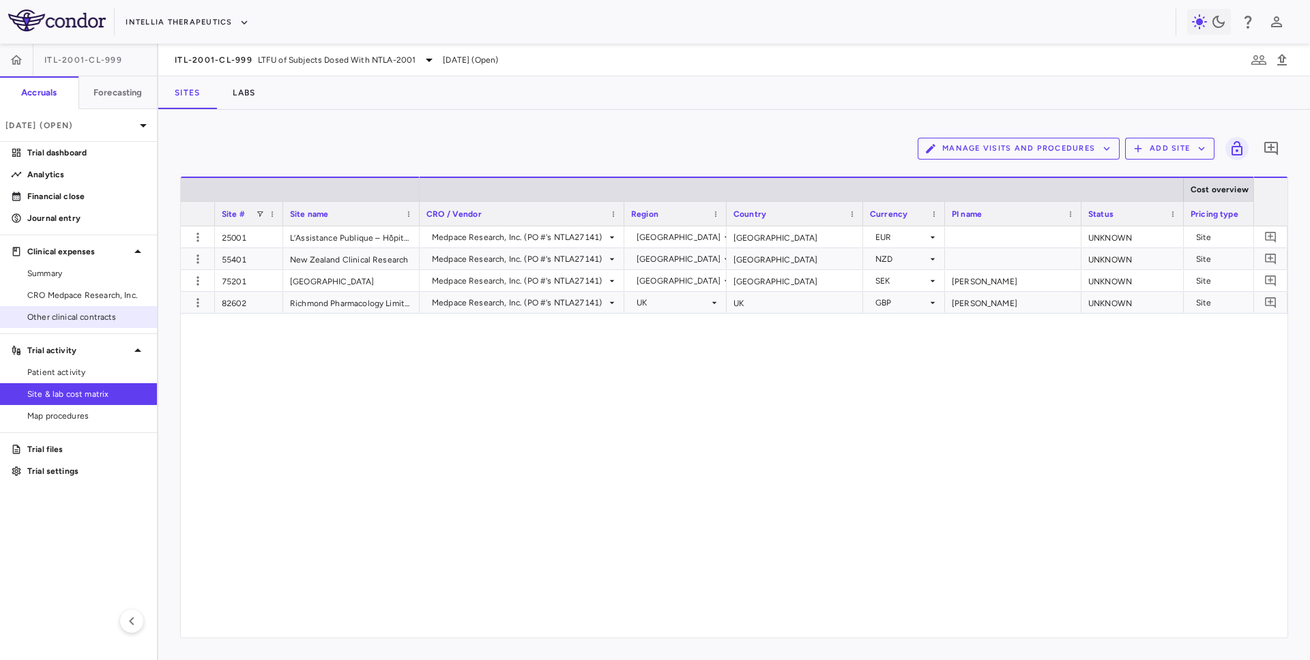
click at [72, 313] on span "Other clinical contracts" at bounding box center [86, 317] width 119 height 12
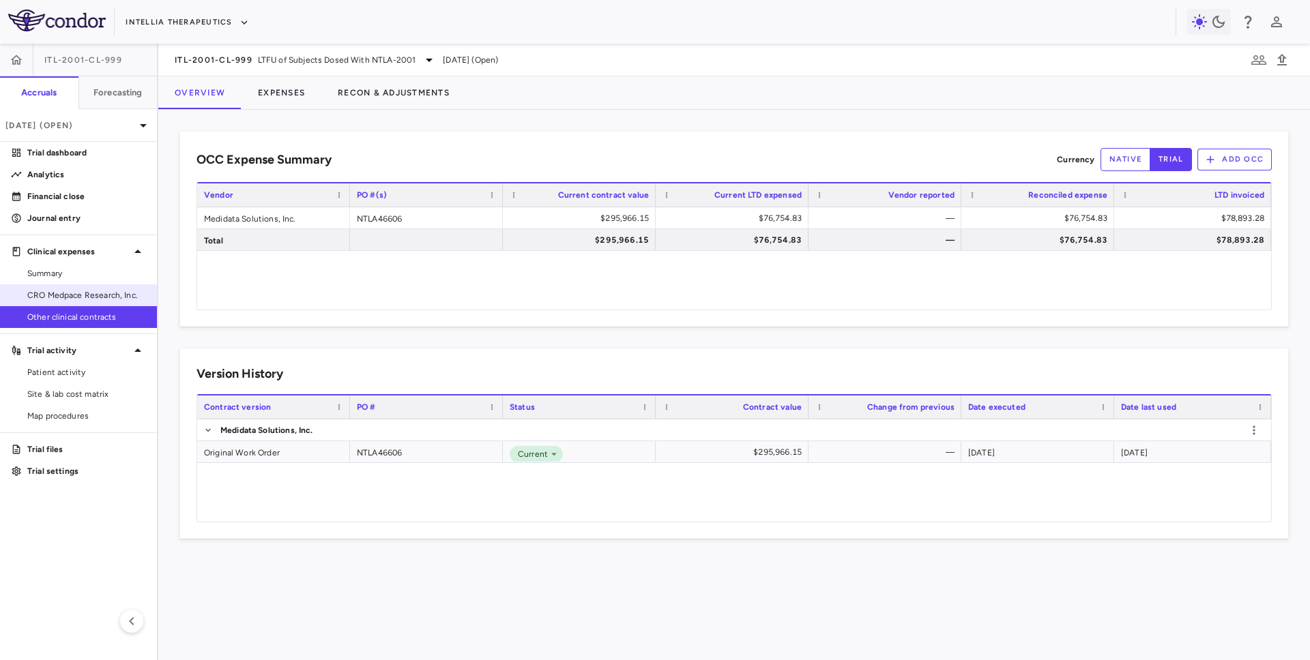
click at [76, 289] on span "CRO Medpace Research, Inc." at bounding box center [86, 295] width 119 height 12
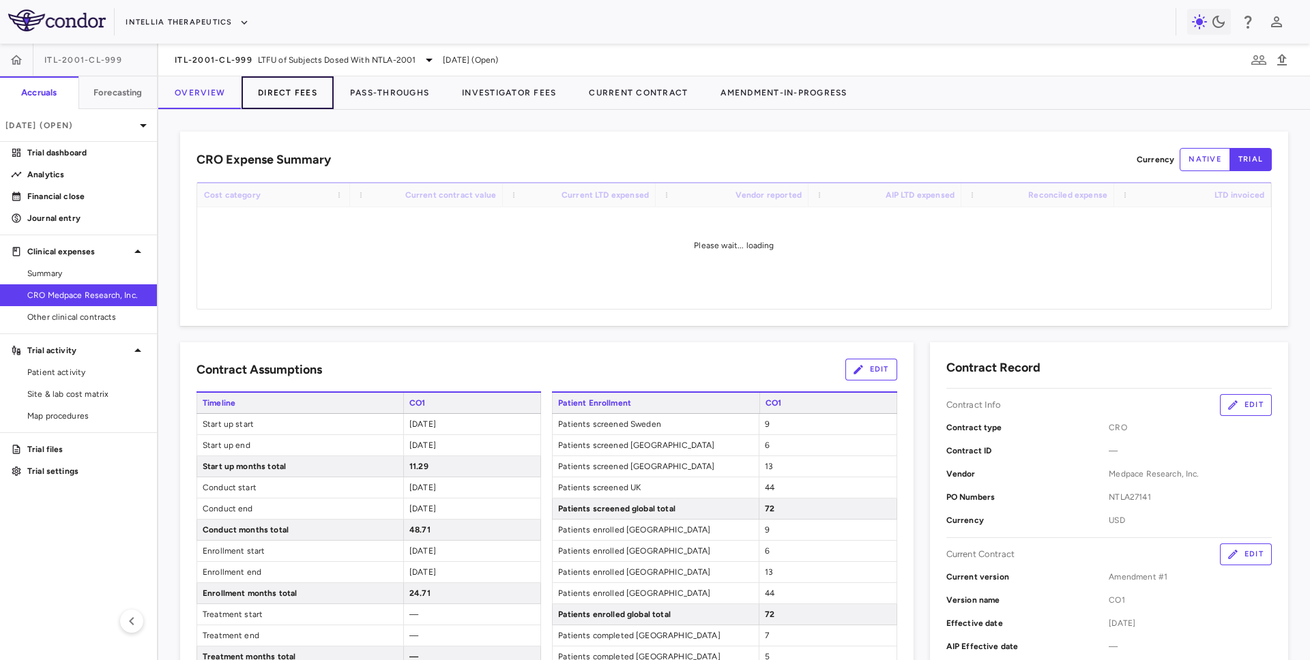
click at [308, 98] on button "Direct Fees" at bounding box center [288, 92] width 92 height 33
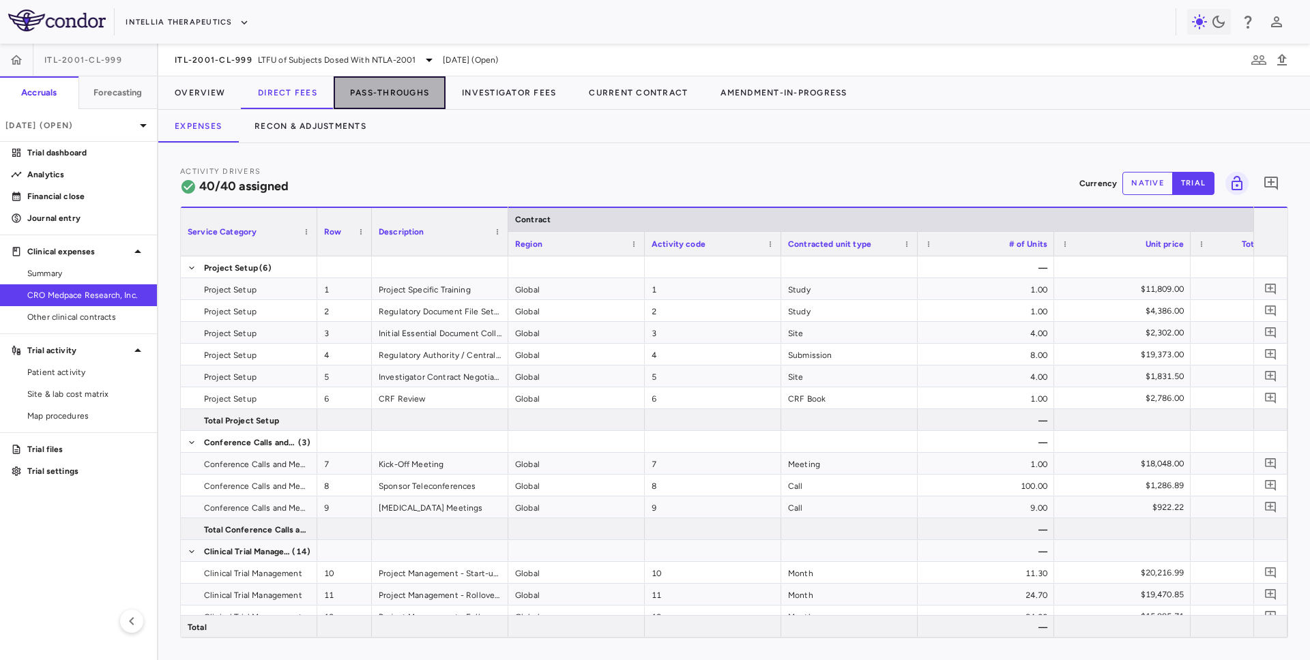
click at [375, 89] on button "Pass-Throughs" at bounding box center [390, 92] width 112 height 33
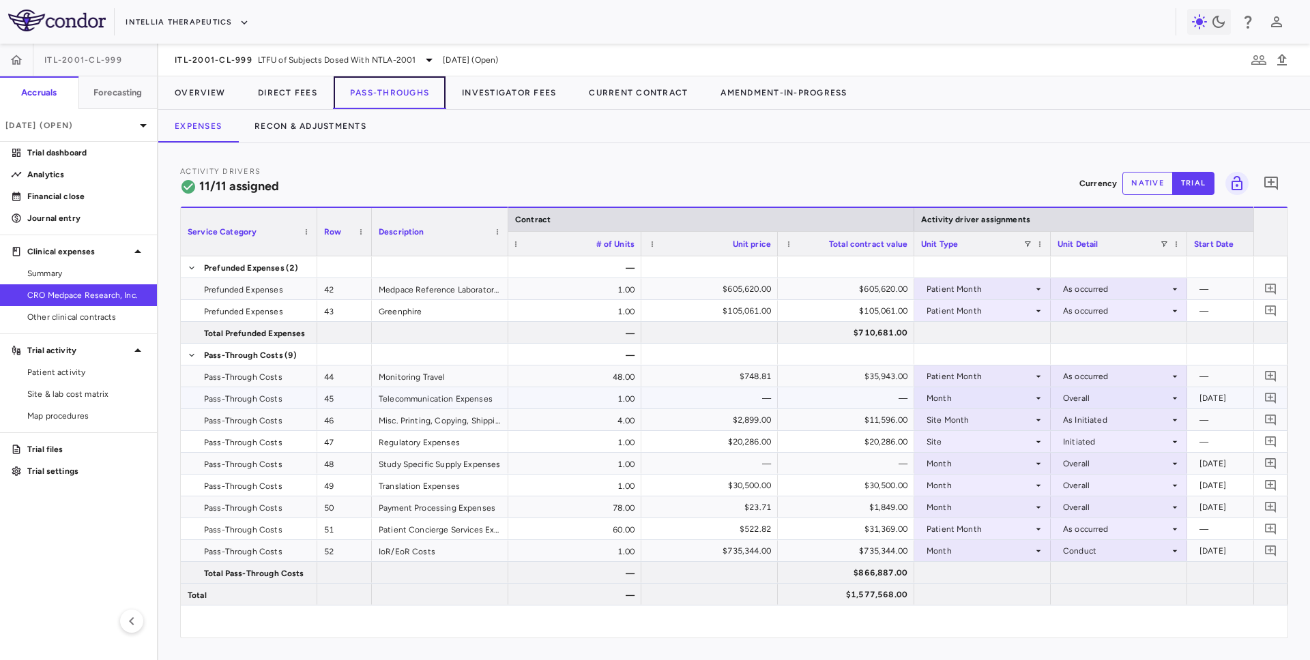
scroll to position [0, 421]
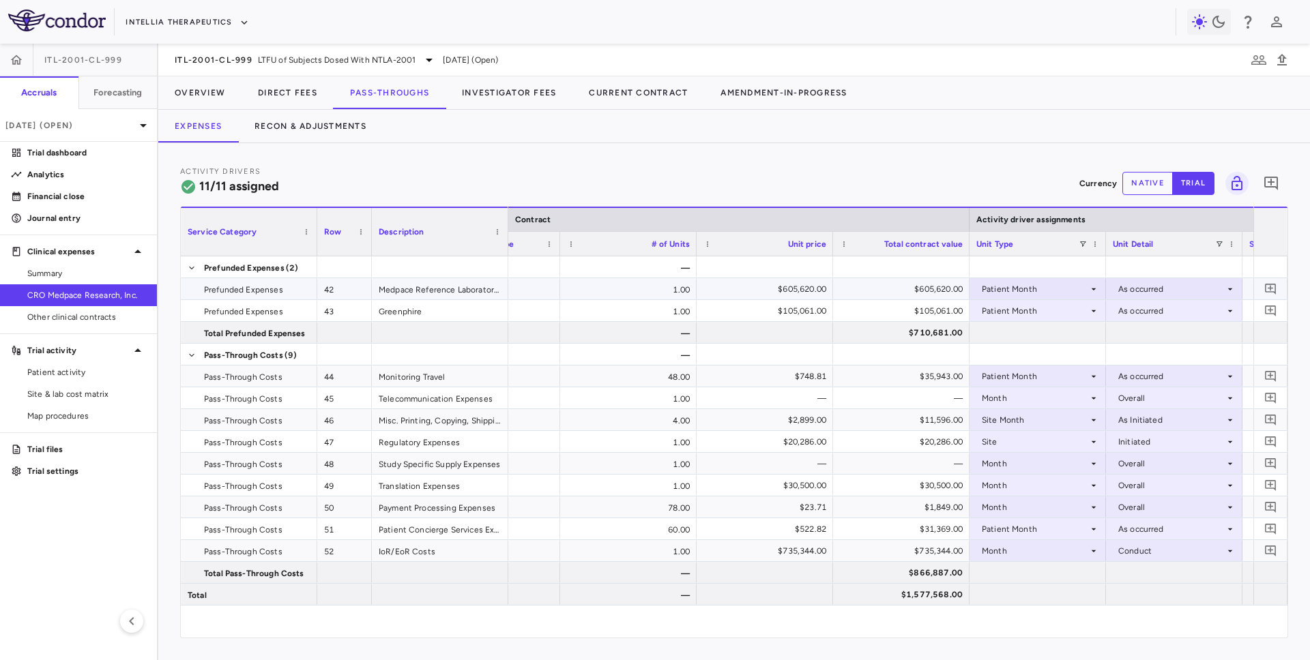
click at [899, 284] on div "$605,620.00" at bounding box center [903, 289] width 117 height 22
click at [871, 310] on div "$105,061.00" at bounding box center [903, 311] width 117 height 22
click at [876, 284] on div "$605,620.00" at bounding box center [903, 289] width 117 height 22
click at [82, 189] on link "Financial close" at bounding box center [78, 196] width 157 height 20
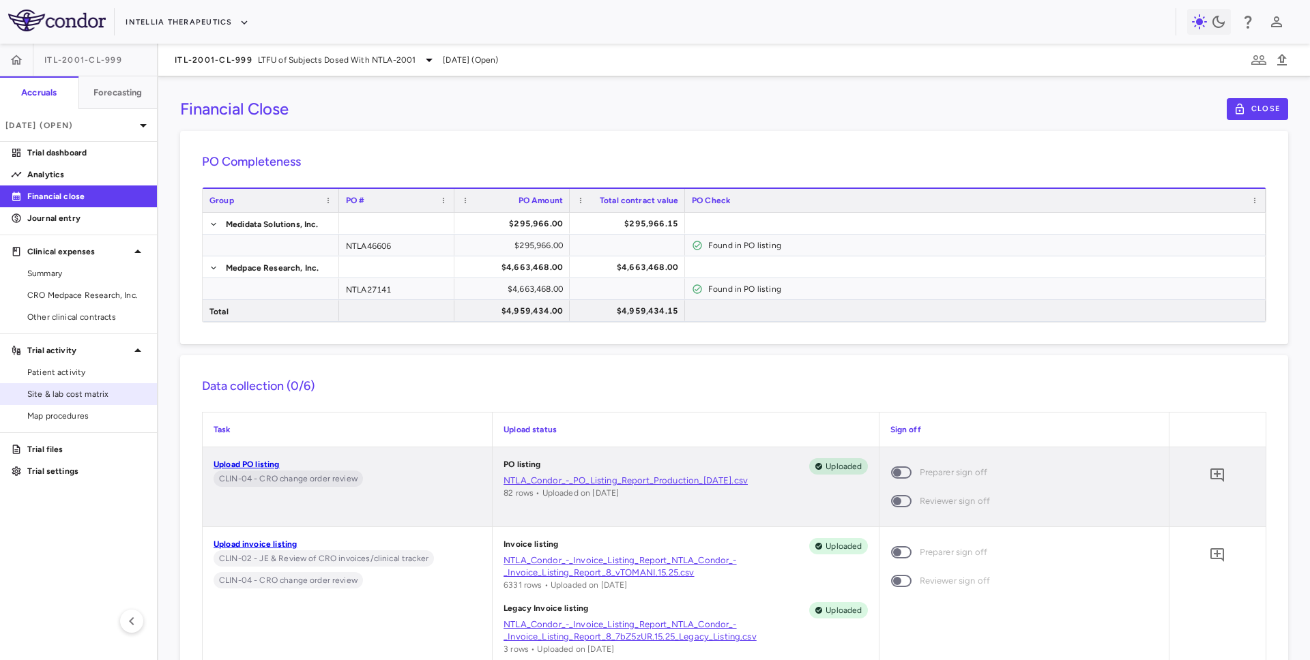
click at [59, 398] on span "Site & lab cost matrix" at bounding box center [86, 394] width 119 height 12
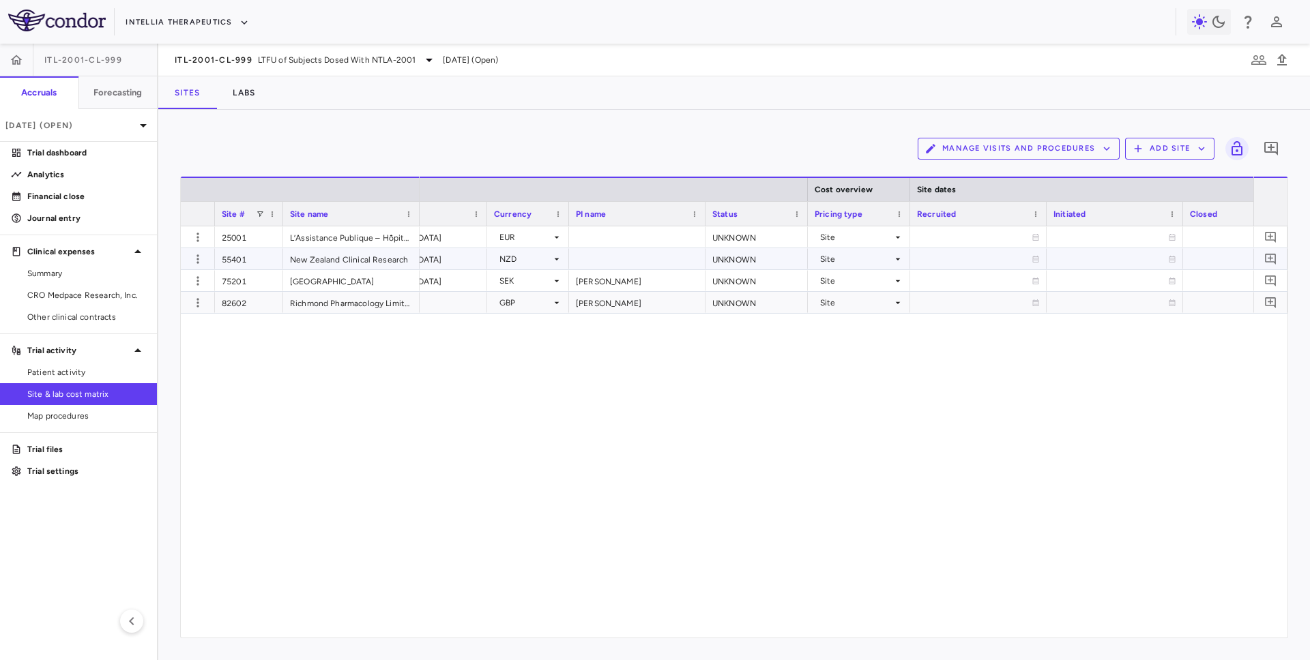
click at [231, 257] on div "55401" at bounding box center [249, 258] width 68 height 21
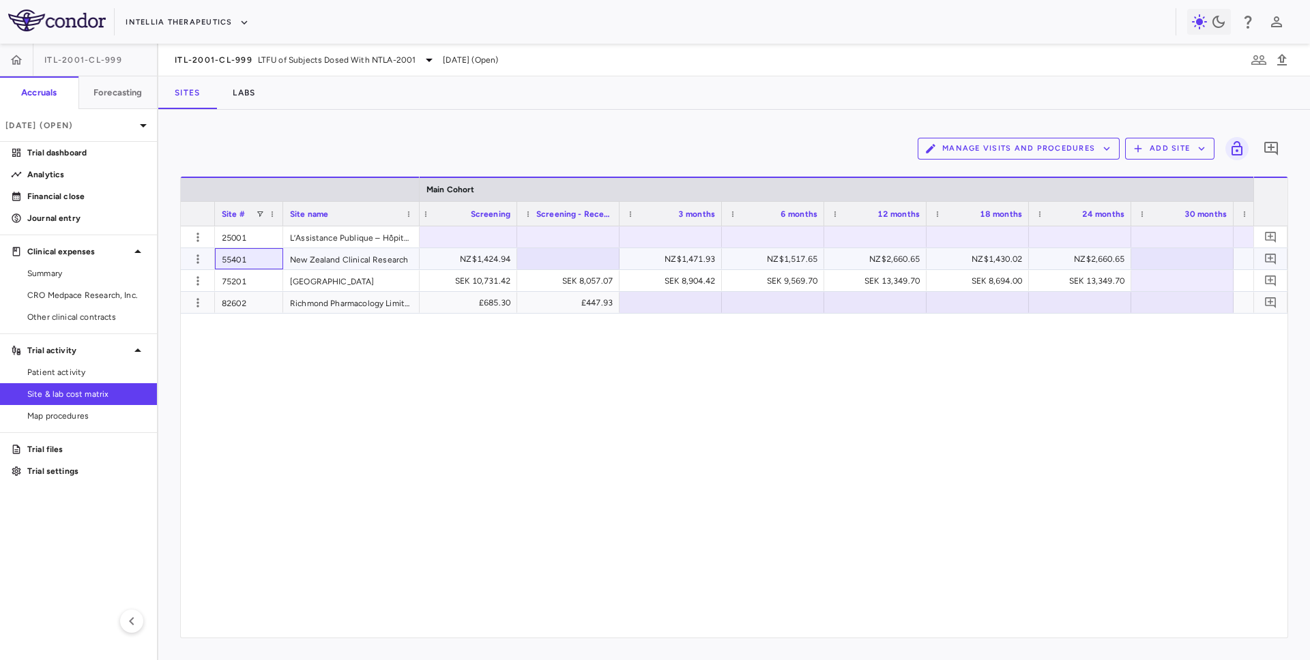
click at [254, 259] on div "55401" at bounding box center [249, 258] width 68 height 21
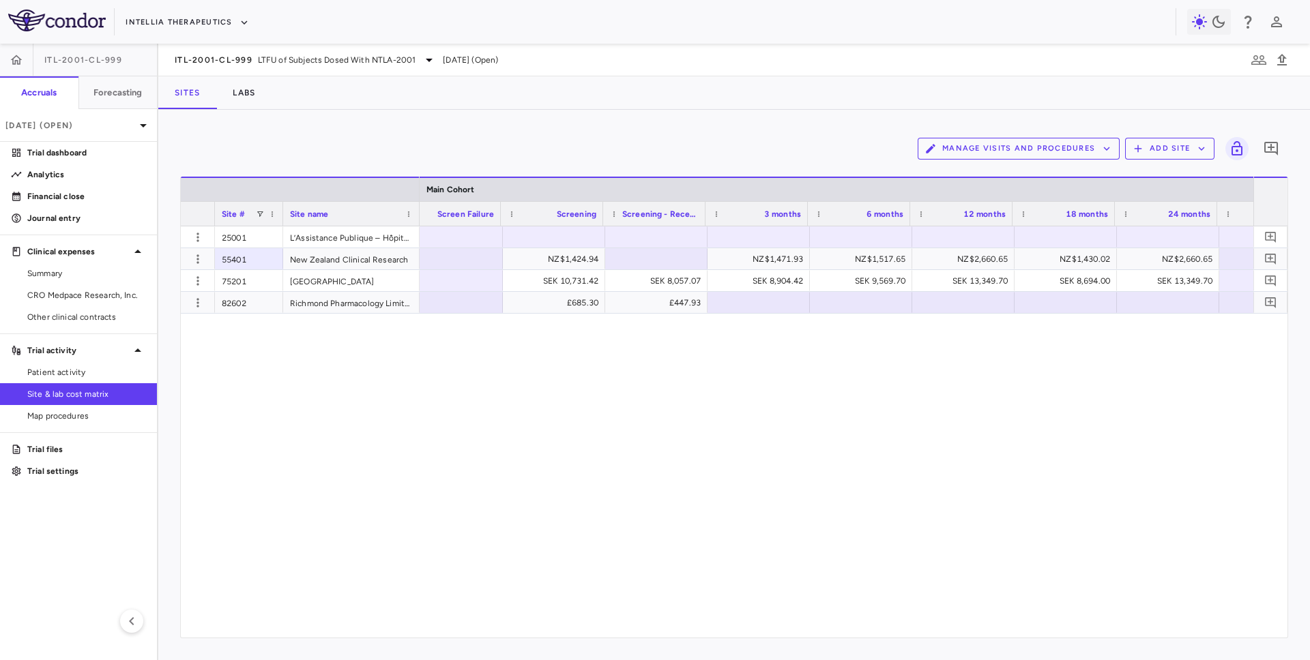
scroll to position [0, 1568]
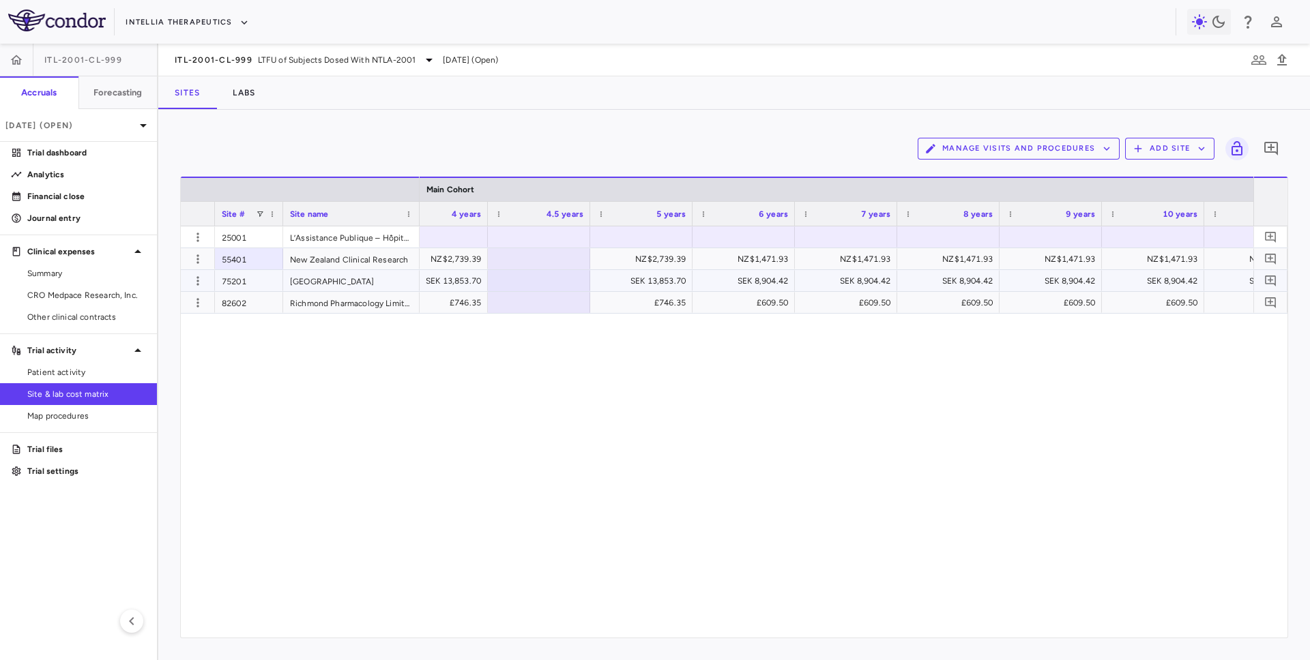
click at [843, 284] on div "SEK 8,904.42" at bounding box center [848, 281] width 83 height 22
click at [849, 286] on input "*******" at bounding box center [856, 282] width 81 height 23
click at [868, 304] on div "£609.50" at bounding box center [848, 303] width 83 height 22
click at [857, 260] on div "NZ$1,471.93" at bounding box center [848, 259] width 83 height 22
click at [859, 258] on input "*******" at bounding box center [856, 260] width 81 height 23
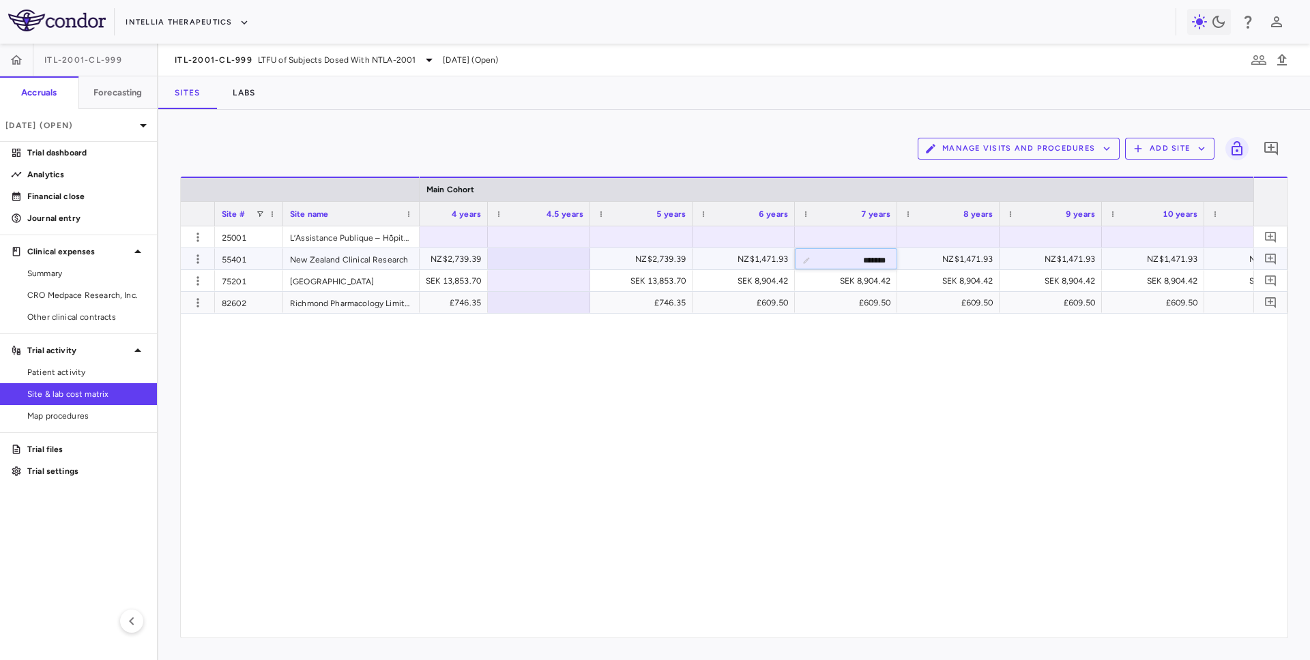
click at [859, 258] on input "*******" at bounding box center [856, 260] width 81 height 23
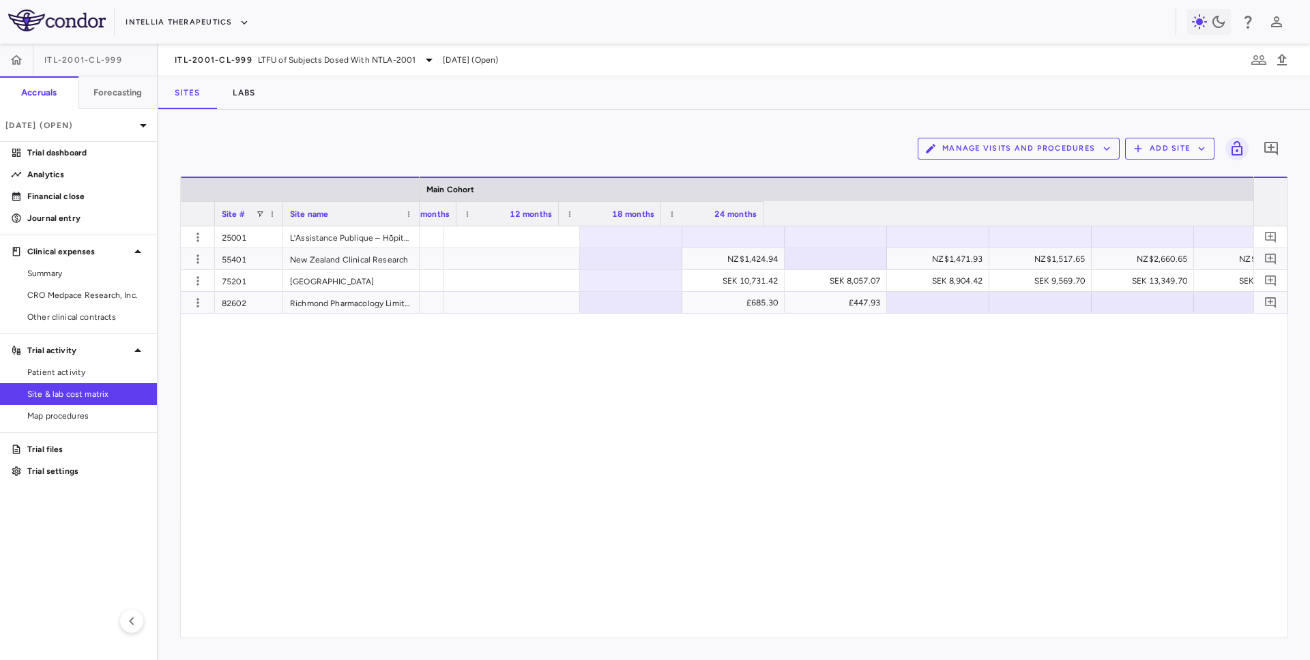
scroll to position [0, 1388]
click at [727, 232] on div at bounding box center [733, 237] width 89 height 20
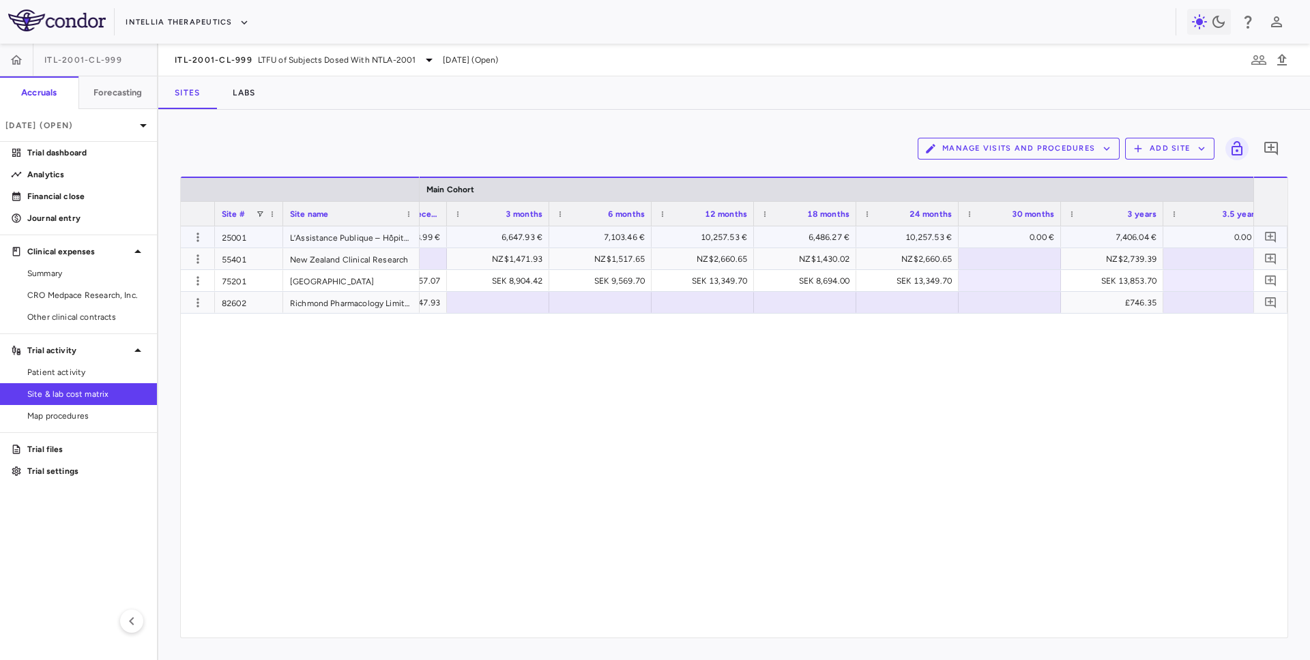
scroll to position [0, 1833]
click at [1025, 241] on div "0.00 €" at bounding box center [1004, 237] width 83 height 22
type input "*"
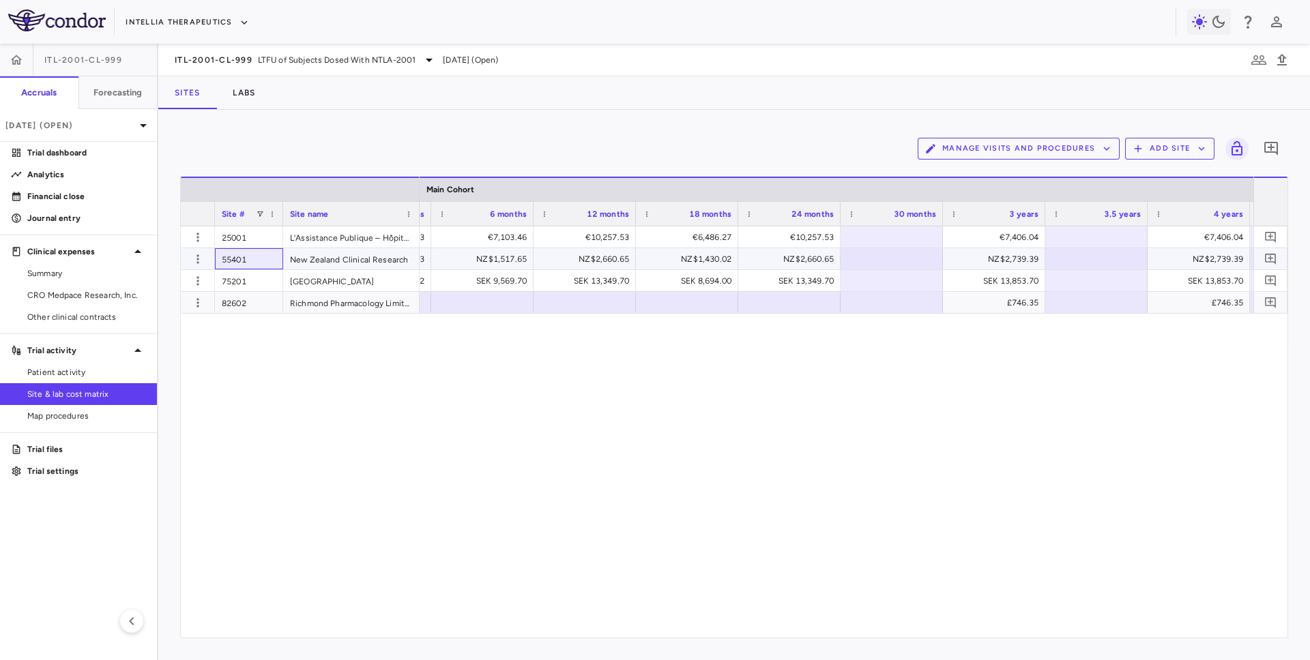
click at [256, 259] on div "55401" at bounding box center [249, 258] width 68 height 21
click at [103, 324] on link "Other clinical contracts" at bounding box center [78, 317] width 157 height 20
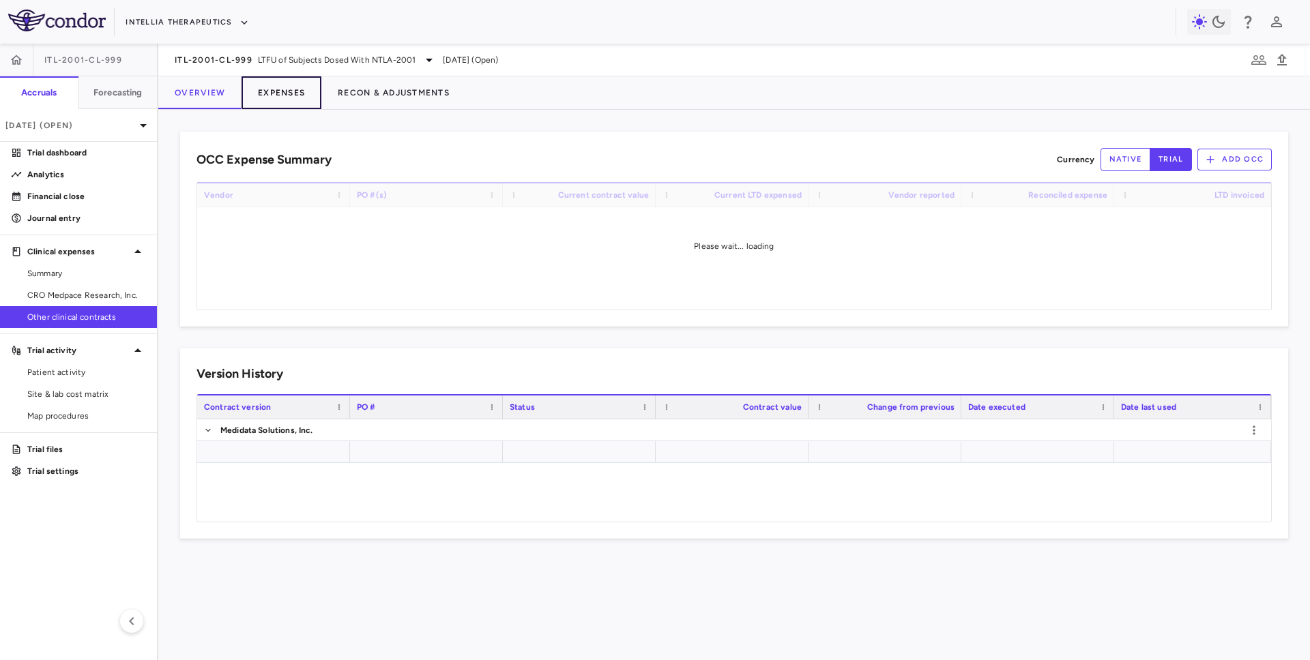
click at [287, 89] on button "Expenses" at bounding box center [282, 92] width 80 height 33
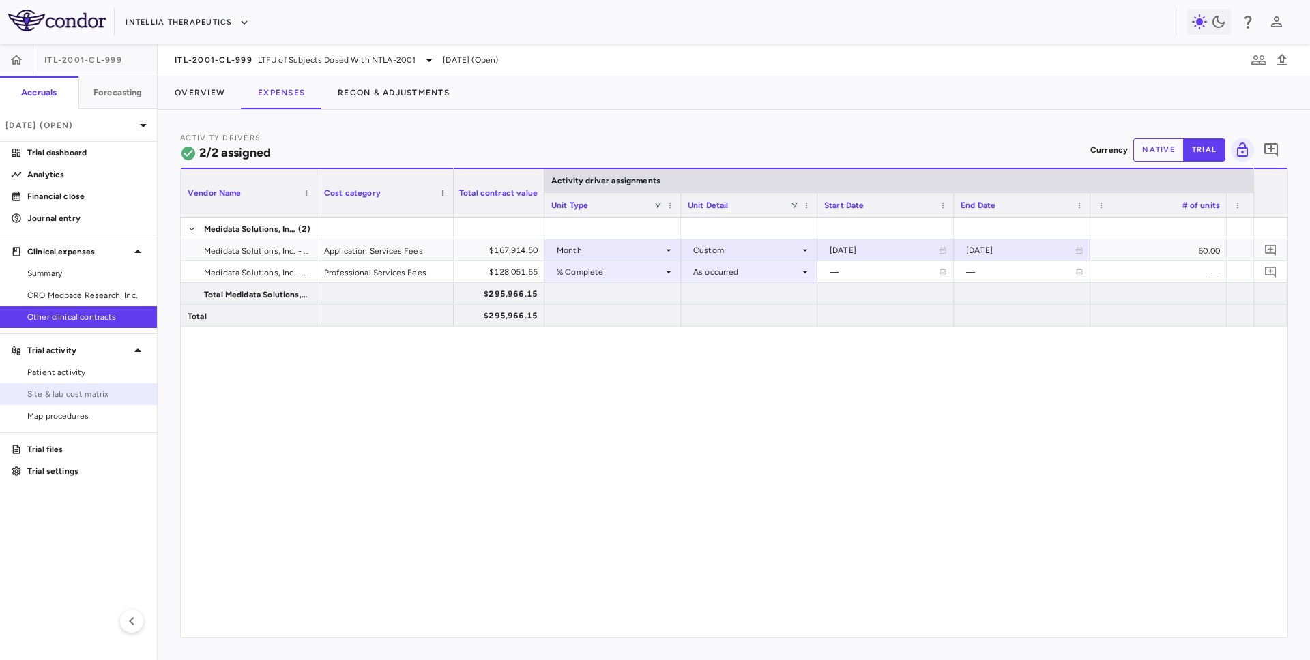
click at [50, 395] on span "Site & lab cost matrix" at bounding box center [86, 394] width 119 height 12
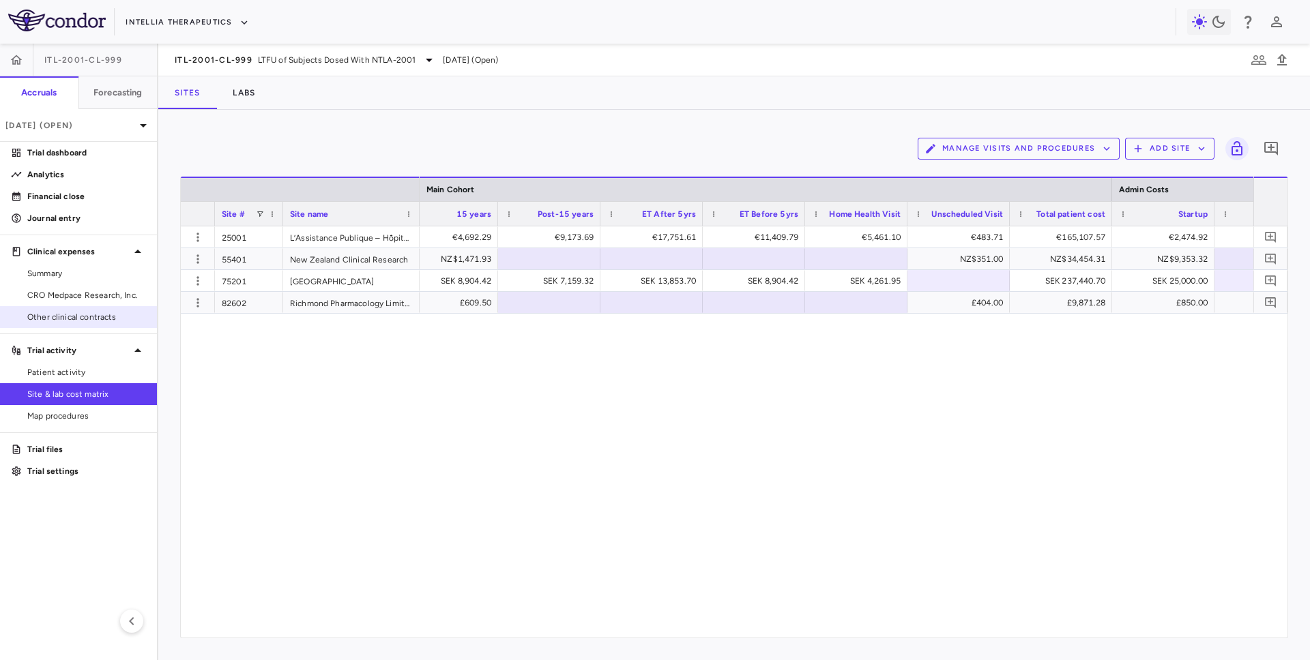
click at [120, 309] on link "Other clinical contracts" at bounding box center [78, 317] width 157 height 20
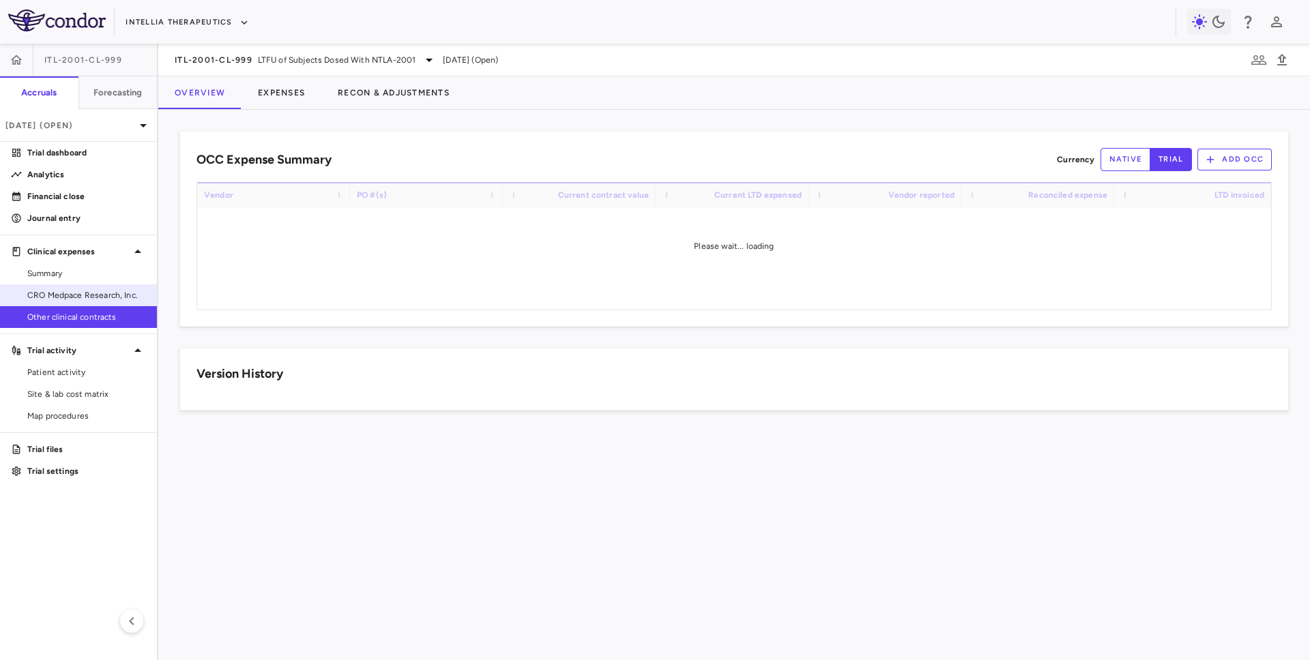
click at [113, 303] on link "CRO Medpace Research, Inc." at bounding box center [78, 295] width 157 height 20
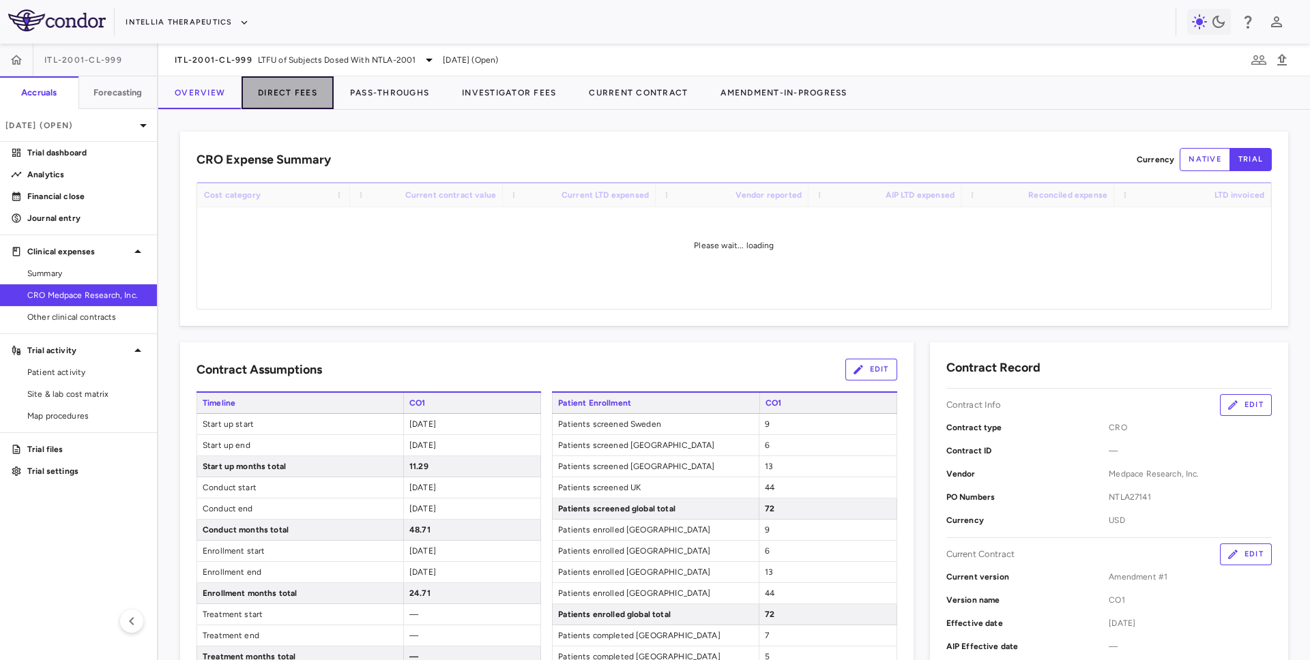
click at [299, 99] on button "Direct Fees" at bounding box center [288, 92] width 92 height 33
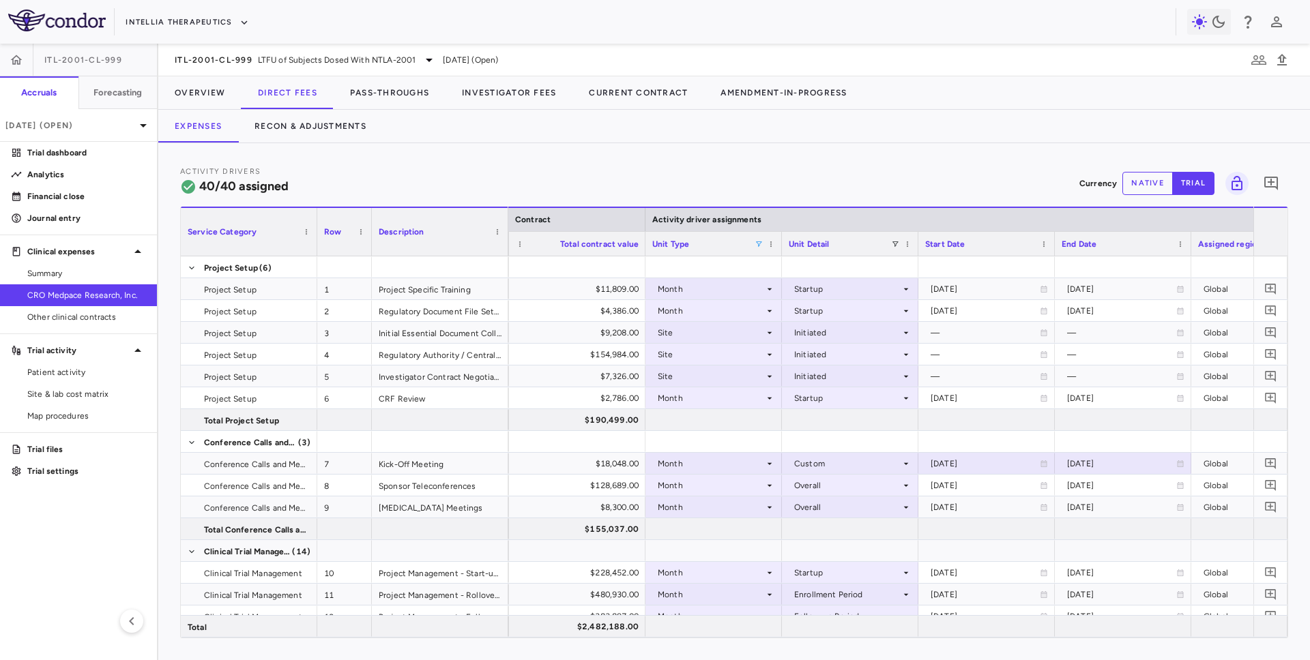
click at [757, 242] on span at bounding box center [759, 244] width 8 height 8
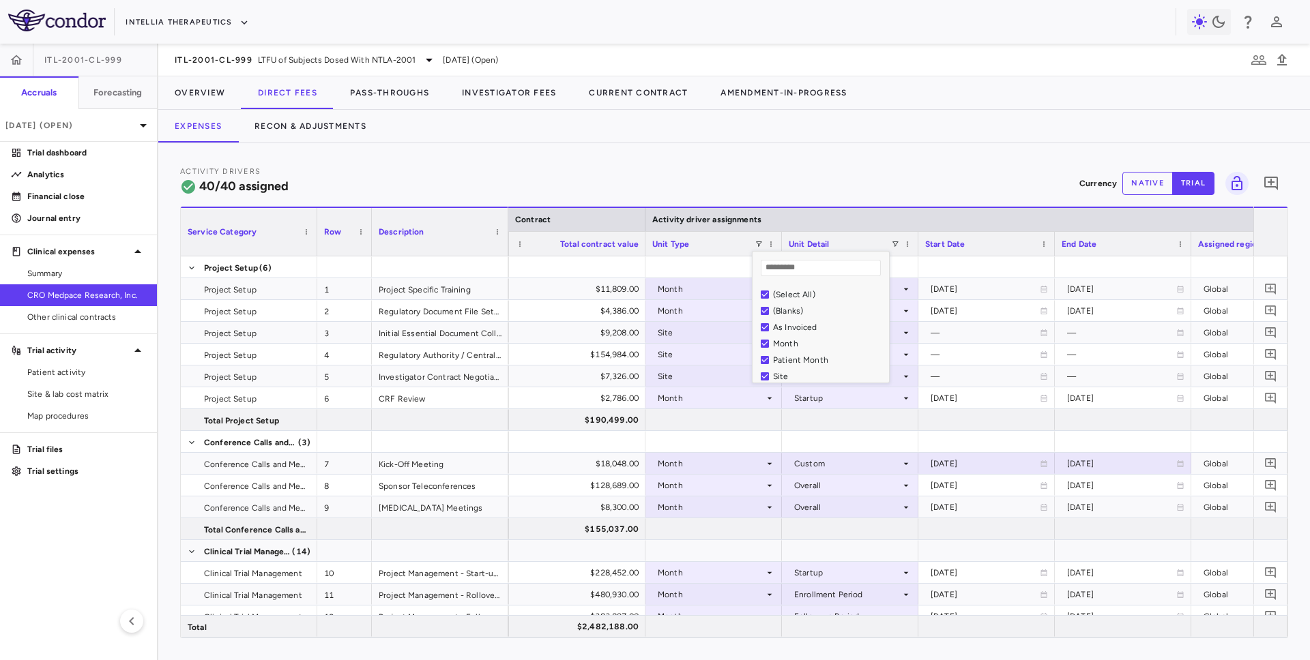
click at [785, 295] on div "(Select All)" at bounding box center [829, 295] width 112 height 10
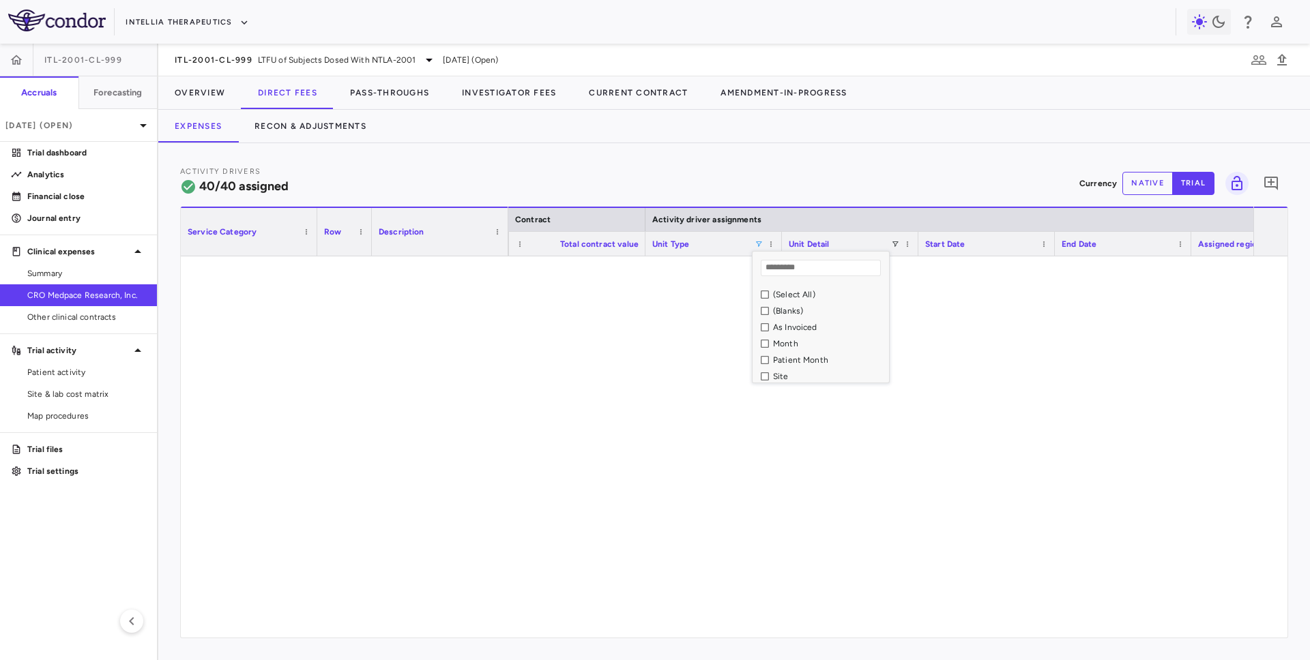
click at [789, 328] on div "As Invoiced" at bounding box center [829, 328] width 112 height 10
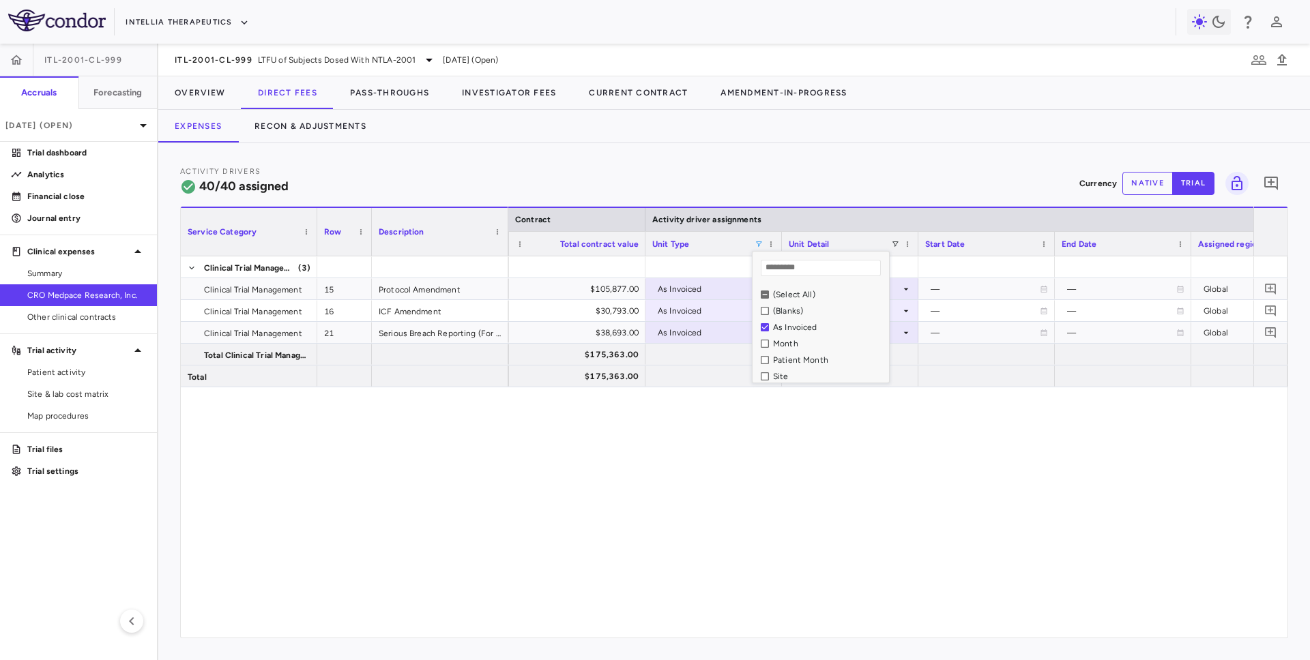
click at [729, 178] on div "Activity Drivers 40/40 assigned Currency native trial 0" at bounding box center [734, 183] width 1108 height 36
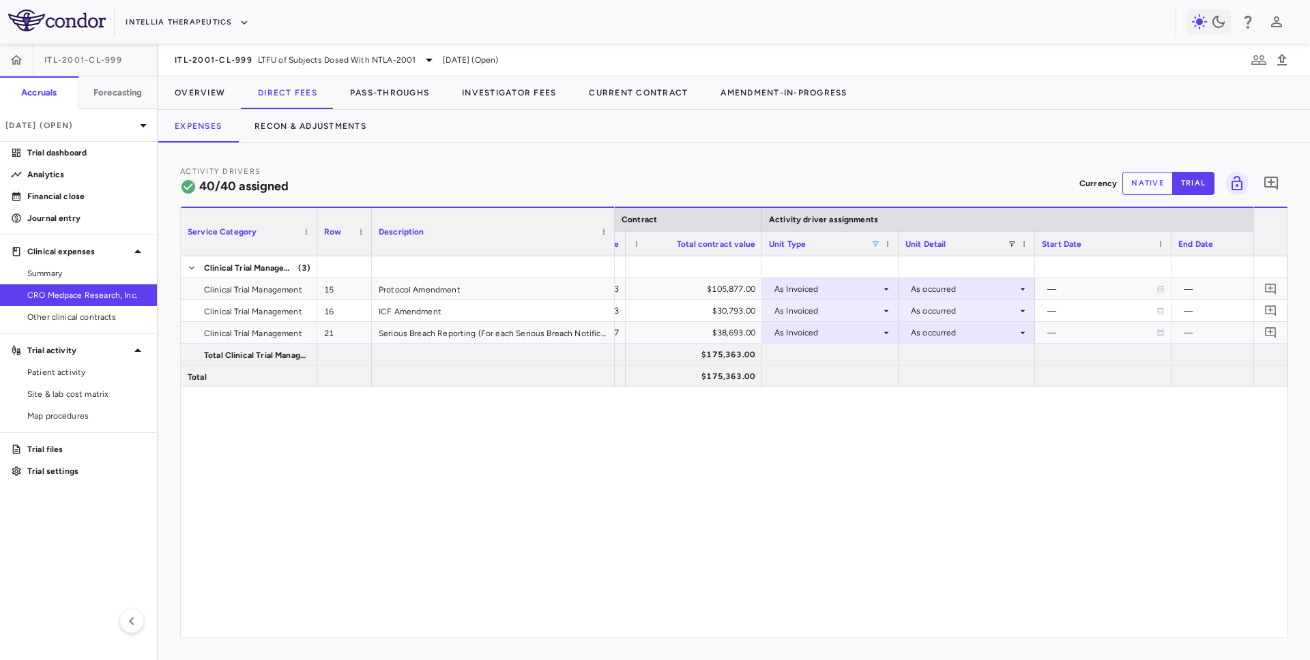
drag, startPoint x: 506, startPoint y: 246, endPoint x: 612, endPoint y: 248, distance: 106.4
click at [612, 248] on div at bounding box center [613, 232] width 5 height 48
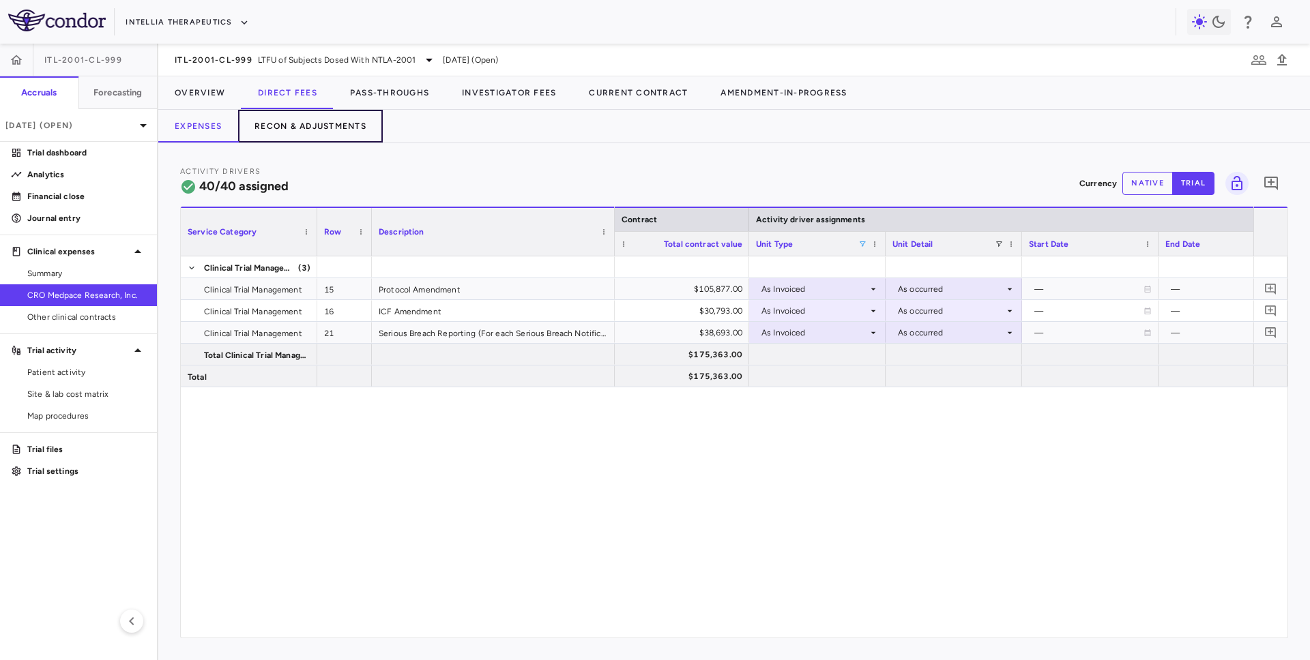
click at [322, 138] on button "Recon & Adjustments" at bounding box center [310, 126] width 145 height 33
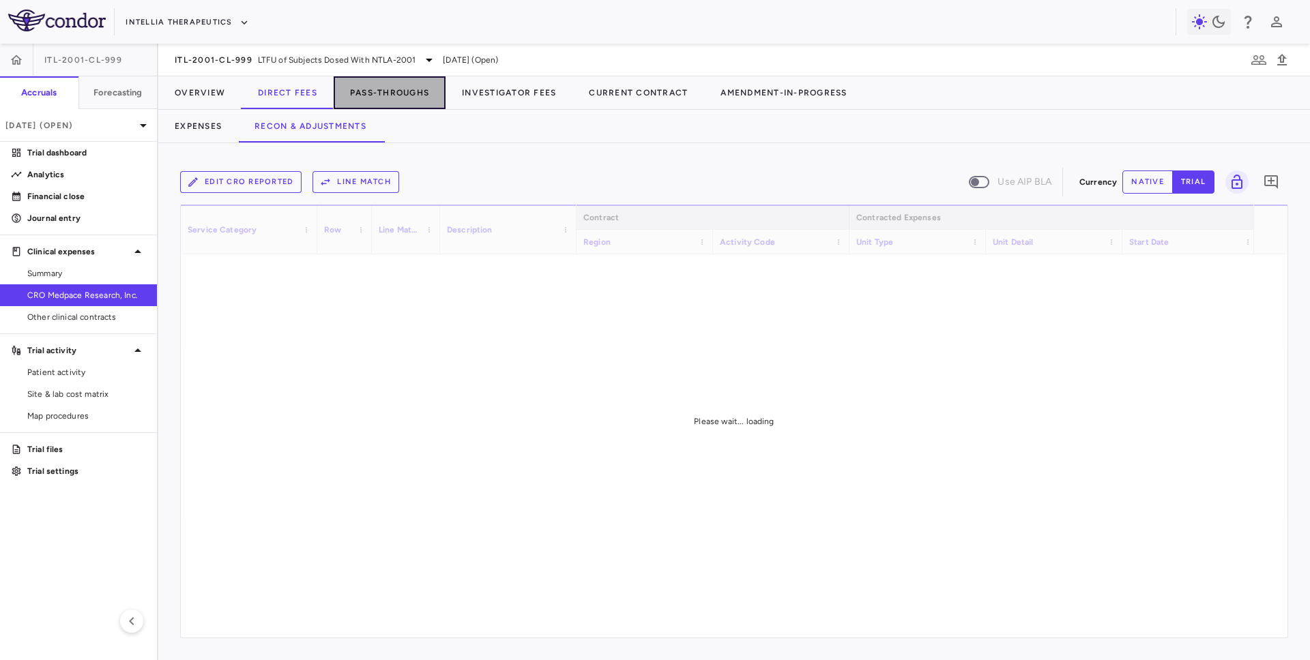
click at [380, 81] on button "Pass-Throughs" at bounding box center [390, 92] width 112 height 33
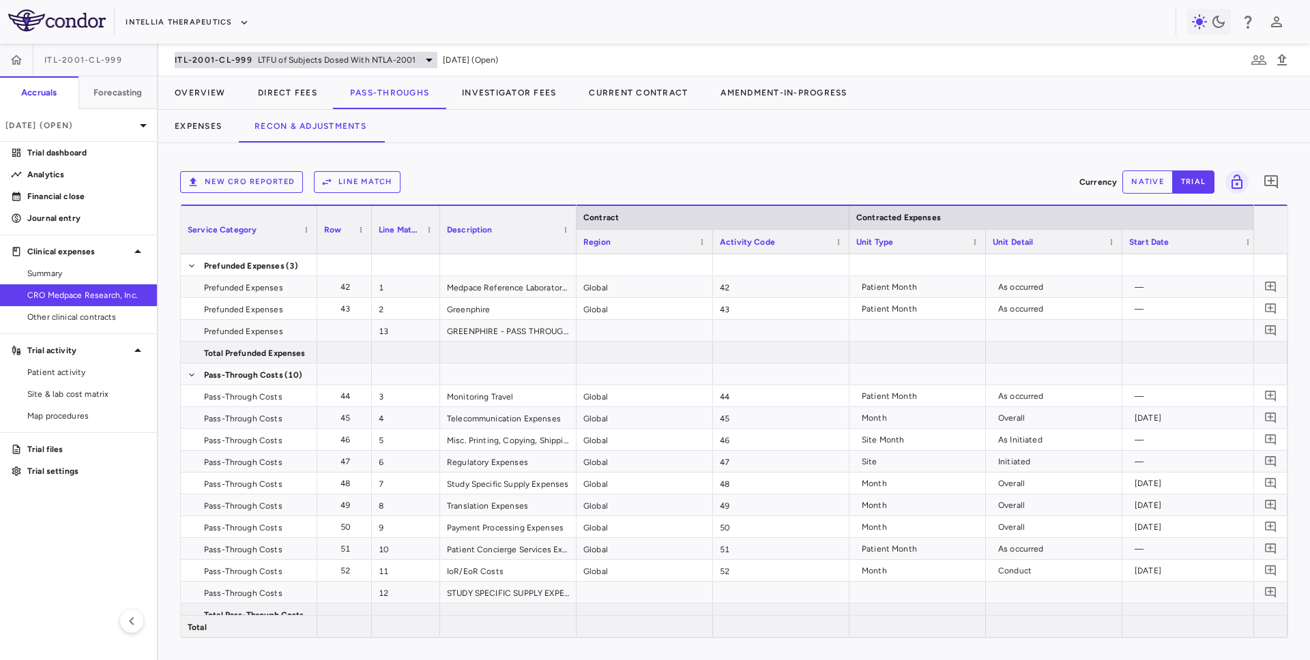
click at [246, 61] on span "ITL-2001-CL-999" at bounding box center [214, 60] width 78 height 11
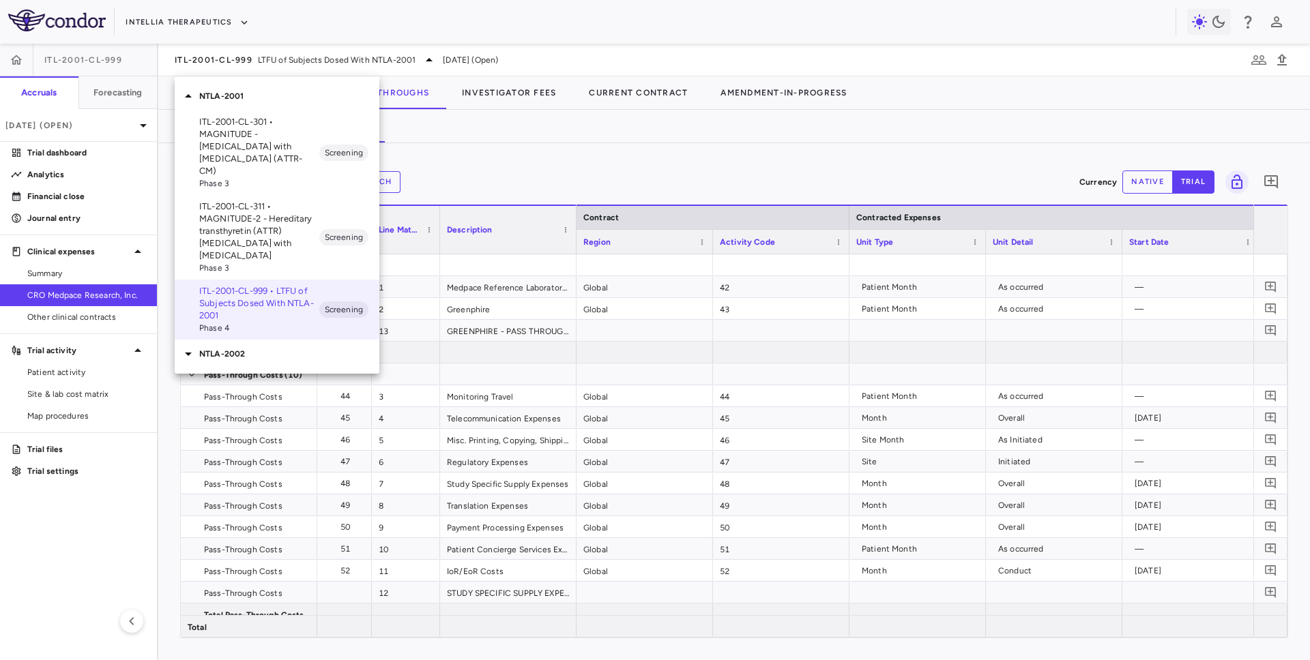
click at [226, 348] on p "NTLA-2002" at bounding box center [289, 354] width 180 height 12
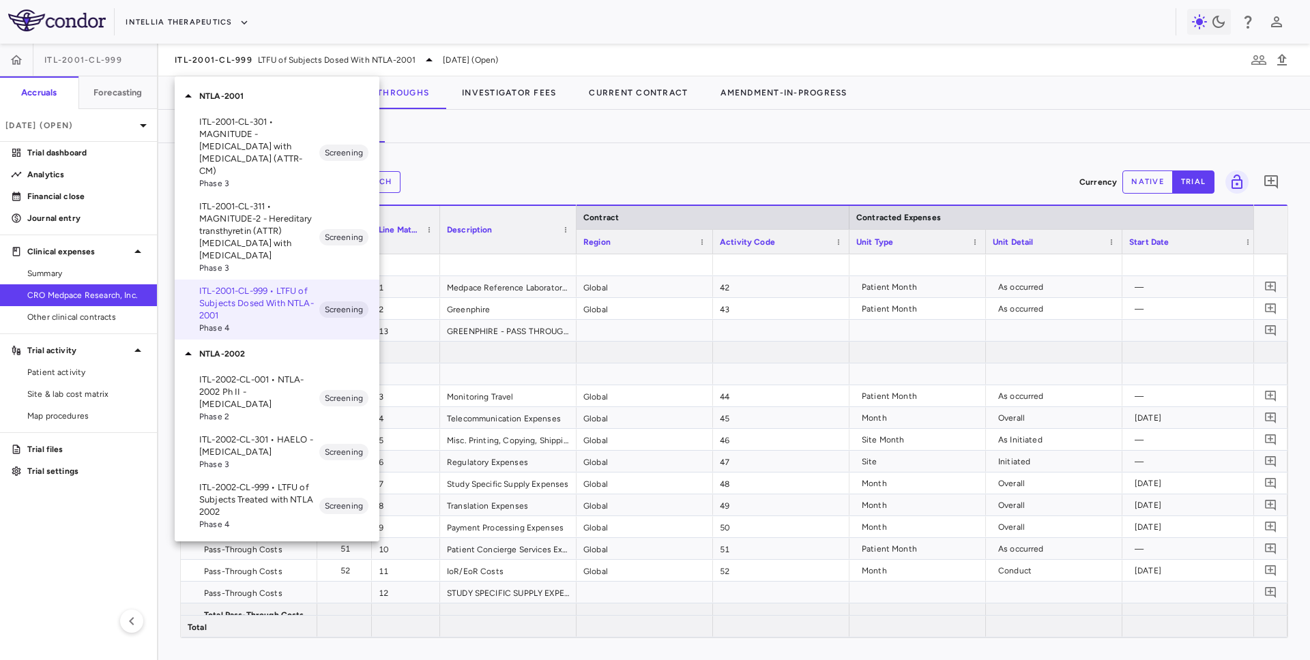
click at [260, 375] on p "ITL-2002-CL-001 • NTLA-2002 Ph II - Hereditary Angioedema" at bounding box center [259, 392] width 120 height 37
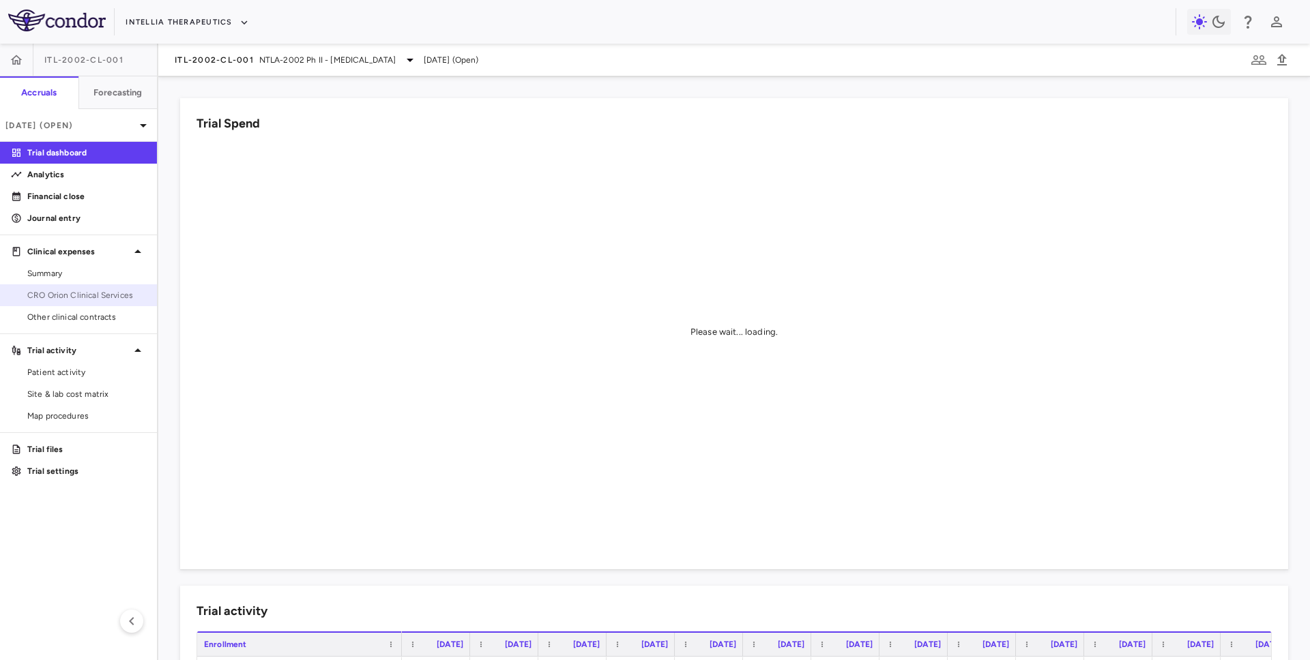
click at [98, 295] on span "CRO Orion Clinical Services" at bounding box center [86, 295] width 119 height 12
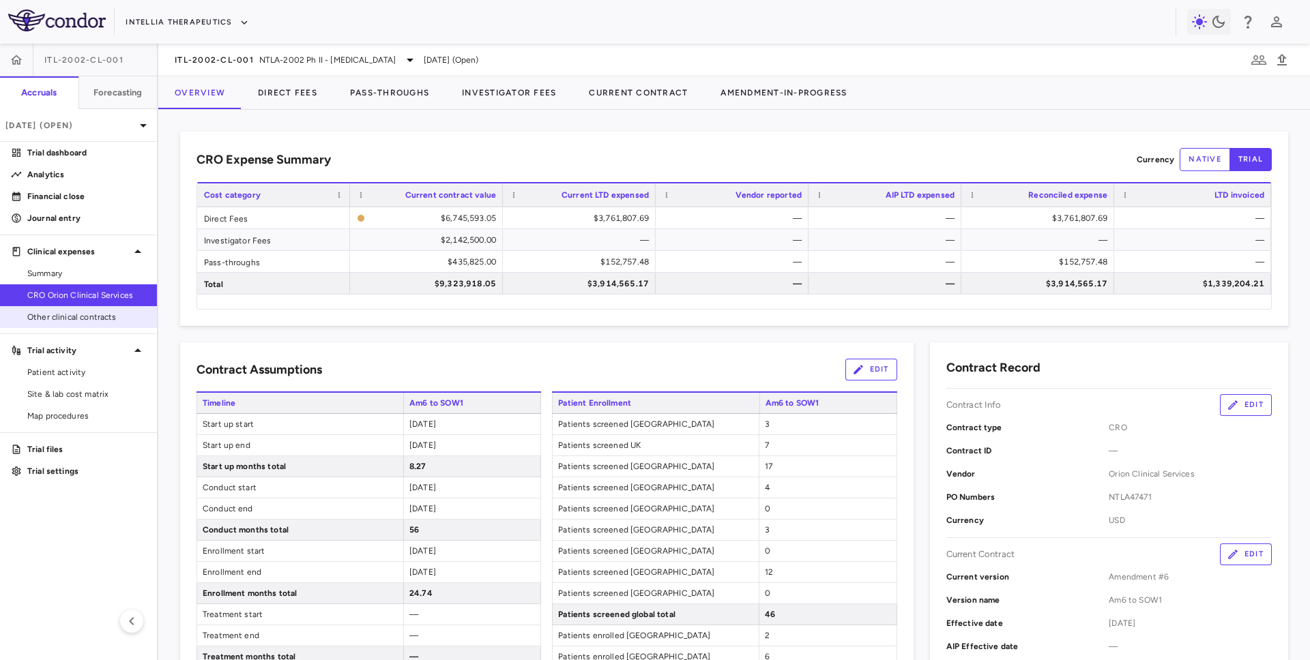
click at [75, 325] on link "Other clinical contracts" at bounding box center [78, 317] width 157 height 20
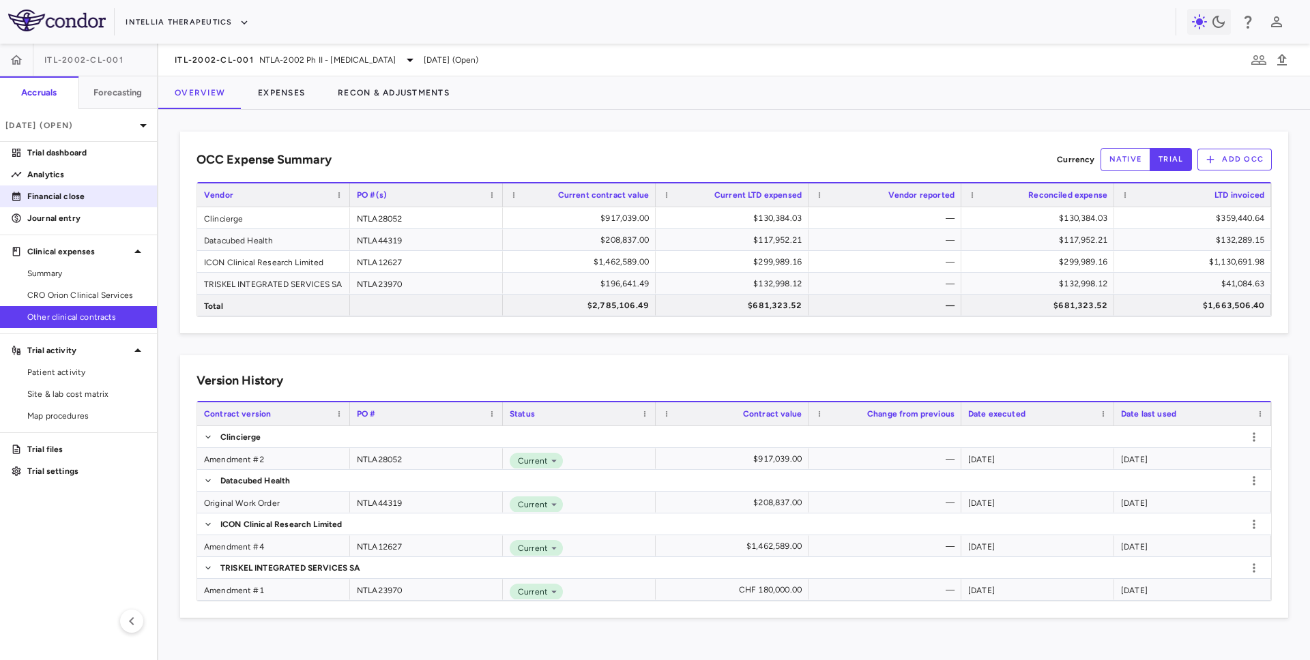
click at [93, 194] on p "Financial close" at bounding box center [86, 196] width 119 height 12
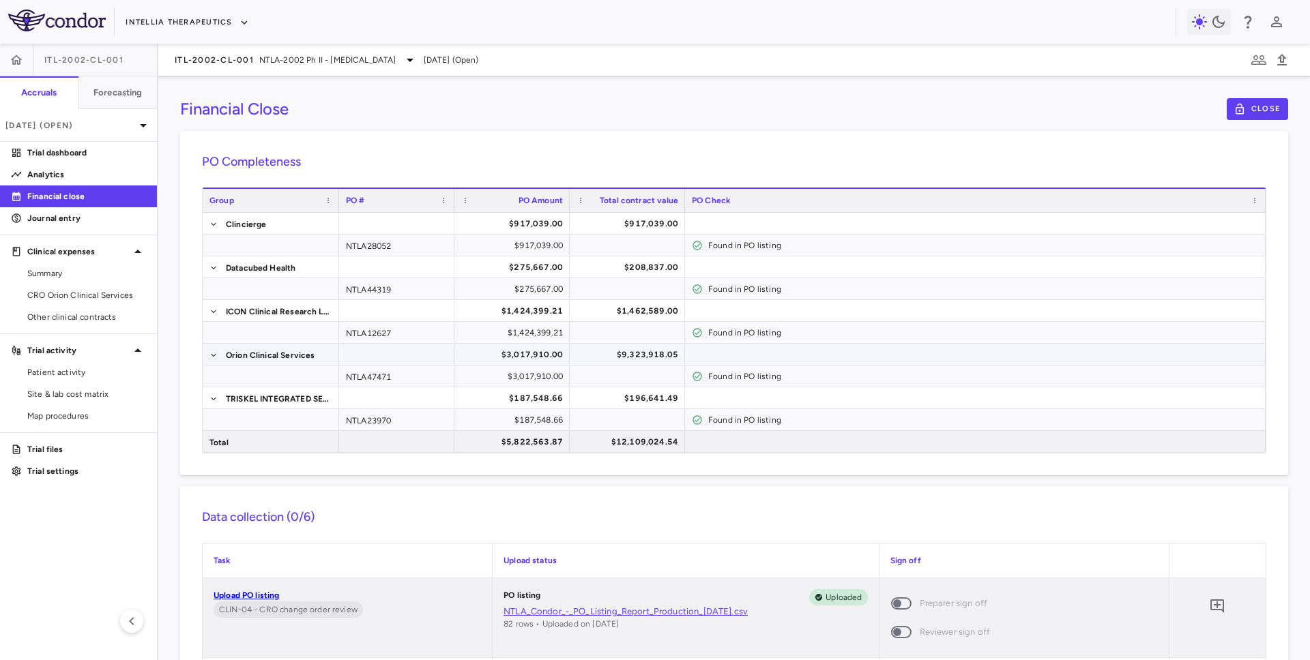
click at [551, 353] on div "$3,017,910.00" at bounding box center [515, 355] width 96 height 22
click at [572, 355] on div "$9,323,918.05" at bounding box center [627, 354] width 115 height 21
click at [553, 355] on div "$3,017,910.00" at bounding box center [515, 355] width 96 height 22
click at [379, 376] on div "NTLA47471" at bounding box center [396, 376] width 115 height 21
click at [82, 294] on span "CRO Orion Clinical Services" at bounding box center [86, 295] width 119 height 12
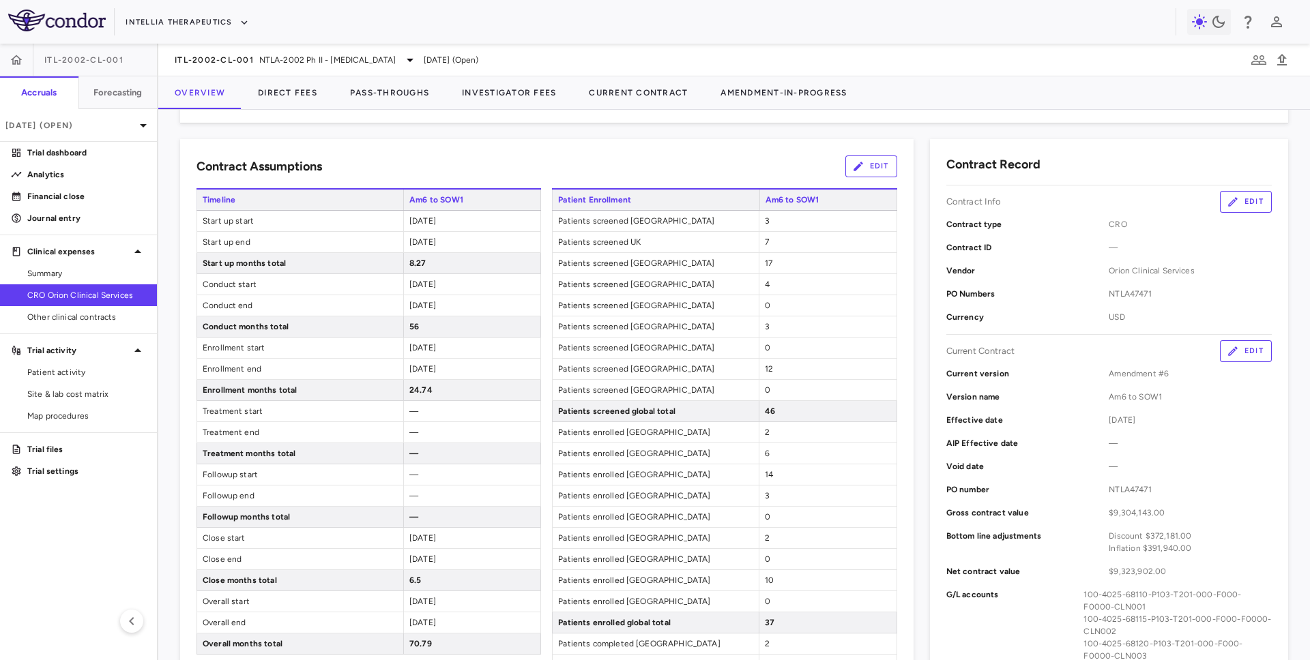
scroll to position [205, 0]
drag, startPoint x: 1109, startPoint y: 490, endPoint x: 1165, endPoint y: 482, distance: 55.8
click at [1165, 482] on span "NTLA47471" at bounding box center [1190, 488] width 163 height 12
click at [1084, 238] on div "Contract ID —" at bounding box center [1108, 245] width 325 height 23
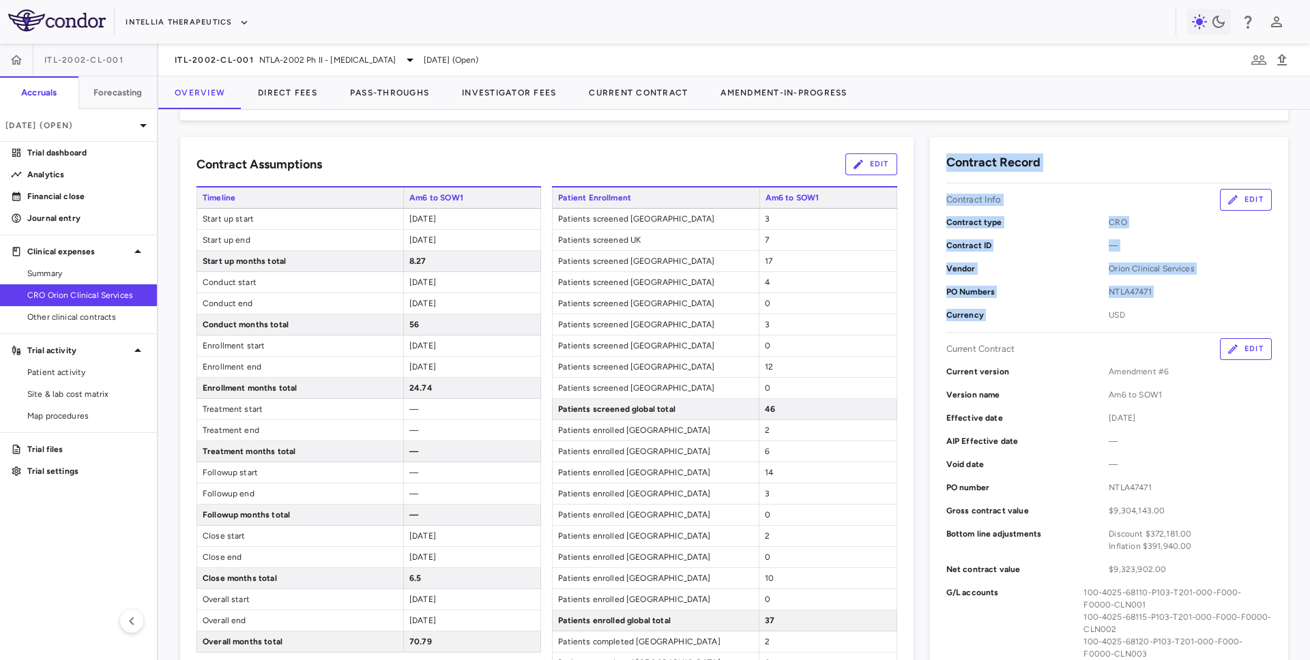
drag, startPoint x: 948, startPoint y: 163, endPoint x: 1143, endPoint y: 306, distance: 241.7
click at [1143, 307] on div "Contract Record Contract Info Edit Contract type CRO Contract ID — Vendor Orion…" at bounding box center [1109, 421] width 358 height 568
click at [1250, 211] on div "Contract type CRO" at bounding box center [1108, 222] width 325 height 23
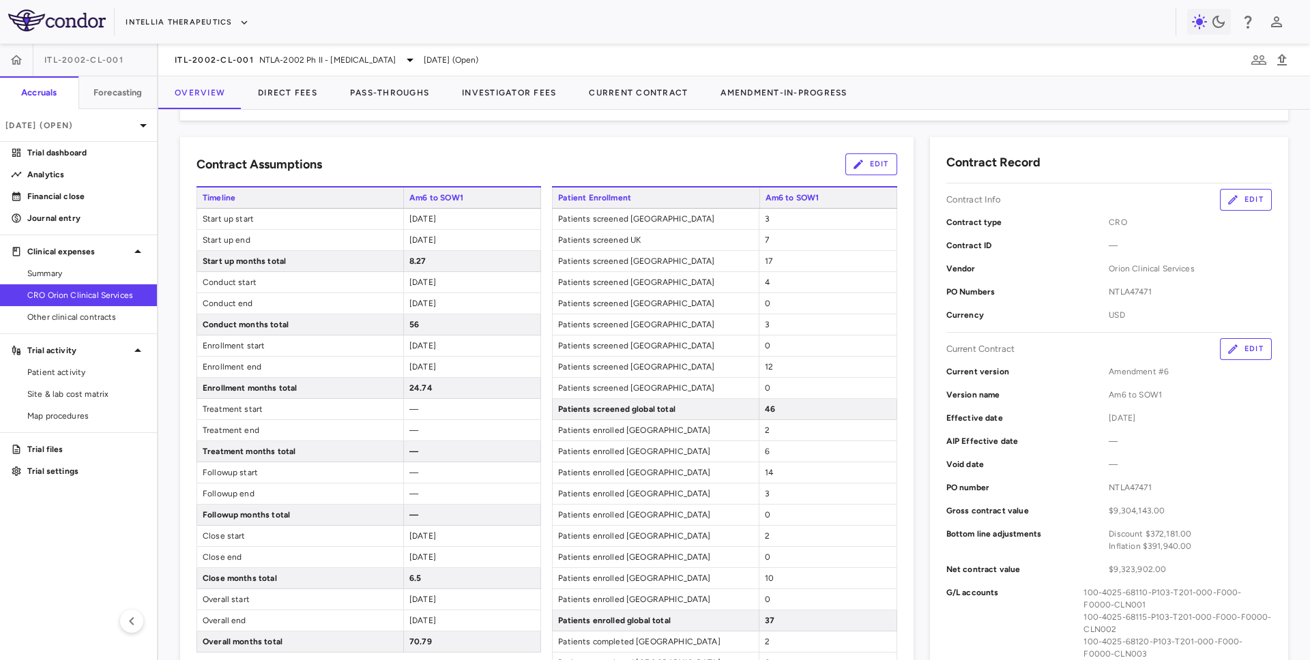
click at [1245, 203] on button "Edit" at bounding box center [1246, 200] width 52 height 22
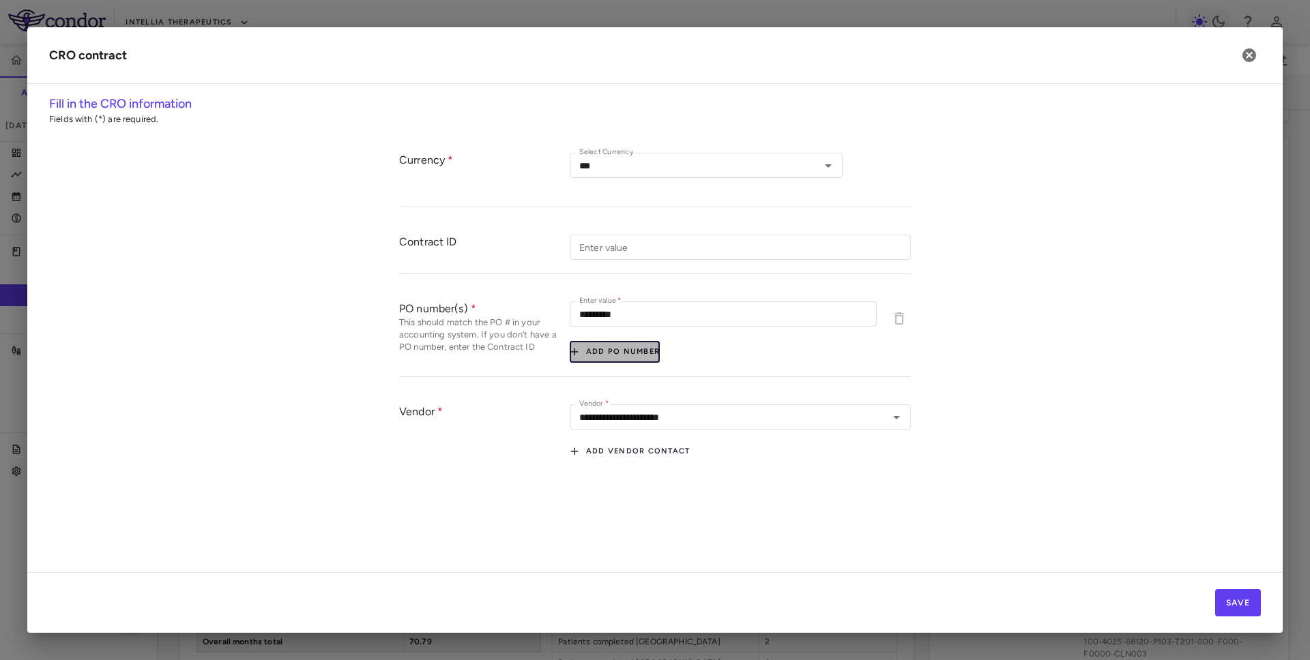
click at [645, 342] on button "Add PO number" at bounding box center [615, 352] width 90 height 22
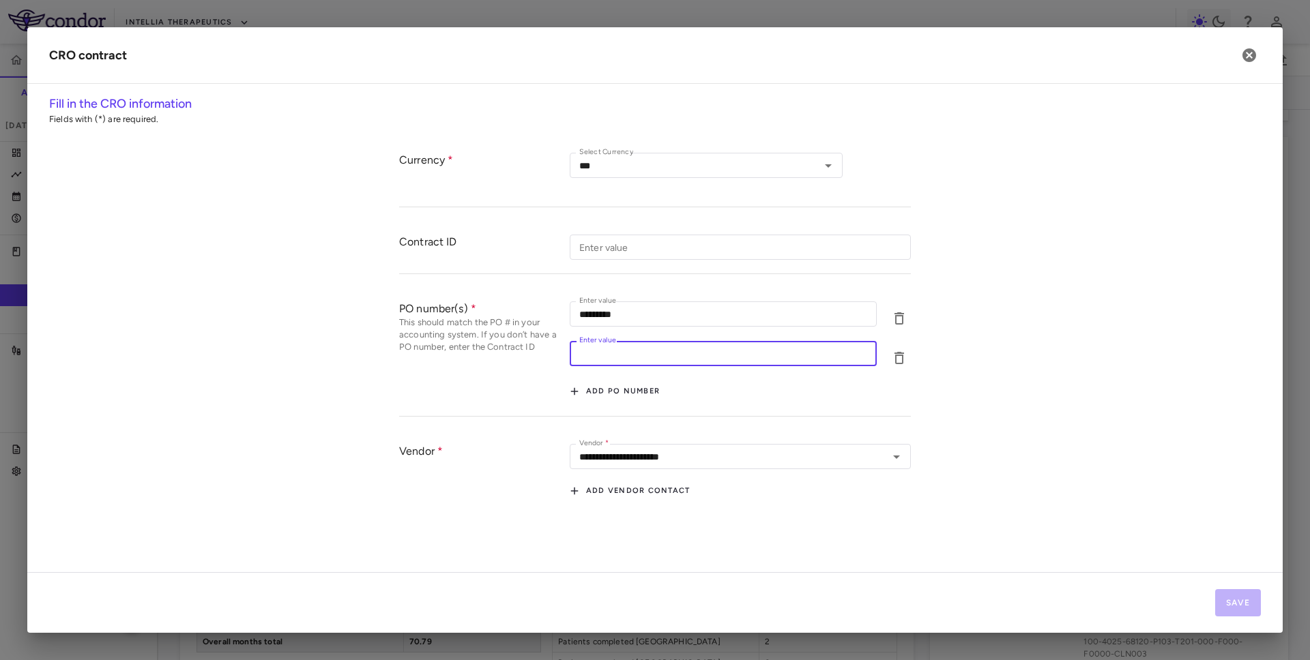
click at [619, 357] on input "Enter value" at bounding box center [723, 353] width 307 height 25
paste input "********"
type input "********"
click at [703, 385] on div "Enter value ********* Enter value Enter value ******** Enter value Add PO number" at bounding box center [740, 352] width 341 height 101
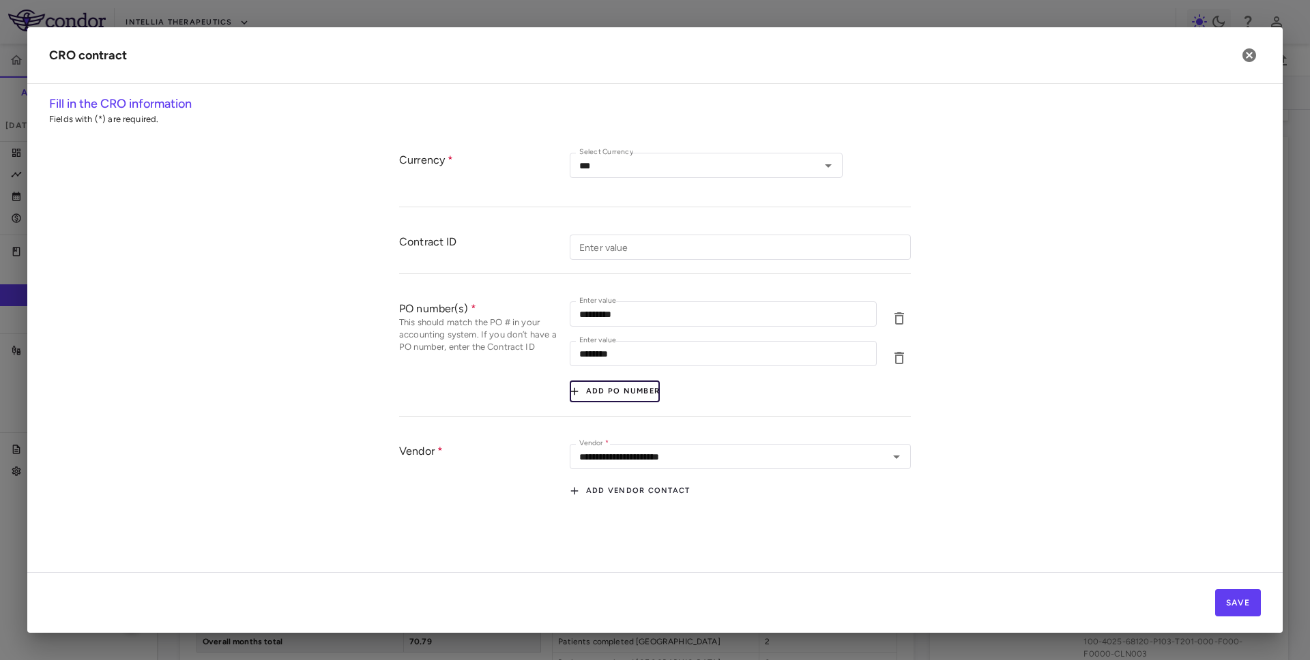
click at [639, 396] on button "Add PO number" at bounding box center [615, 392] width 90 height 22
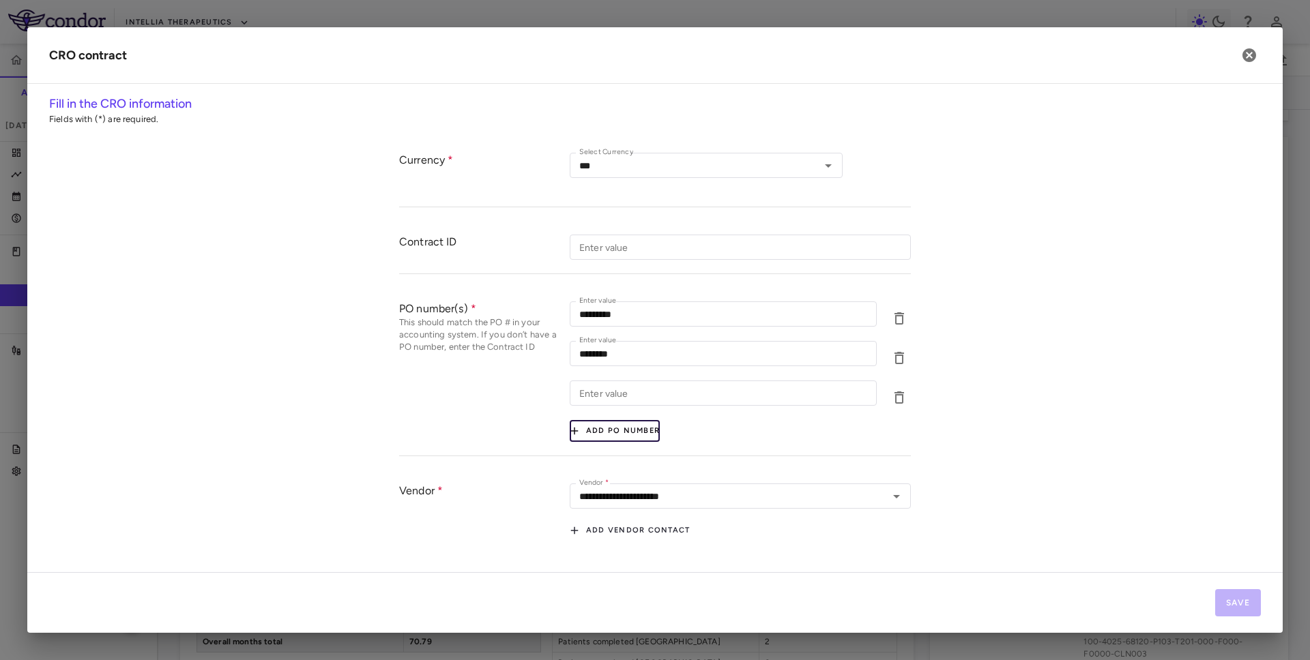
click at [628, 431] on button "Add PO number" at bounding box center [615, 431] width 90 height 22
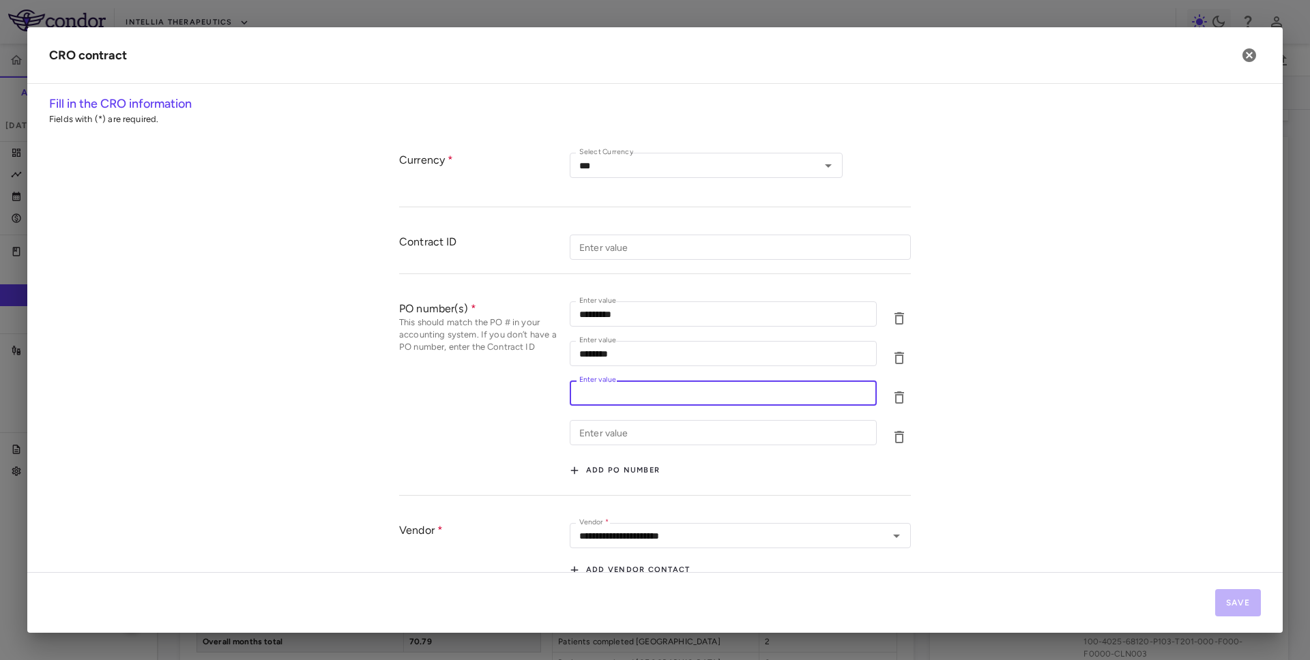
click at [625, 389] on input "Enter value" at bounding box center [723, 393] width 307 height 25
paste input "*********"
type input "*********"
click at [901, 399] on icon "button" at bounding box center [899, 398] width 16 height 16
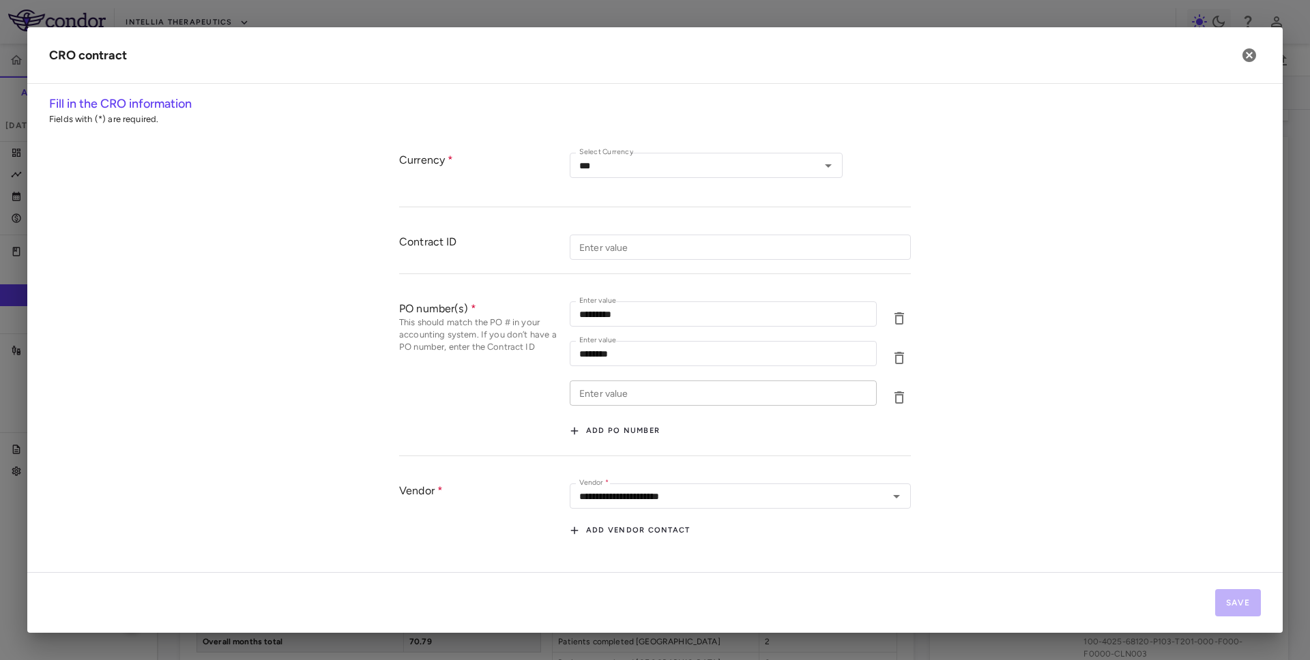
click at [693, 395] on input "Enter value" at bounding box center [723, 393] width 307 height 25
paste input "*********"
type input "*********"
click at [725, 423] on div "Enter value ********* Enter value Enter value ******** Enter value Enter value …" at bounding box center [740, 372] width 341 height 141
click at [1227, 598] on button "Save" at bounding box center [1238, 602] width 46 height 27
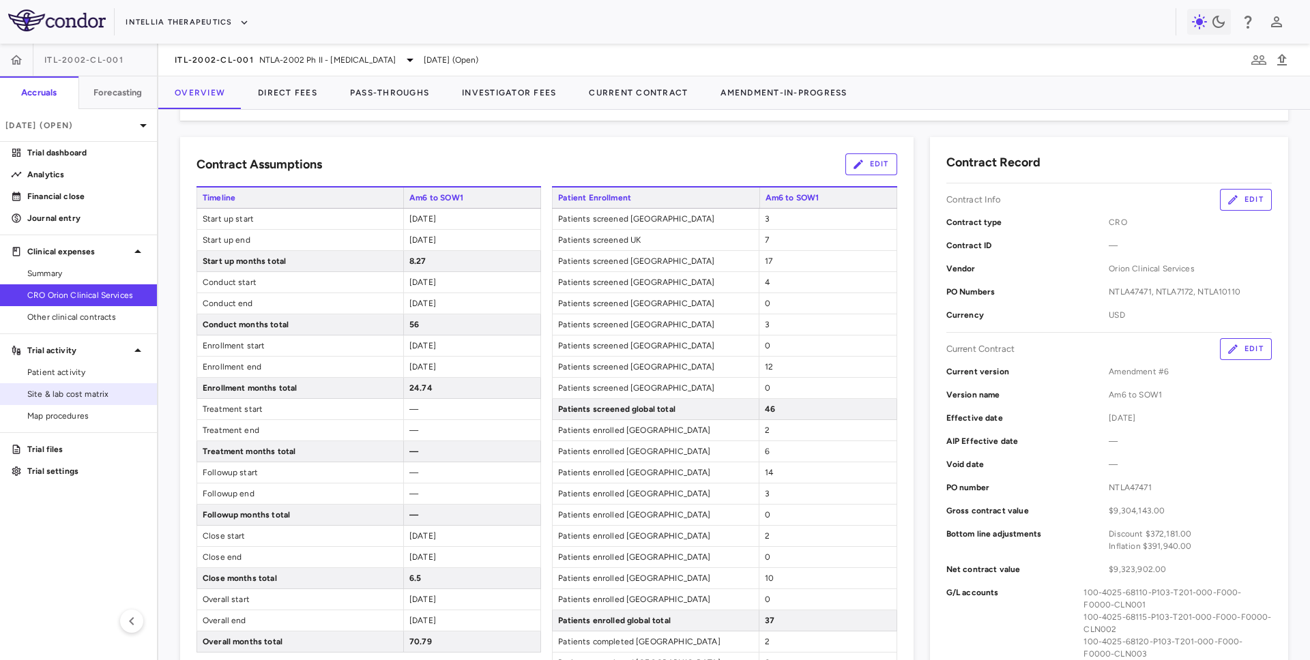
click at [72, 401] on link "Site & lab cost matrix" at bounding box center [78, 394] width 157 height 20
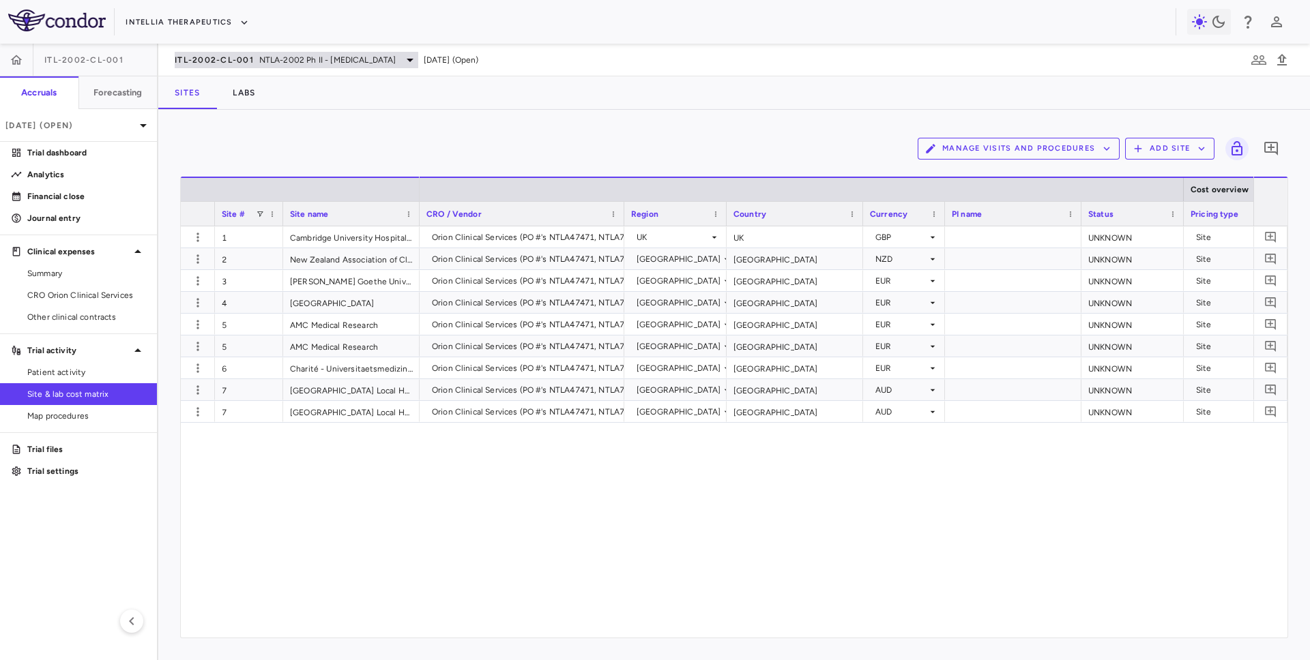
click at [295, 60] on span "NTLA-2002 Ph II - Hereditary Angioedema" at bounding box center [327, 60] width 137 height 12
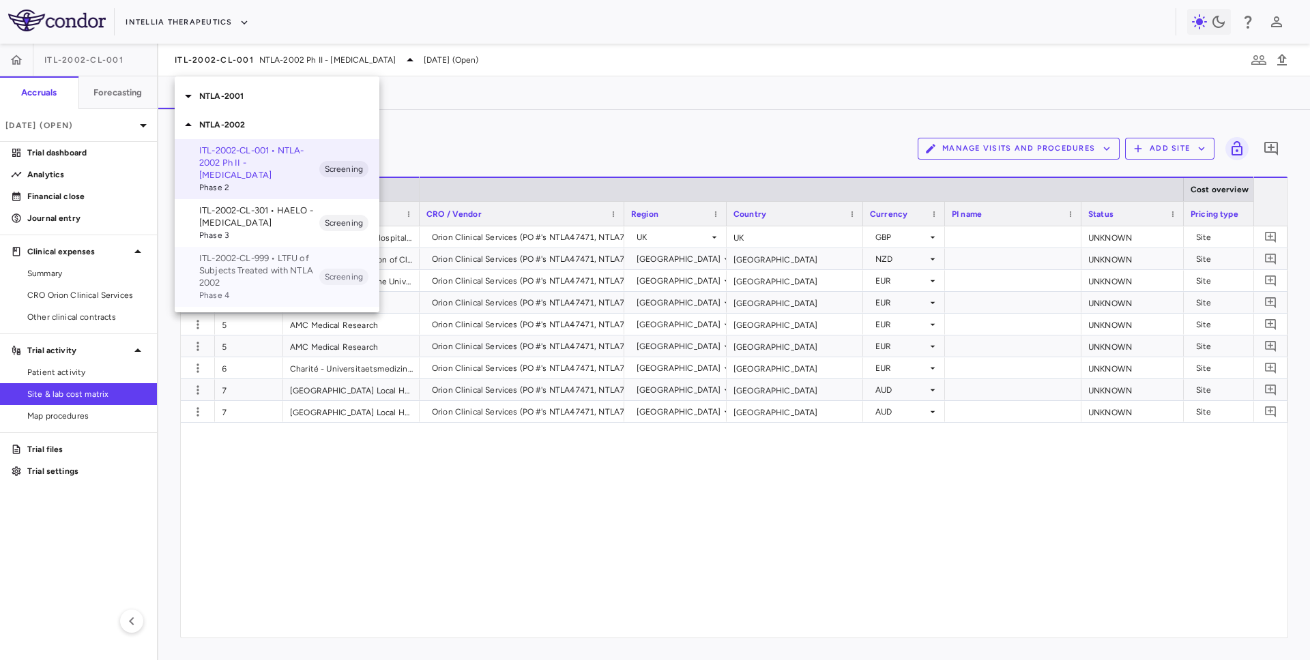
click at [243, 297] on span "Phase 4" at bounding box center [259, 295] width 120 height 12
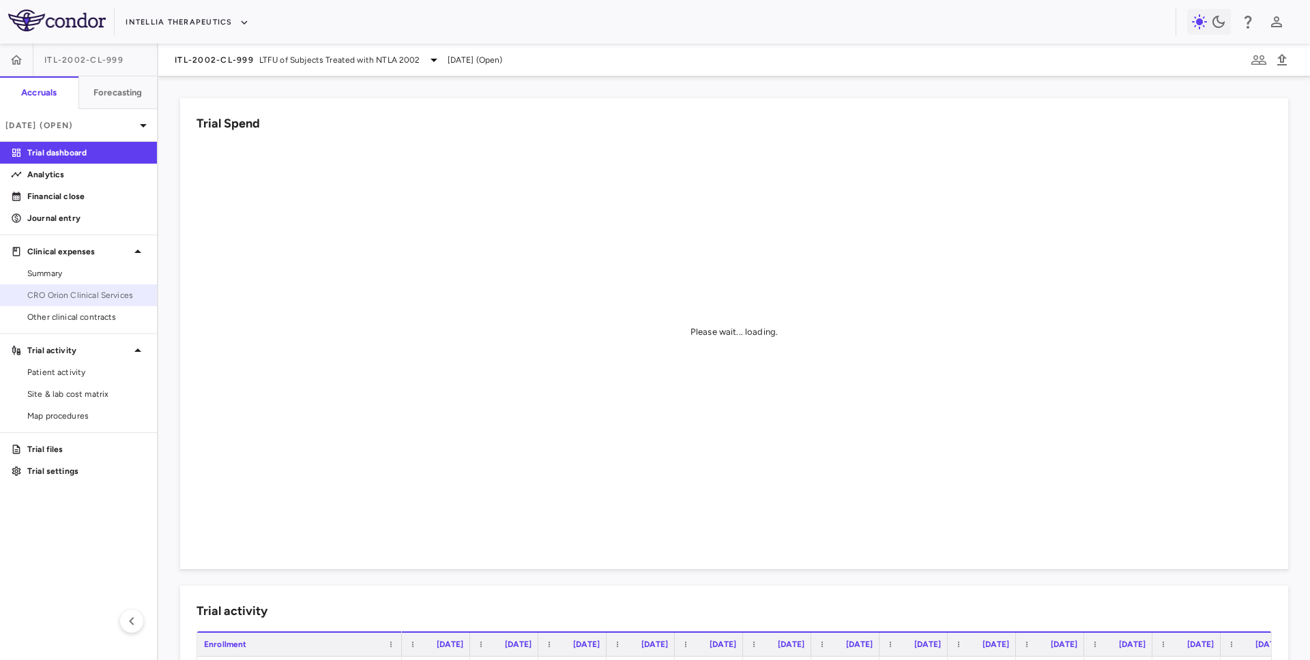
click at [113, 302] on link "CRO Orion Clinical Services" at bounding box center [78, 295] width 157 height 20
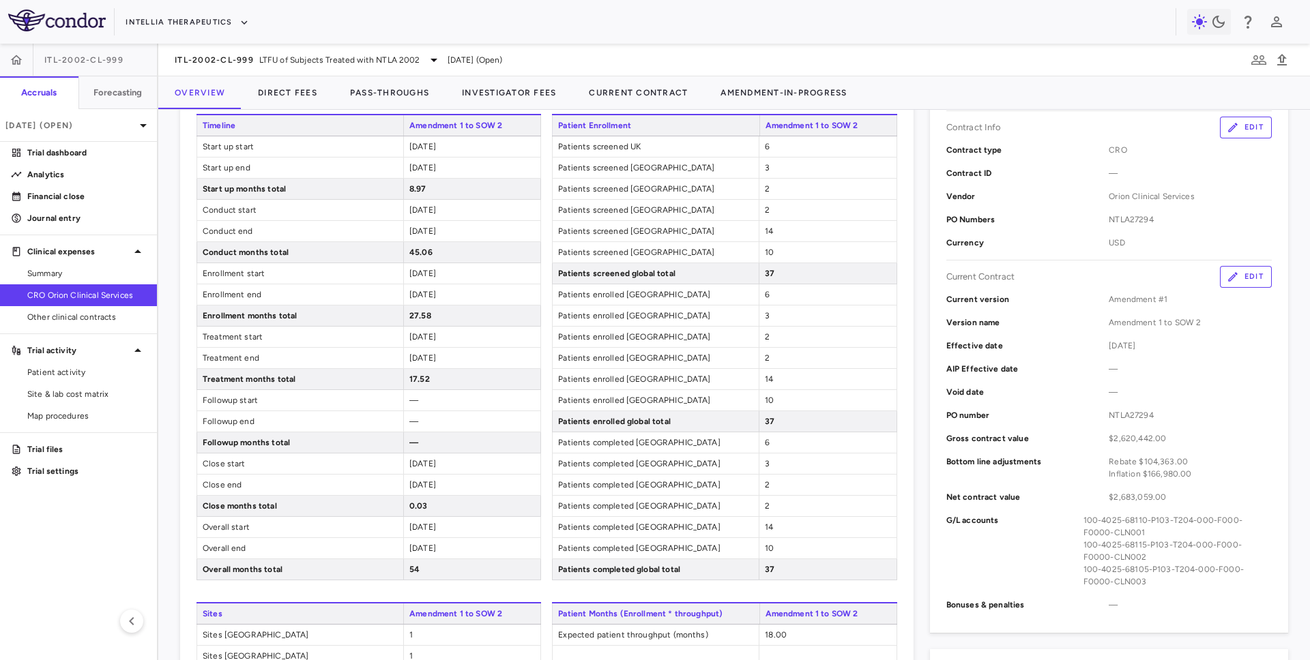
scroll to position [274, 0]
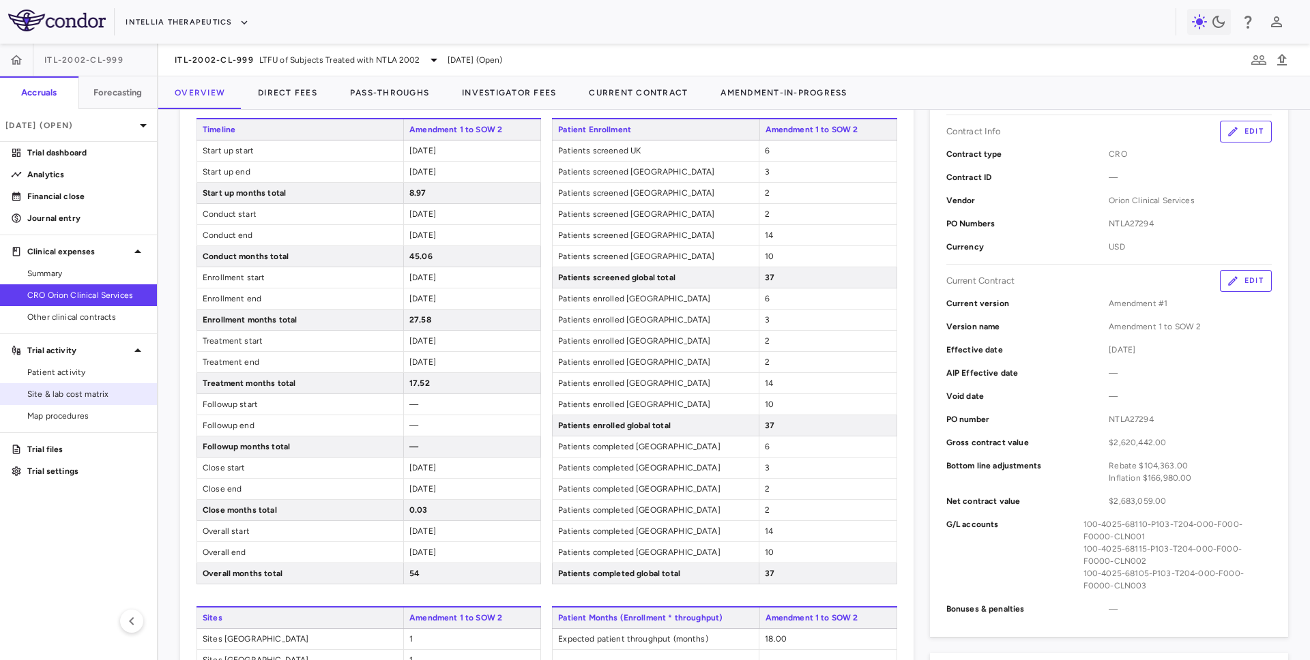
click at [116, 397] on span "Site & lab cost matrix" at bounding box center [86, 394] width 119 height 12
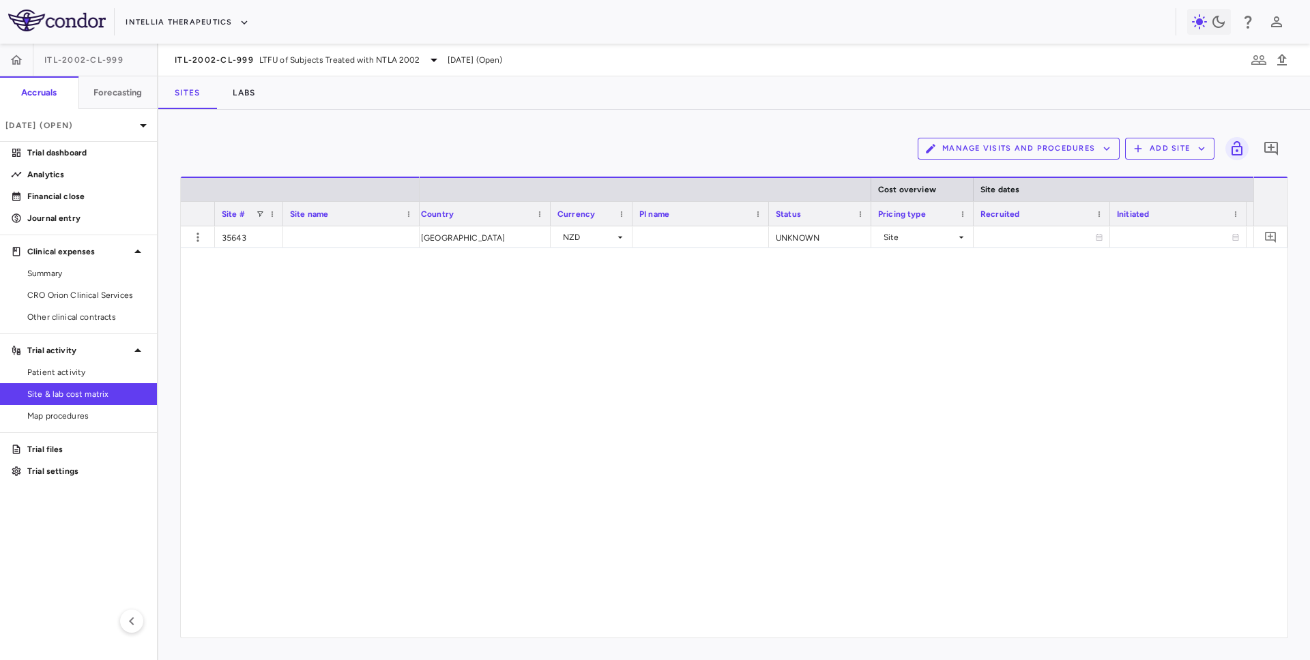
scroll to position [0, 396]
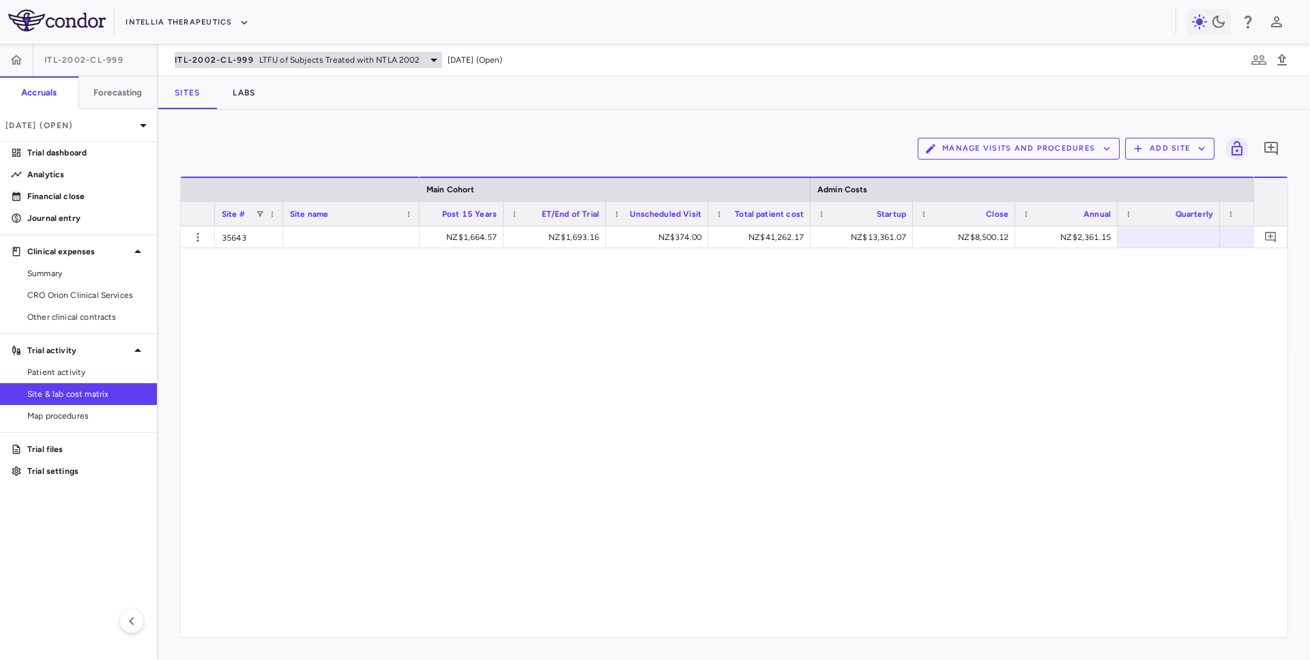
click at [262, 55] on span "LTFU of Subjects Treated with NTLA 2002" at bounding box center [339, 60] width 161 height 12
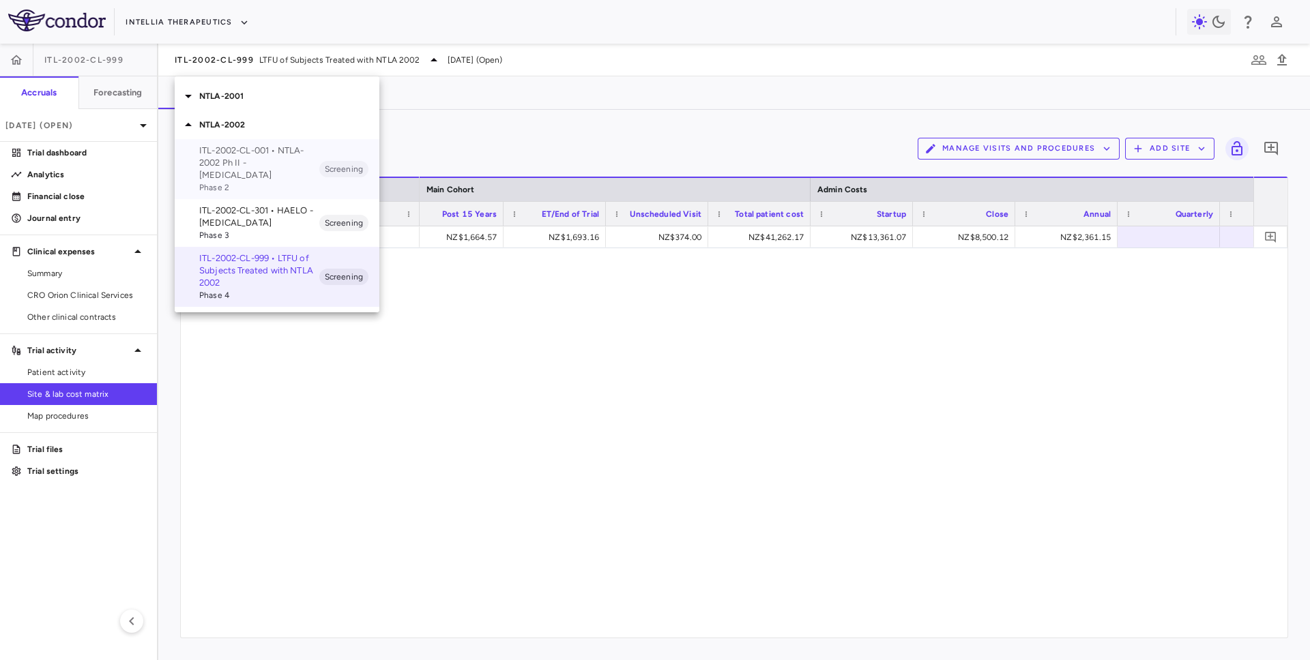
click at [264, 152] on p "ITL-2002-CL-001 • NTLA-2002 Ph II - Hereditary Angioedema" at bounding box center [259, 163] width 120 height 37
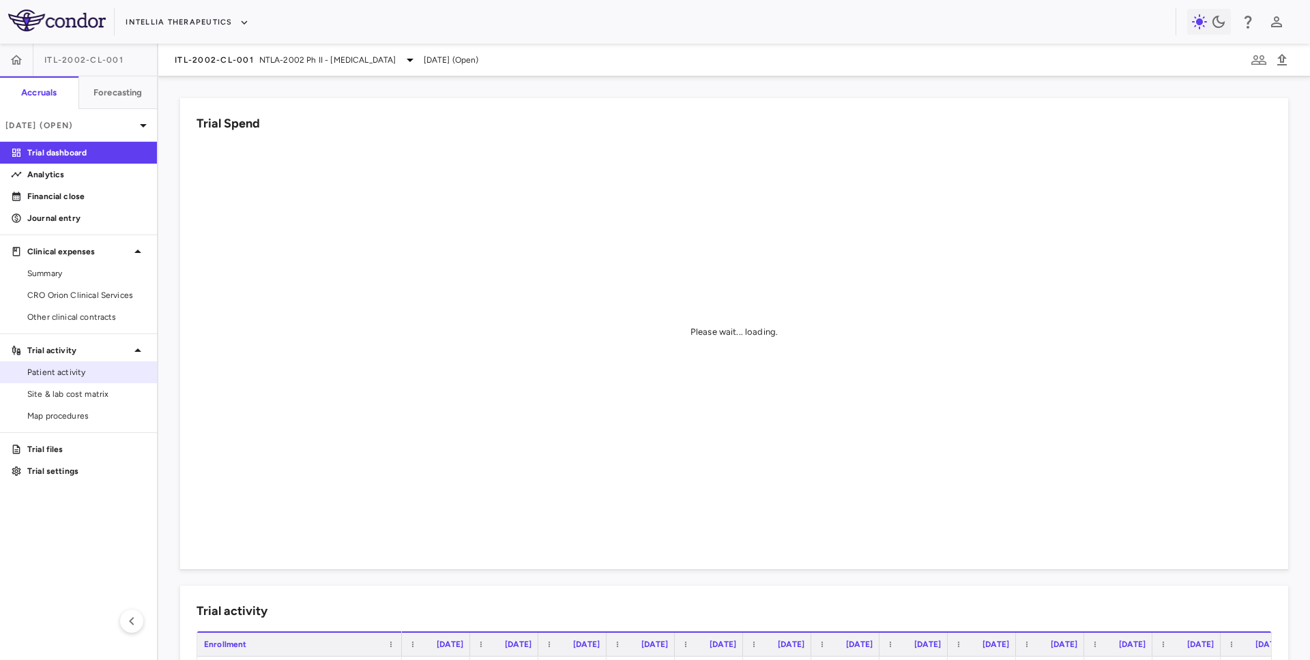
click at [90, 391] on span "Site & lab cost matrix" at bounding box center [86, 394] width 119 height 12
click at [73, 402] on link "Site & lab cost matrix" at bounding box center [78, 394] width 157 height 20
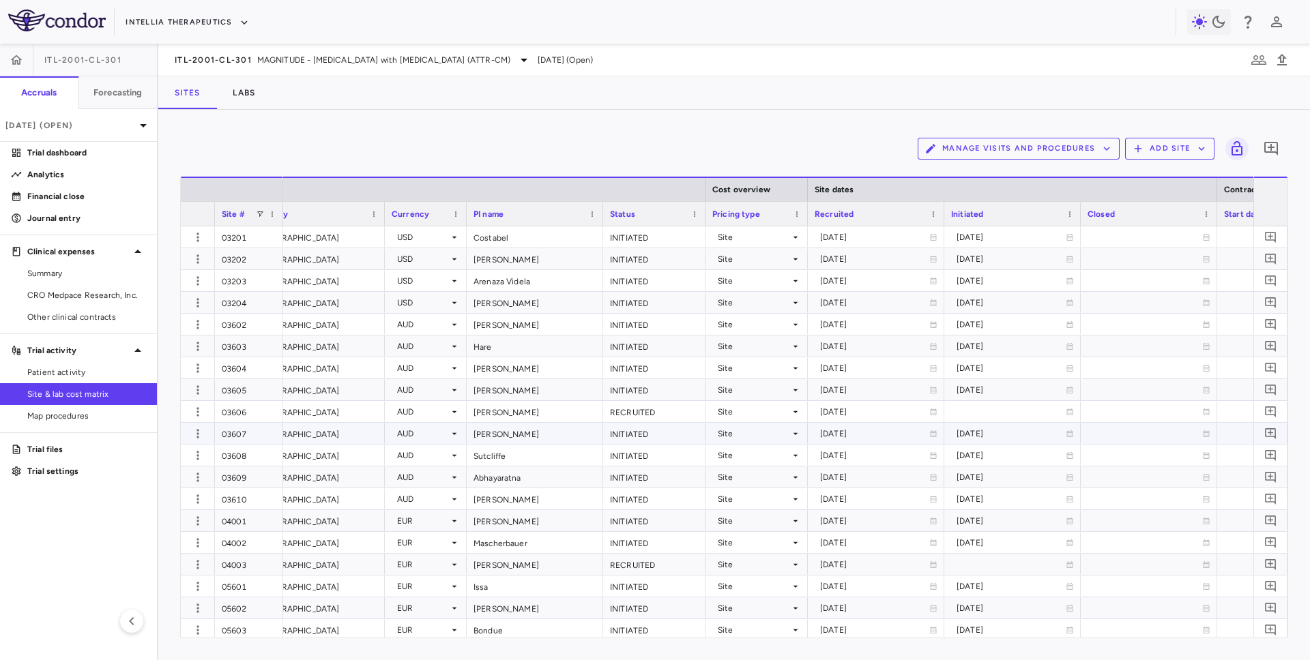
scroll to position [0, 337]
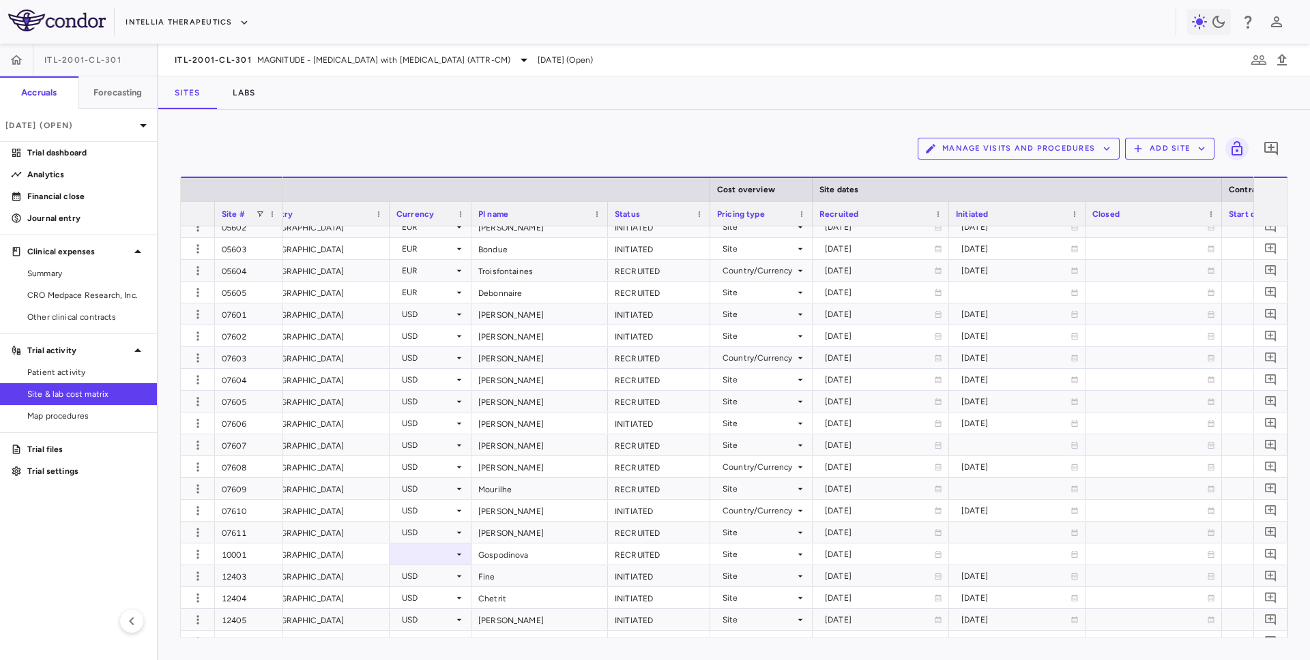
click at [668, 211] on div "Status" at bounding box center [653, 213] width 76 height 17
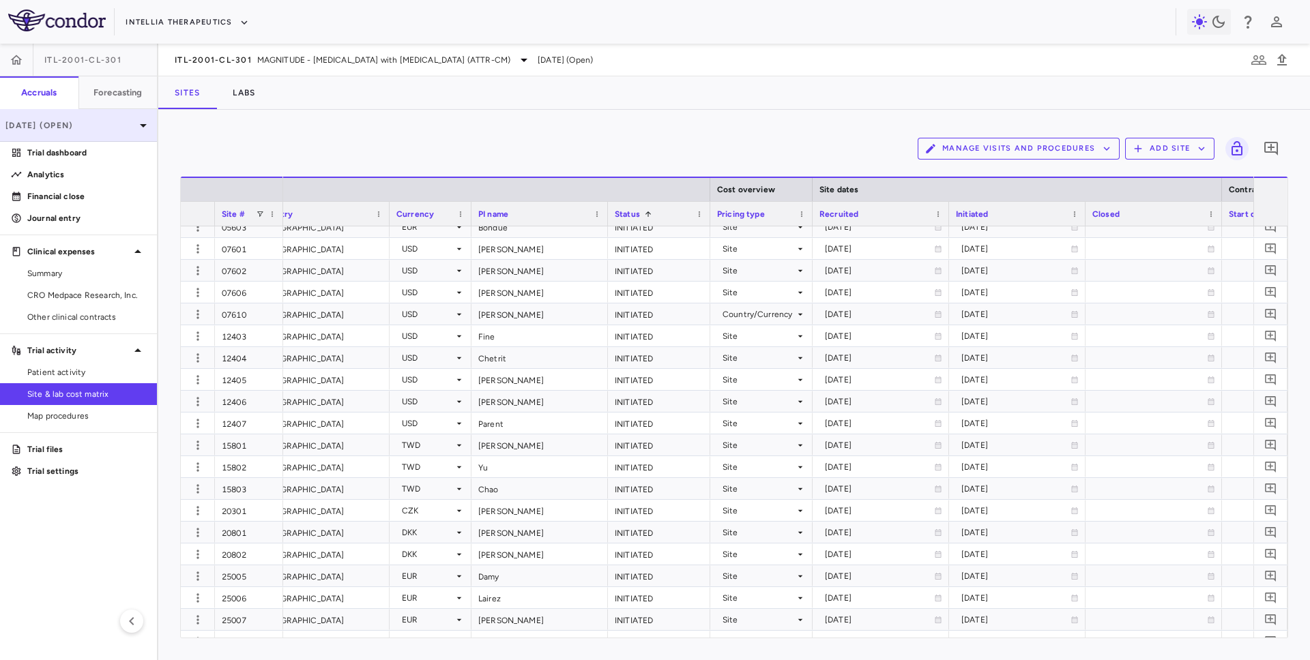
click at [106, 117] on div "Jun 2025 (Open)" at bounding box center [78, 125] width 157 height 33
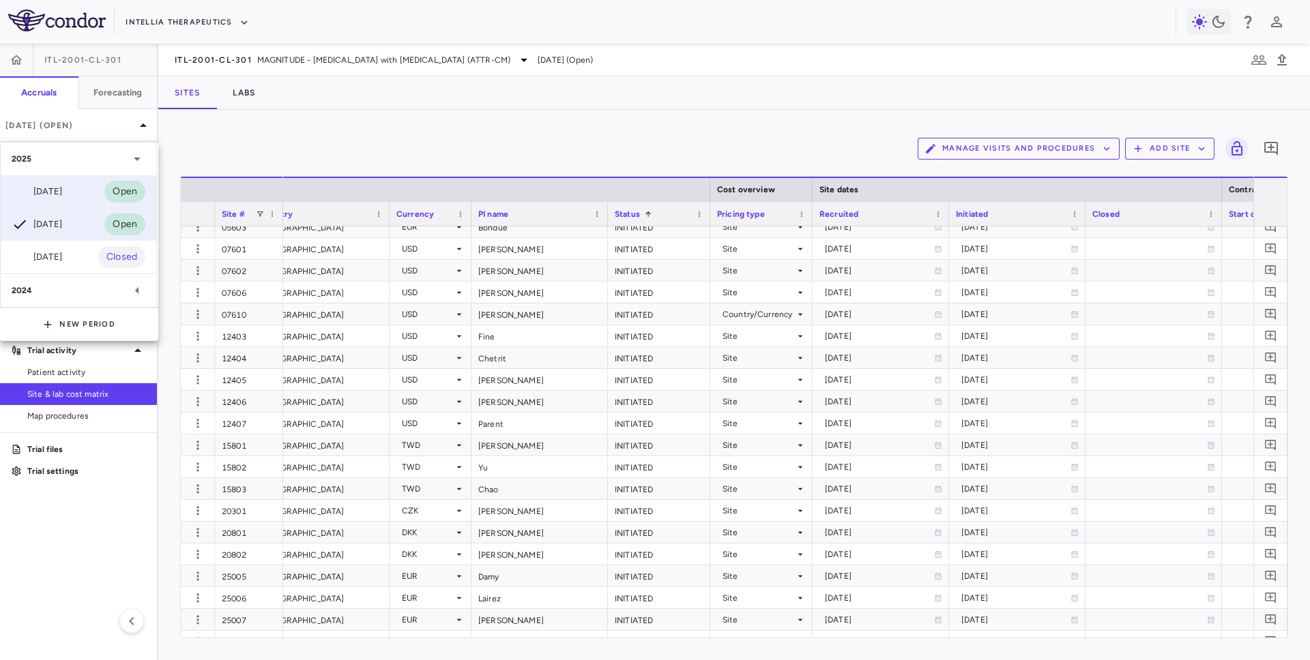
click at [62, 188] on div "Jul 2025" at bounding box center [37, 192] width 50 height 16
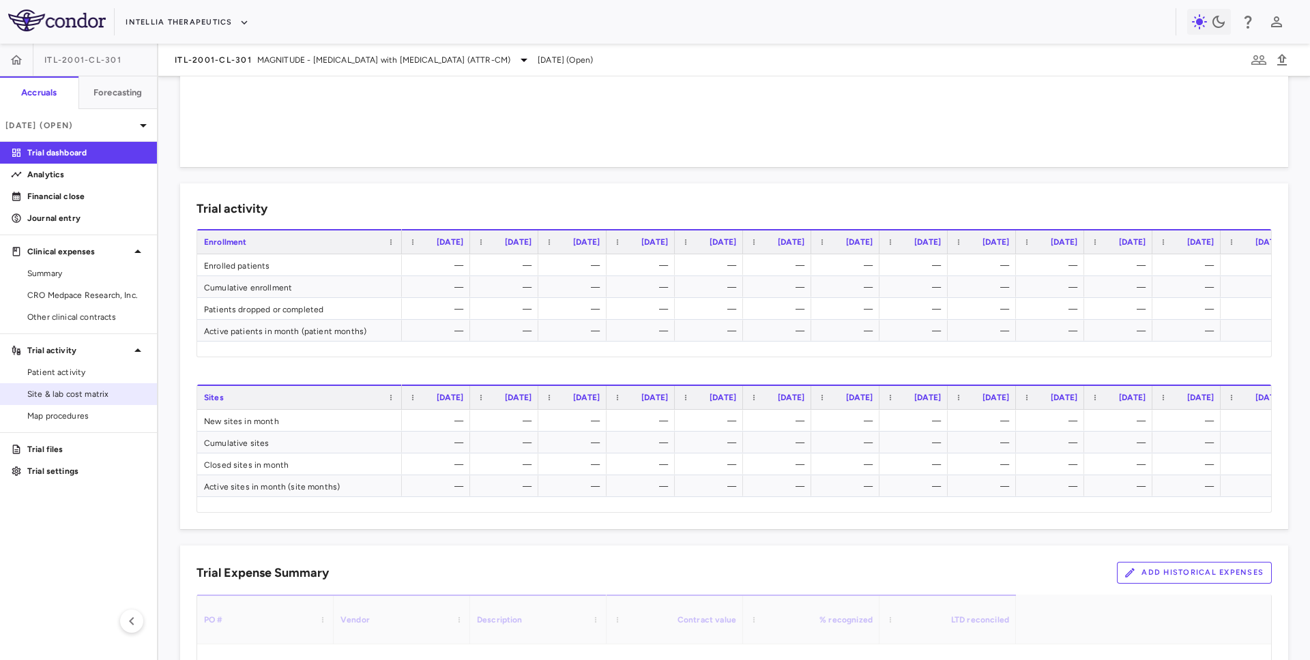
click at [83, 393] on span "Site & lab cost matrix" at bounding box center [86, 394] width 119 height 12
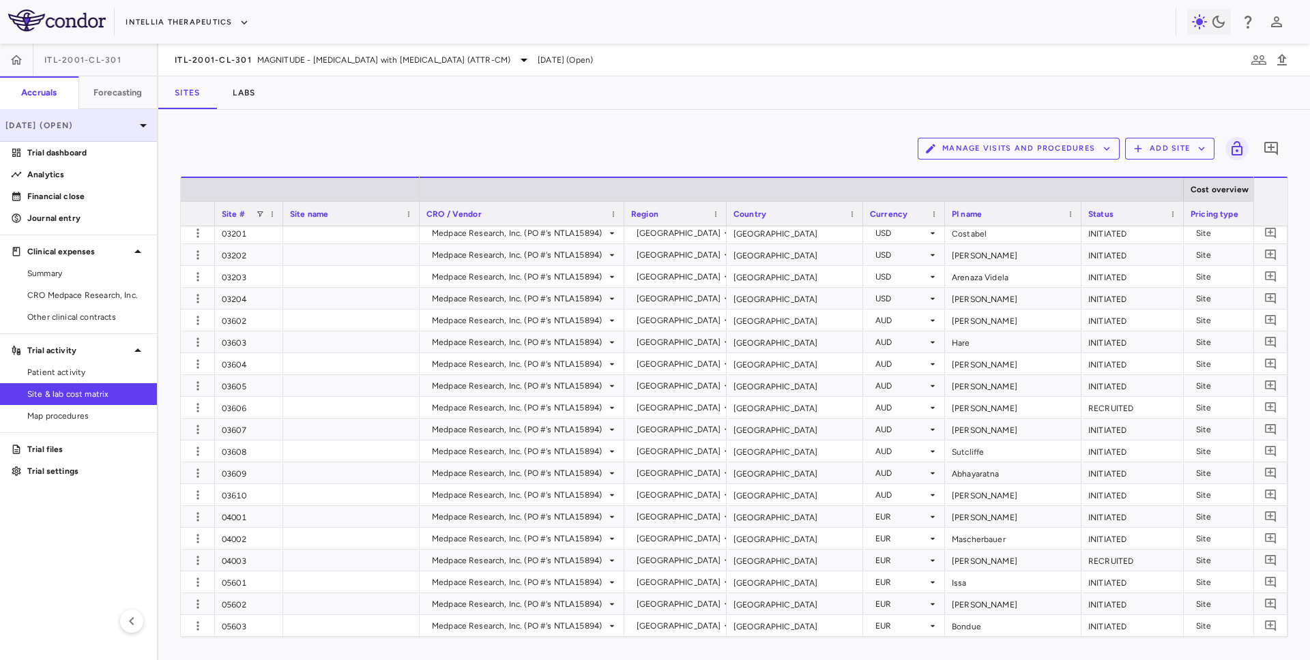
click at [115, 132] on div "Jul 2025 (Open)" at bounding box center [78, 125] width 157 height 33
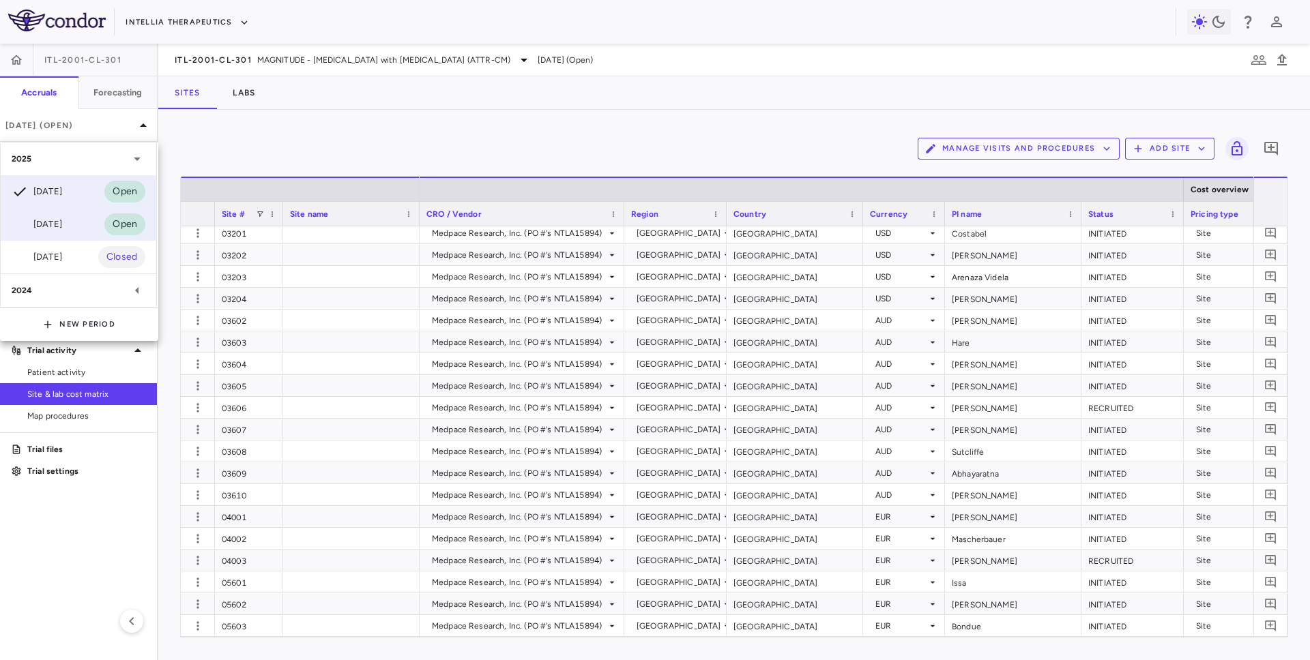
click at [62, 224] on div "Jun 2025" at bounding box center [37, 224] width 50 height 16
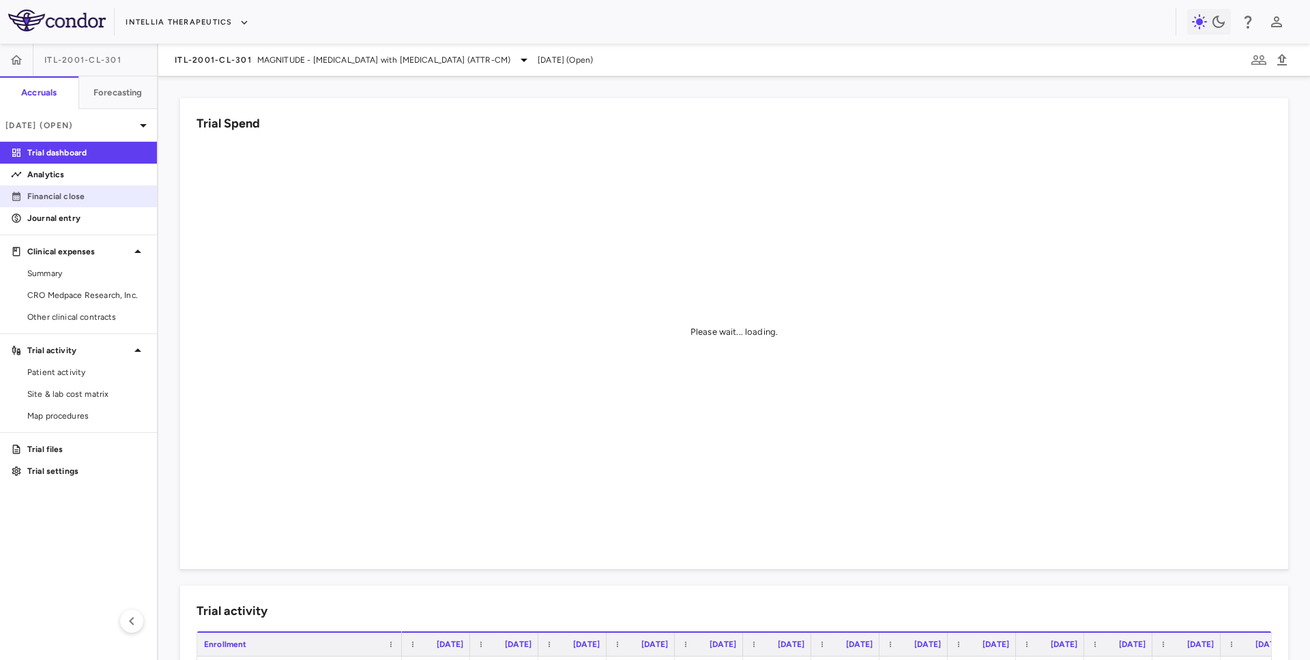
click at [91, 190] on p "Financial close" at bounding box center [86, 196] width 119 height 12
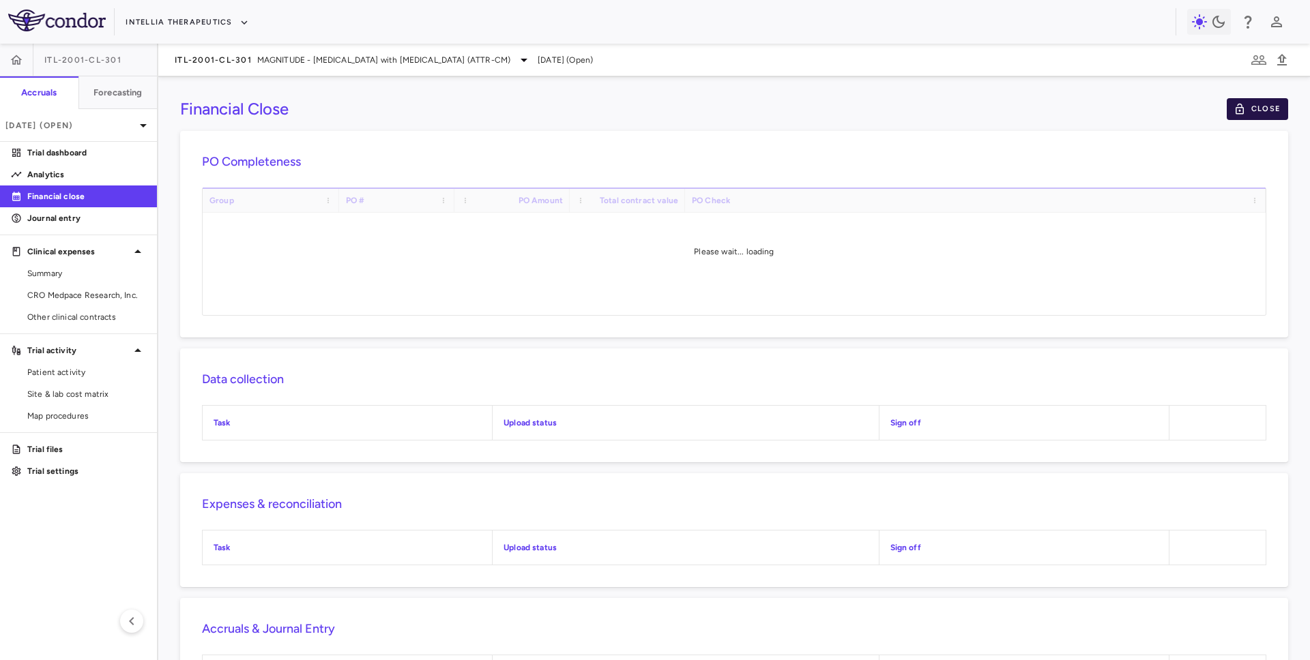
click at [1255, 113] on button "Close" at bounding box center [1257, 109] width 61 height 22
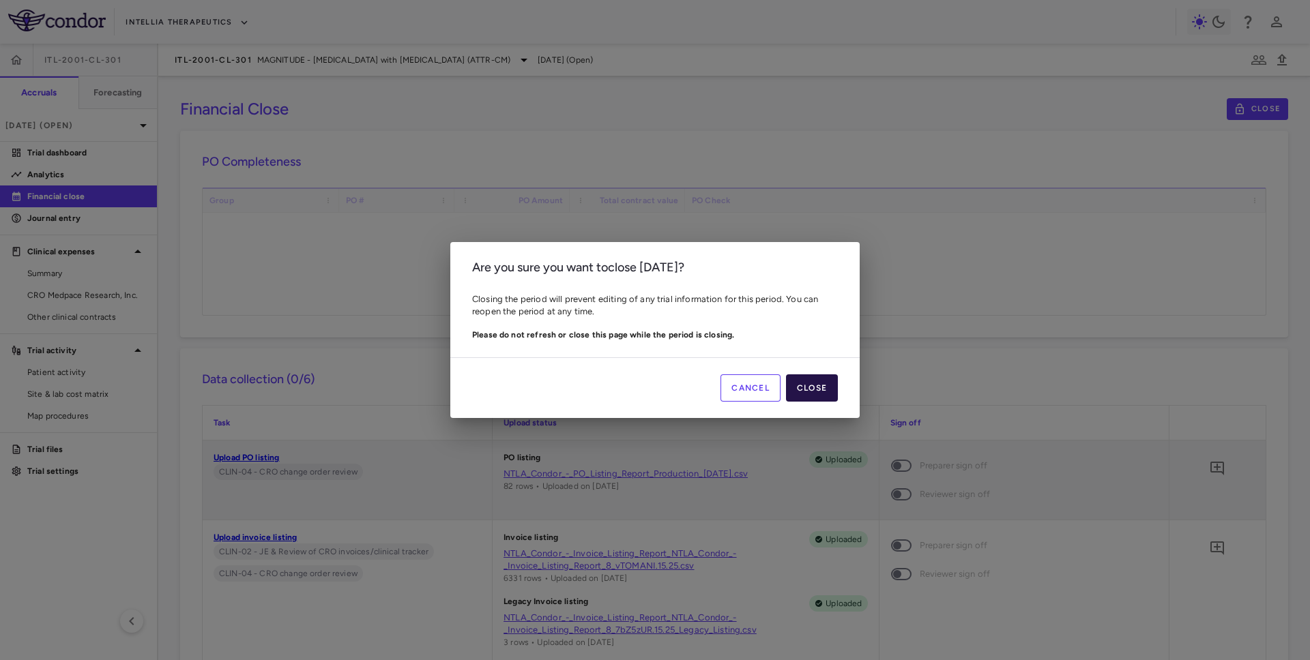
click at [814, 385] on button "Close" at bounding box center [812, 388] width 52 height 27
